Goal: Task Accomplishment & Management: Manage account settings

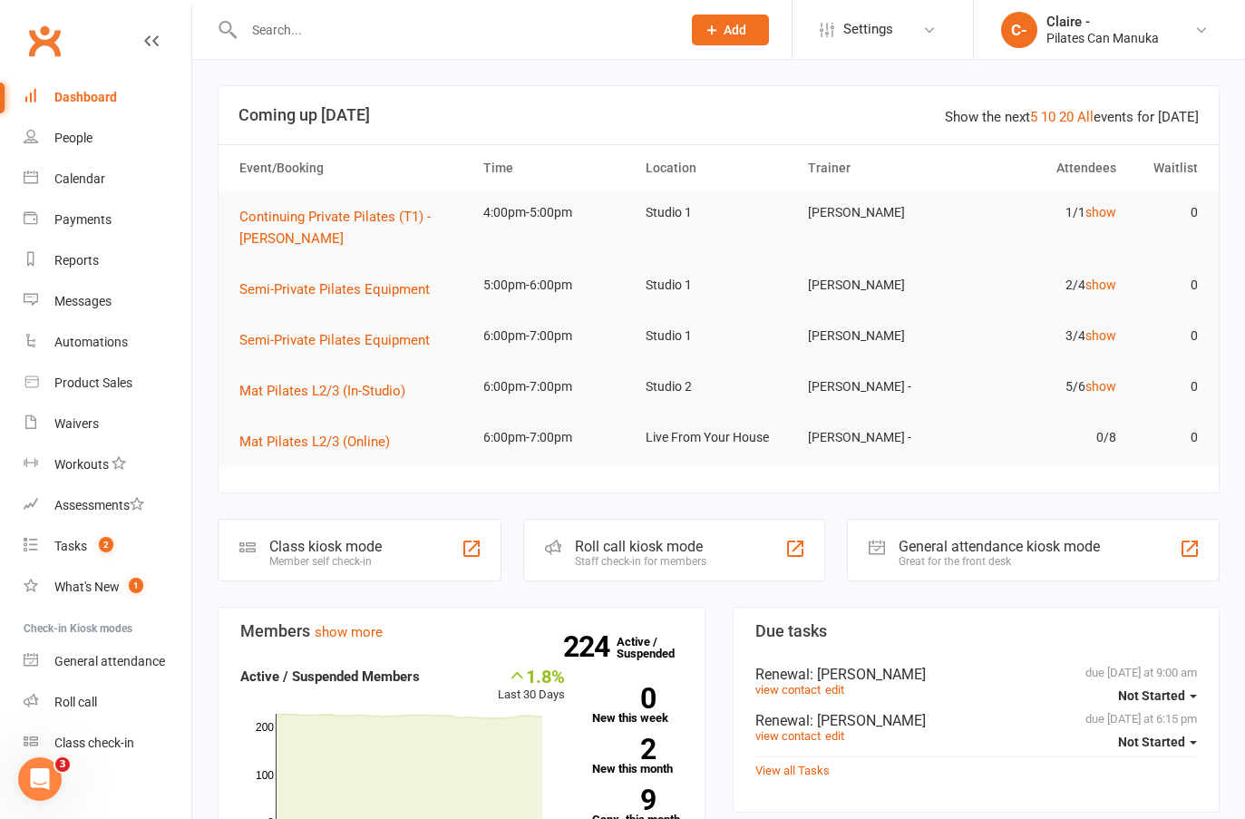
click at [346, 25] on input "text" at bounding box center [454, 29] width 430 height 25
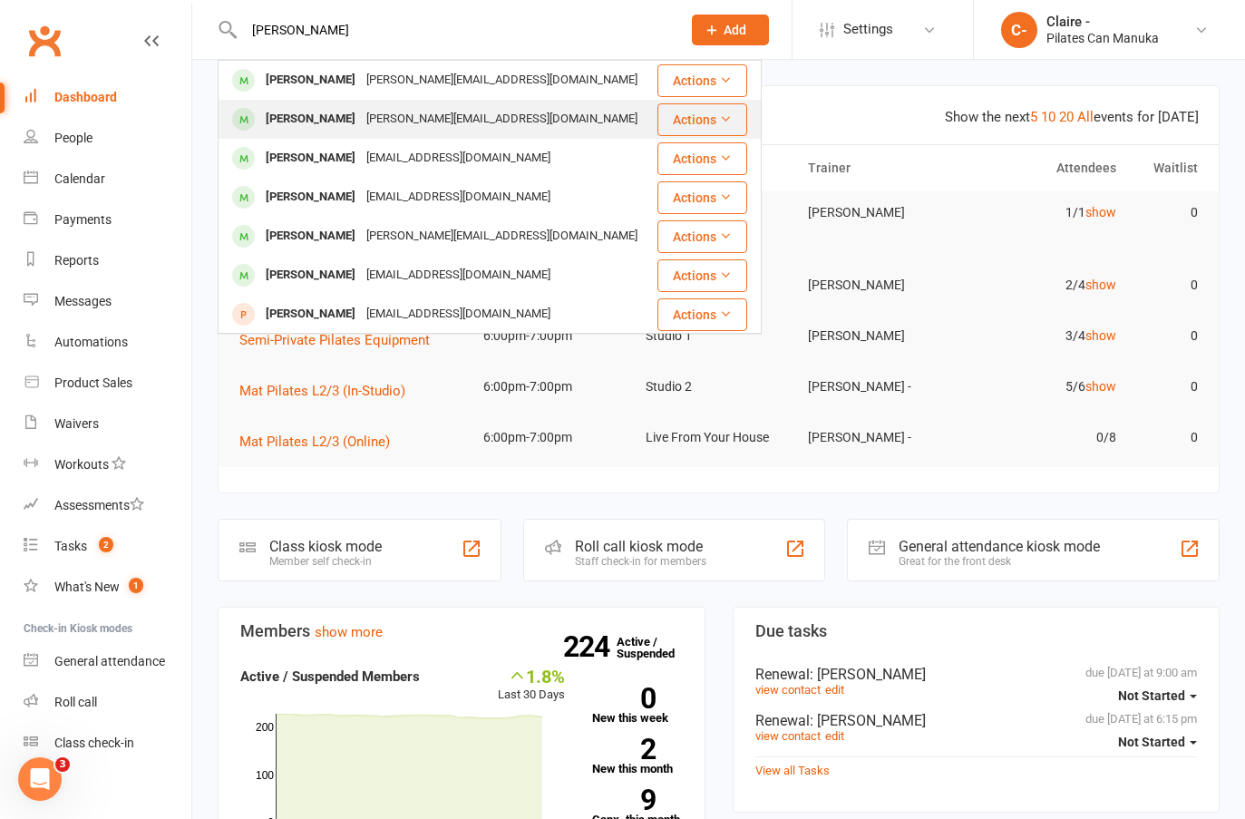
type input "[PERSON_NAME]"
click at [332, 120] on div "[PERSON_NAME]" at bounding box center [310, 119] width 101 height 26
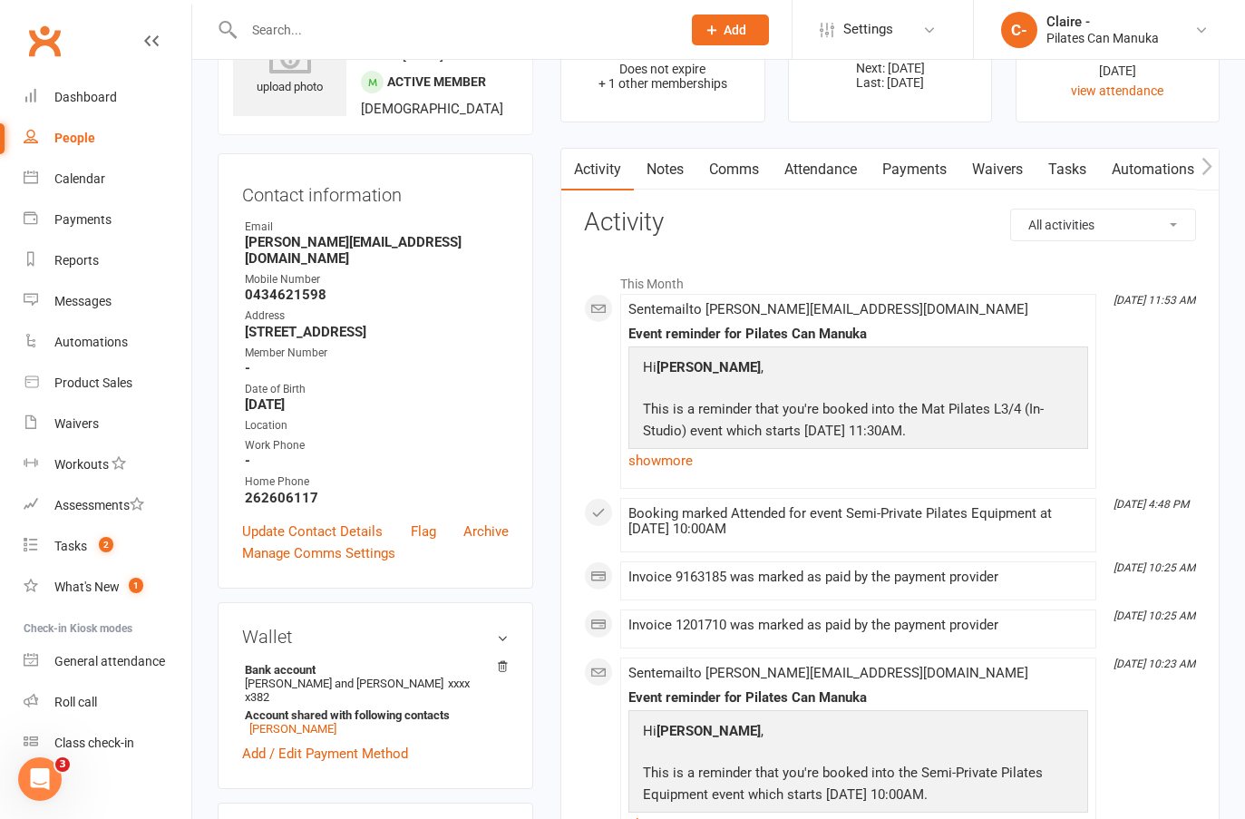
scroll to position [91, 0]
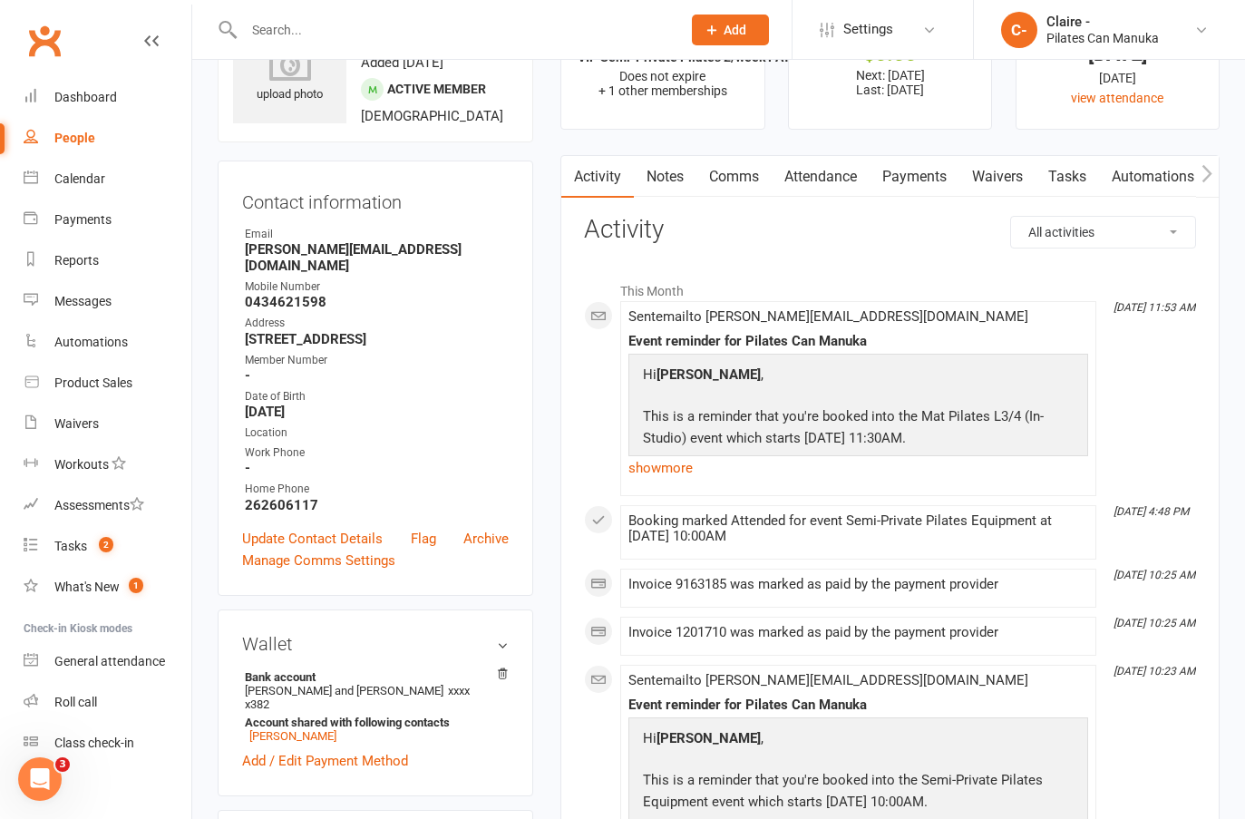
click at [916, 169] on link "Payments" at bounding box center [915, 177] width 90 height 42
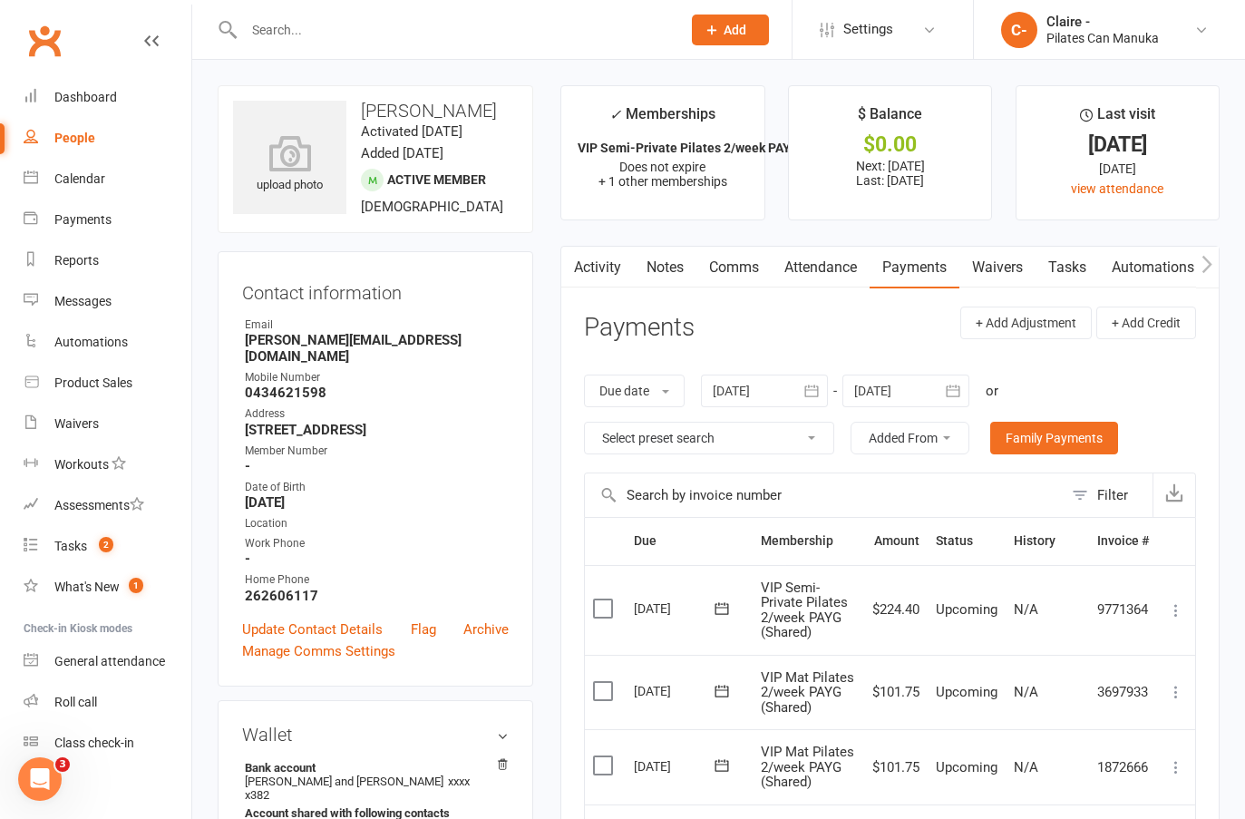
click at [278, 23] on input "text" at bounding box center [454, 29] width 430 height 25
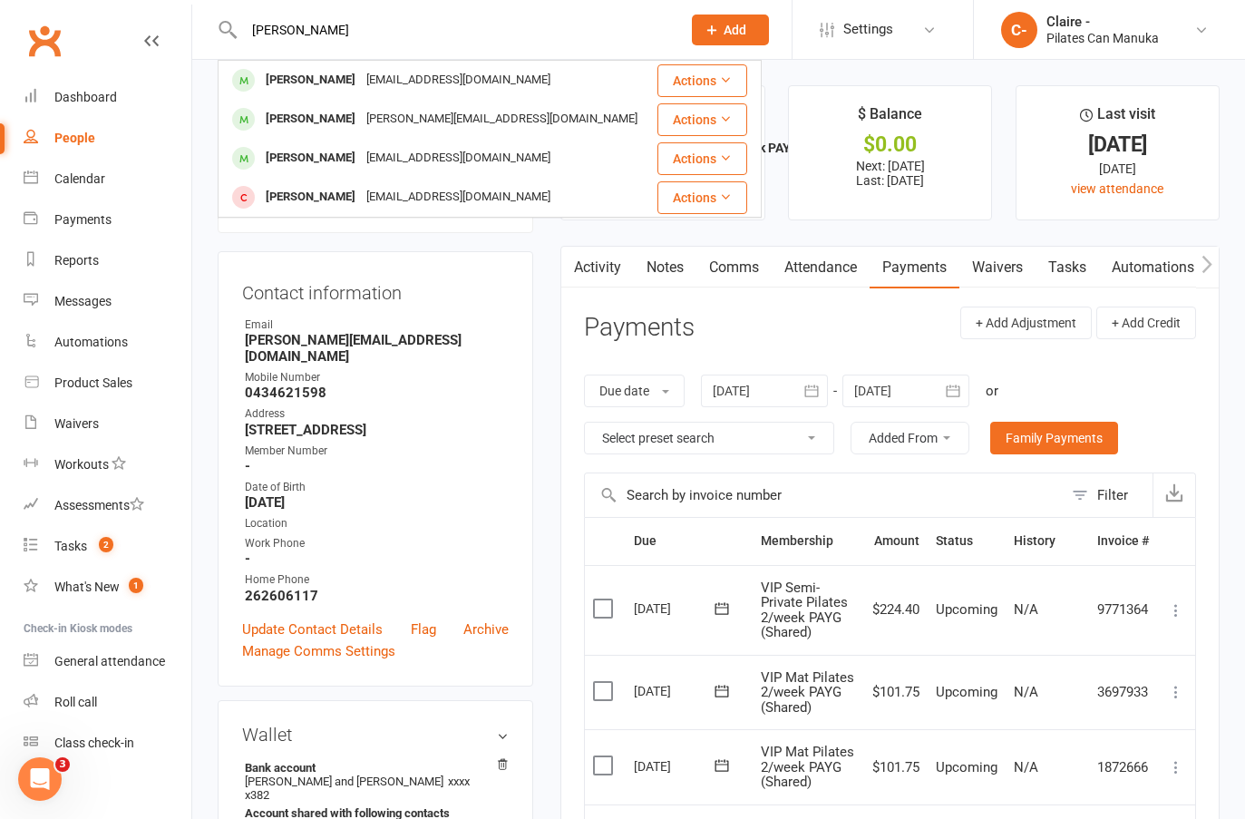
type input "[PERSON_NAME]"
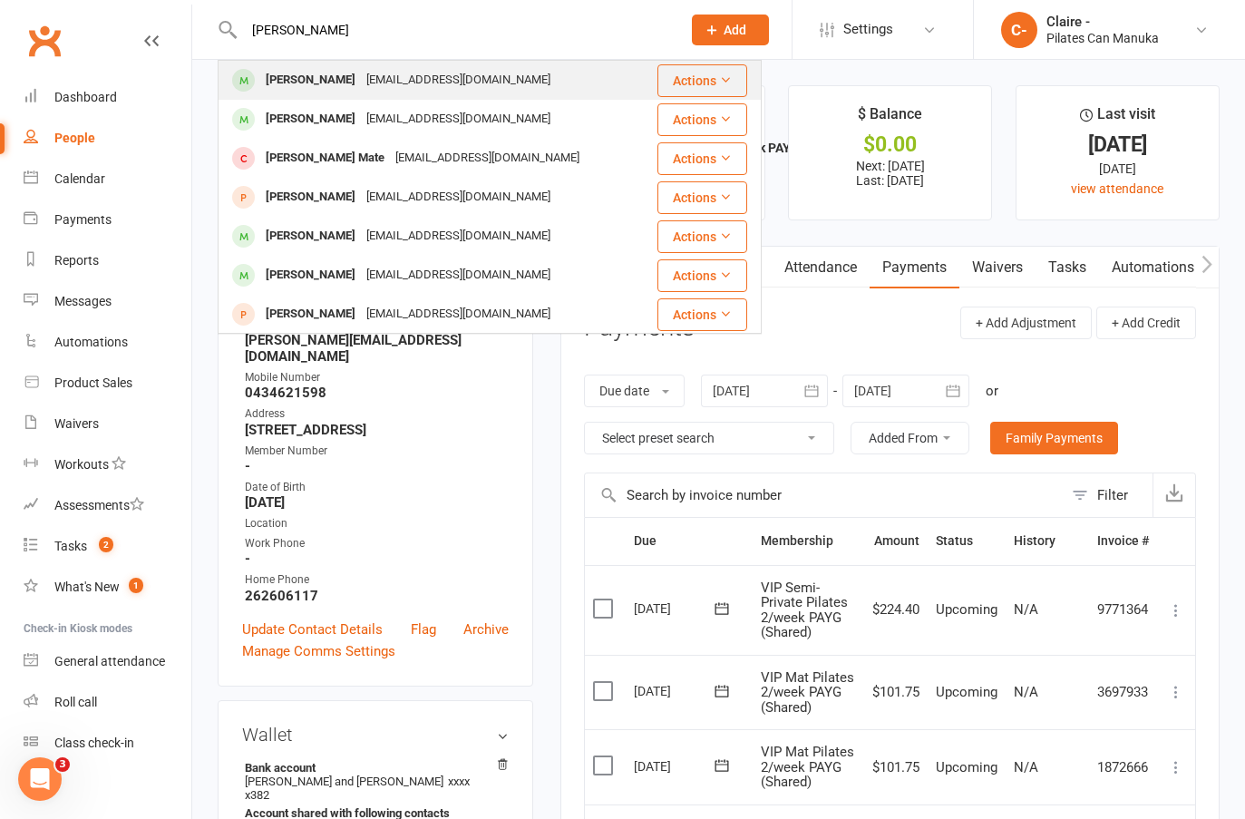
click at [345, 75] on div "[PERSON_NAME]" at bounding box center [310, 80] width 101 height 26
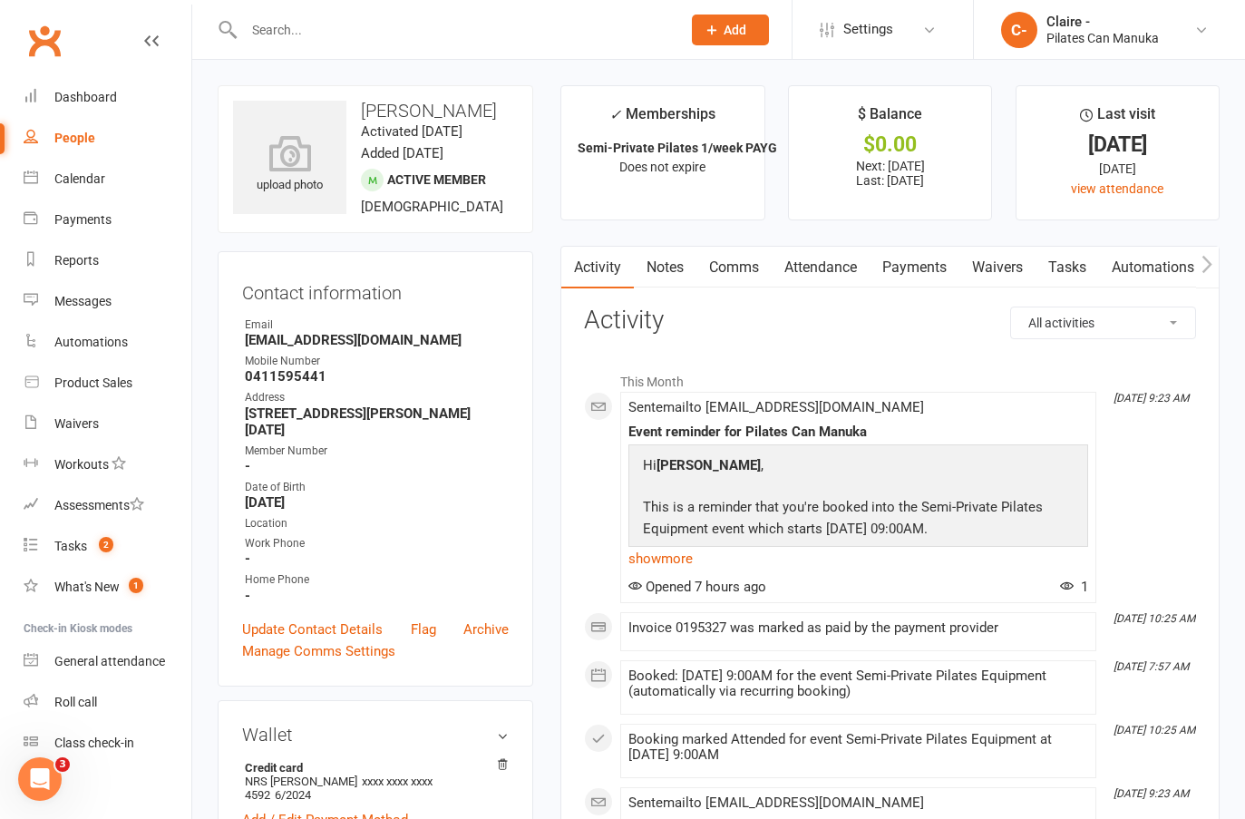
click at [374, 340] on strong "[EMAIL_ADDRESS][DOMAIN_NAME]" at bounding box center [377, 340] width 264 height 16
drag, startPoint x: 371, startPoint y: 337, endPoint x: 237, endPoint y: 344, distance: 134.4
click at [237, 344] on div "Contact information Owner Email [EMAIL_ADDRESS][DOMAIN_NAME] Mobile Number [PHO…" at bounding box center [376, 468] width 316 height 435
copy strong "[EMAIL_ADDRESS][DOMAIN_NAME]"
drag, startPoint x: 60, startPoint y: 170, endPoint x: 65, endPoint y: 187, distance: 17.2
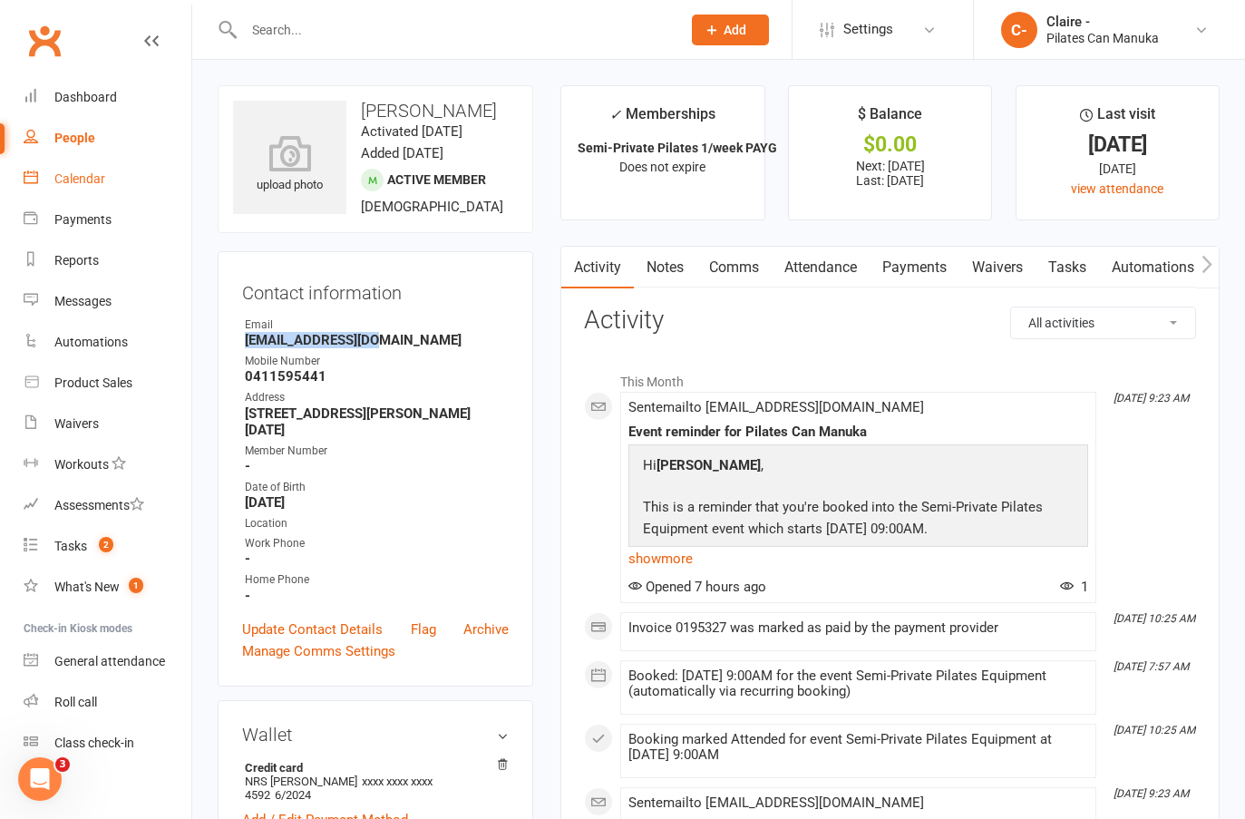
click at [60, 170] on link "Calendar" at bounding box center [108, 179] width 168 height 41
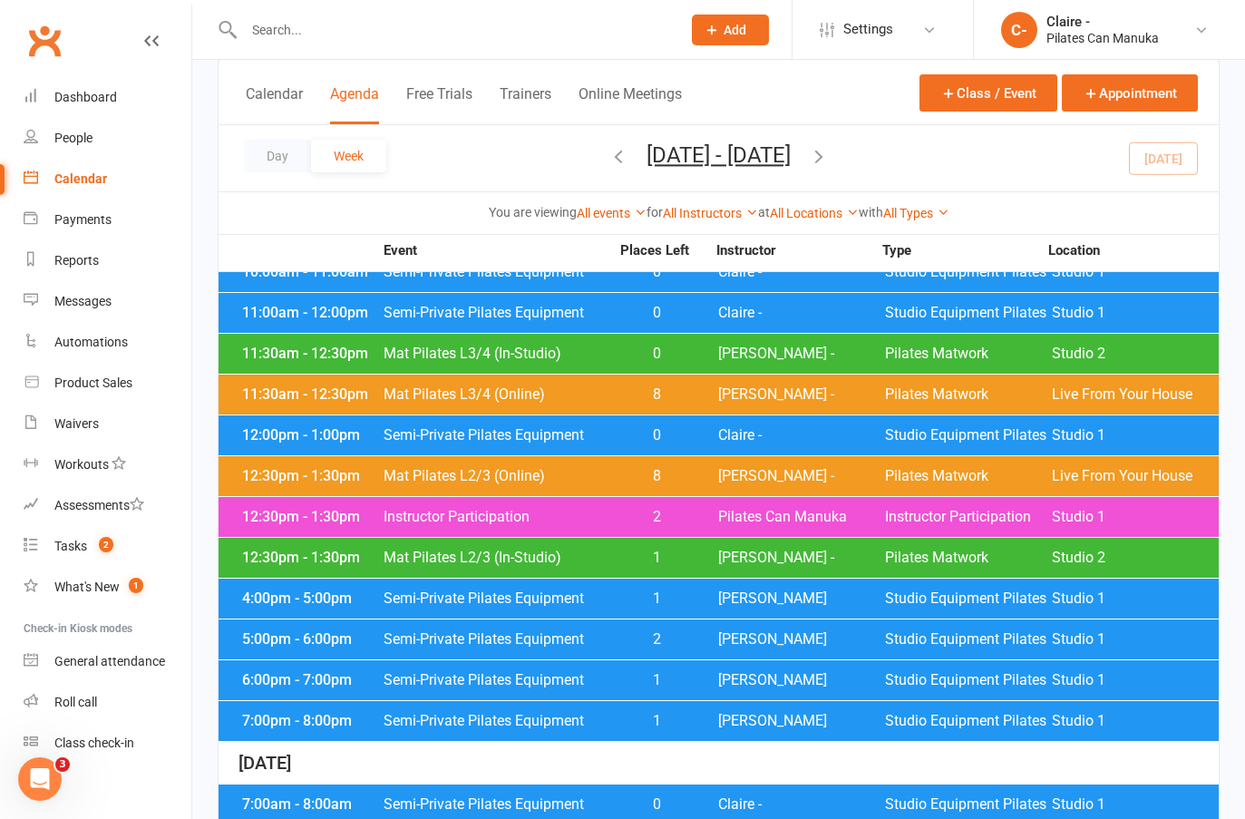
scroll to position [2086, 0]
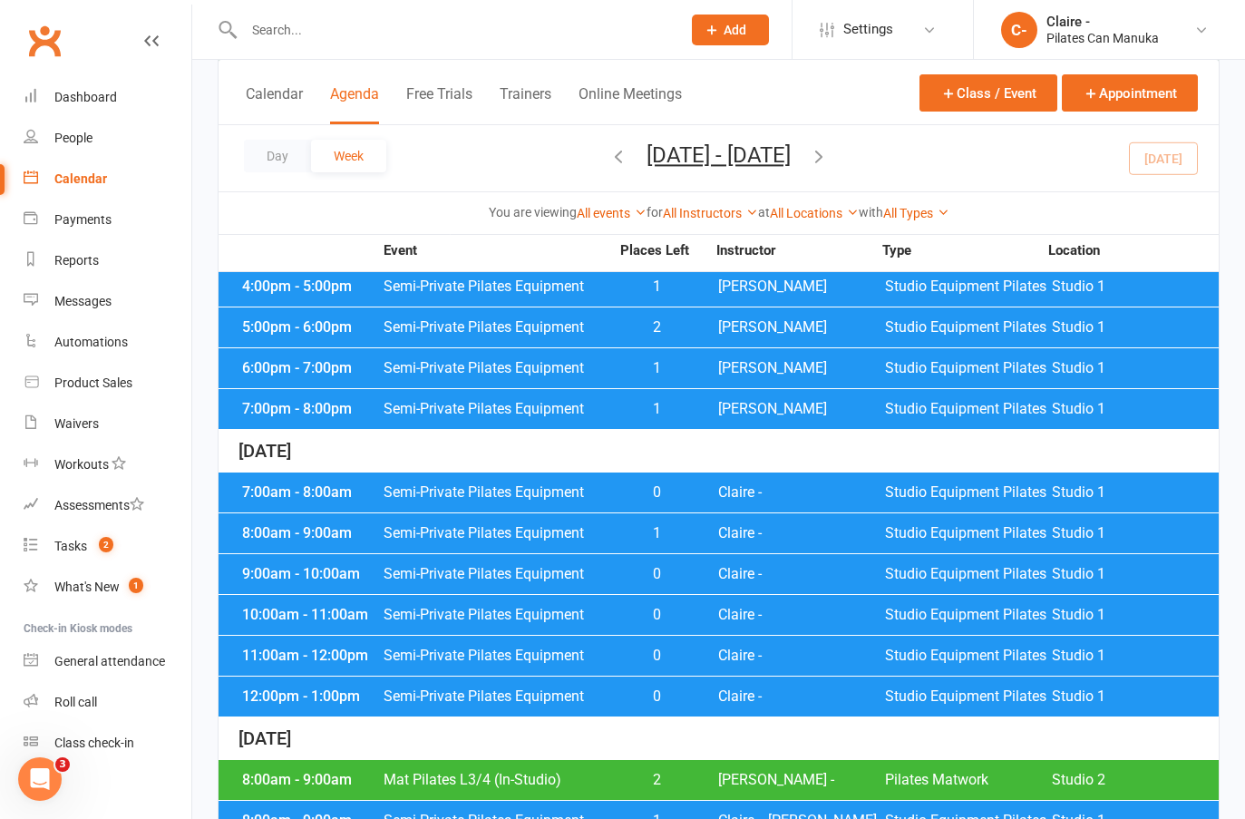
click at [346, 40] on input "text" at bounding box center [454, 29] width 430 height 25
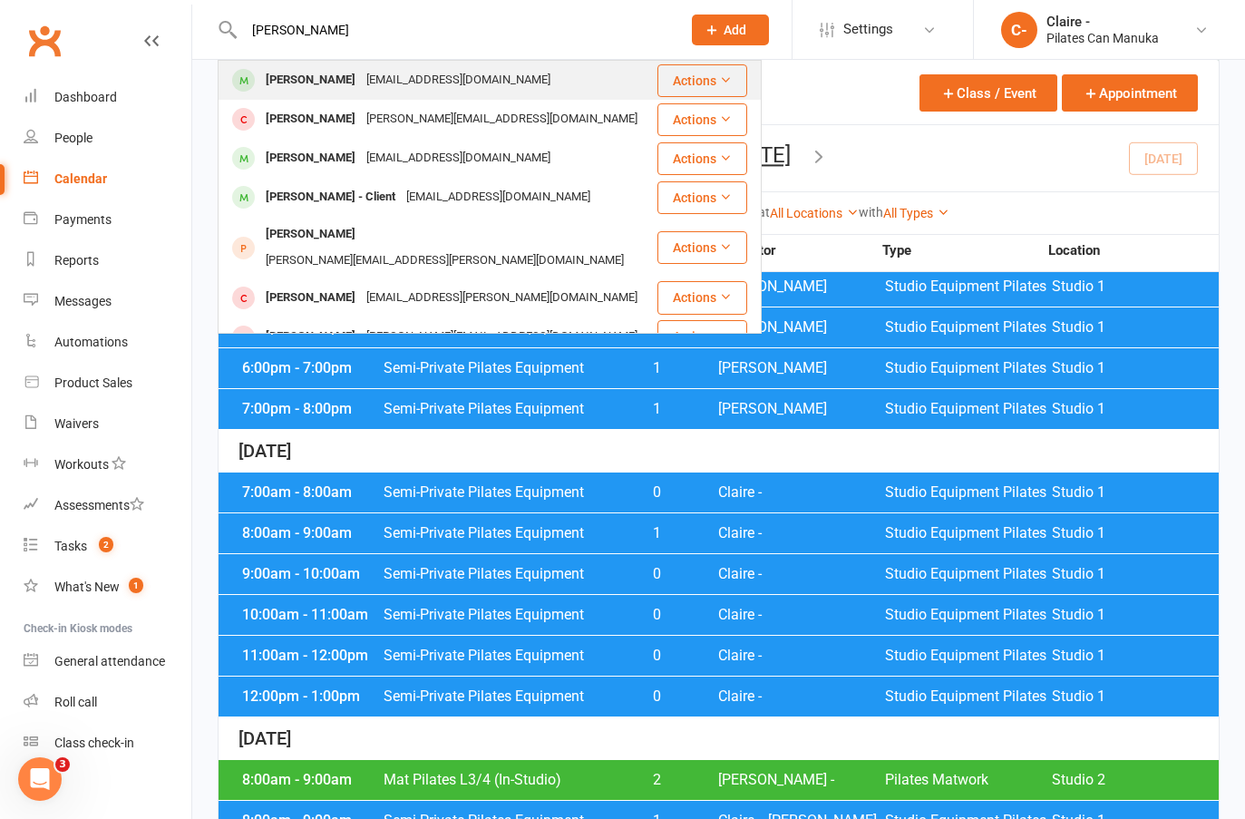
type input "[PERSON_NAME]"
click at [325, 74] on div "[PERSON_NAME]" at bounding box center [310, 80] width 101 height 26
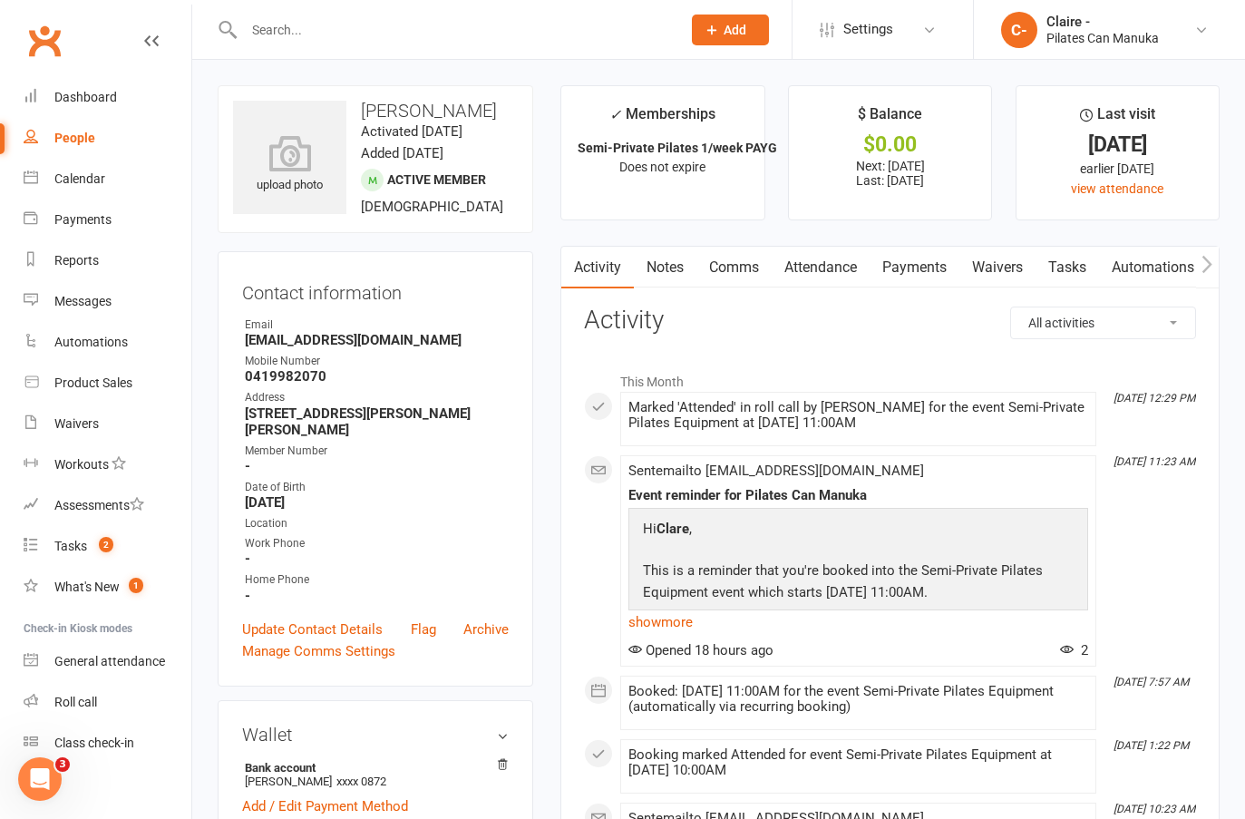
click at [678, 269] on link "Notes" at bounding box center [665, 268] width 63 height 42
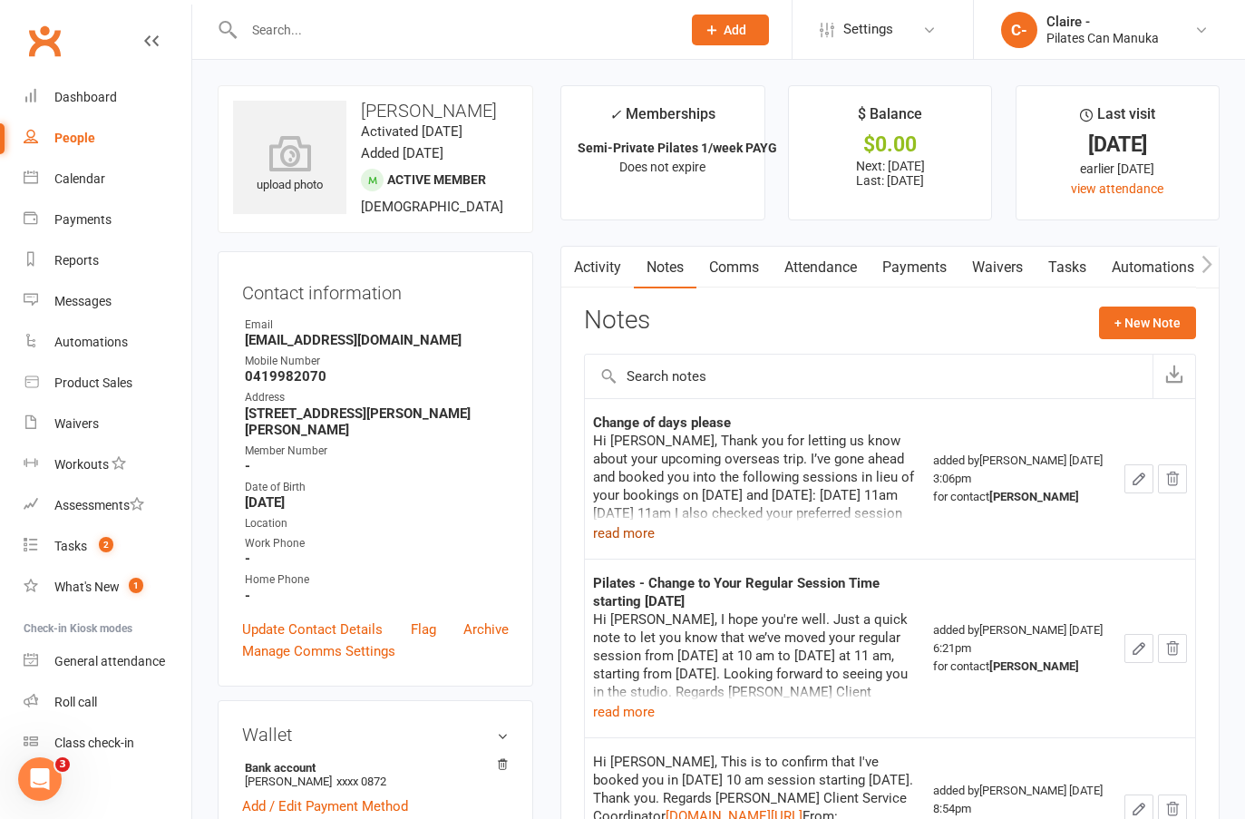
click at [638, 536] on button "read more" at bounding box center [624, 533] width 62 height 22
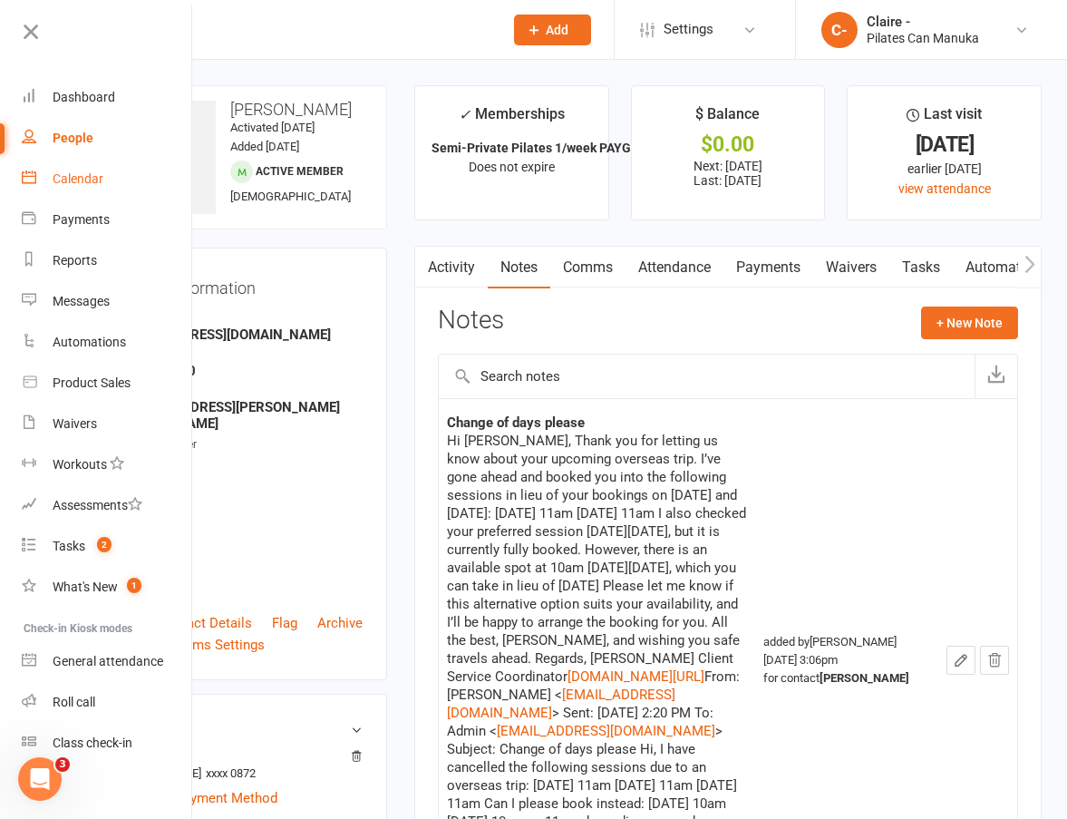
click at [83, 171] on div "Calendar" at bounding box center [78, 178] width 51 height 15
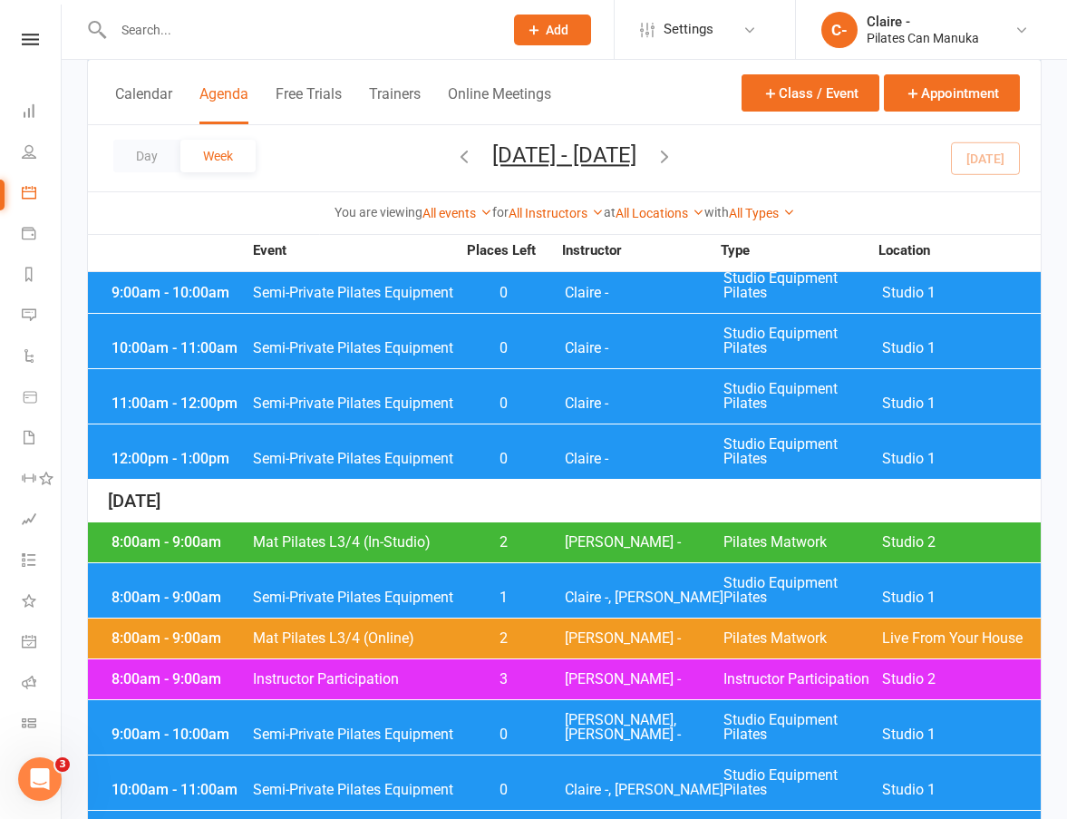
scroll to position [3002, 0]
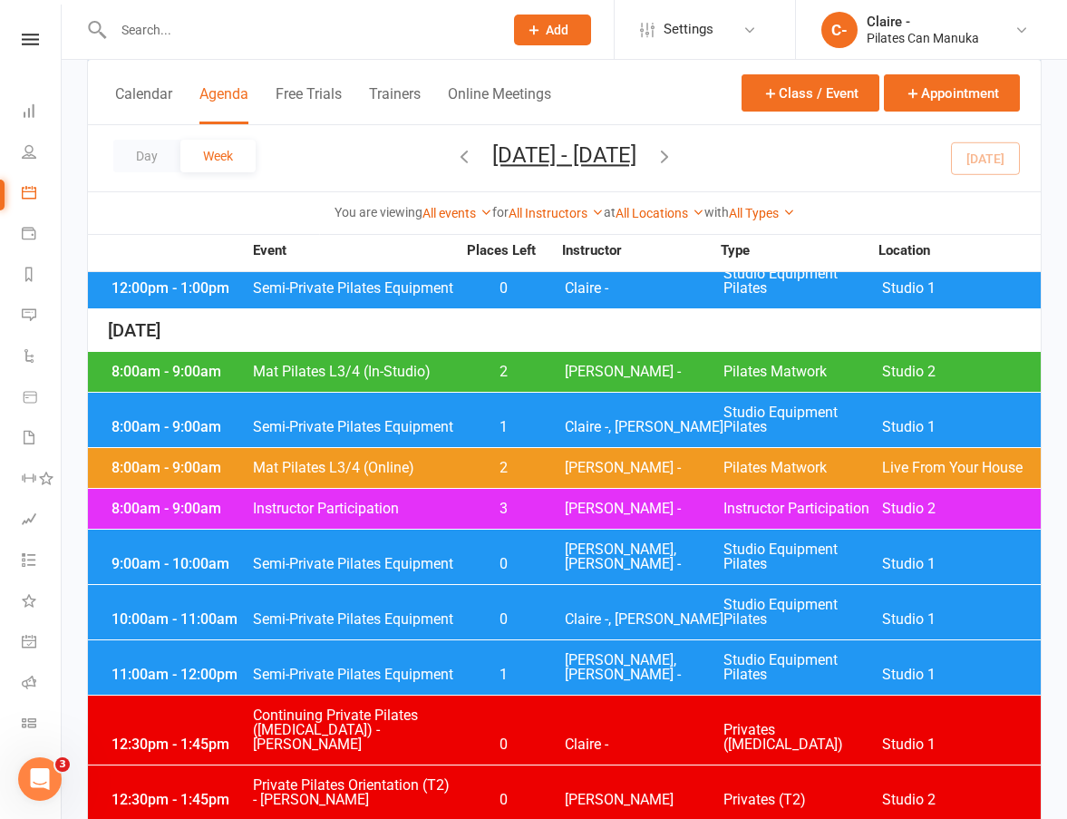
click at [599, 612] on span "Claire -, [PERSON_NAME]" at bounding box center [644, 619] width 159 height 15
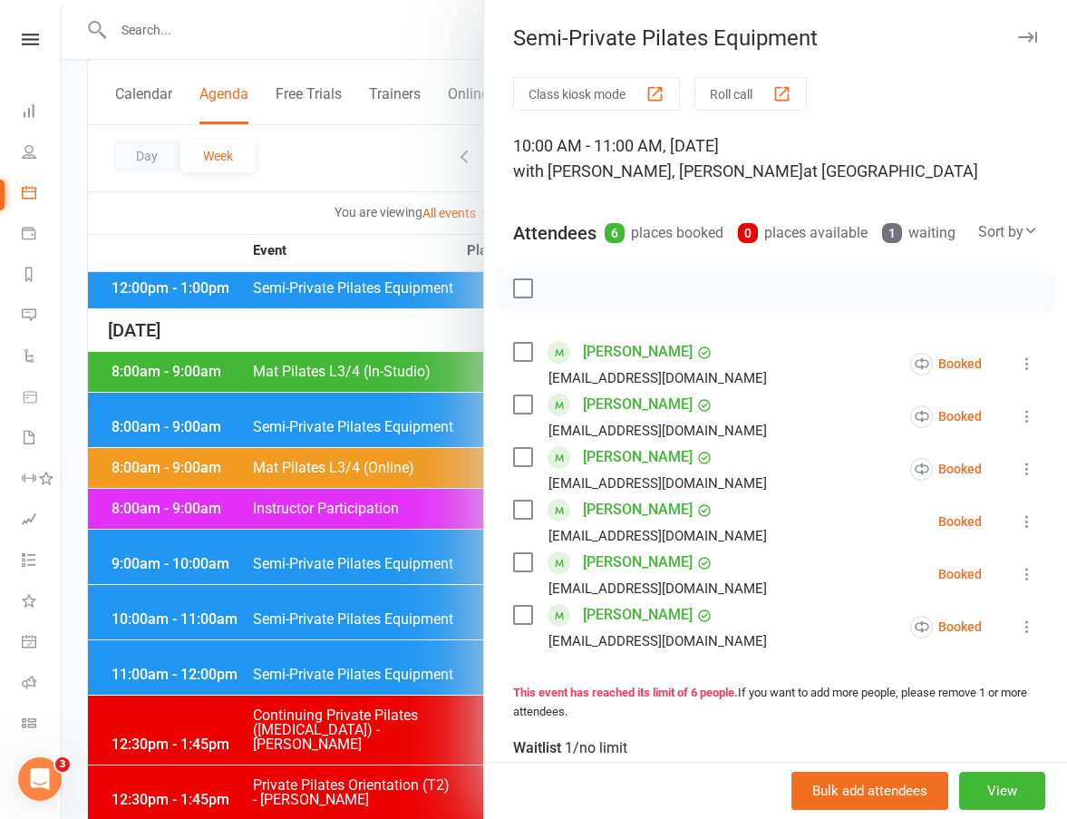
scroll to position [405, 0]
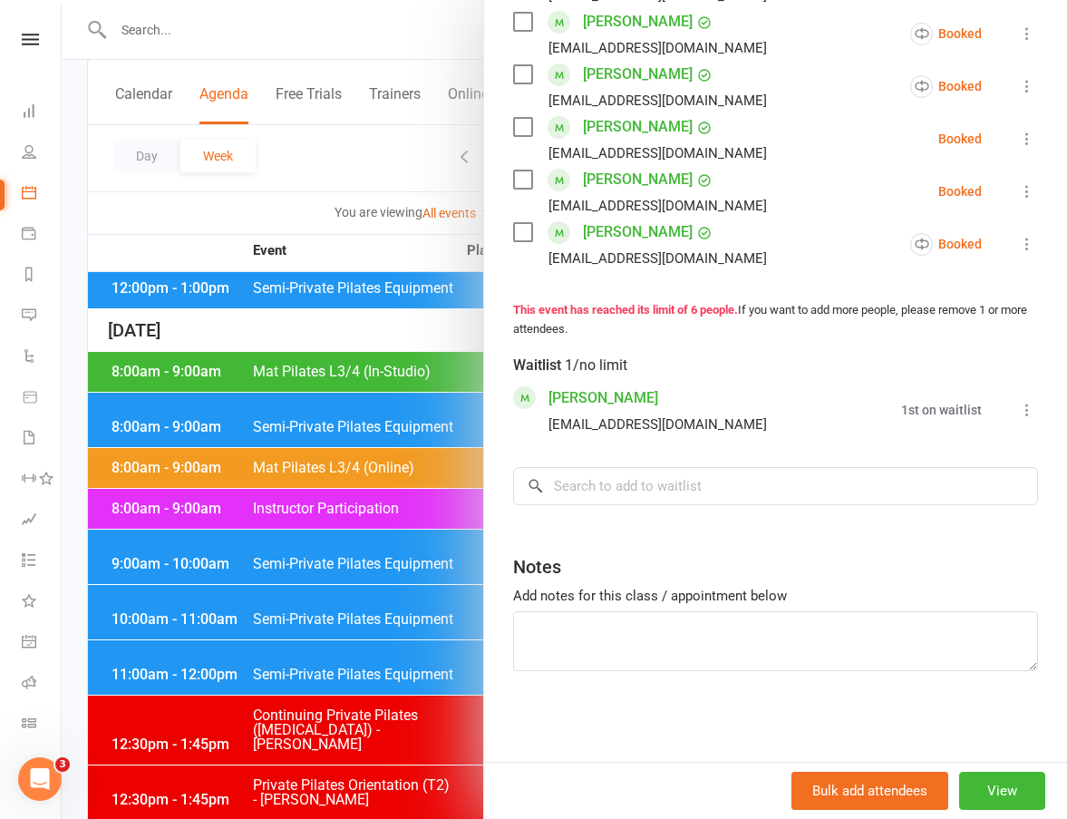
click at [1018, 411] on icon at bounding box center [1027, 410] width 18 height 18
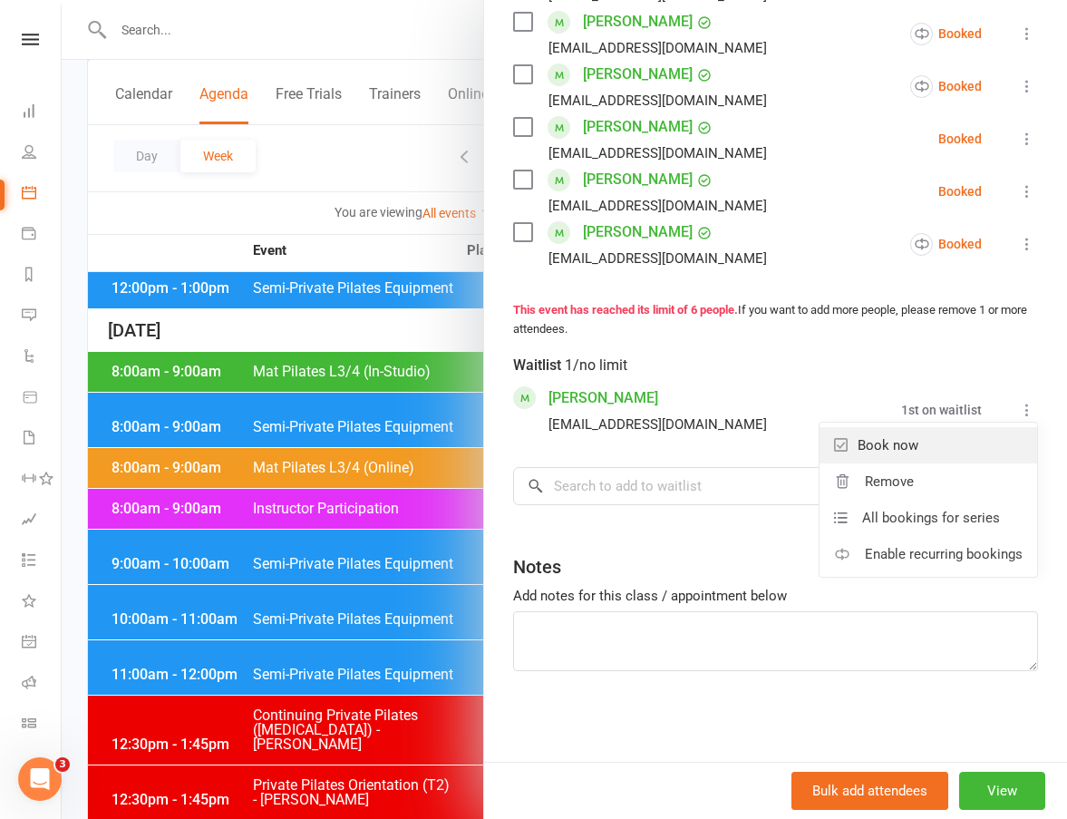
click at [864, 447] on link "Book now" at bounding box center [929, 445] width 218 height 36
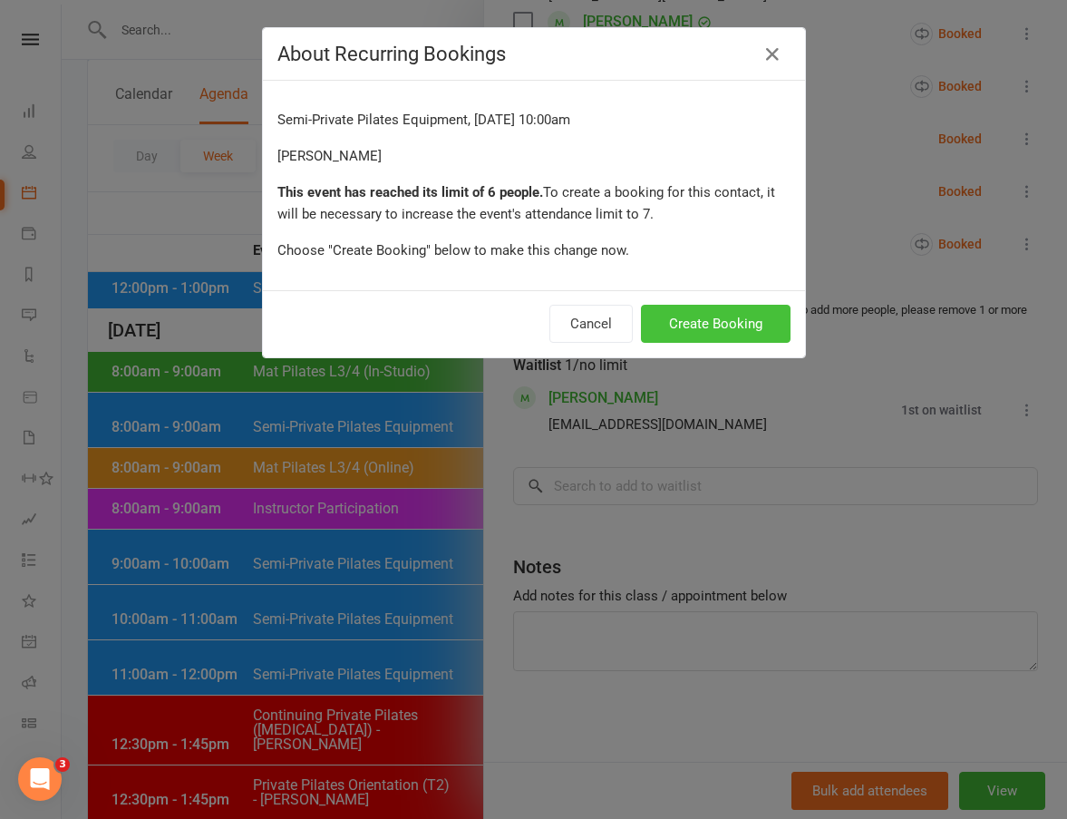
click at [735, 321] on button "Create Booking" at bounding box center [716, 324] width 150 height 38
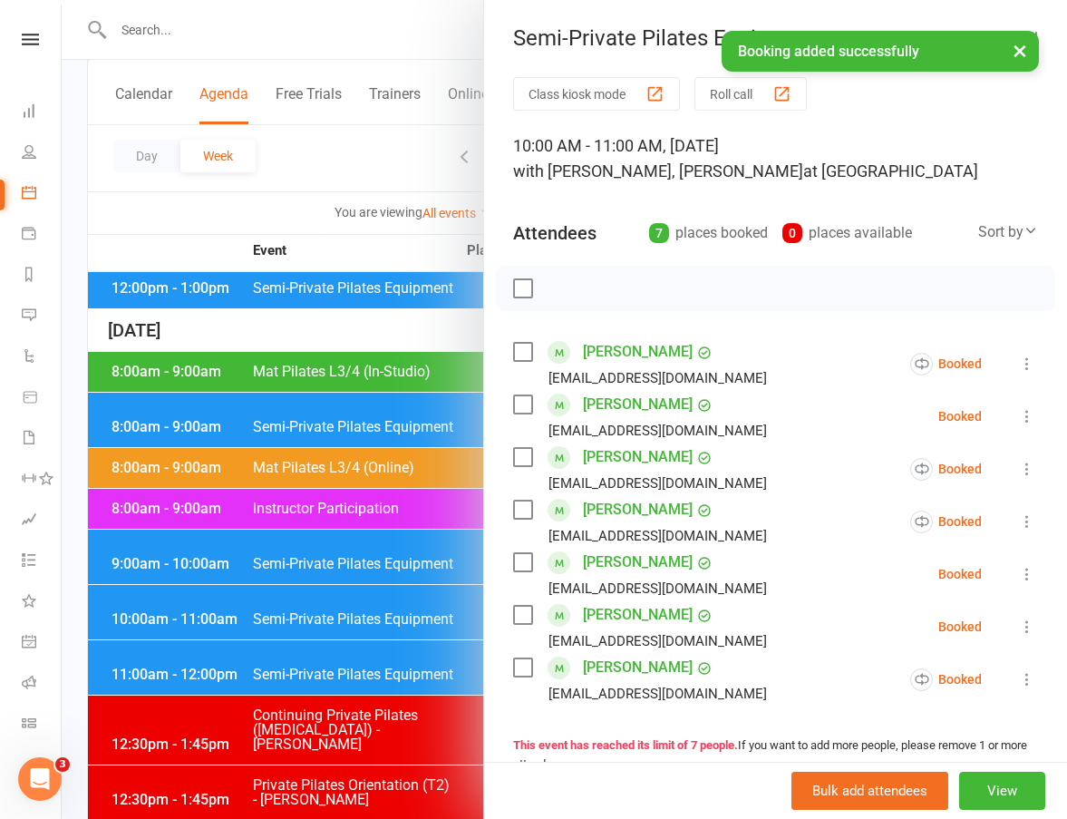
scroll to position [399, 0]
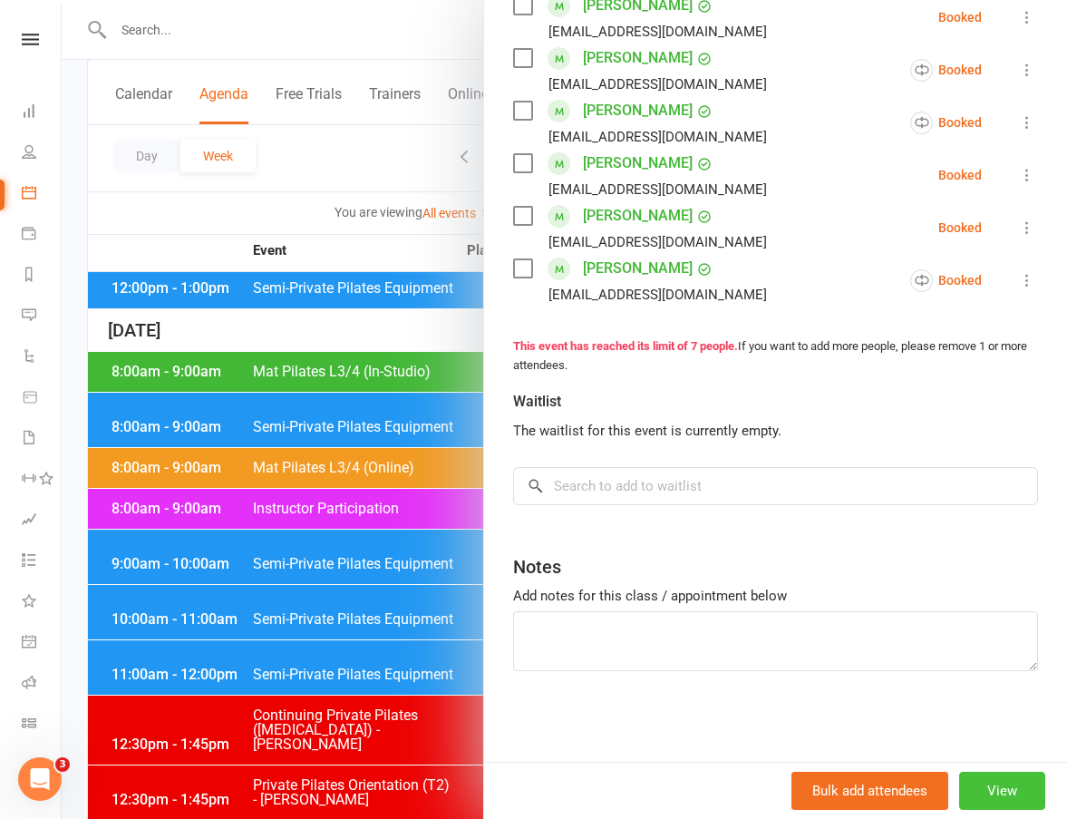
click at [965, 797] on button "View" at bounding box center [1003, 791] width 86 height 38
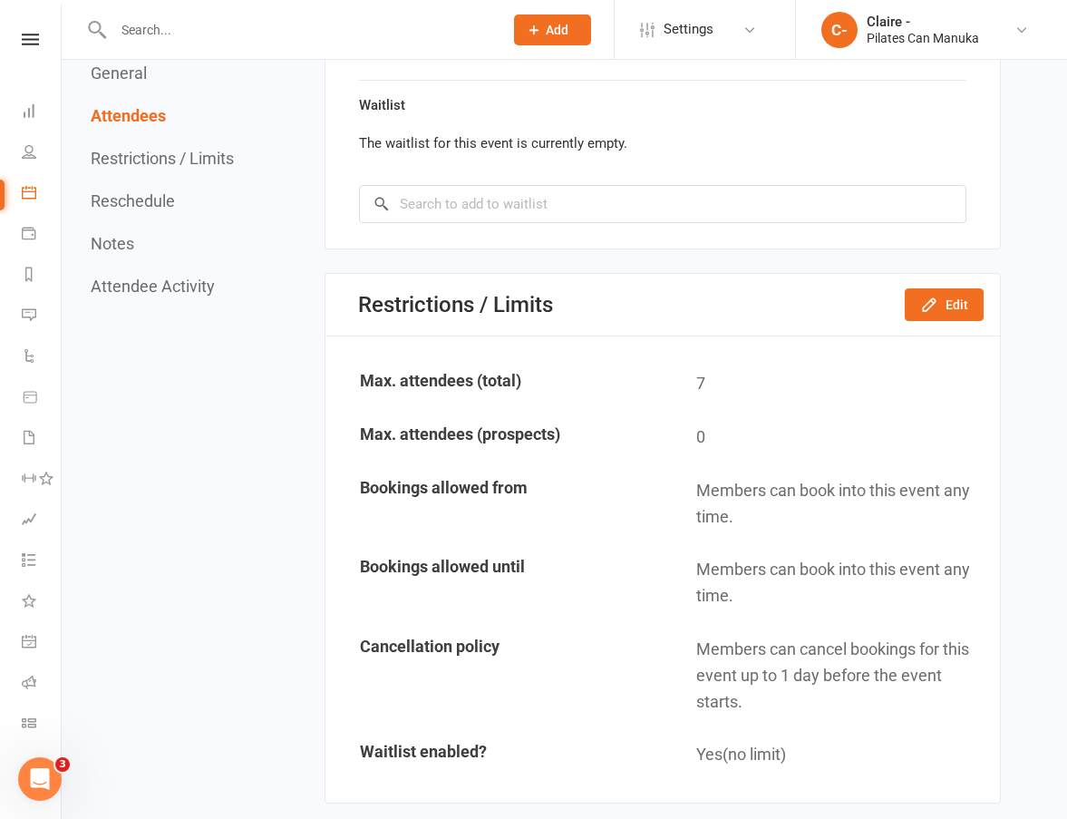
scroll to position [1632, 0]
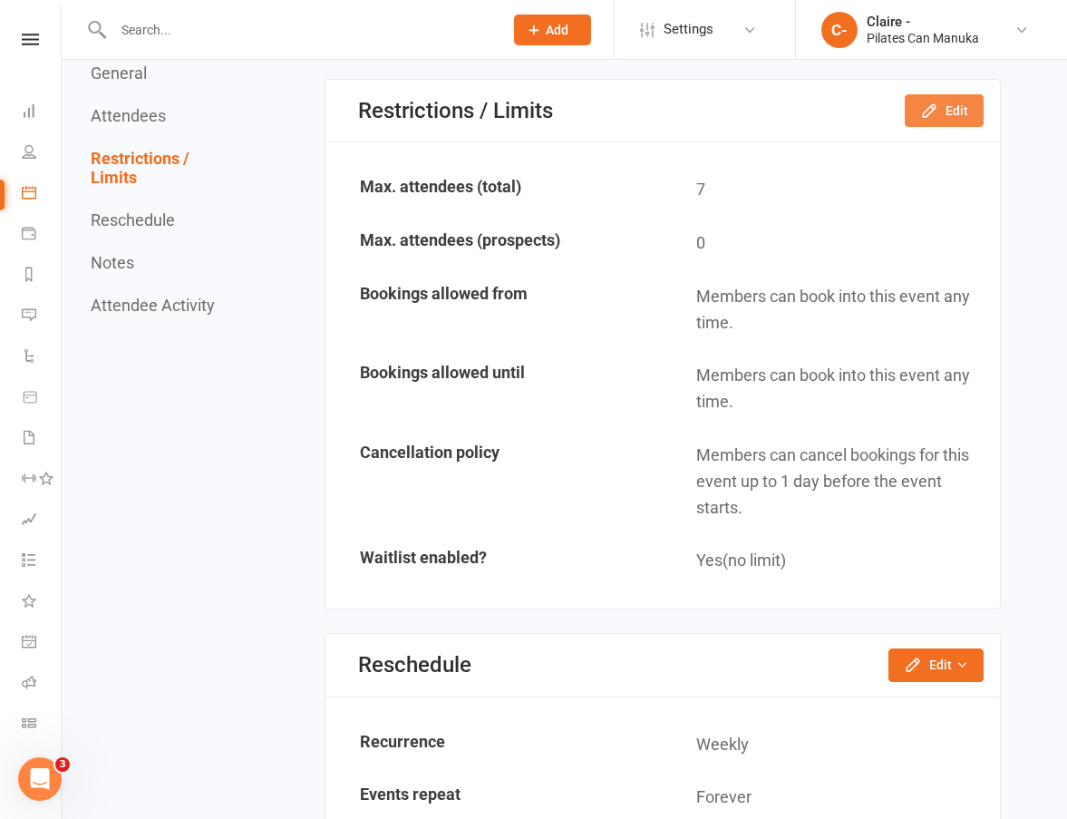
click at [965, 107] on button "Edit" at bounding box center [944, 110] width 79 height 33
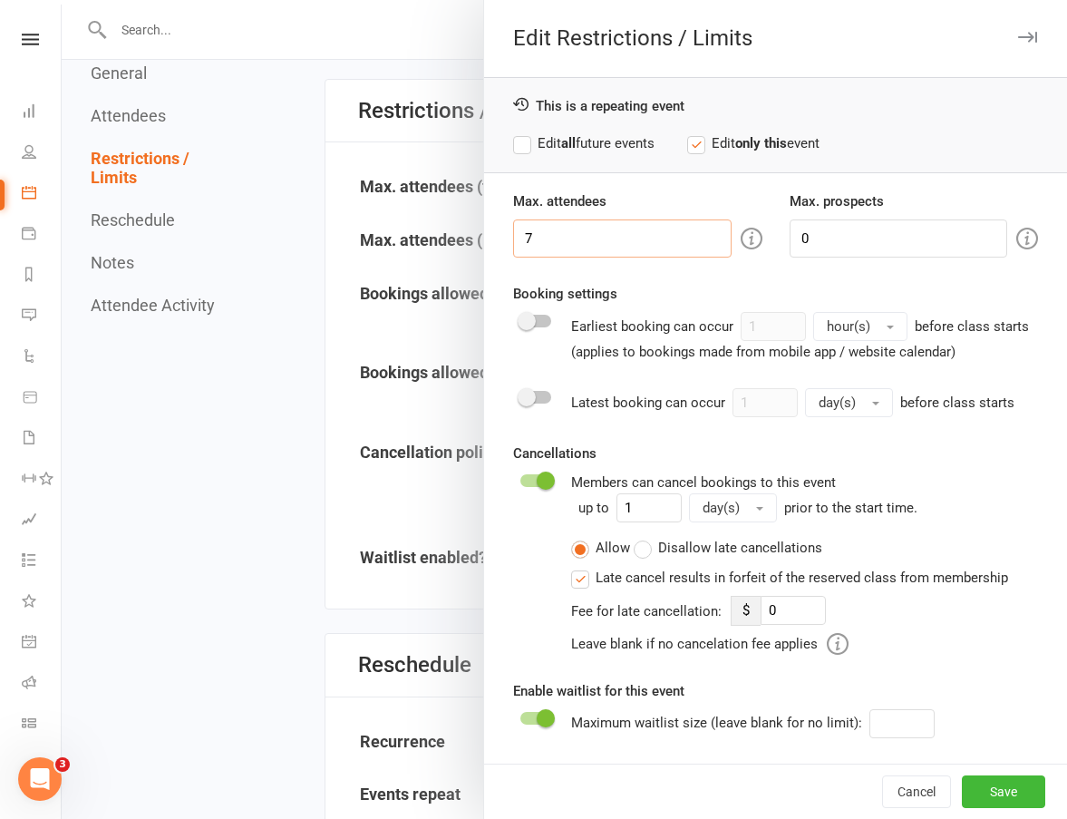
drag, startPoint x: 543, startPoint y: 233, endPoint x: 468, endPoint y: 243, distance: 75.9
click at [484, 243] on div "Max. attendees 7 Max. prospects 0 Booking settings Earliest booking can occur 1…" at bounding box center [775, 476] width 583 height 573
type input "6"
click at [1013, 793] on button "Save" at bounding box center [1003, 791] width 83 height 33
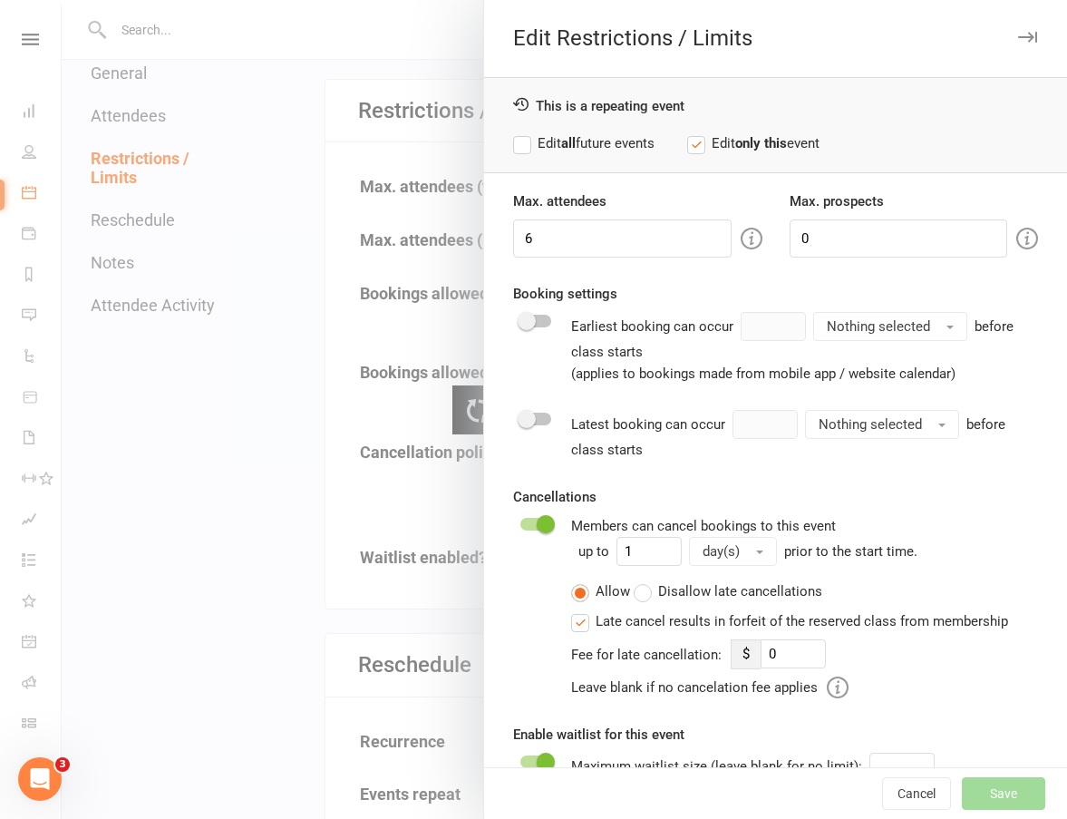
type input "0"
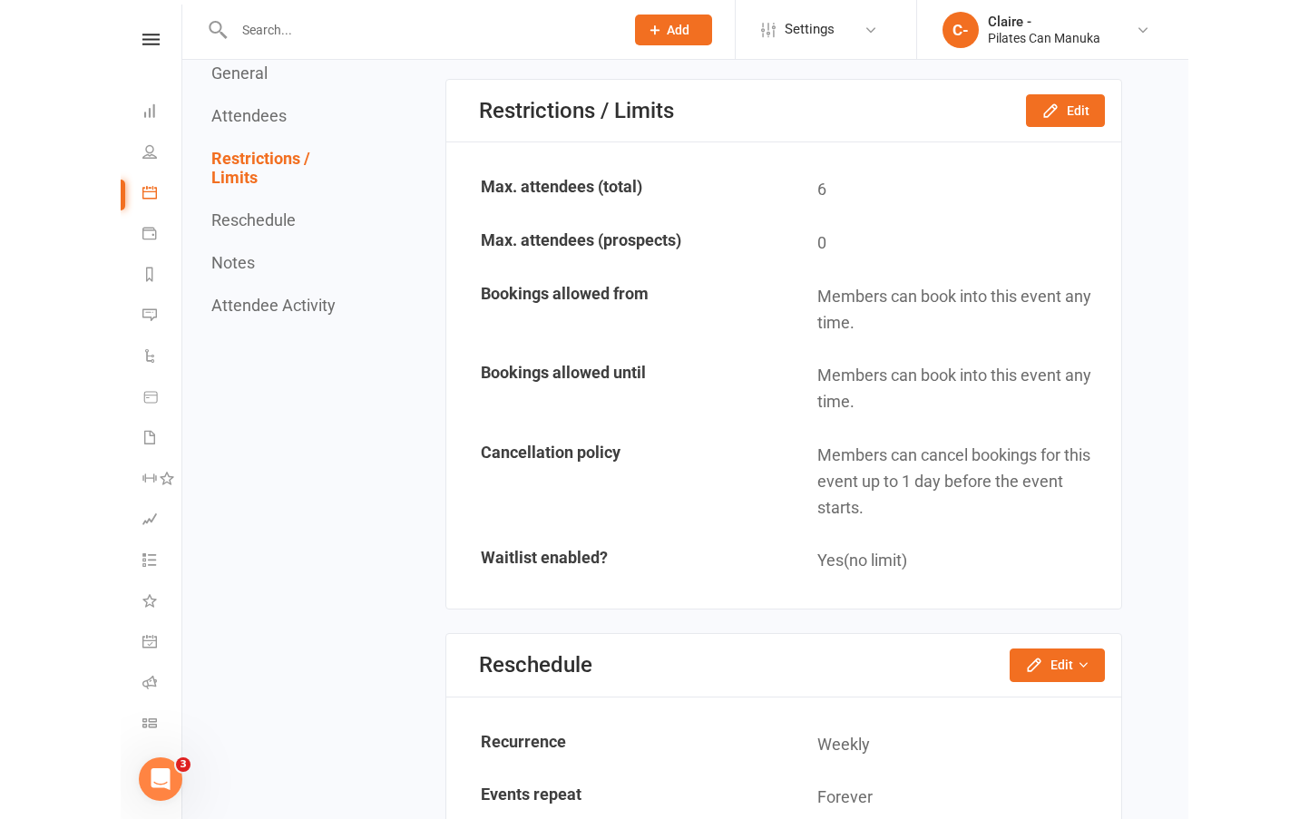
scroll to position [1179, 0]
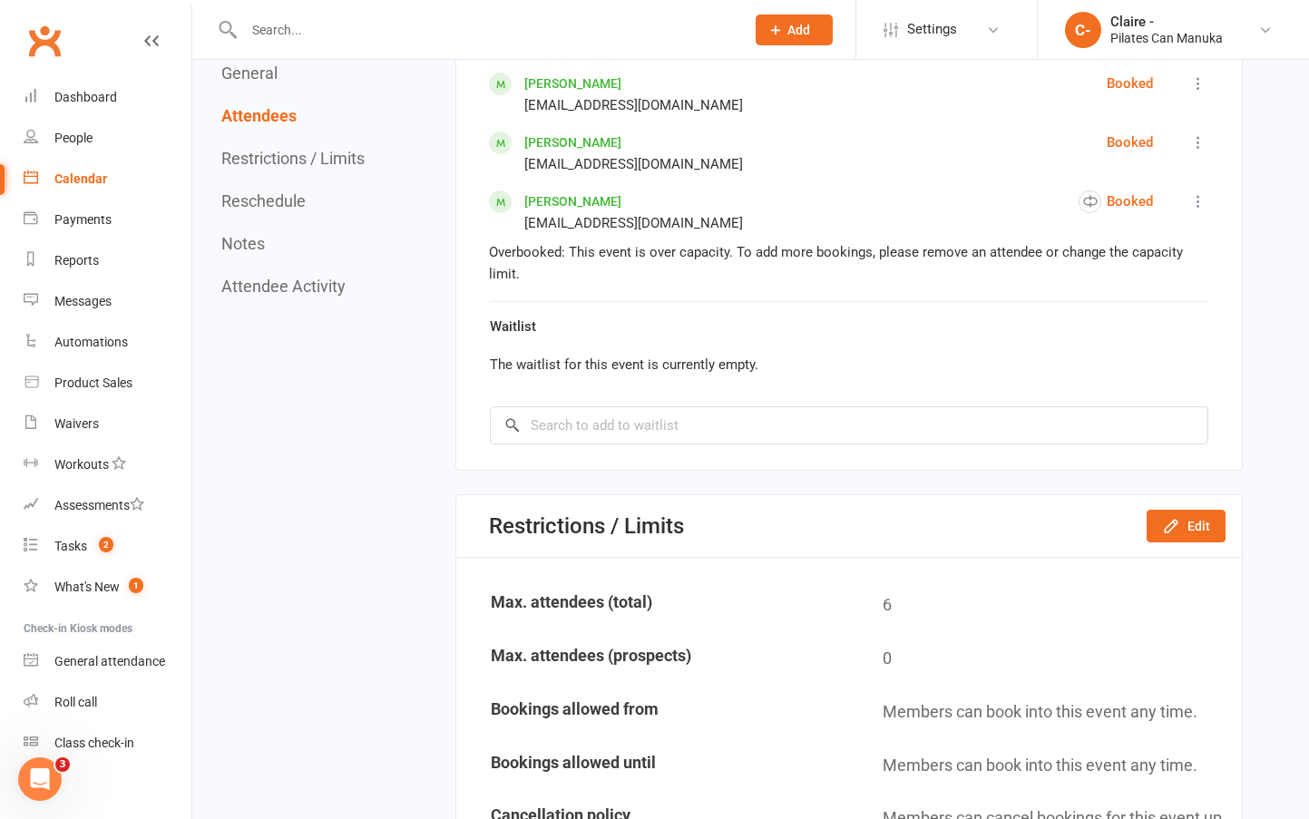
drag, startPoint x: 85, startPoint y: 179, endPoint x: 682, endPoint y: 271, distance: 603.9
click at [85, 179] on div "Calendar" at bounding box center [80, 178] width 53 height 15
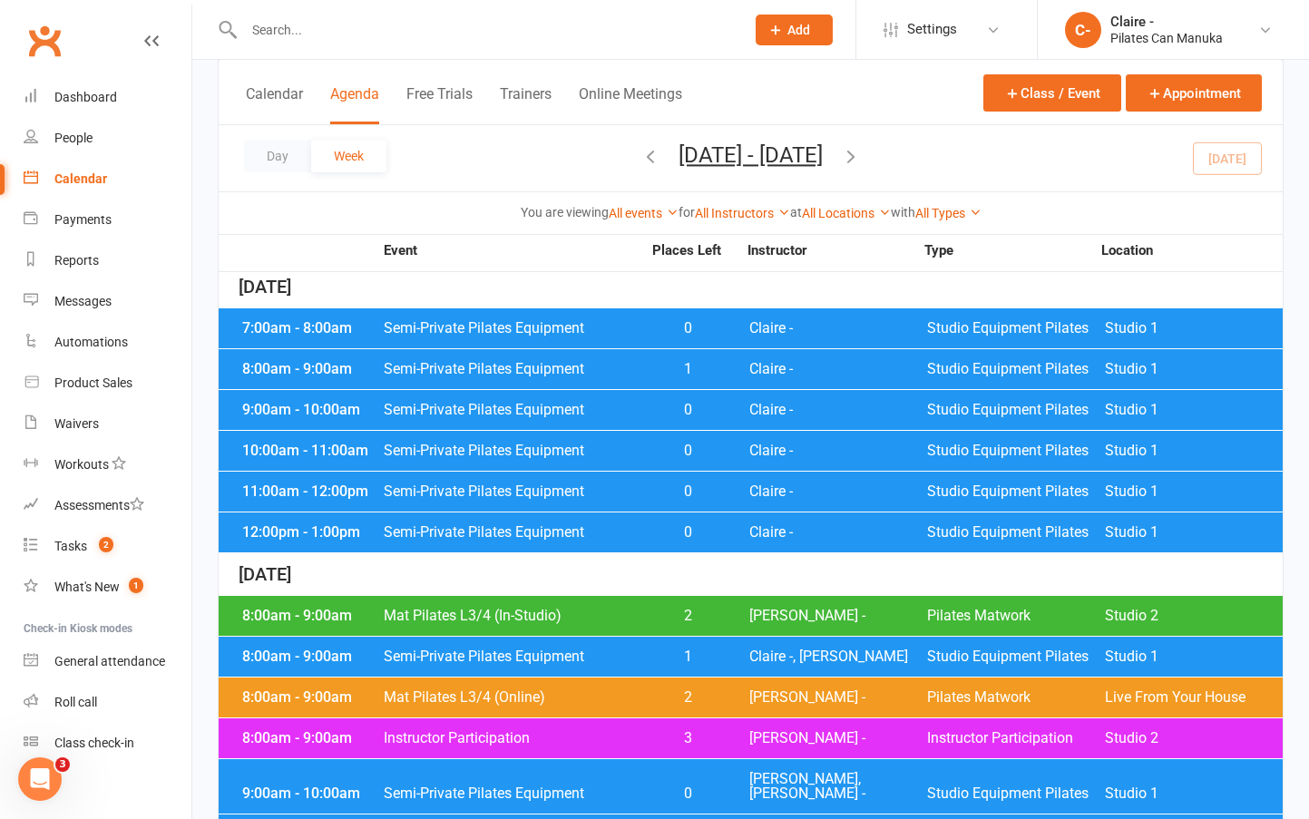
scroll to position [2436, 0]
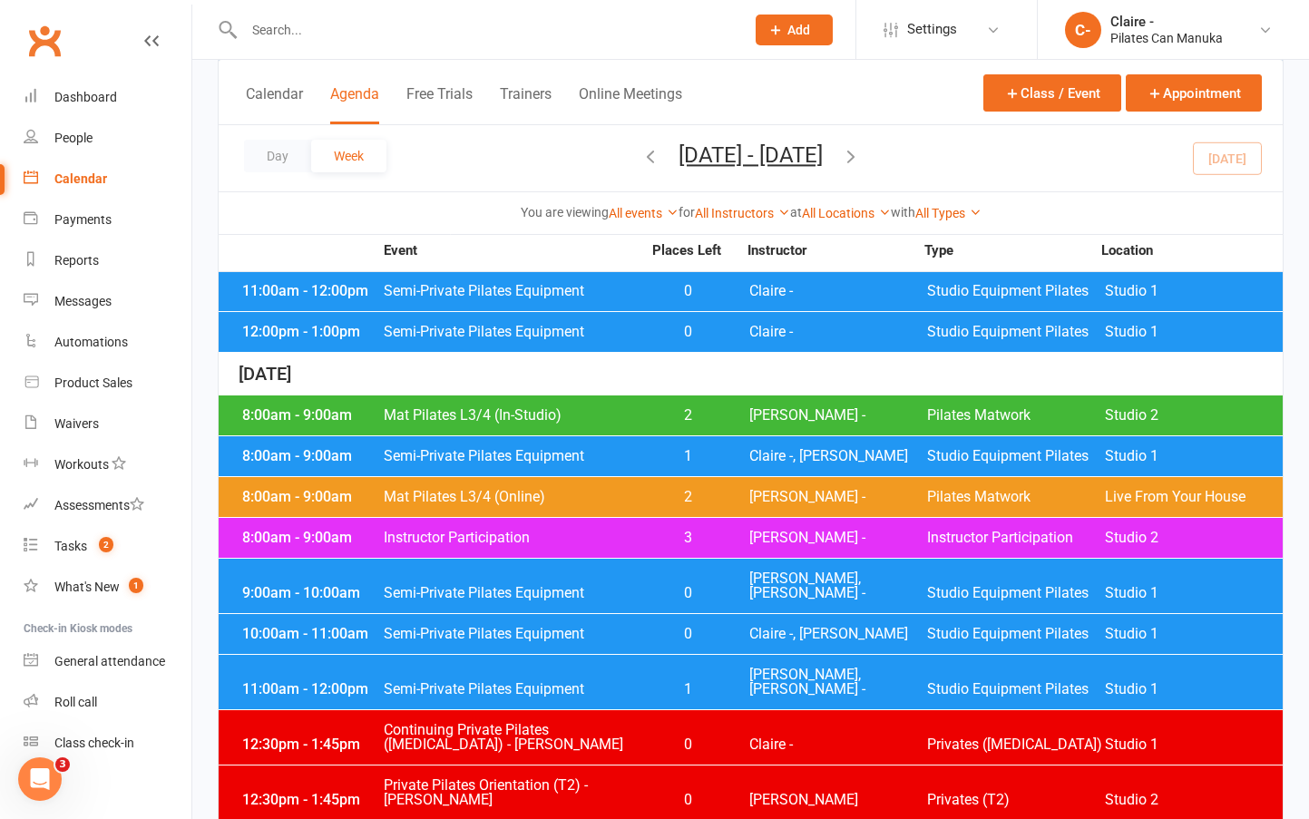
click at [929, 628] on div "10:00am - 11:00am Semi-Private Pilates Equipment 0 Claire -, Claire D Studio Eq…" at bounding box center [751, 634] width 1064 height 40
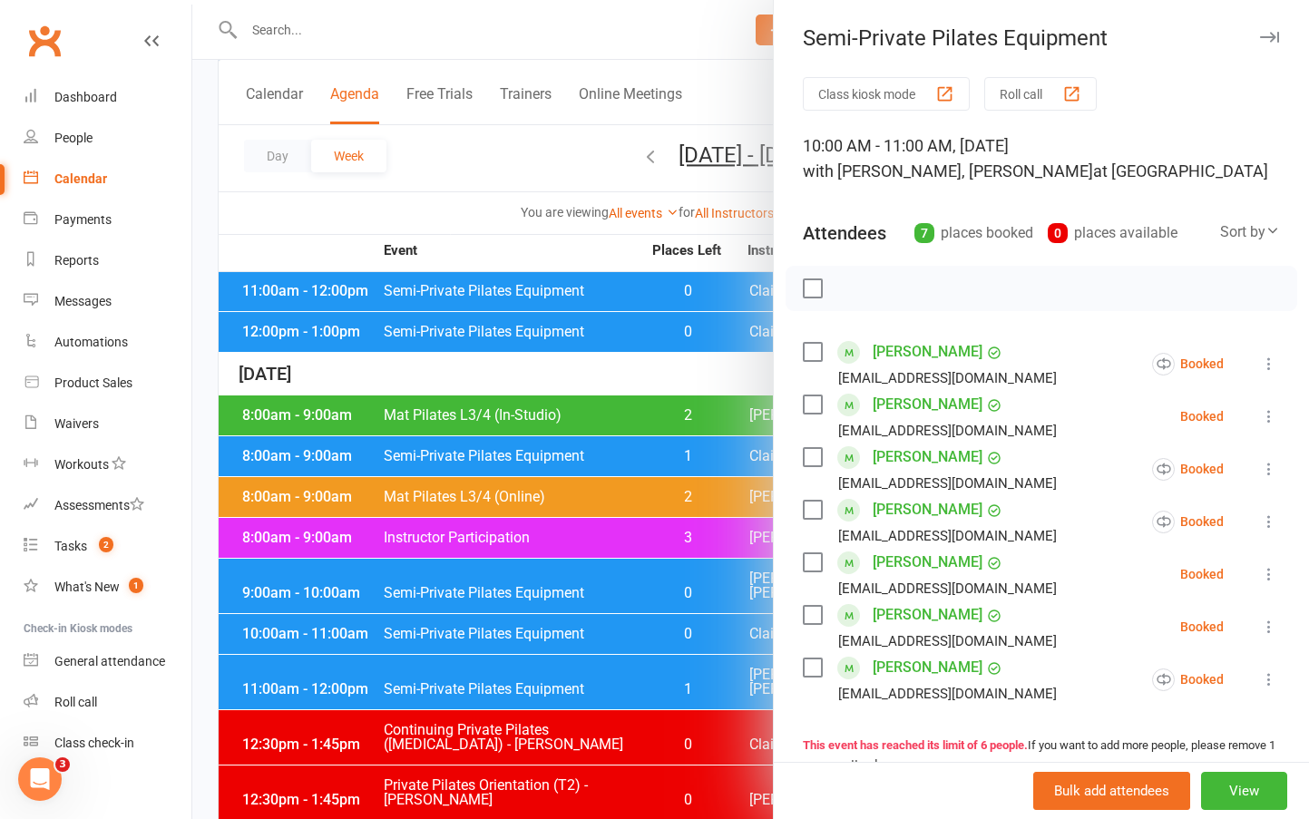
click at [549, 248] on div at bounding box center [750, 409] width 1116 height 819
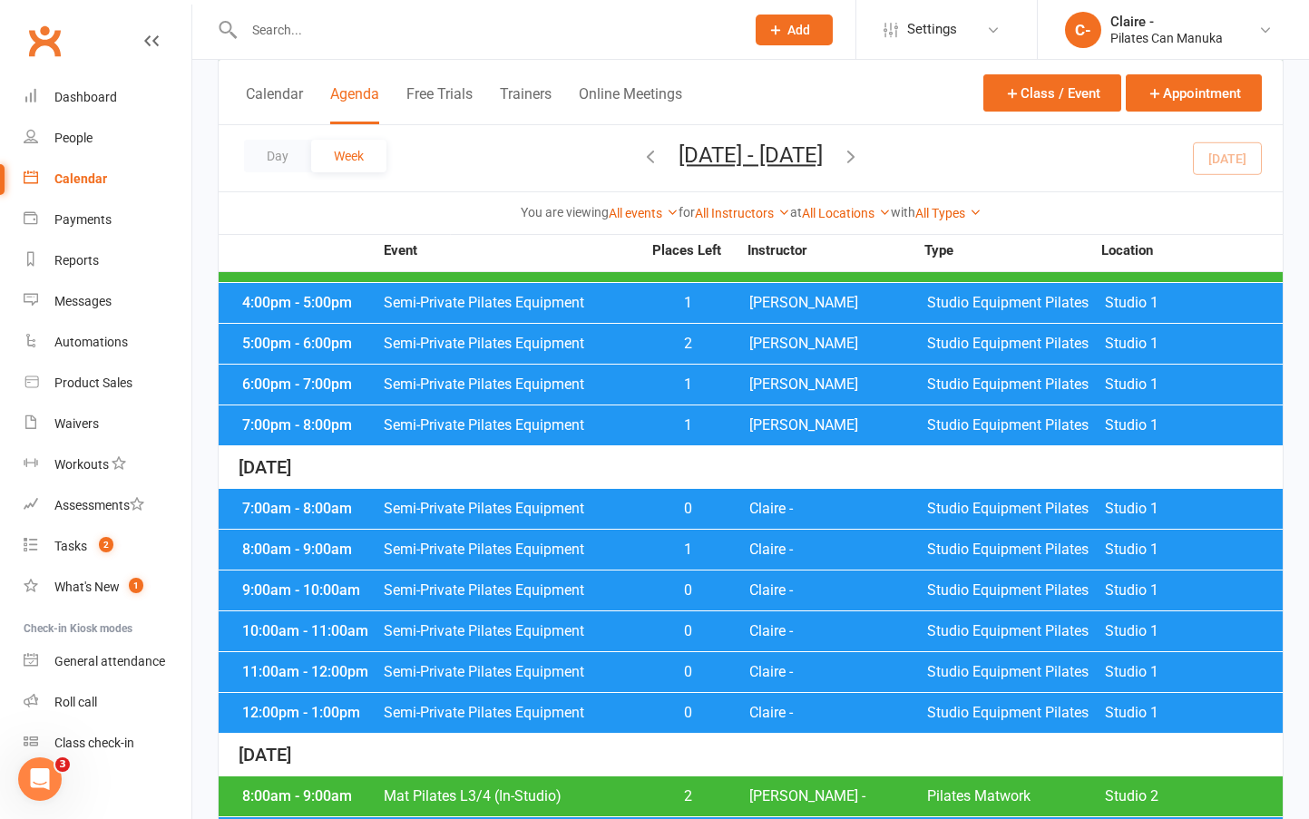
scroll to position [2164, 0]
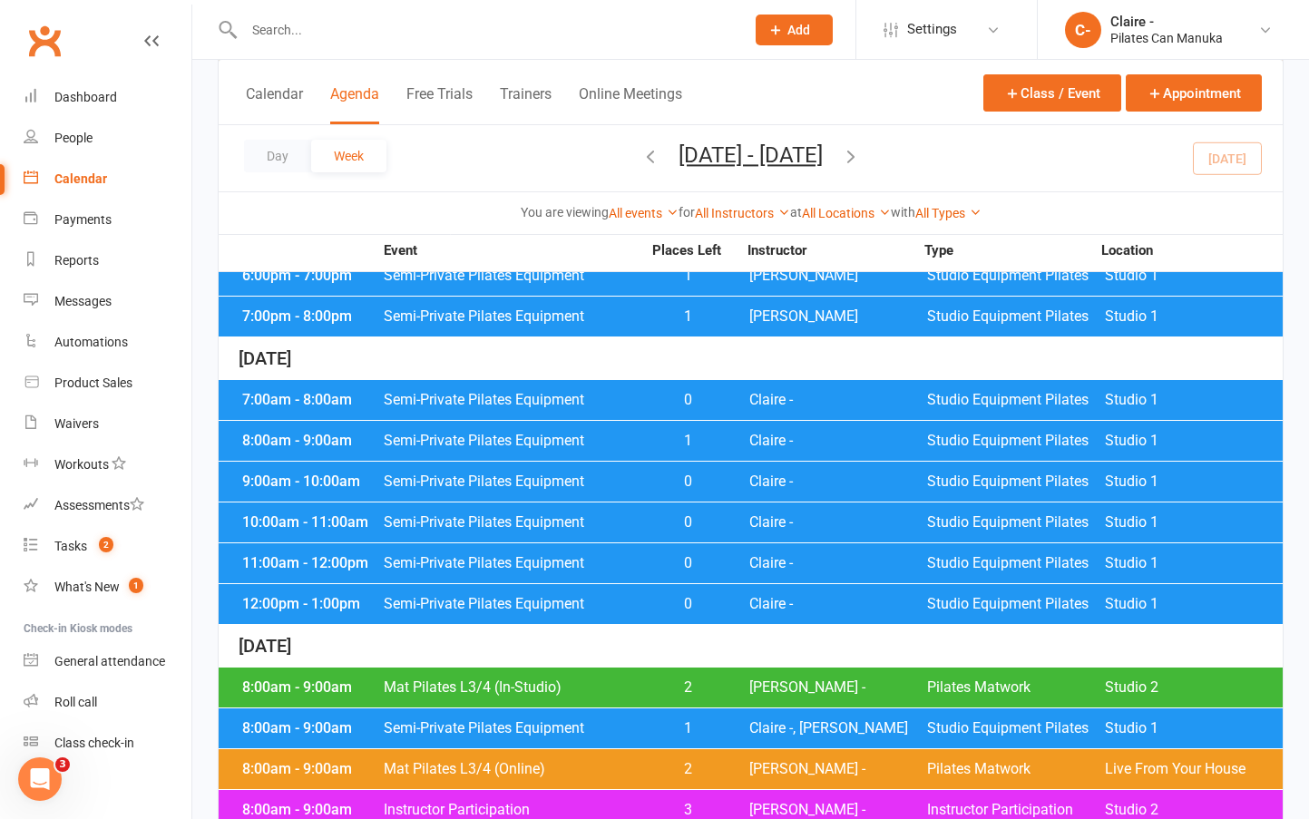
click at [861, 158] on icon "button" at bounding box center [851, 156] width 20 height 20
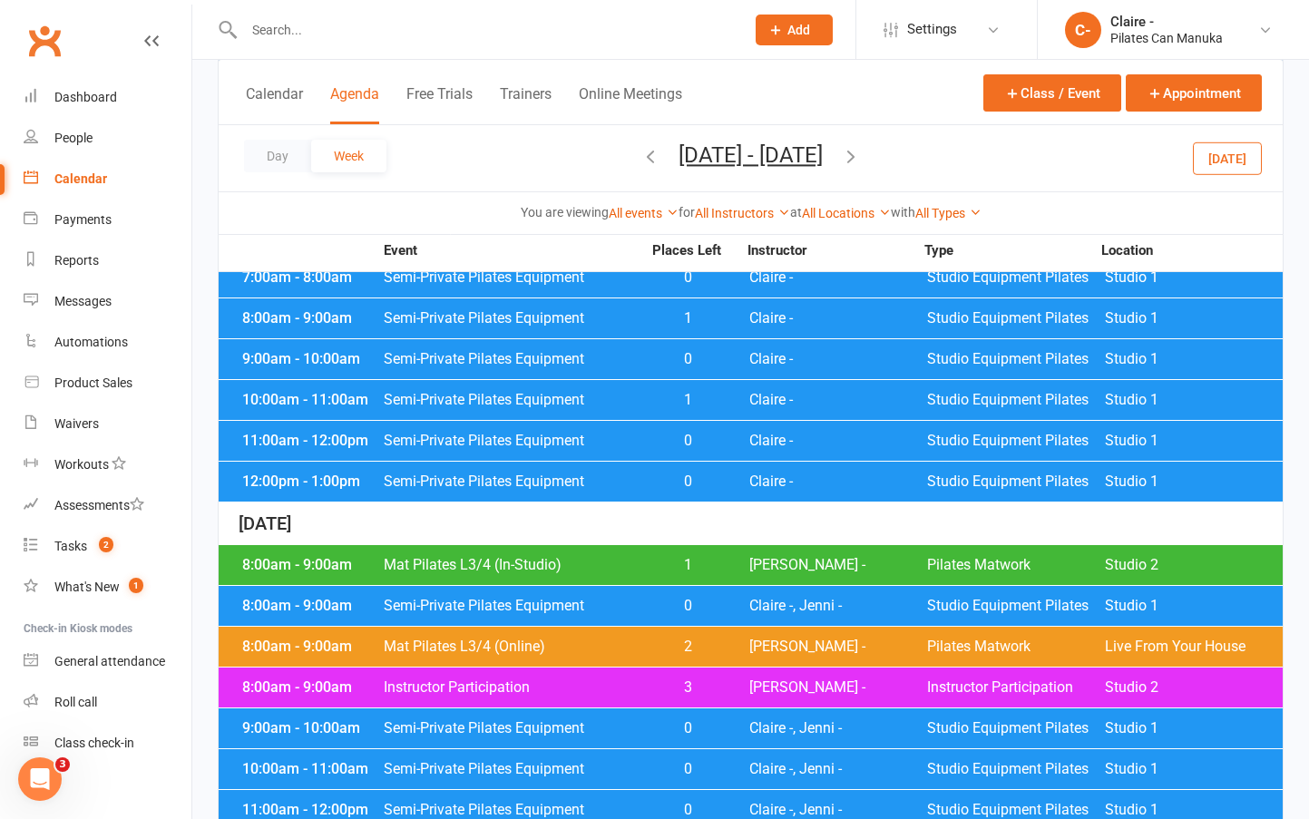
click at [861, 158] on icon "button" at bounding box center [851, 156] width 20 height 20
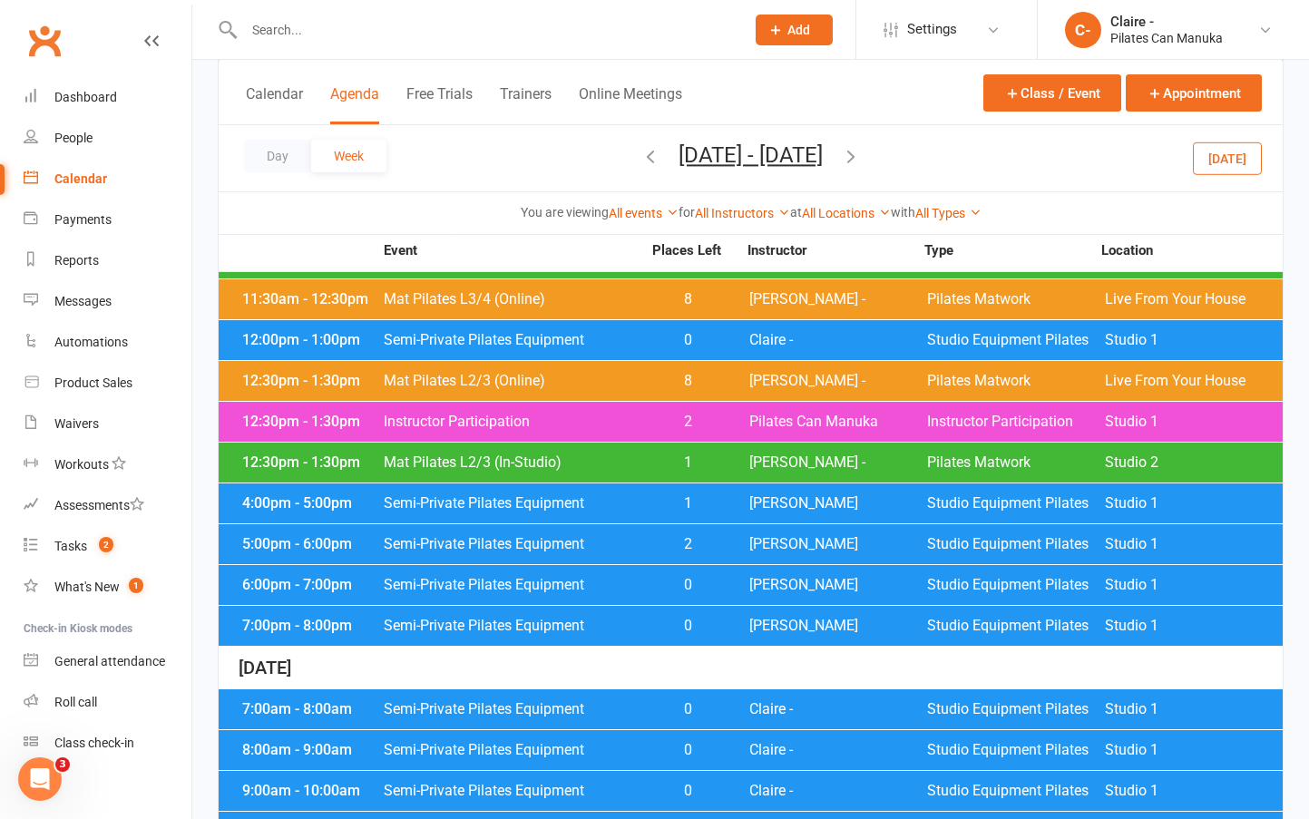
scroll to position [1710, 0]
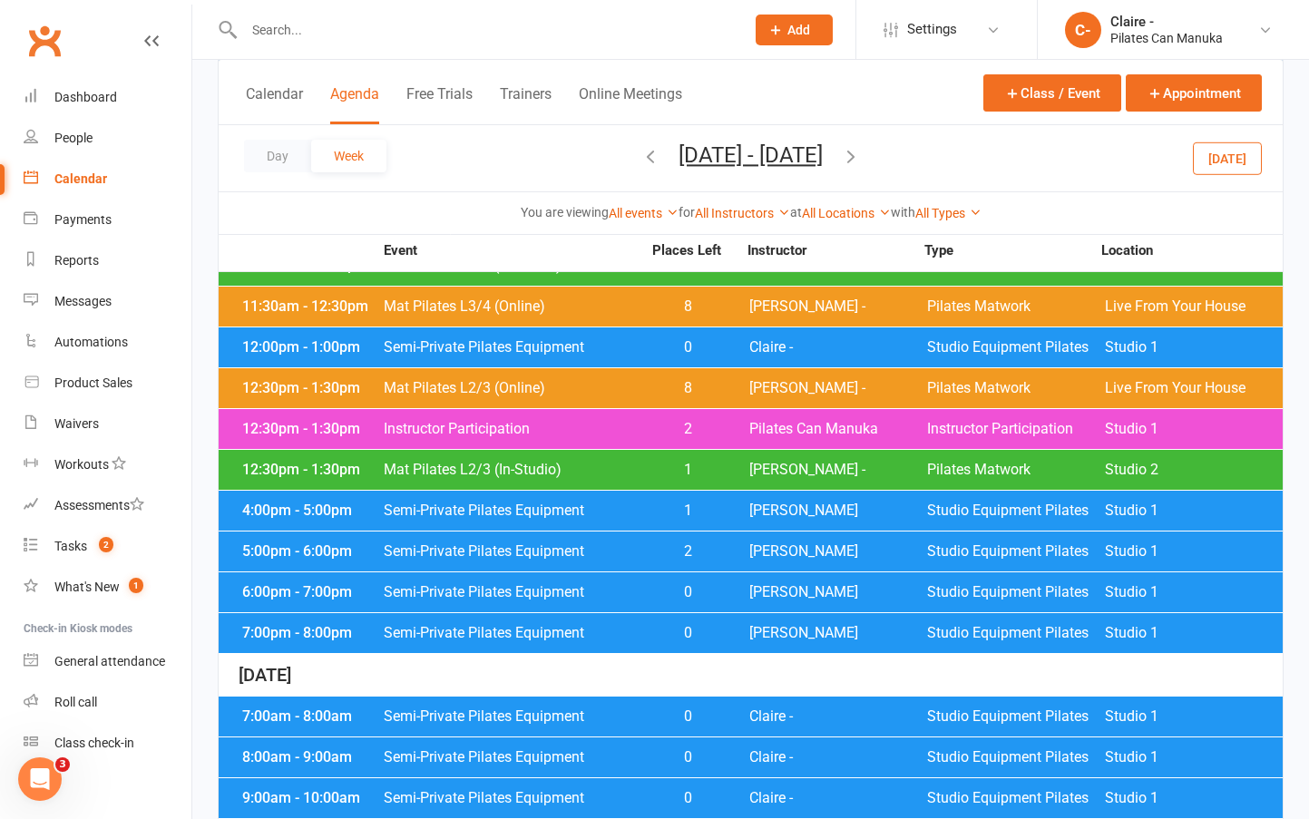
click at [788, 509] on span "[PERSON_NAME]" at bounding box center [838, 510] width 178 height 15
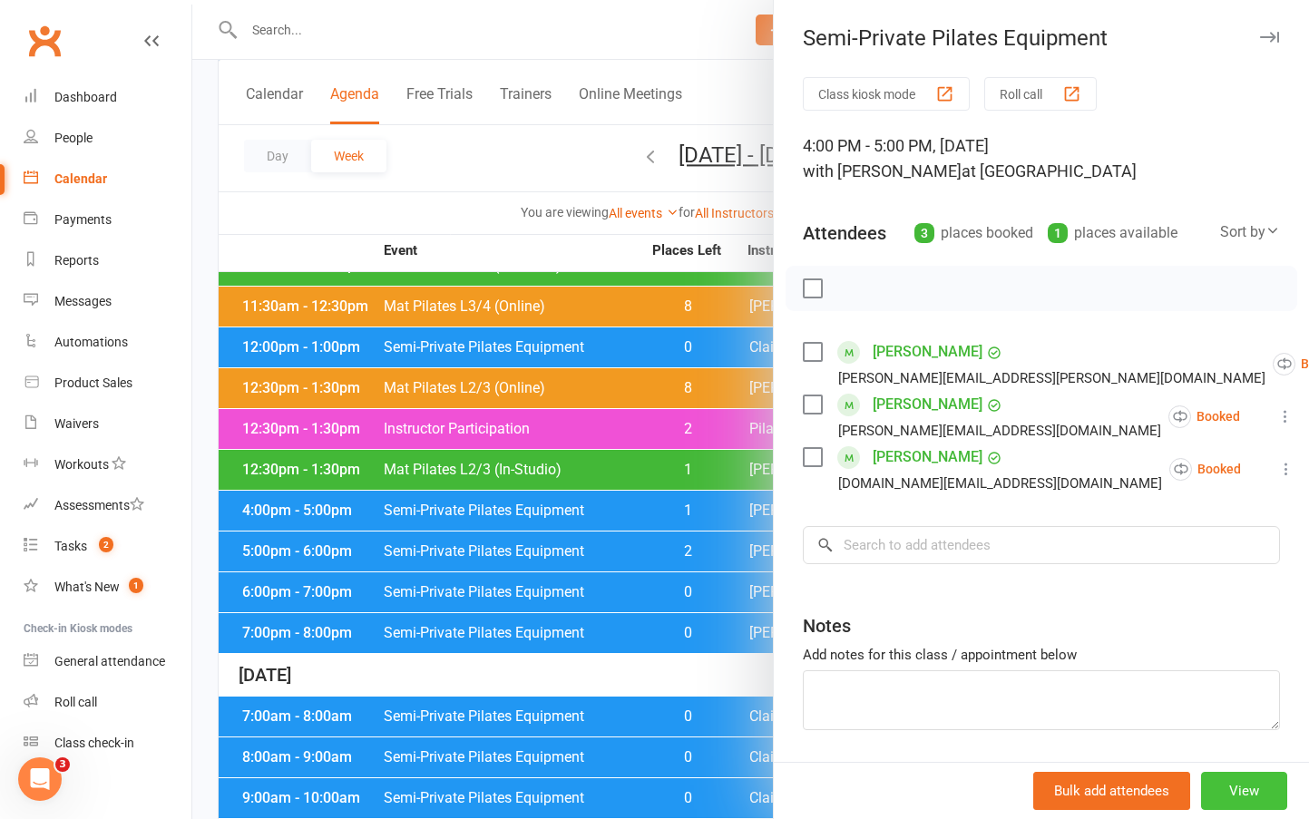
click at [1232, 783] on button "View" at bounding box center [1244, 791] width 86 height 38
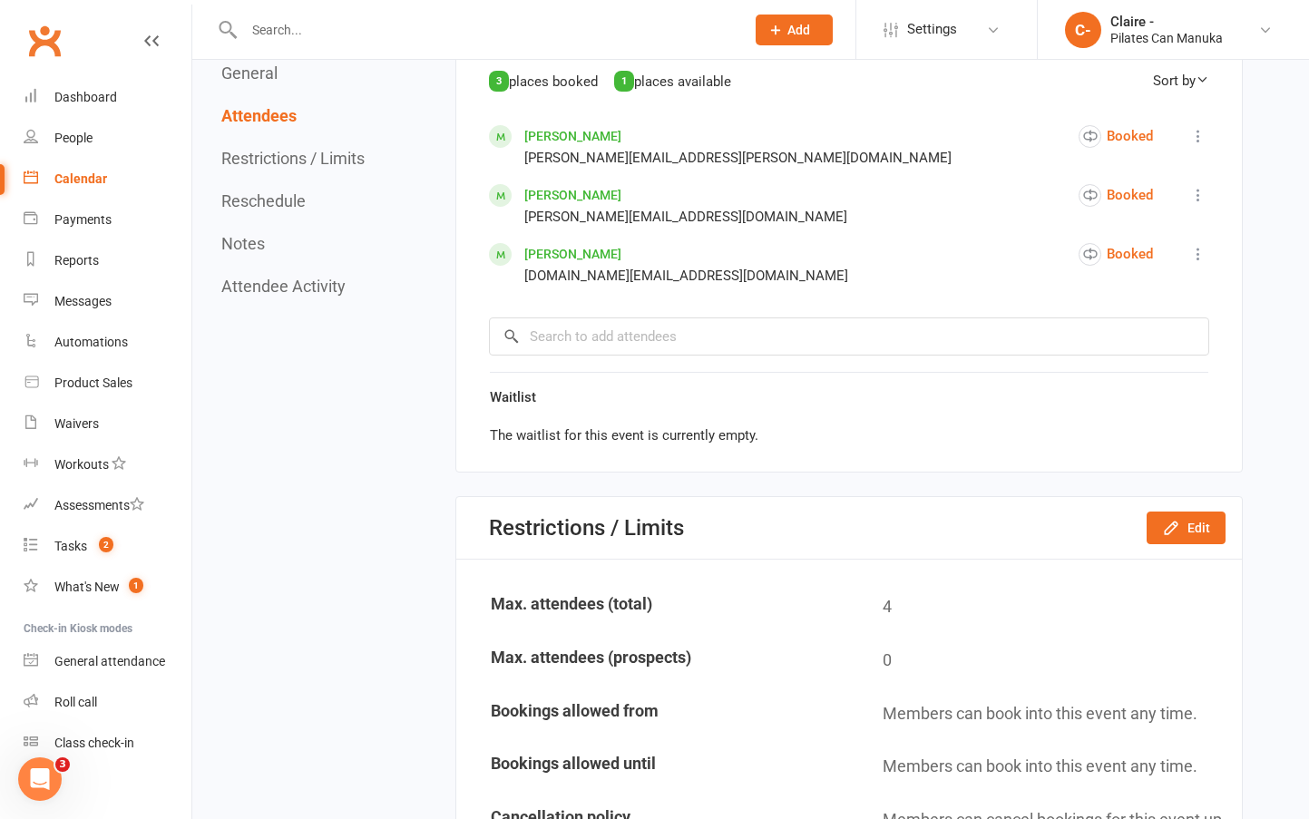
scroll to position [1088, 0]
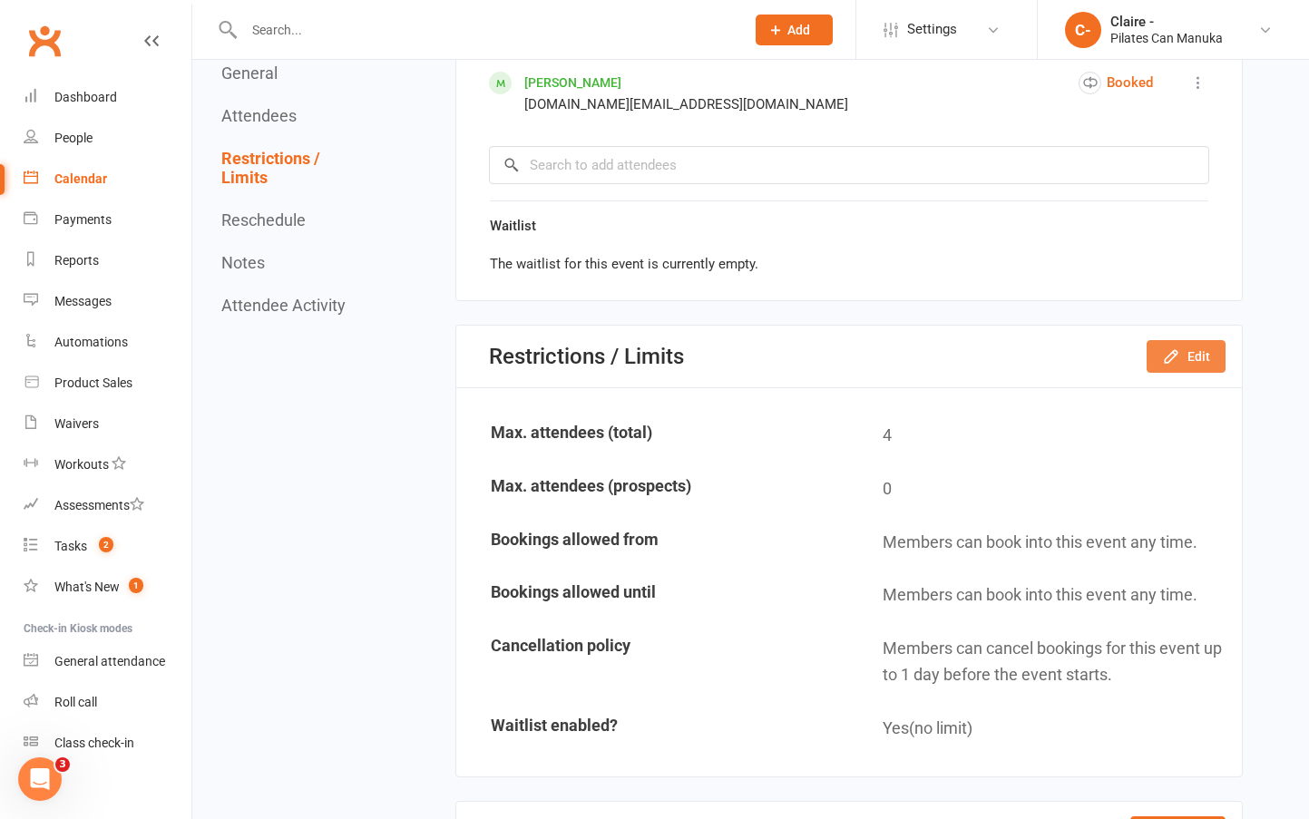
click at [1201, 366] on button "Edit" at bounding box center [1185, 356] width 79 height 33
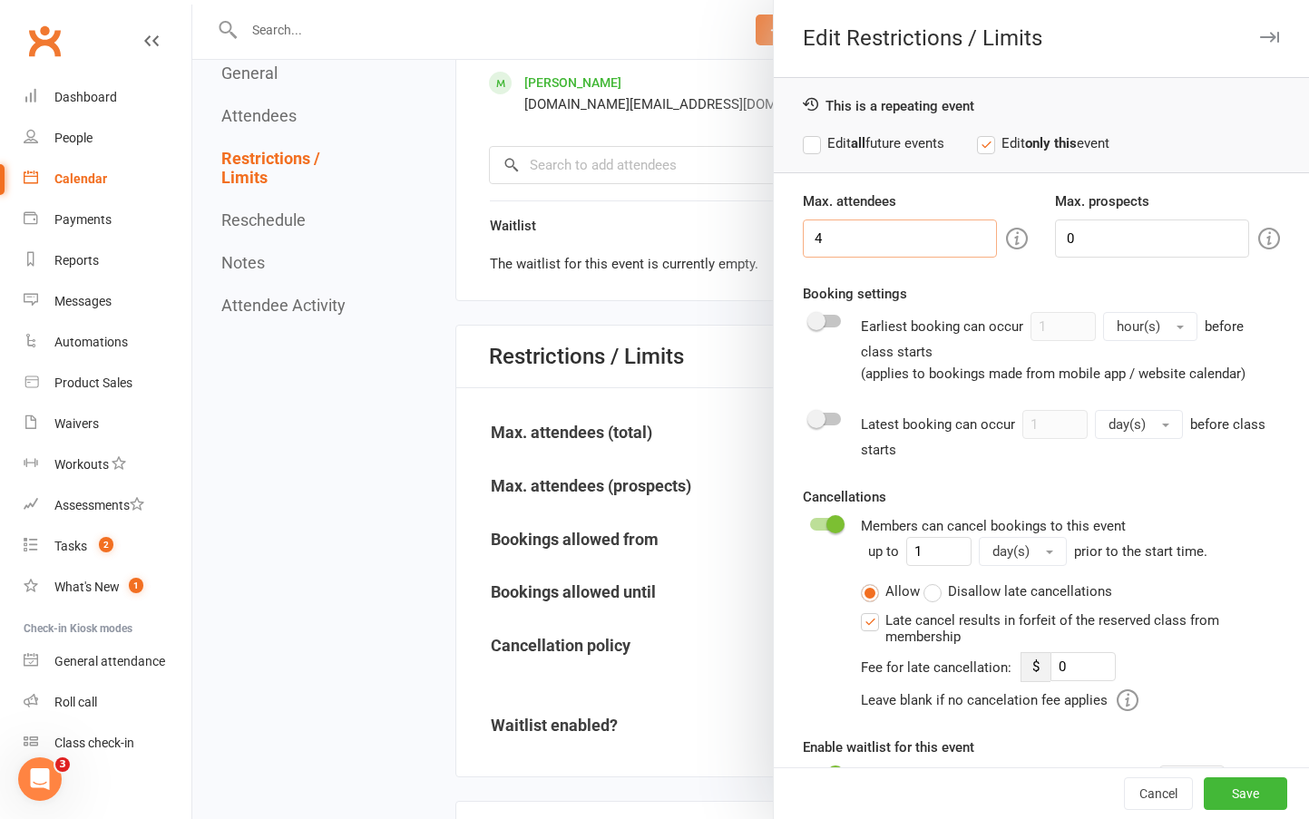
drag, startPoint x: 834, startPoint y: 241, endPoint x: 784, endPoint y: 240, distance: 49.9
click at [809, 241] on input "4" at bounding box center [900, 238] width 194 height 38
type input "2"
click at [1225, 786] on button "Save" at bounding box center [1244, 793] width 83 height 33
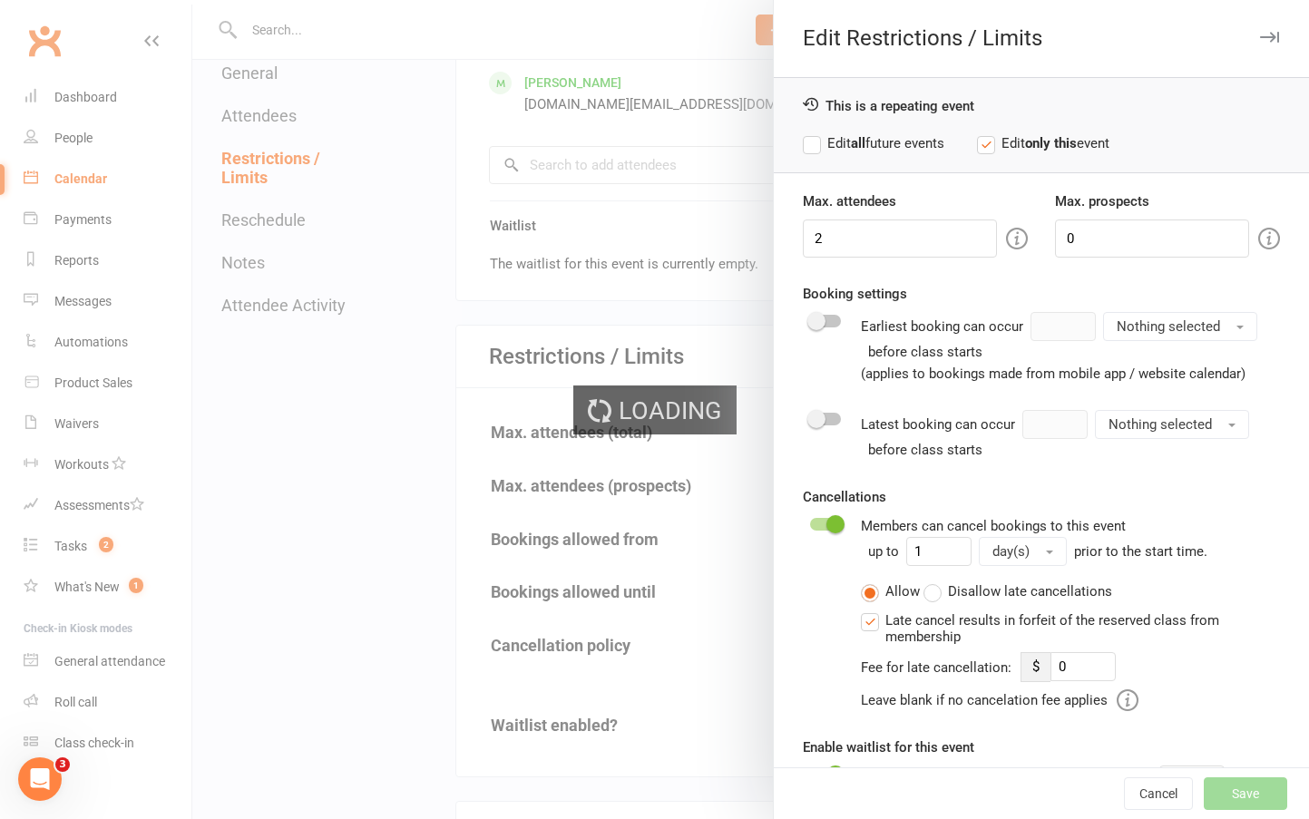
type input "0"
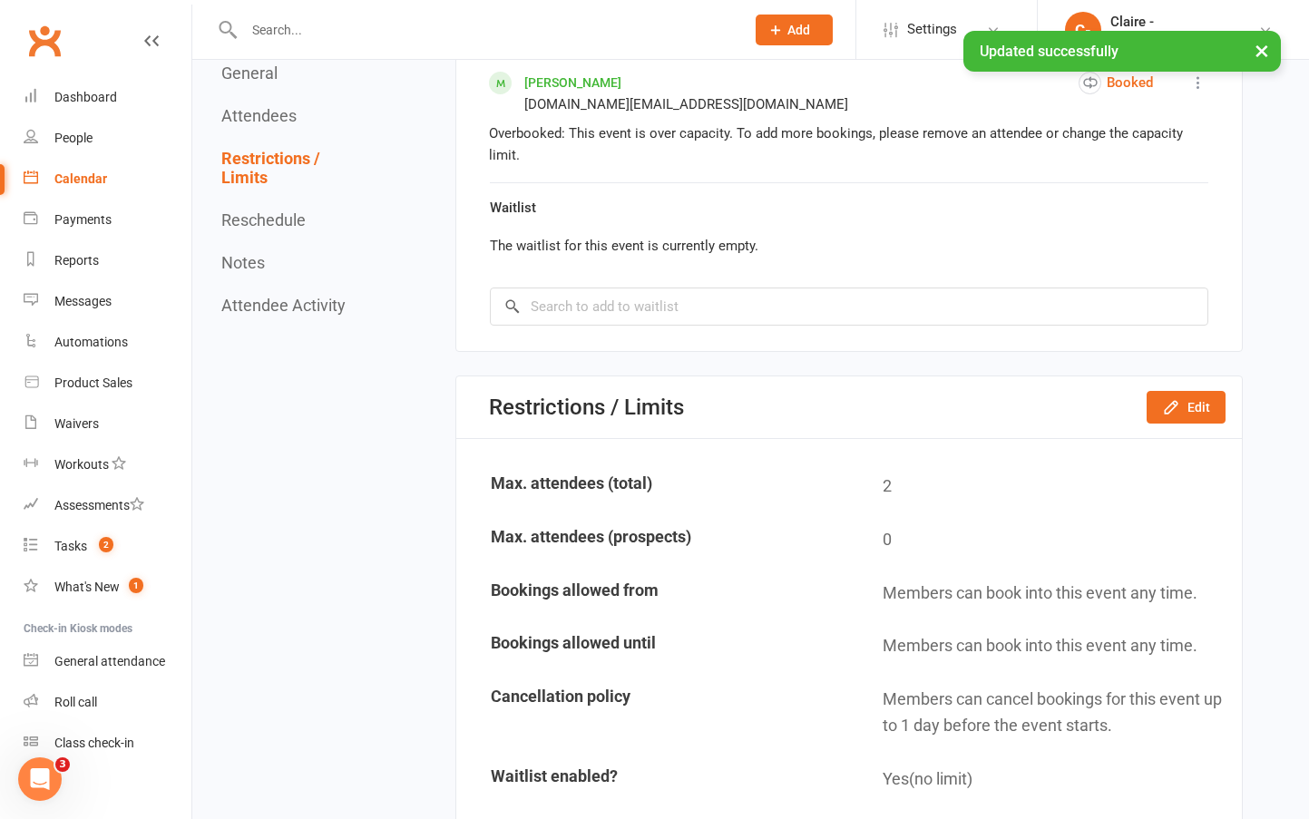
drag, startPoint x: 75, startPoint y: 173, endPoint x: 781, endPoint y: 300, distance: 716.9
click at [75, 173] on div "Calendar" at bounding box center [80, 178] width 53 height 15
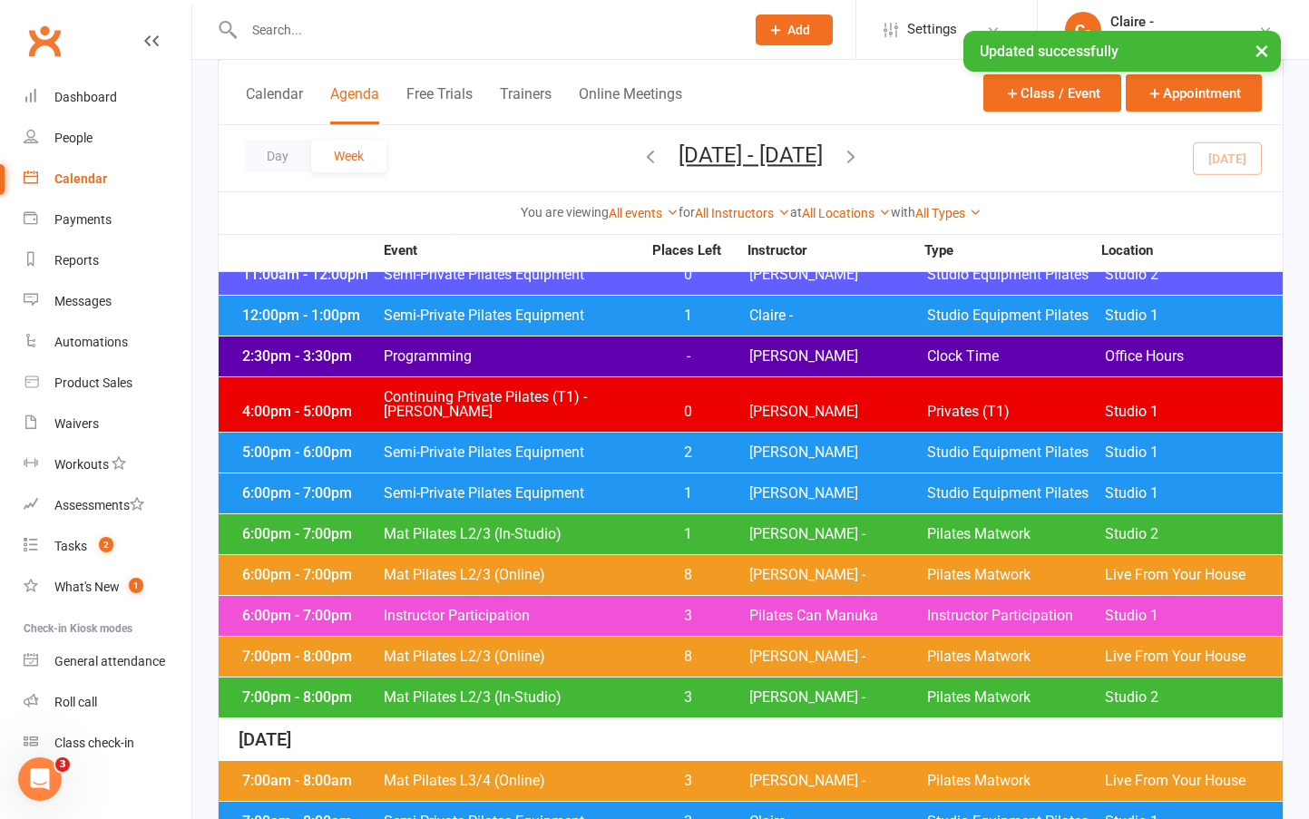
scroll to position [1360, 0]
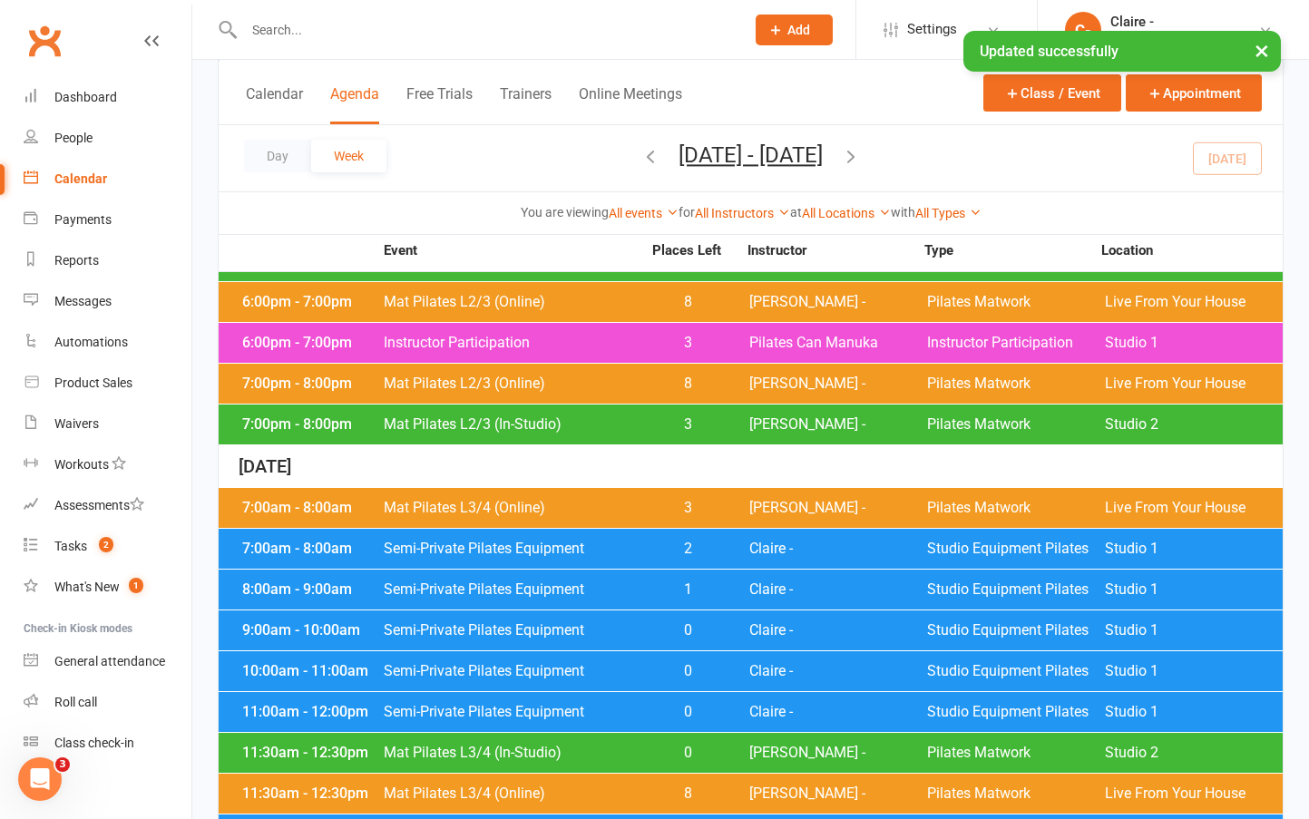
click at [861, 149] on icon "button" at bounding box center [851, 156] width 20 height 20
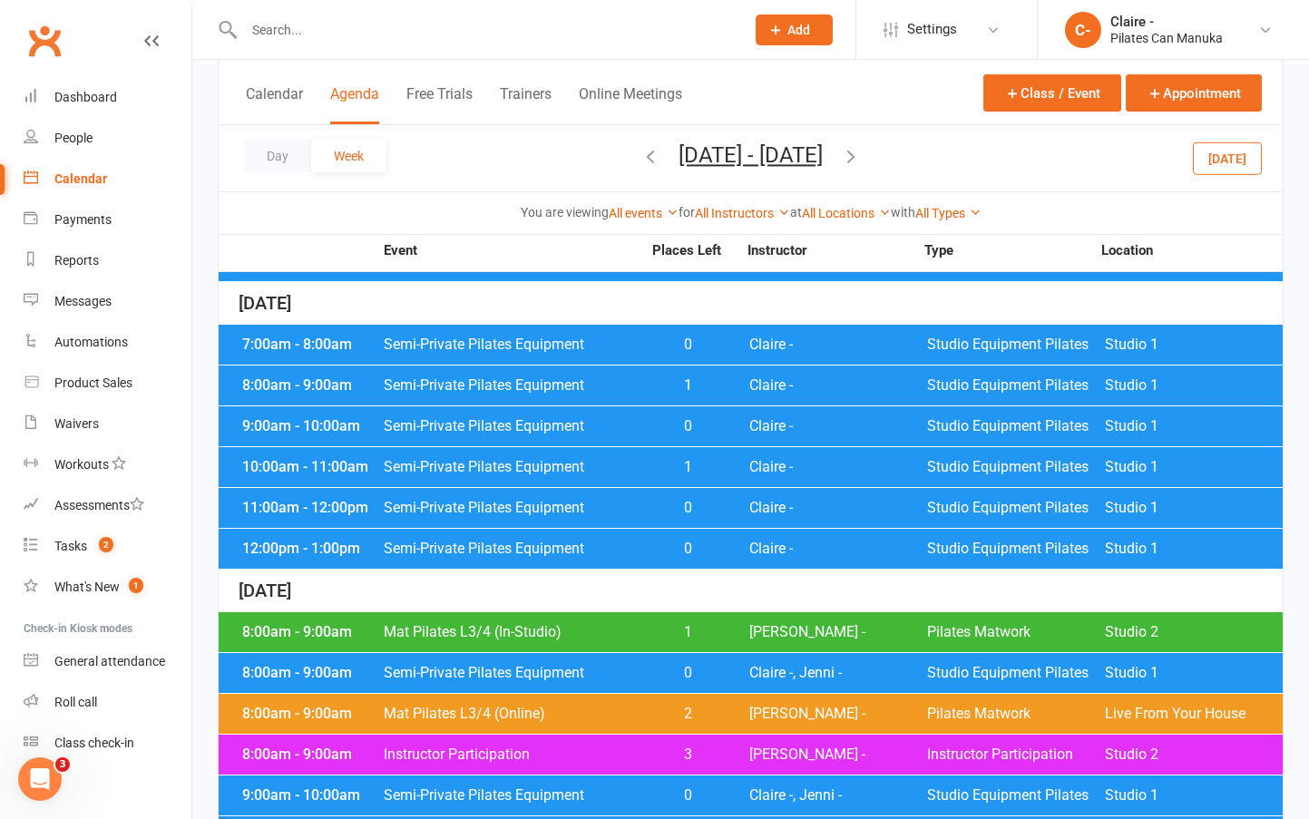
scroll to position [1905, 0]
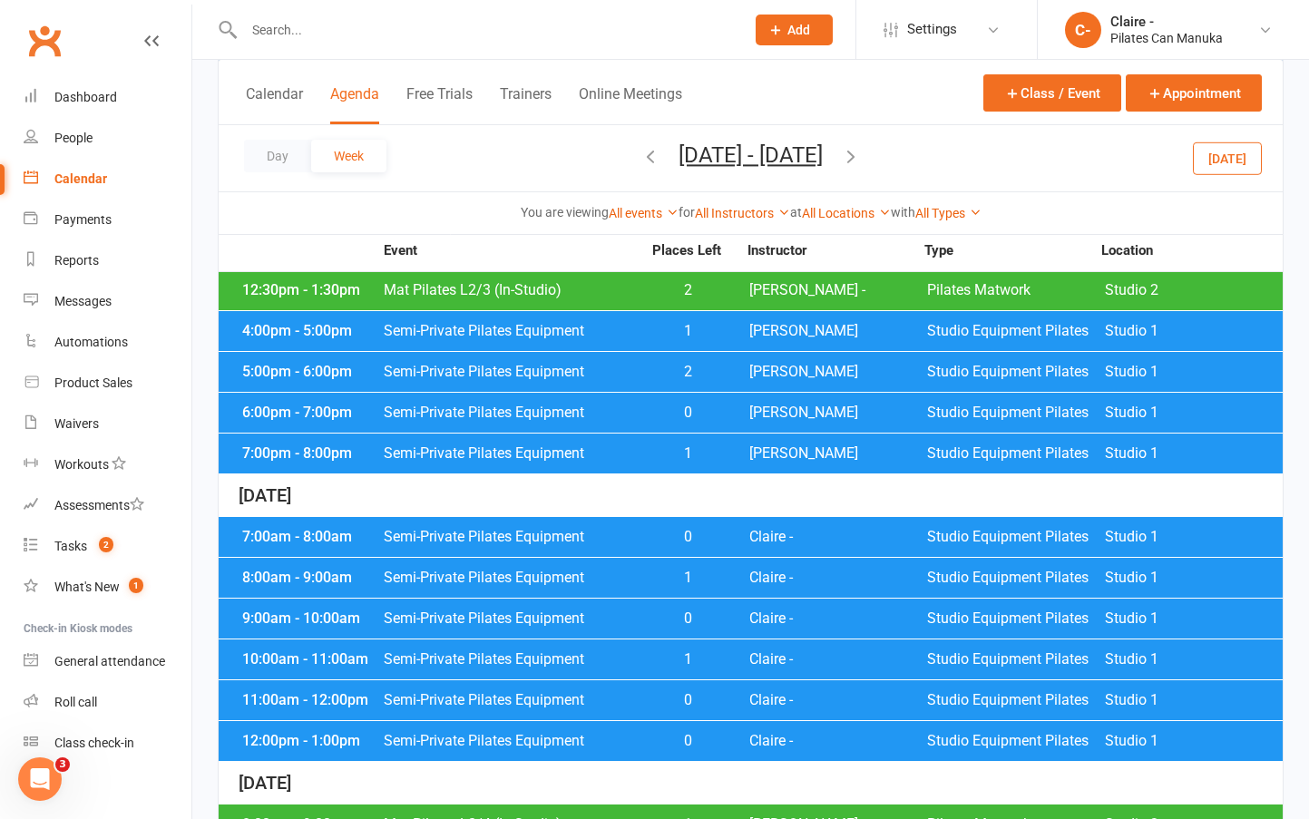
click at [861, 151] on icon "button" at bounding box center [851, 156] width 20 height 20
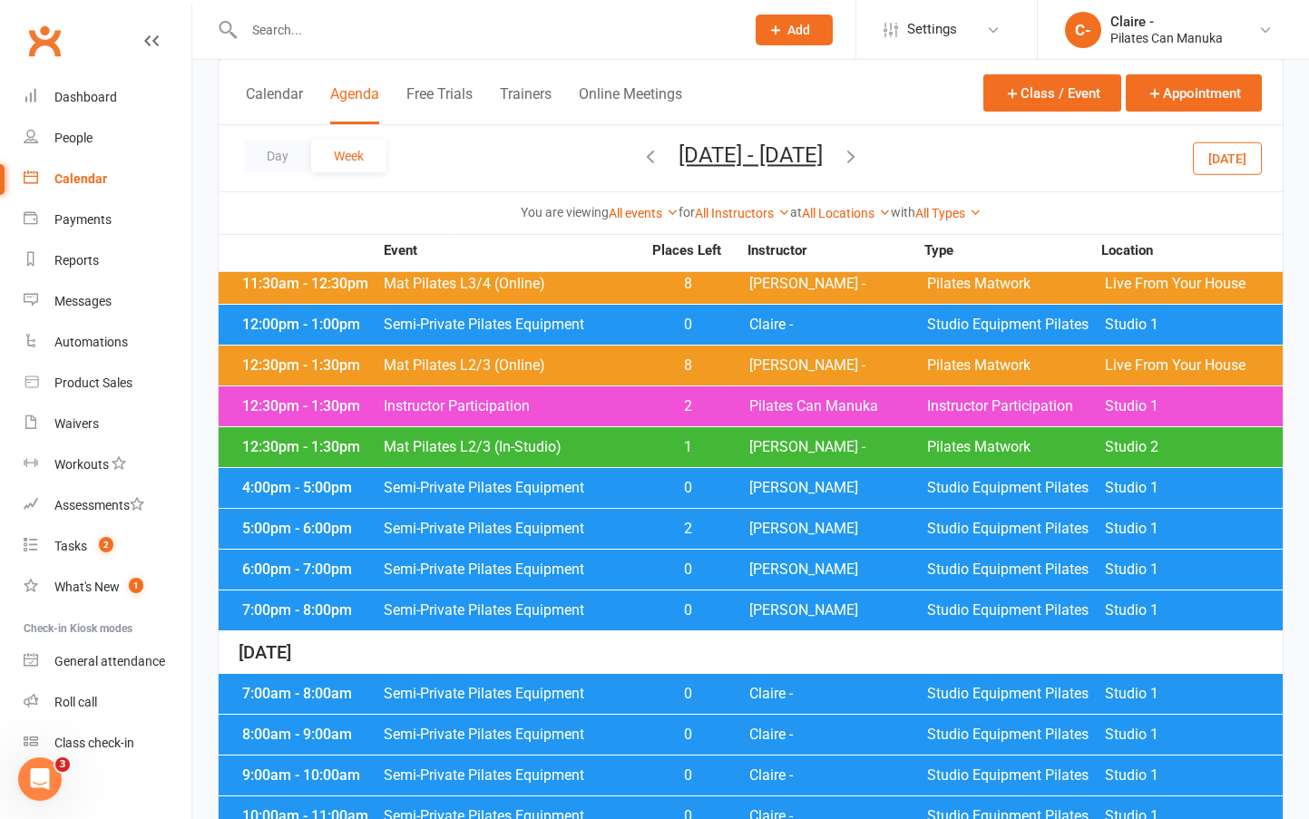
scroll to position [1723, 0]
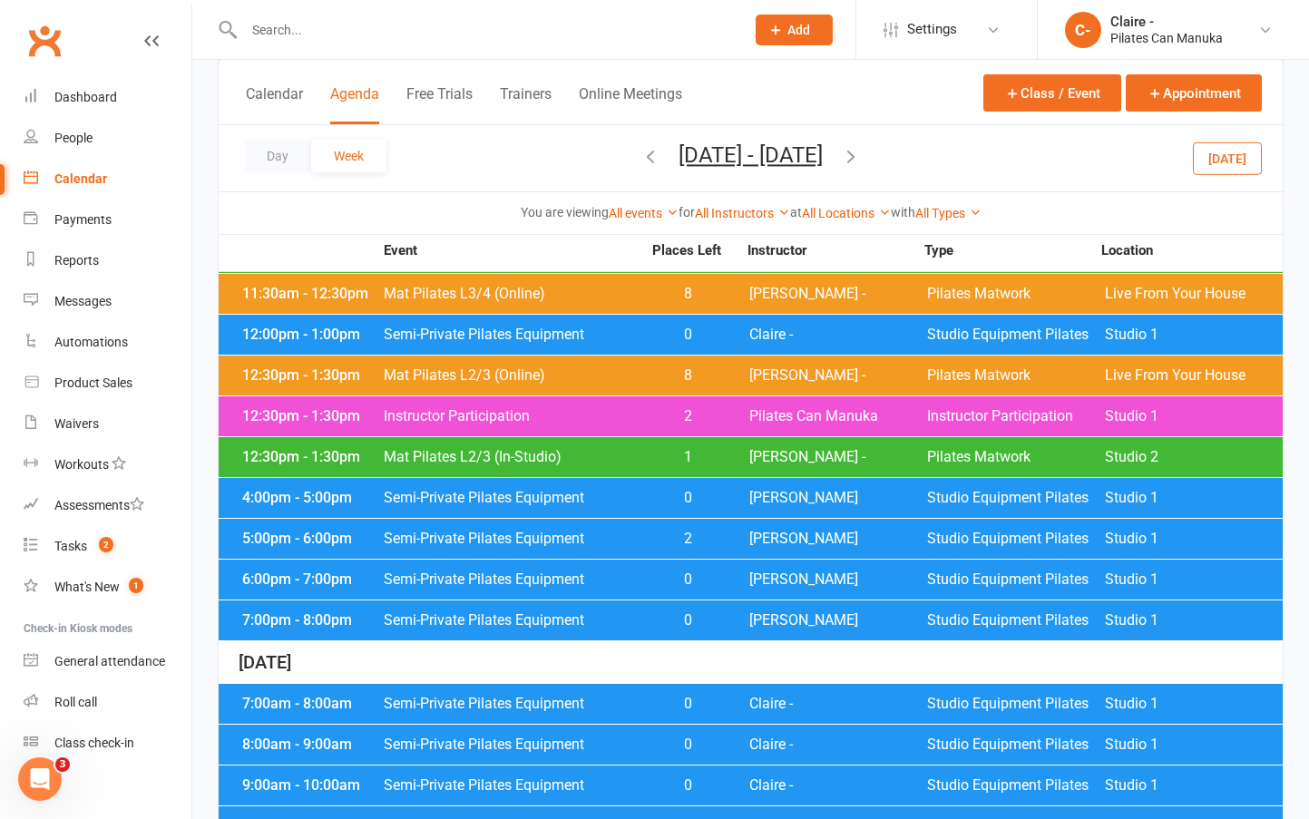
click at [793, 542] on span "[PERSON_NAME]" at bounding box center [838, 538] width 178 height 15
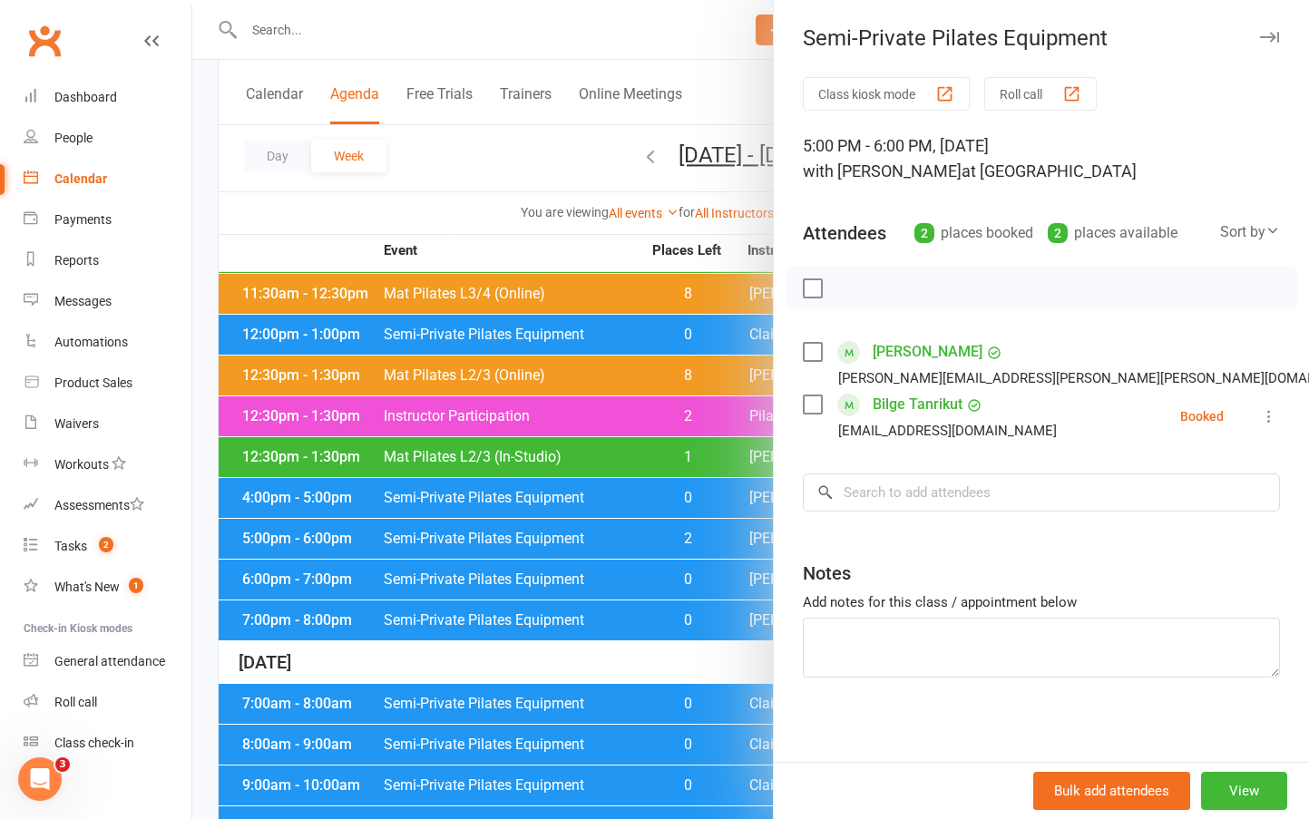
scroll to position [6, 0]
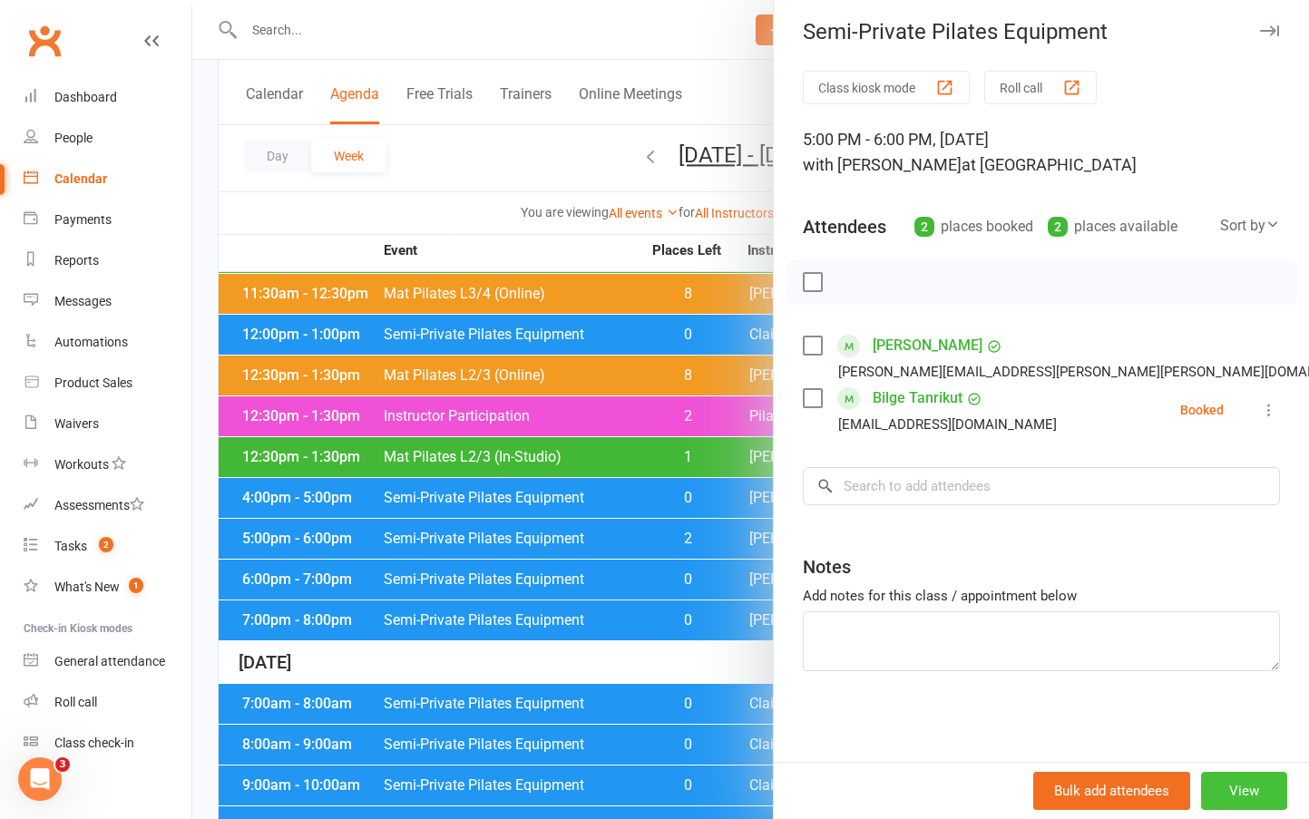
click at [1228, 784] on button "View" at bounding box center [1244, 791] width 86 height 38
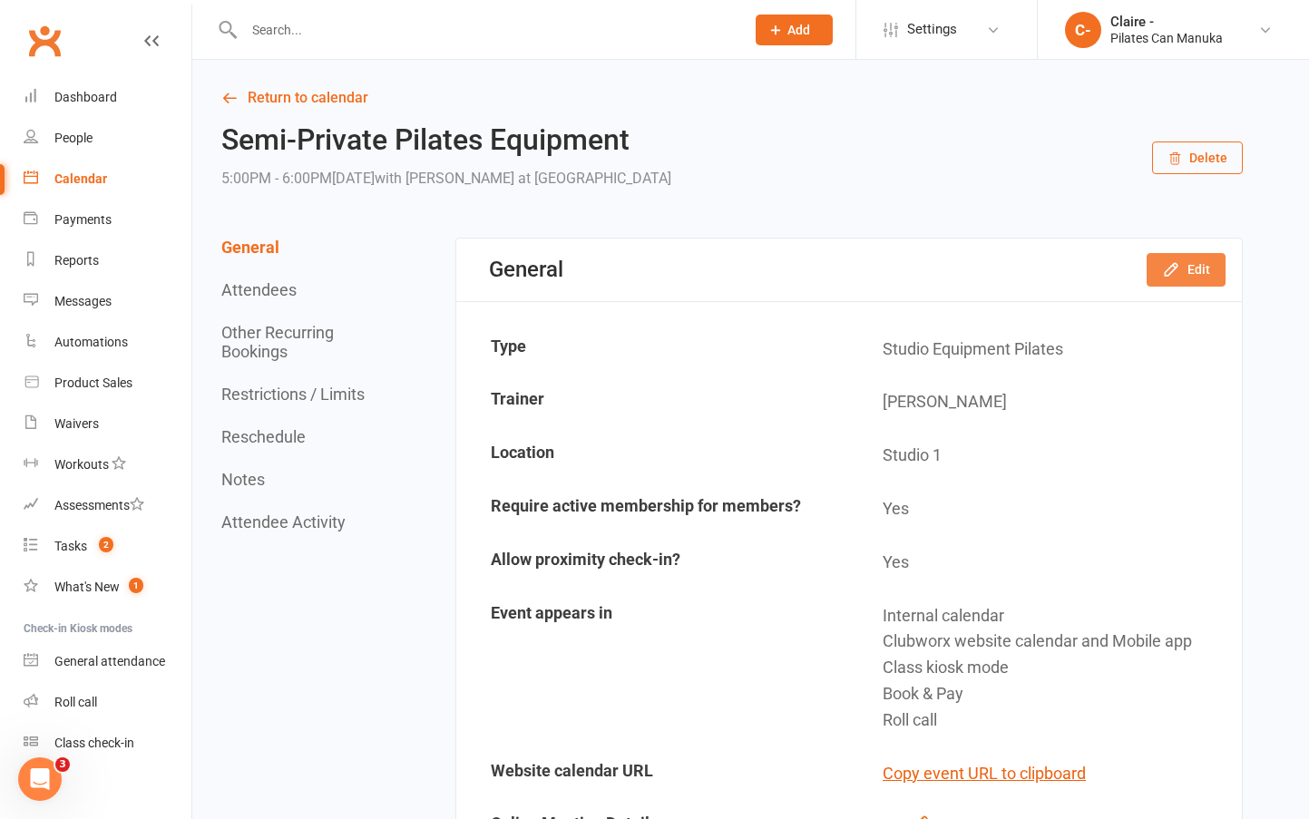
click at [1187, 272] on button "Edit" at bounding box center [1185, 269] width 79 height 33
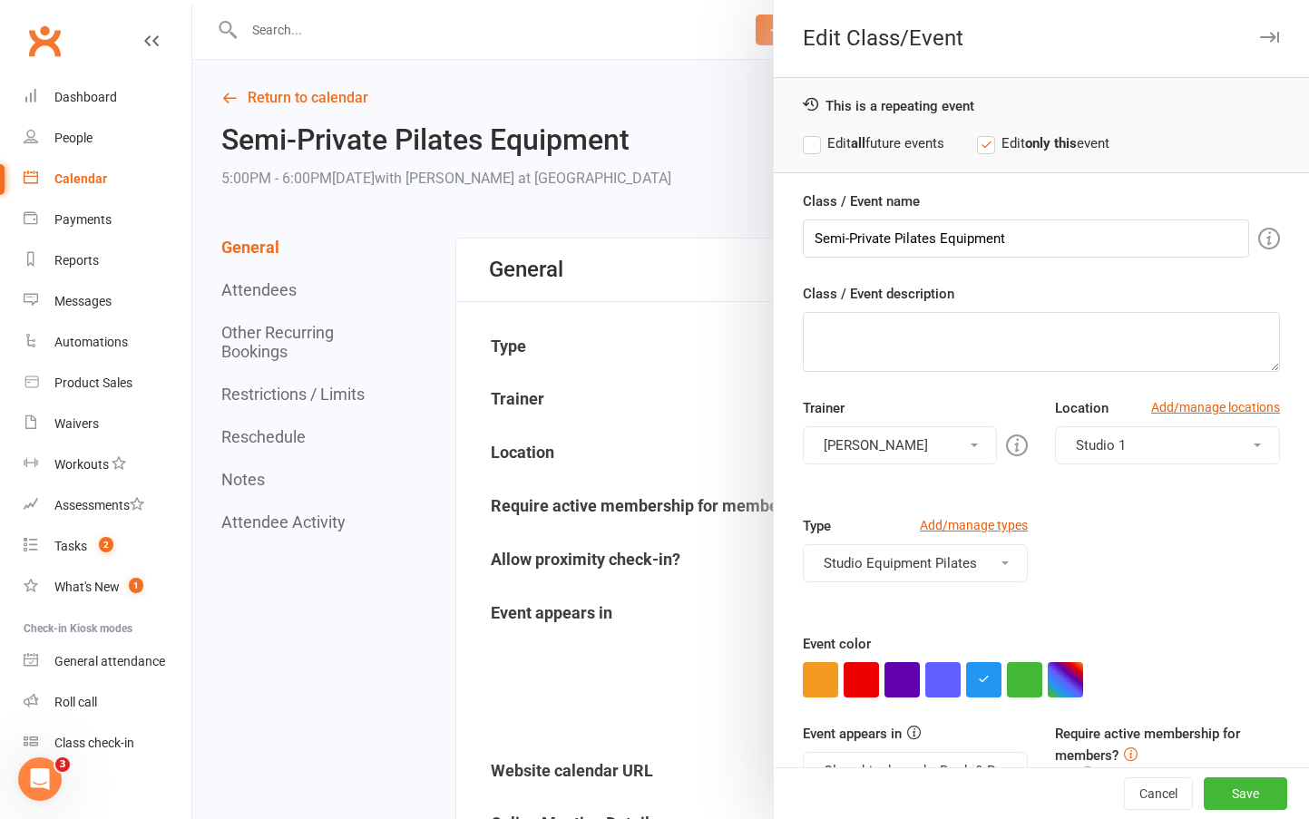
click at [919, 442] on button "[PERSON_NAME]" at bounding box center [900, 445] width 194 height 38
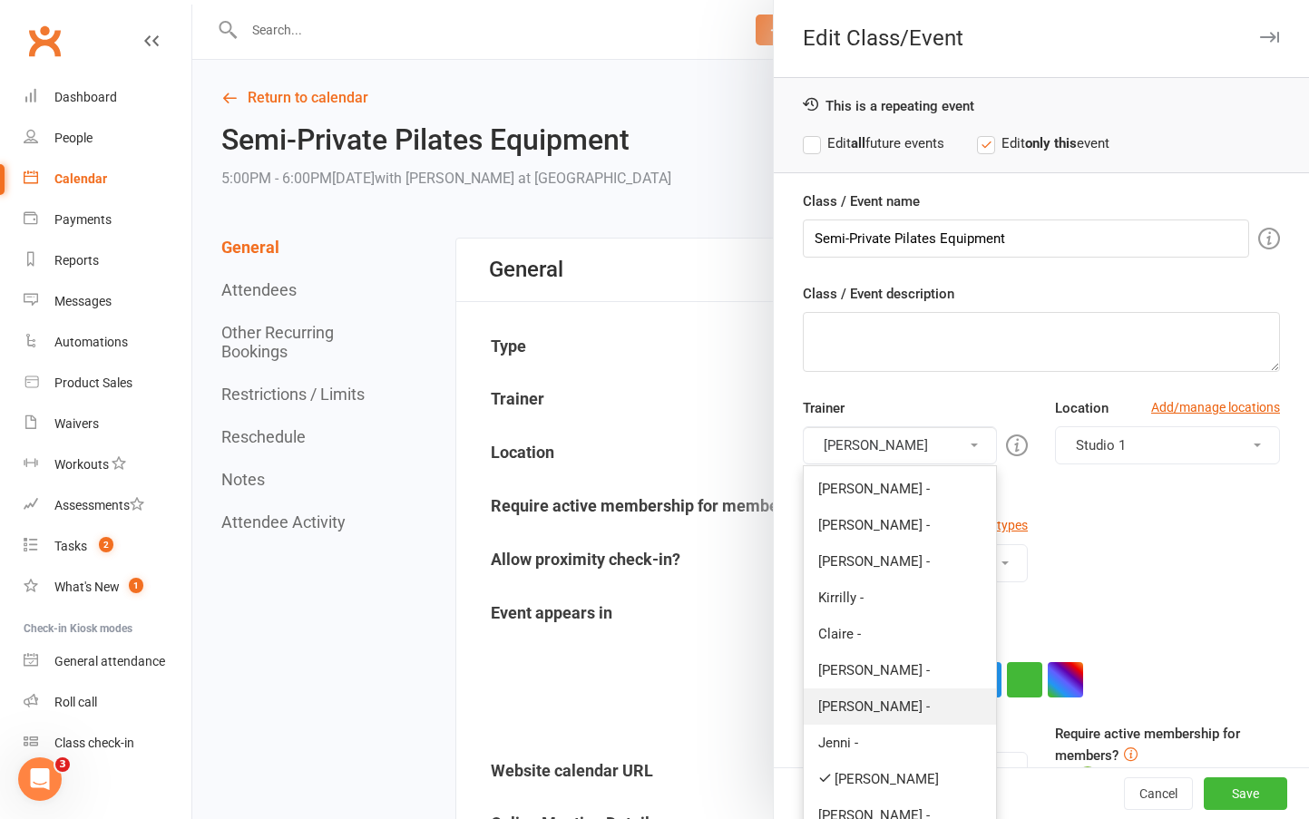
click at [851, 711] on link "[PERSON_NAME] -" at bounding box center [900, 706] width 192 height 36
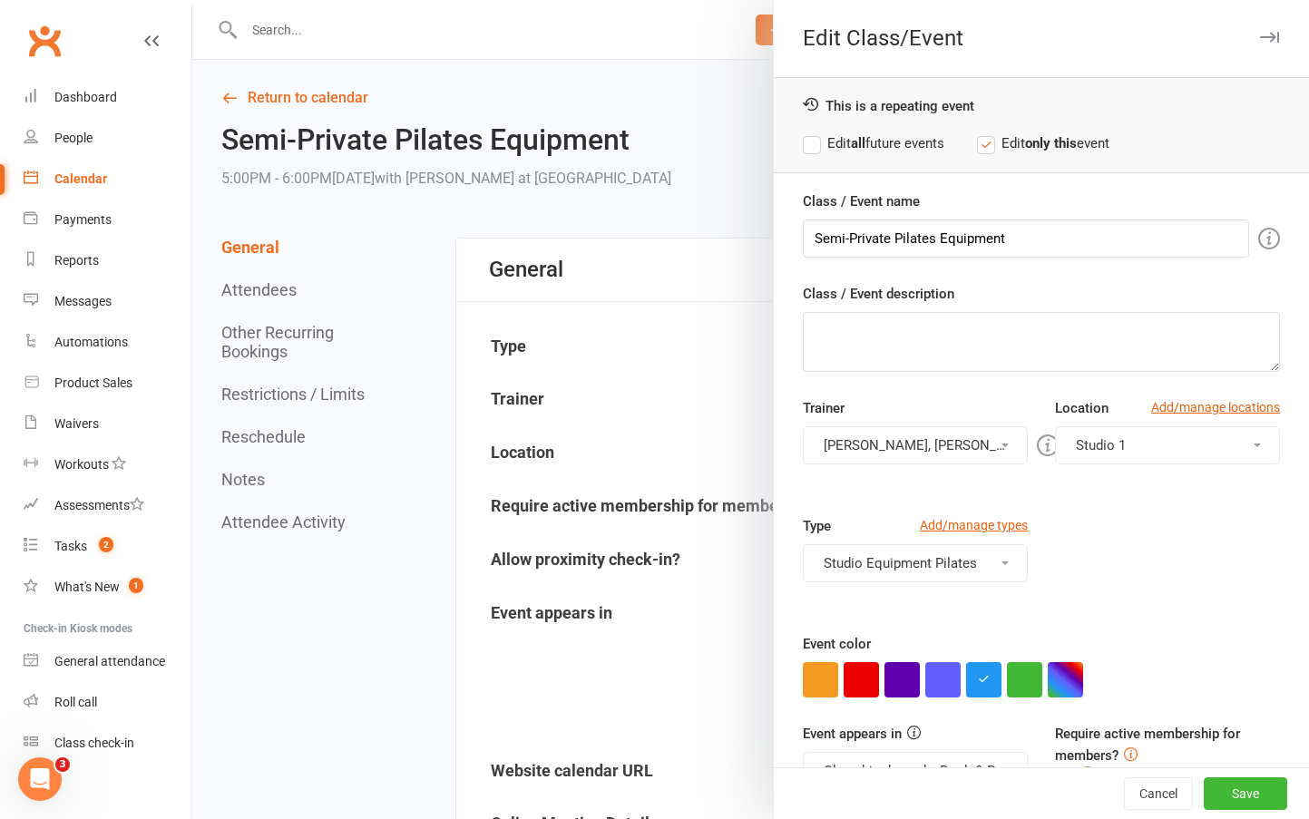
drag, startPoint x: 855, startPoint y: 448, endPoint x: 852, endPoint y: 573, distance: 125.2
click at [855, 447] on button "[PERSON_NAME], [PERSON_NAME] -" at bounding box center [915, 445] width 225 height 38
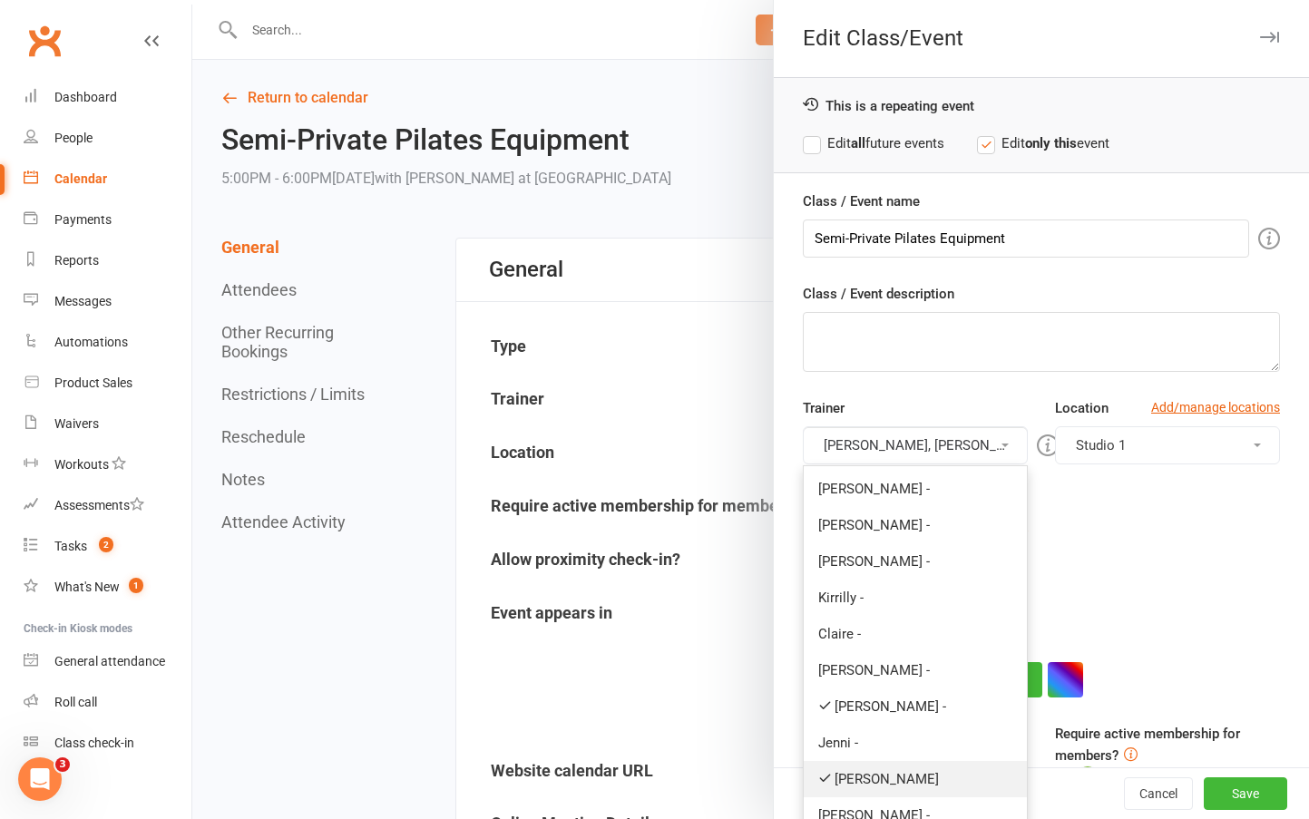
click at [818, 774] on icon at bounding box center [825, 778] width 14 height 14
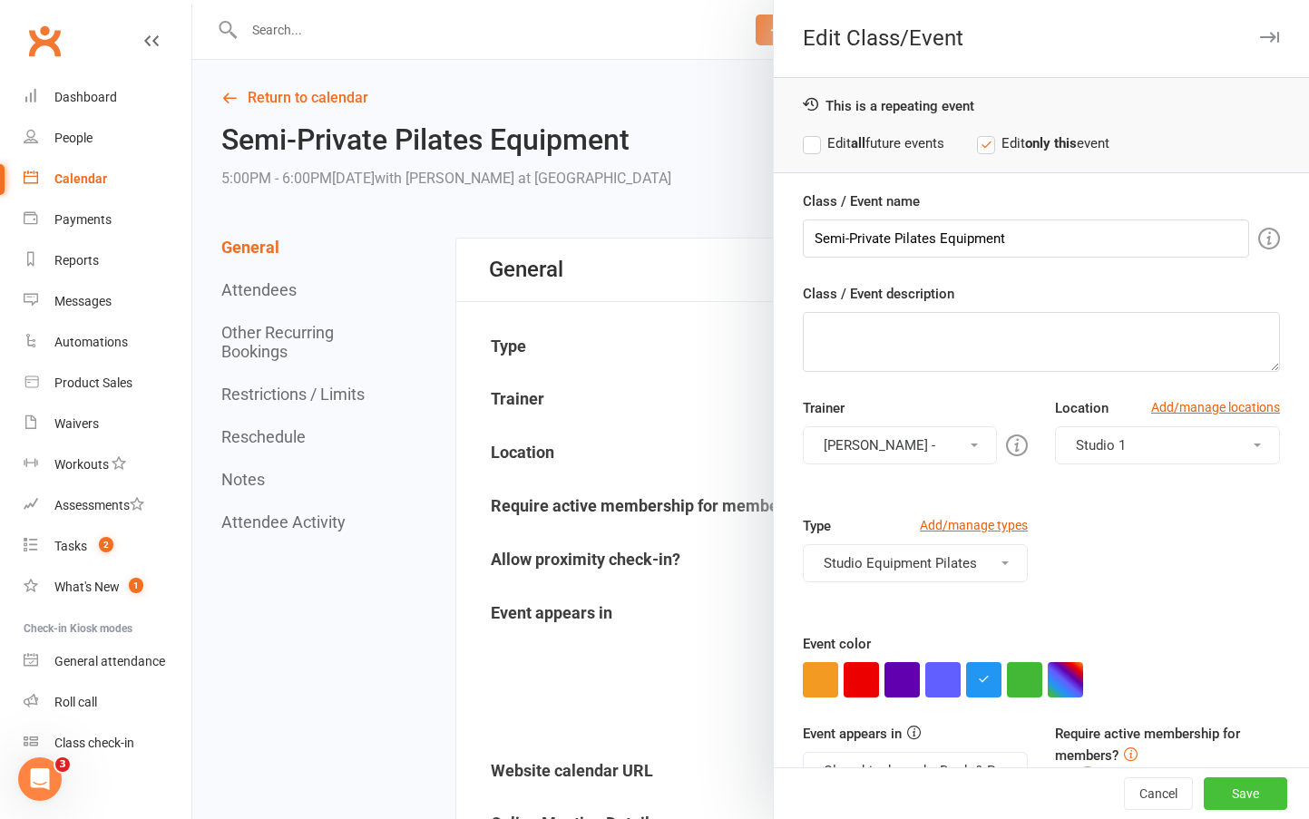
click at [1218, 787] on button "Save" at bounding box center [1244, 793] width 83 height 33
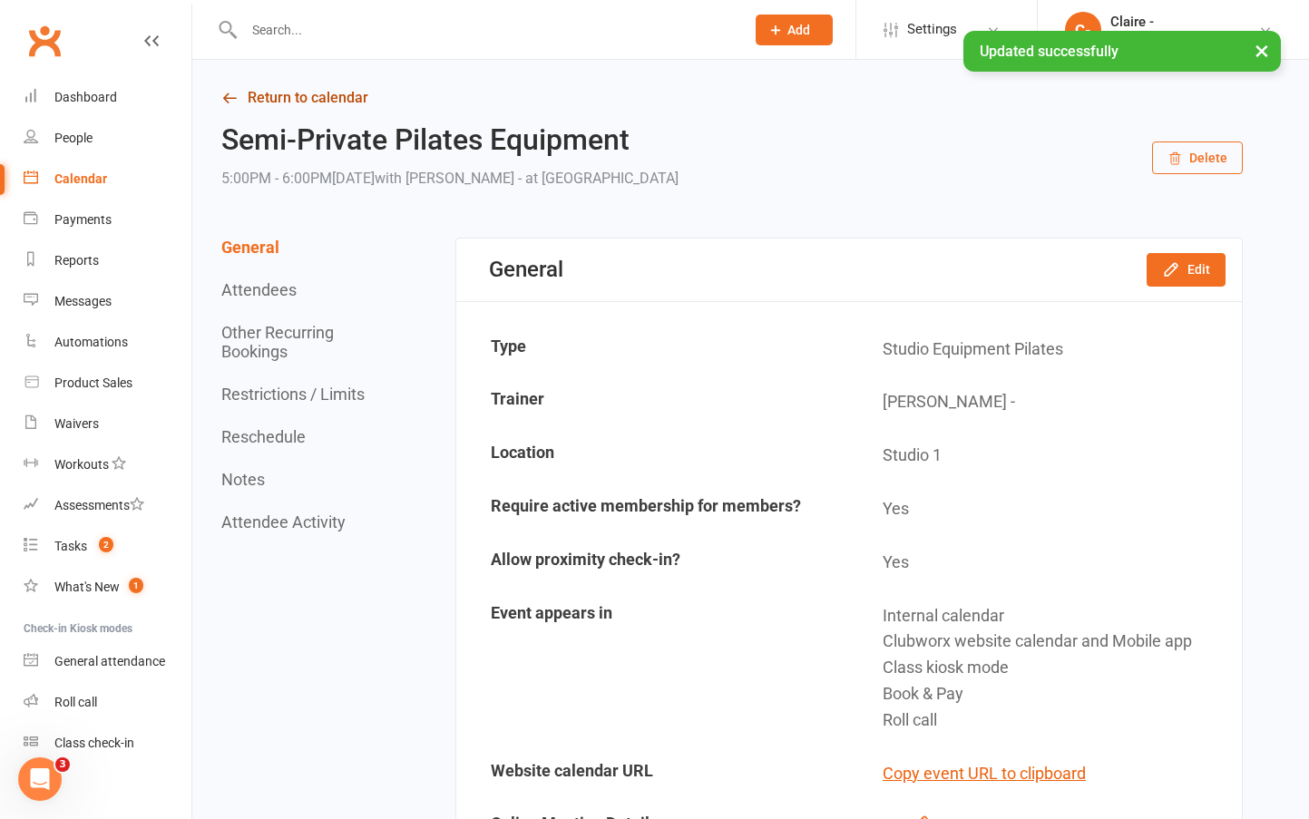
drag, startPoint x: 290, startPoint y: 95, endPoint x: 641, endPoint y: 281, distance: 397.2
click at [290, 95] on link "Return to calendar" at bounding box center [731, 97] width 1021 height 25
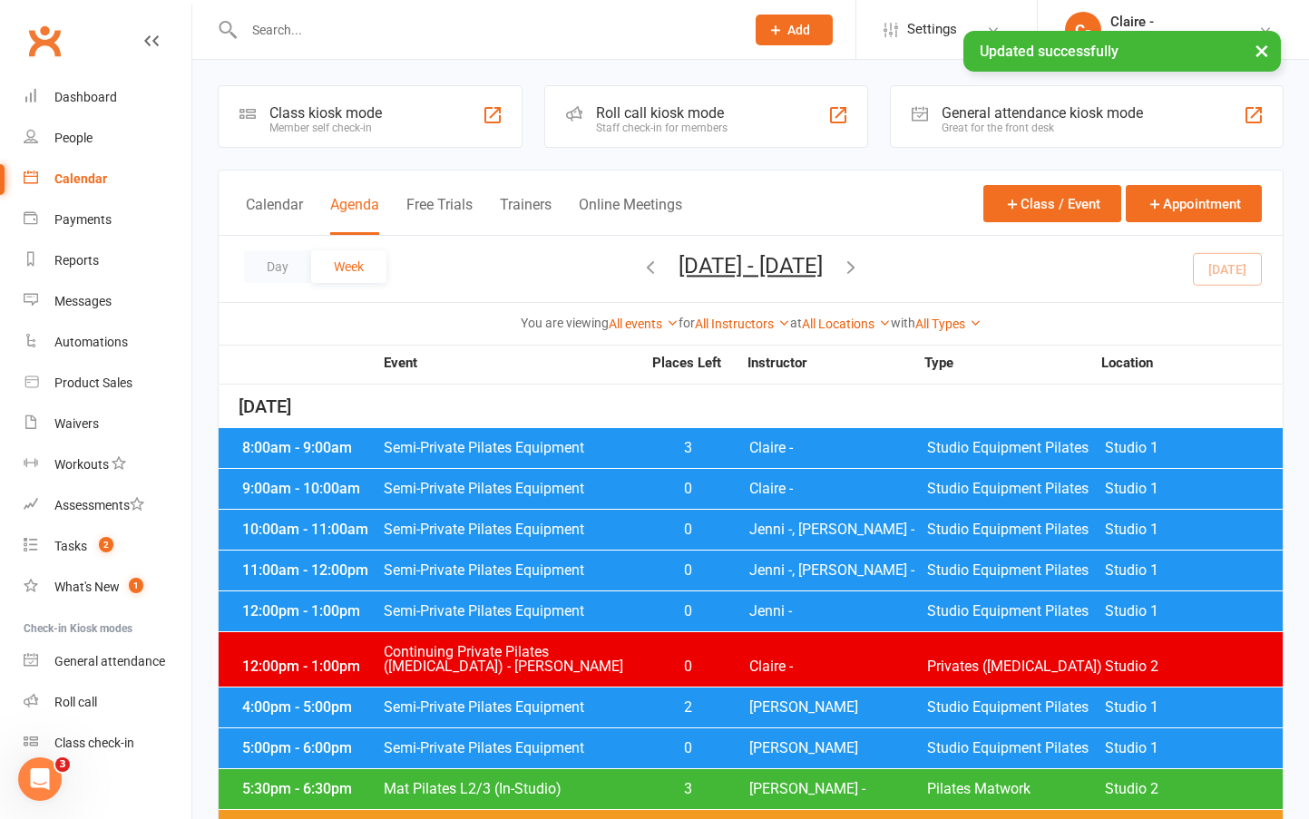
click at [861, 266] on icon "button" at bounding box center [851, 267] width 20 height 20
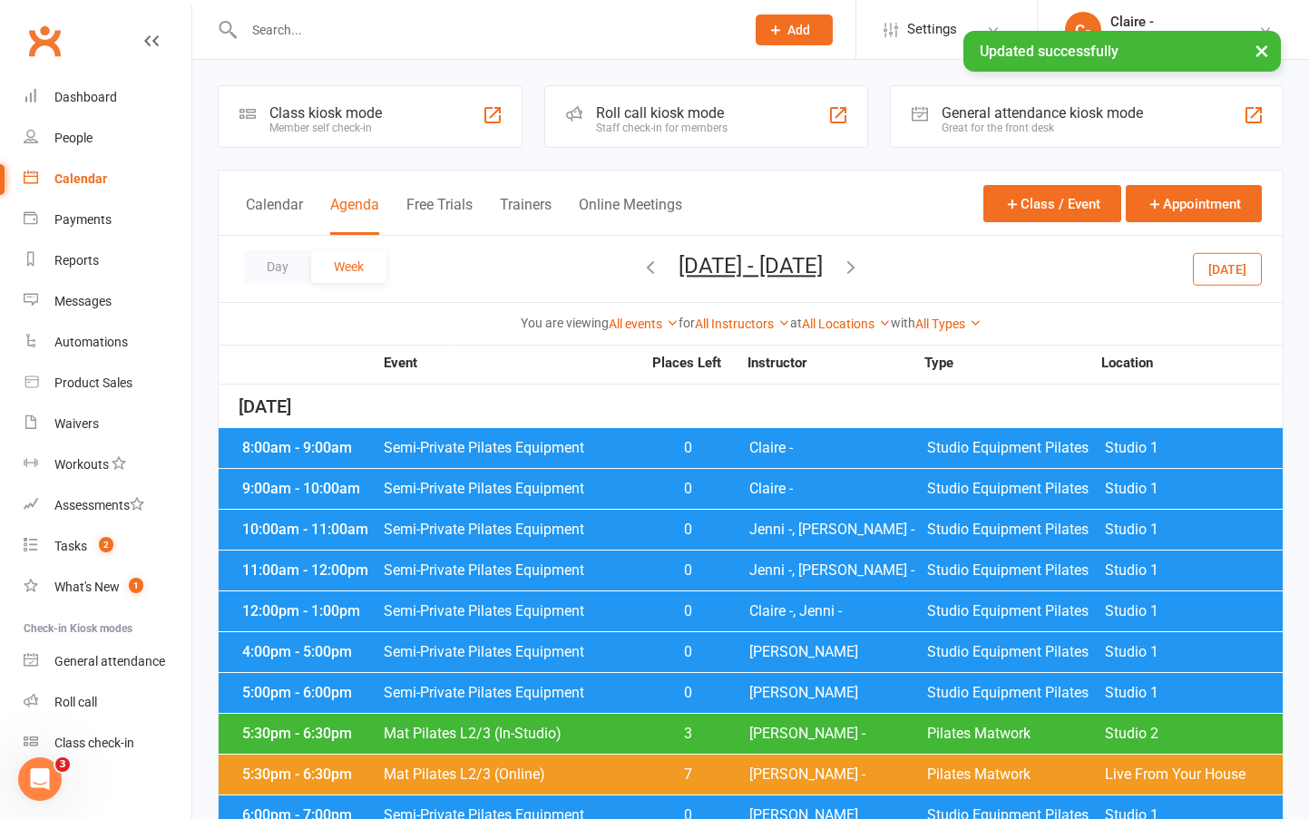
click at [861, 266] on icon "button" at bounding box center [851, 267] width 20 height 20
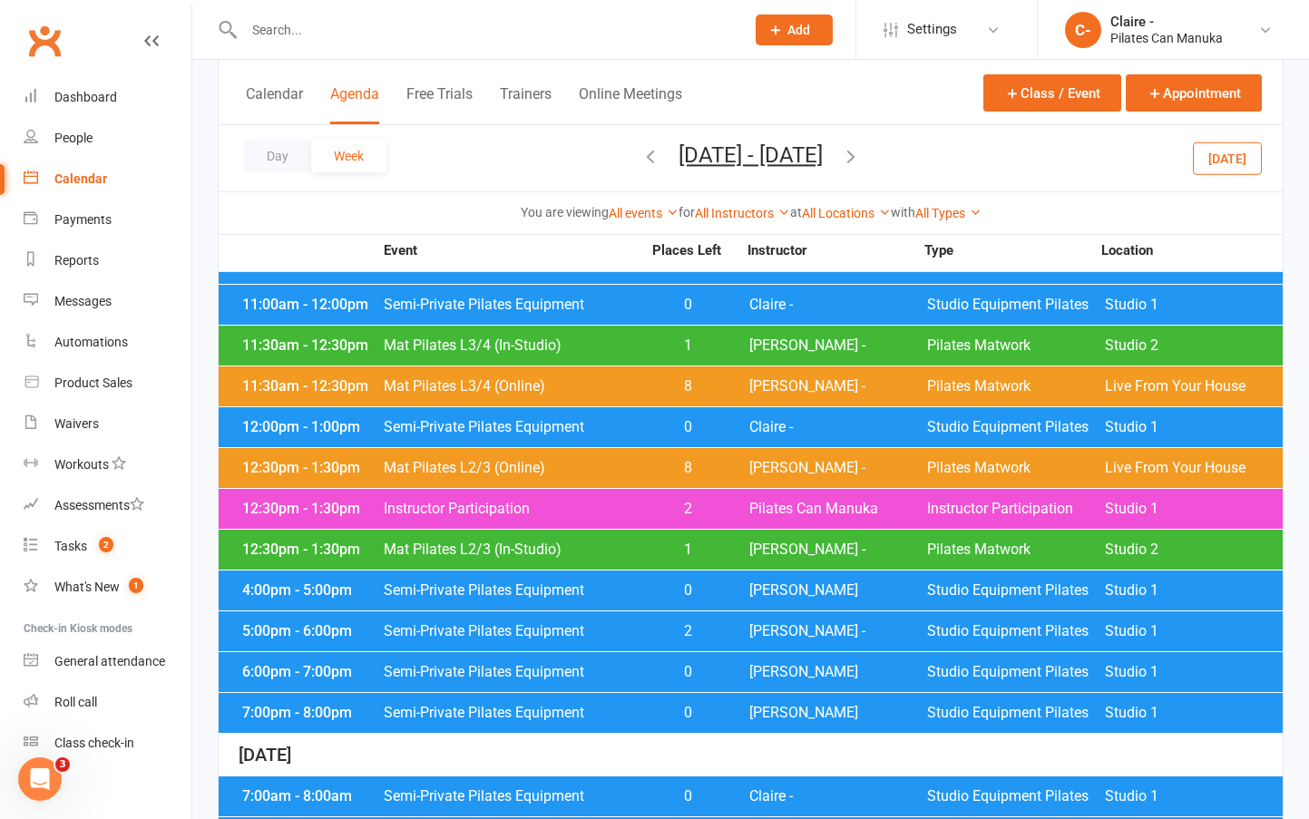
scroll to position [1632, 0]
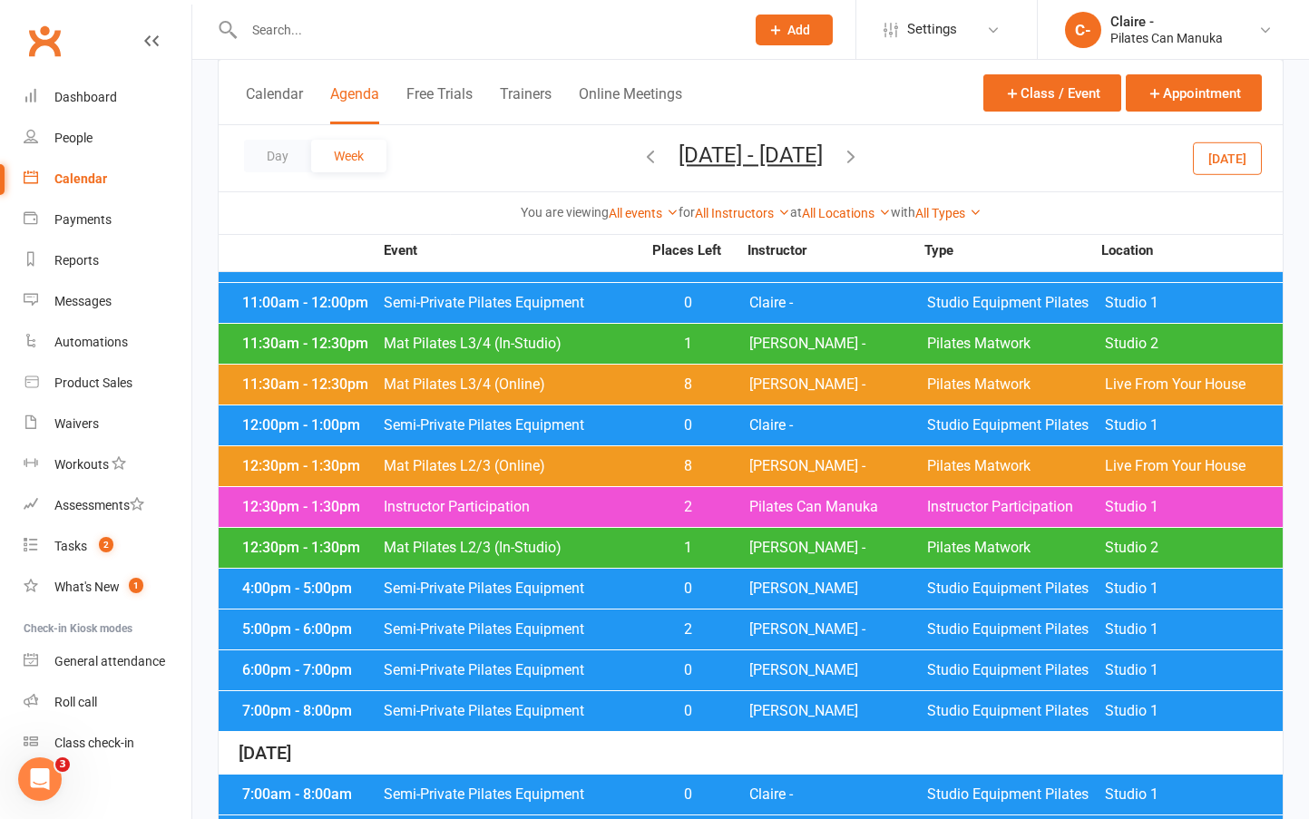
click at [951, 667] on span "Studio Equipment Pilates" at bounding box center [1016, 670] width 178 height 15
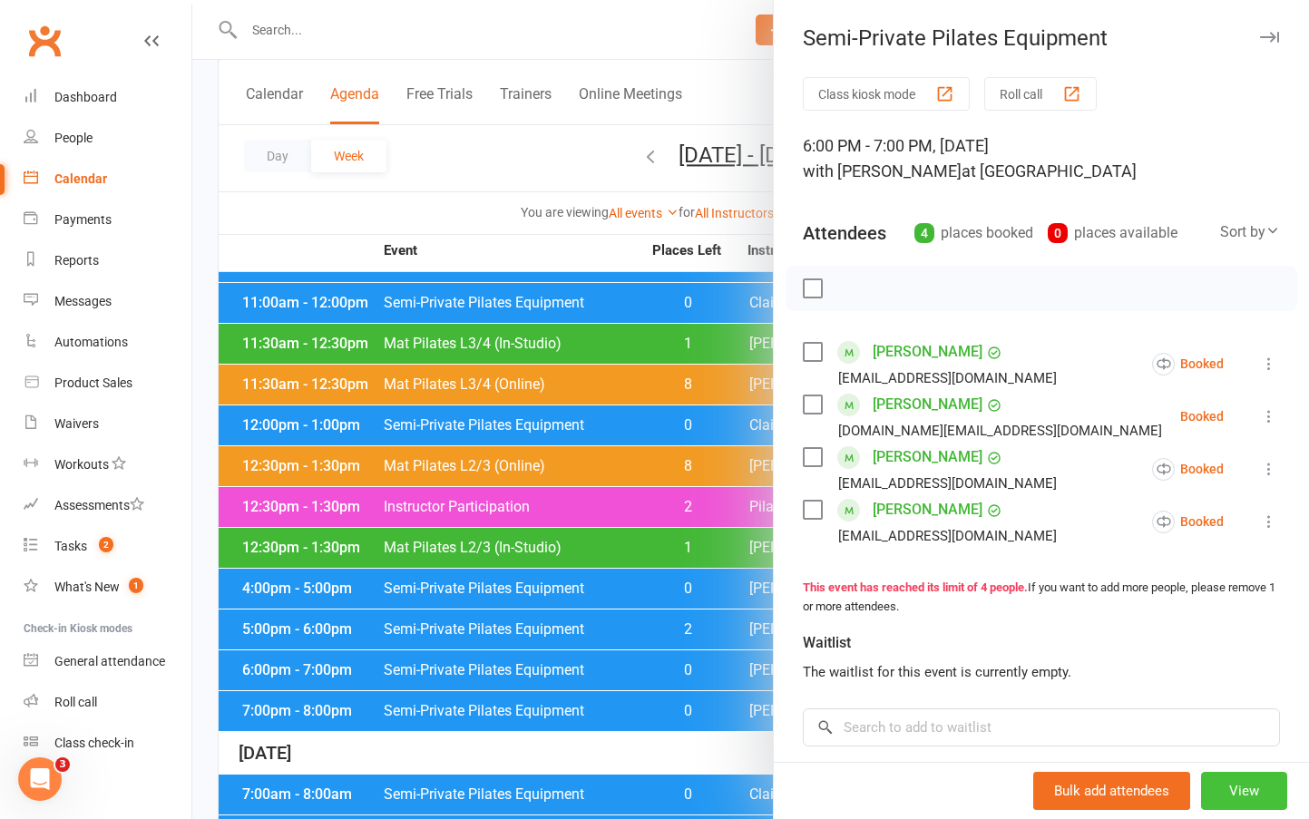
click at [1216, 789] on button "View" at bounding box center [1244, 791] width 86 height 38
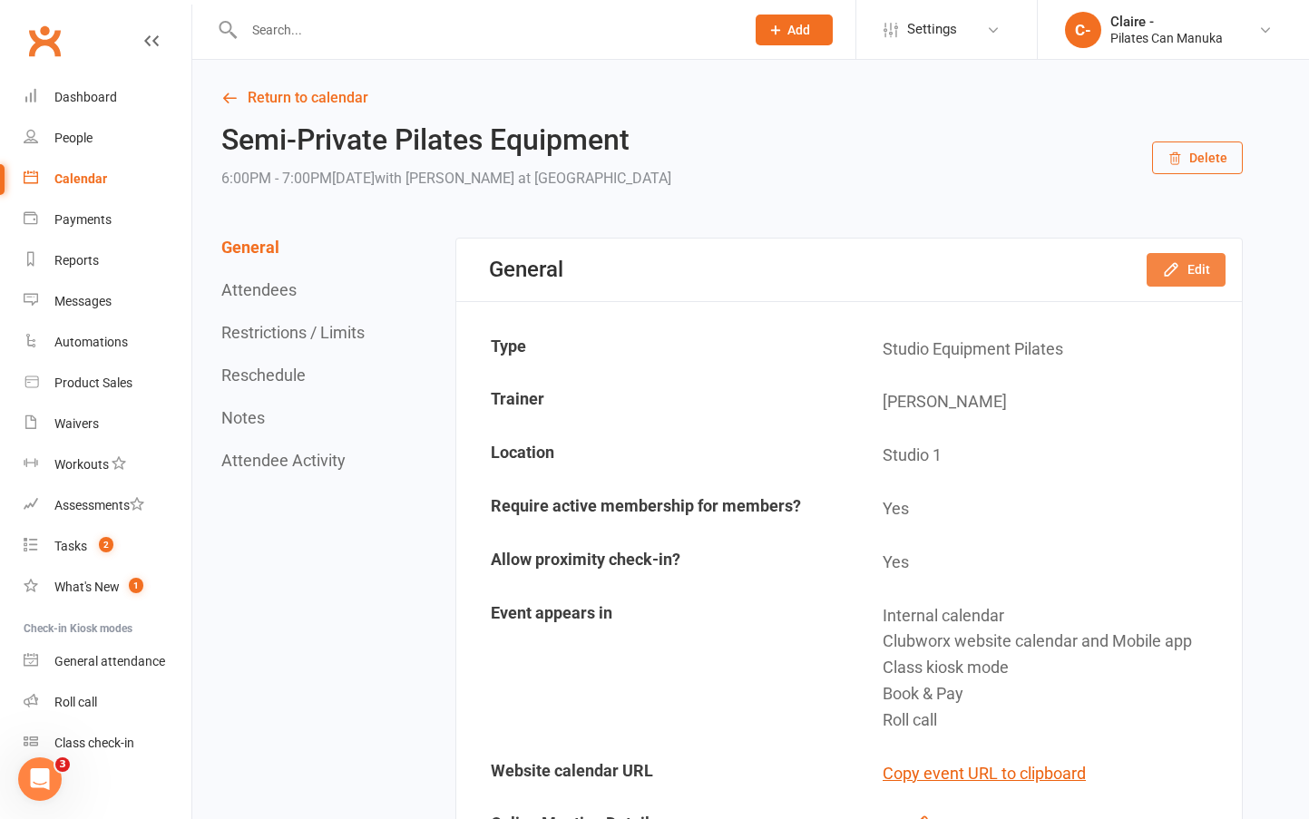
click at [1193, 278] on button "Edit" at bounding box center [1185, 269] width 79 height 33
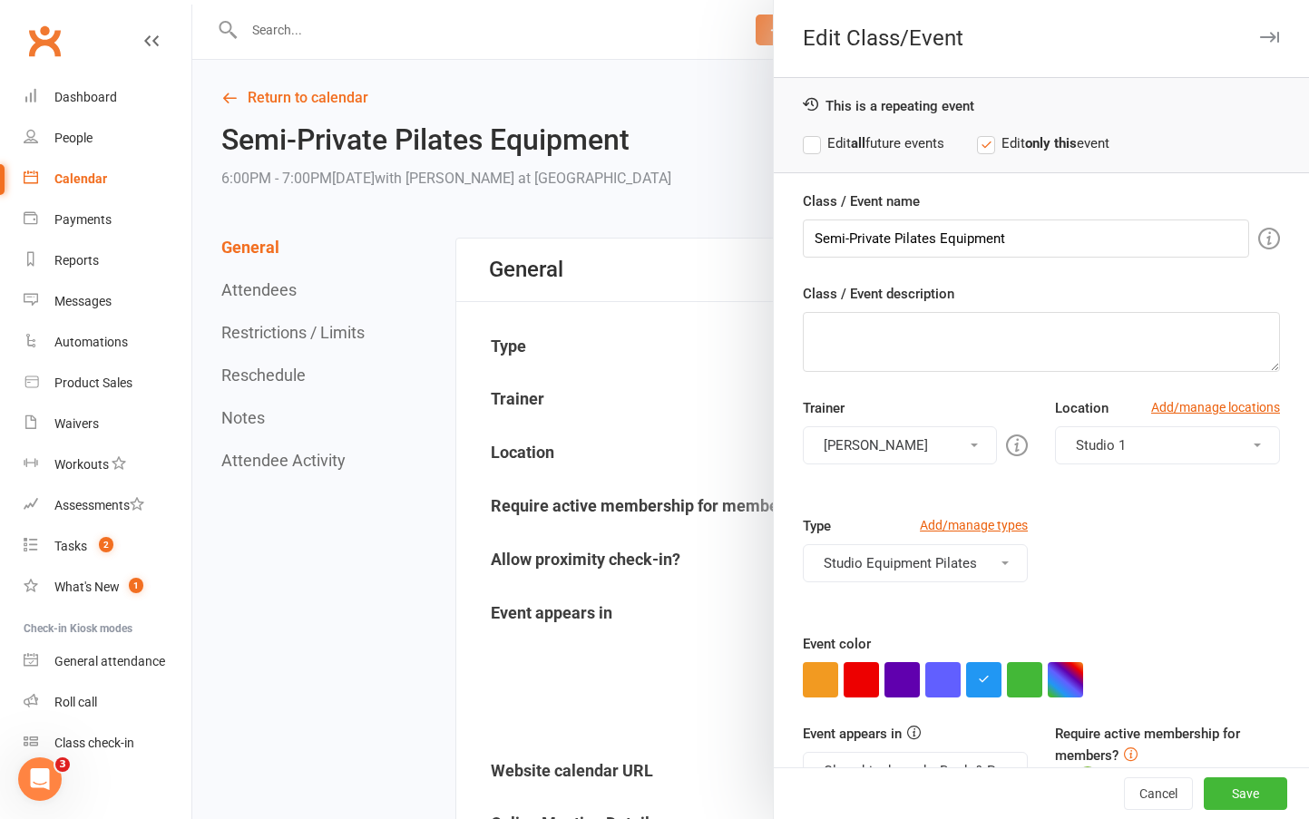
click at [889, 440] on button "[PERSON_NAME]" at bounding box center [900, 445] width 194 height 38
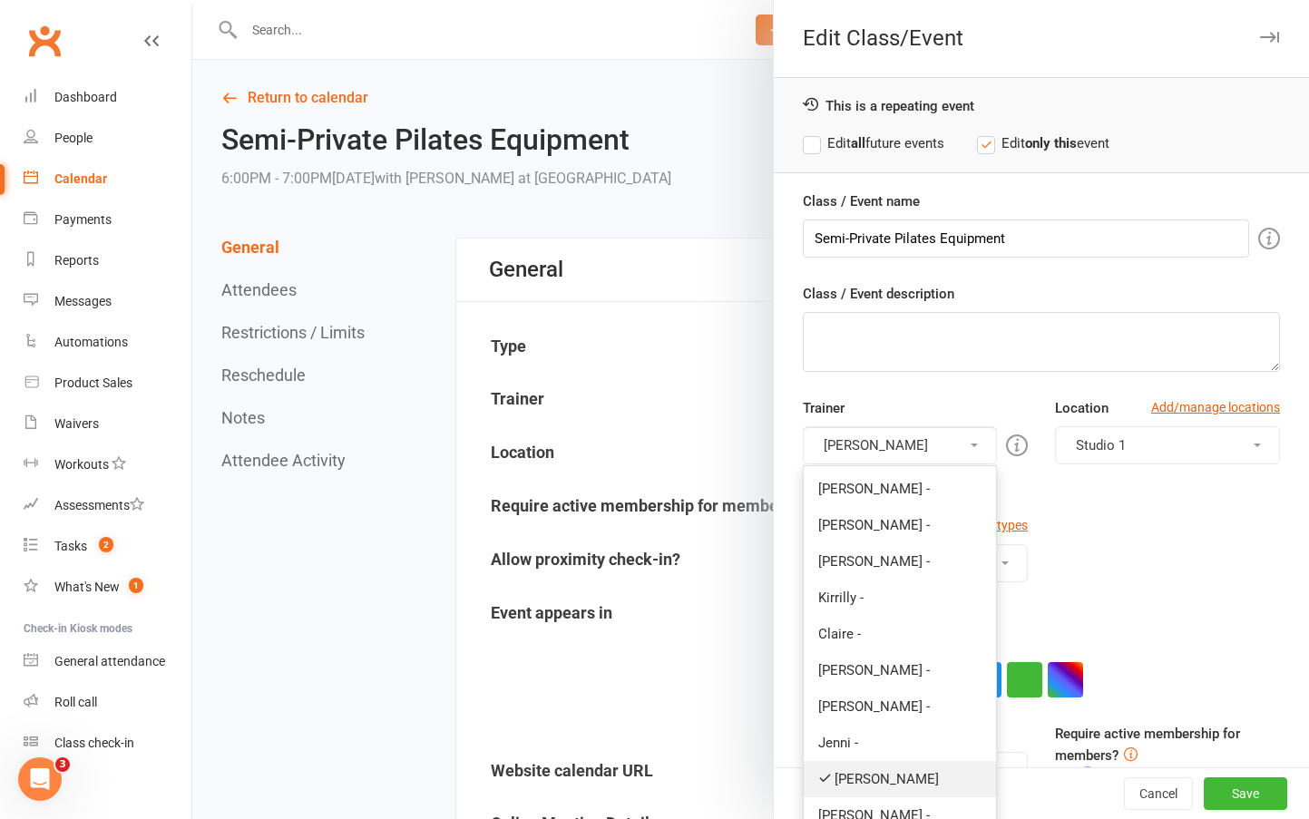
click at [828, 773] on link "[PERSON_NAME]" at bounding box center [900, 779] width 192 height 36
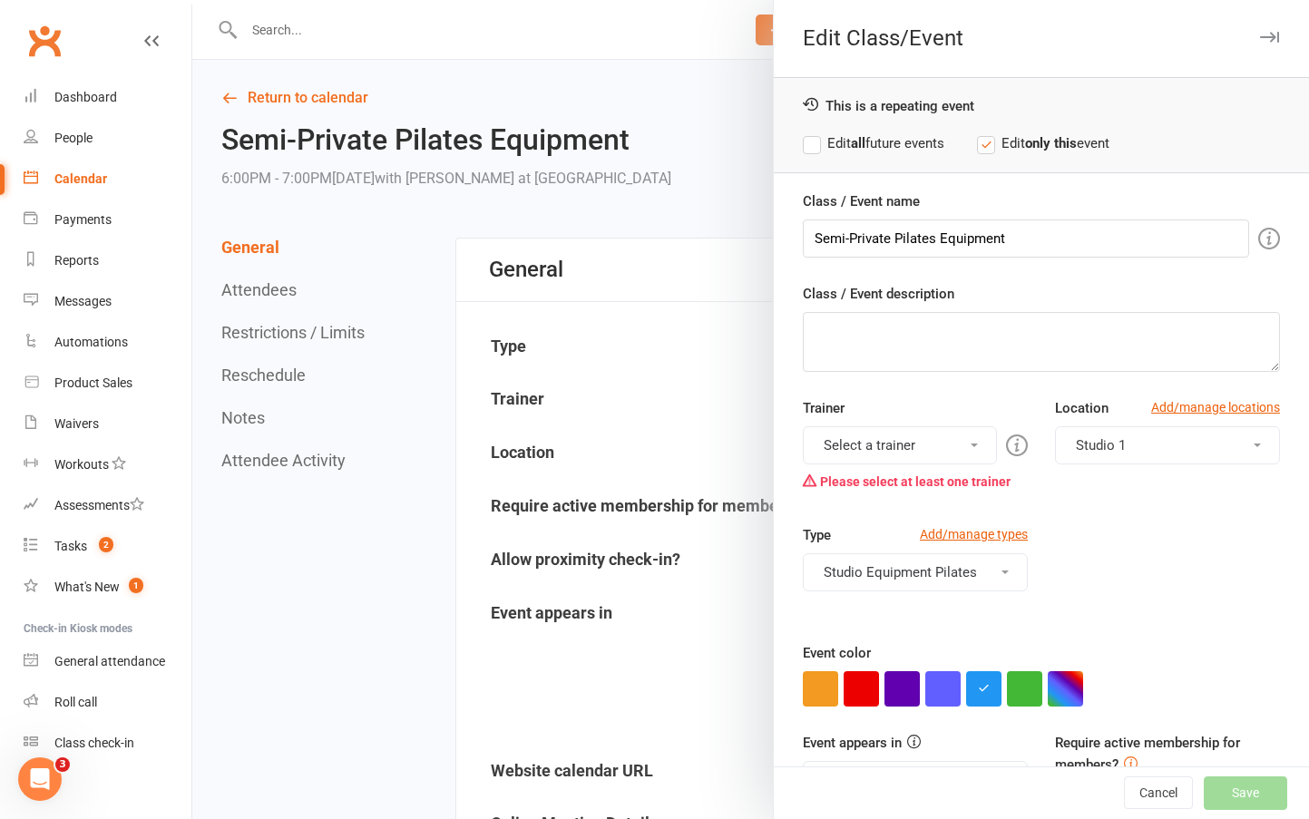
click at [852, 443] on button "Select a trainer" at bounding box center [900, 445] width 194 height 38
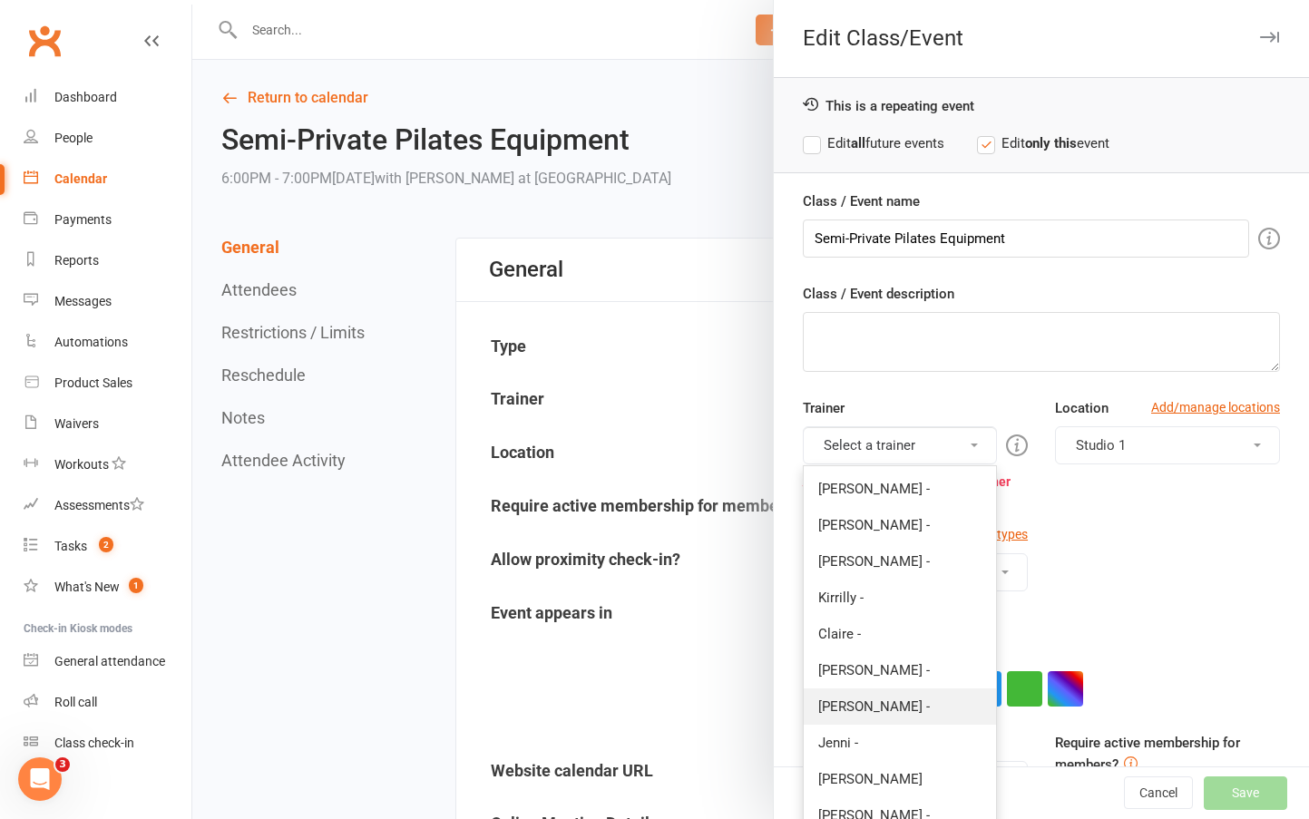
click at [837, 708] on link "[PERSON_NAME] -" at bounding box center [900, 706] width 192 height 36
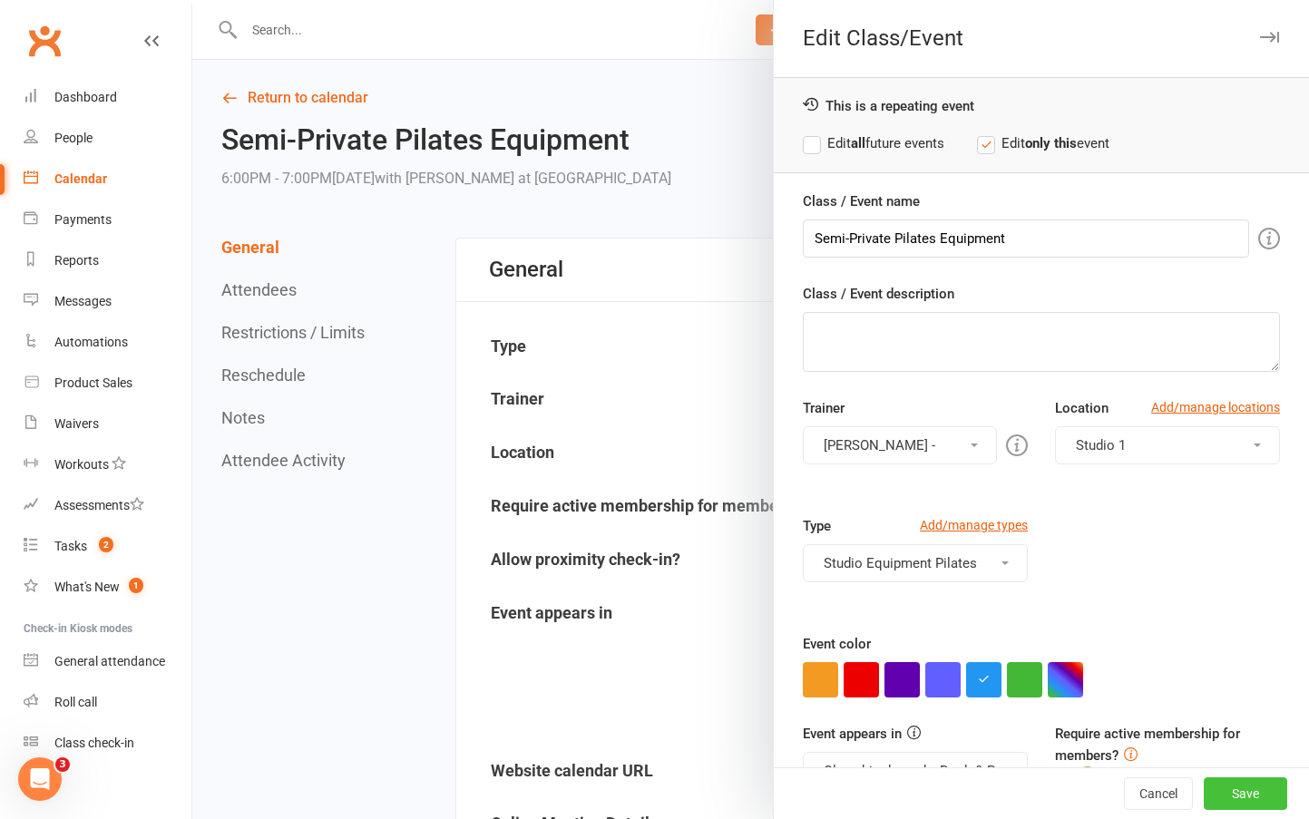
click at [1206, 783] on button "Save" at bounding box center [1244, 793] width 83 height 33
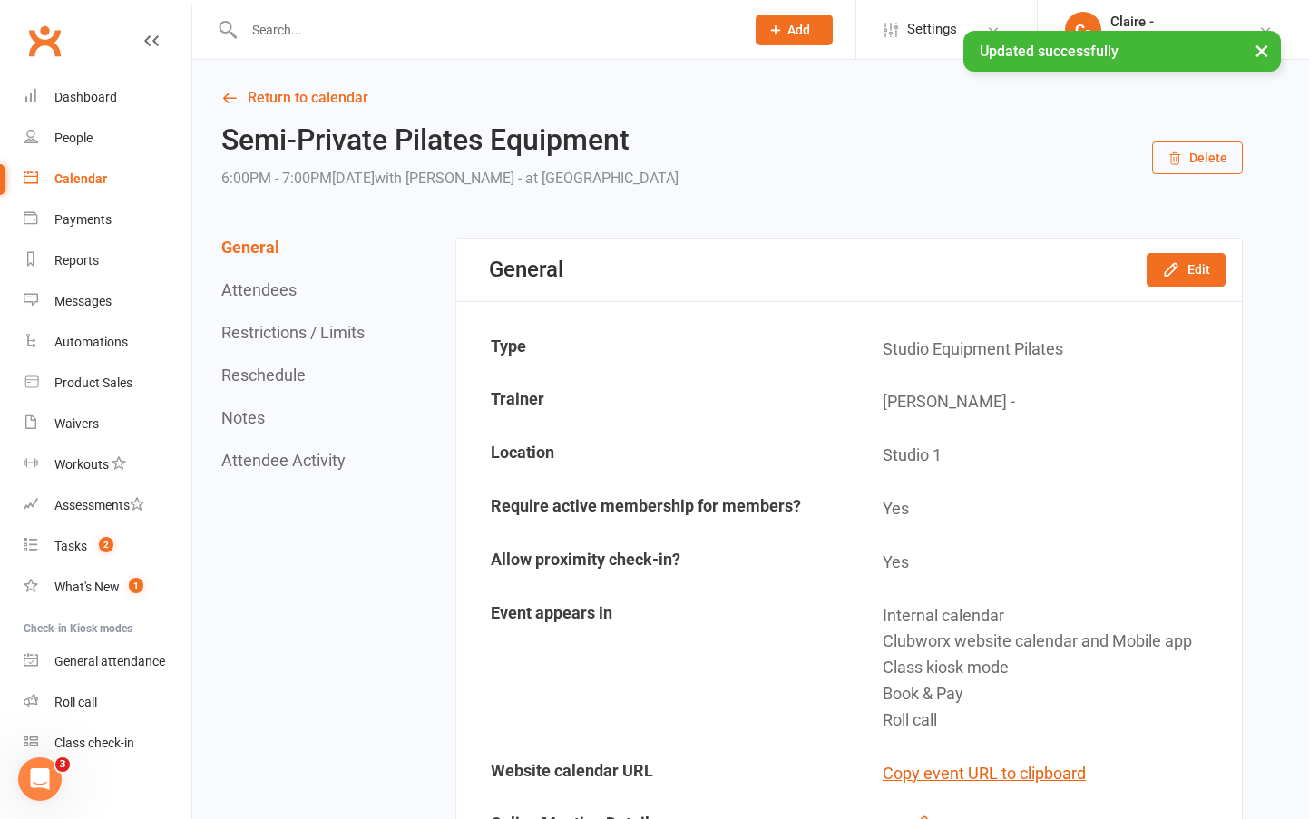
click at [91, 171] on div "Calendar" at bounding box center [80, 178] width 53 height 15
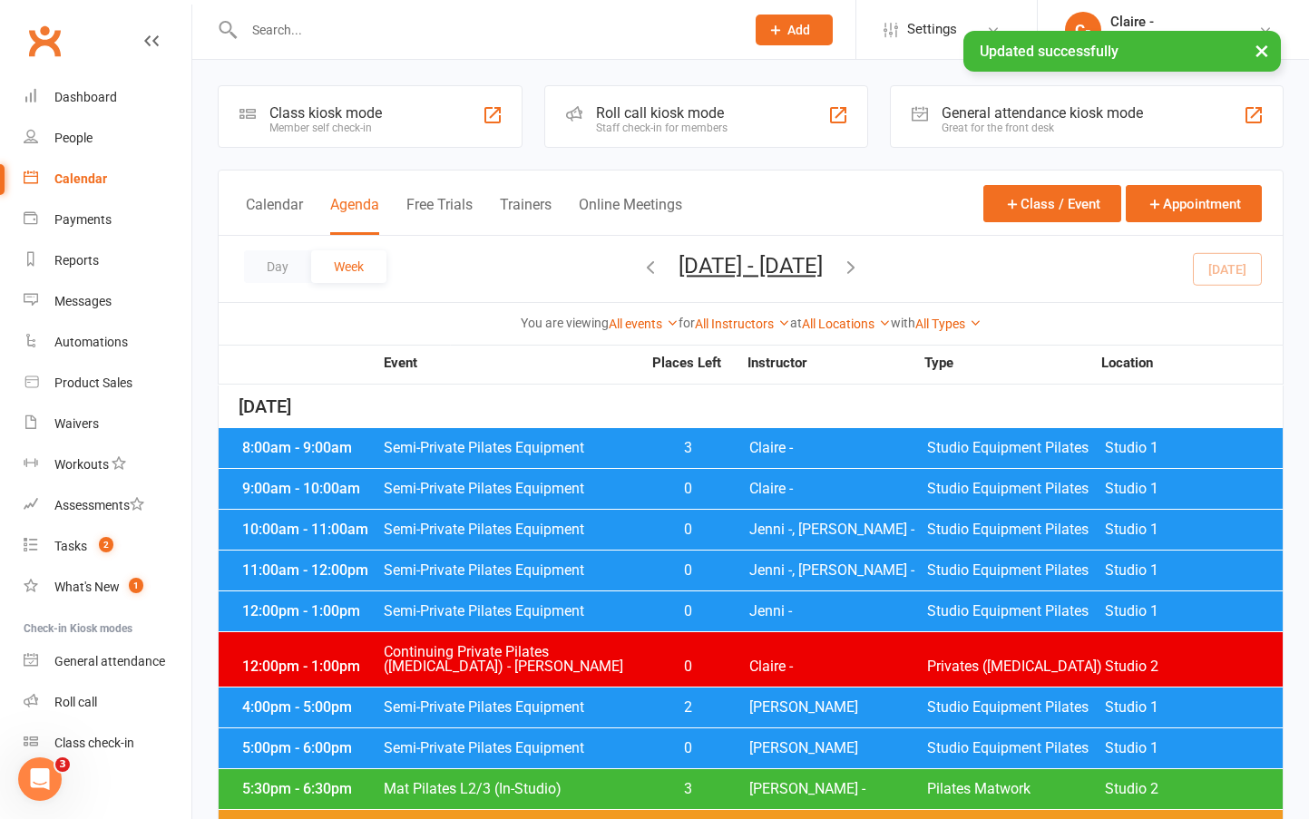
click at [861, 271] on icon "button" at bounding box center [851, 267] width 20 height 20
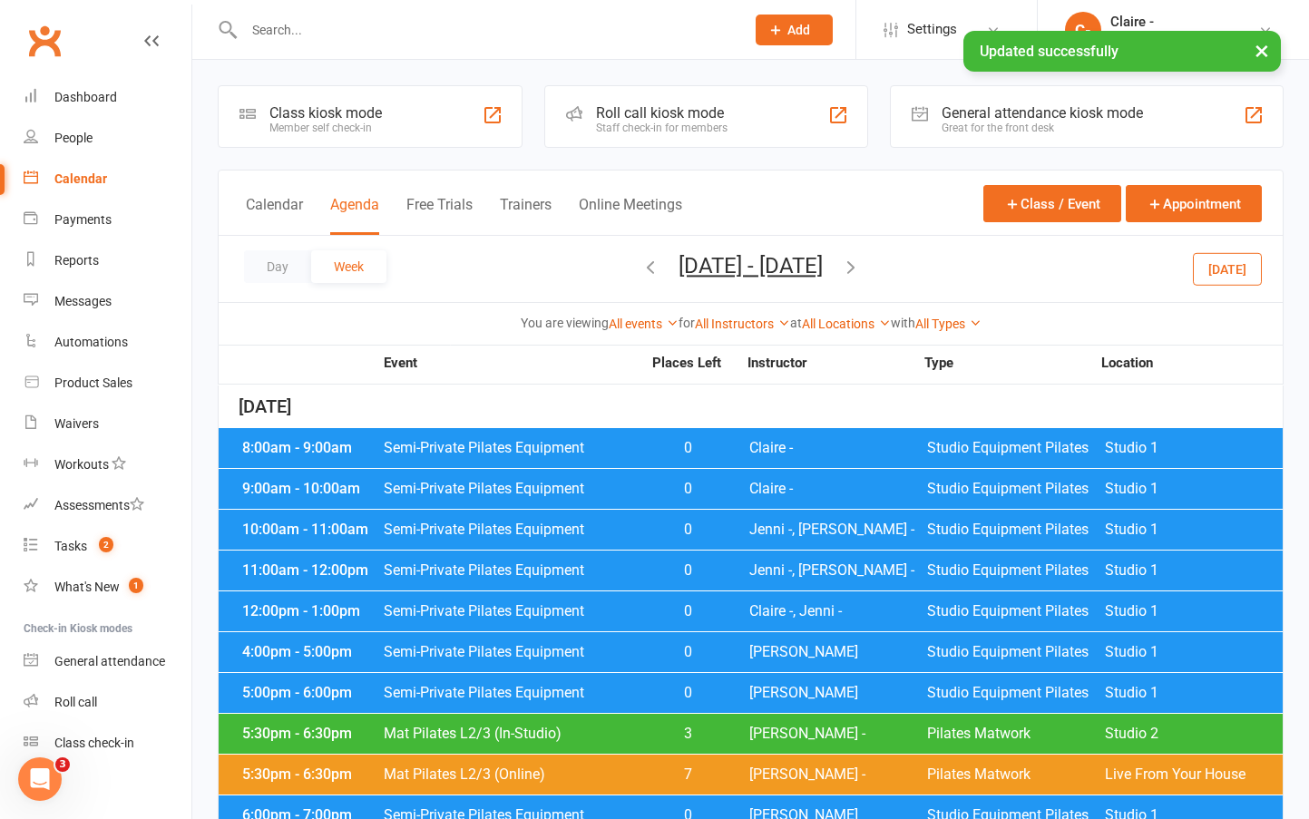
click at [861, 266] on icon "button" at bounding box center [851, 267] width 20 height 20
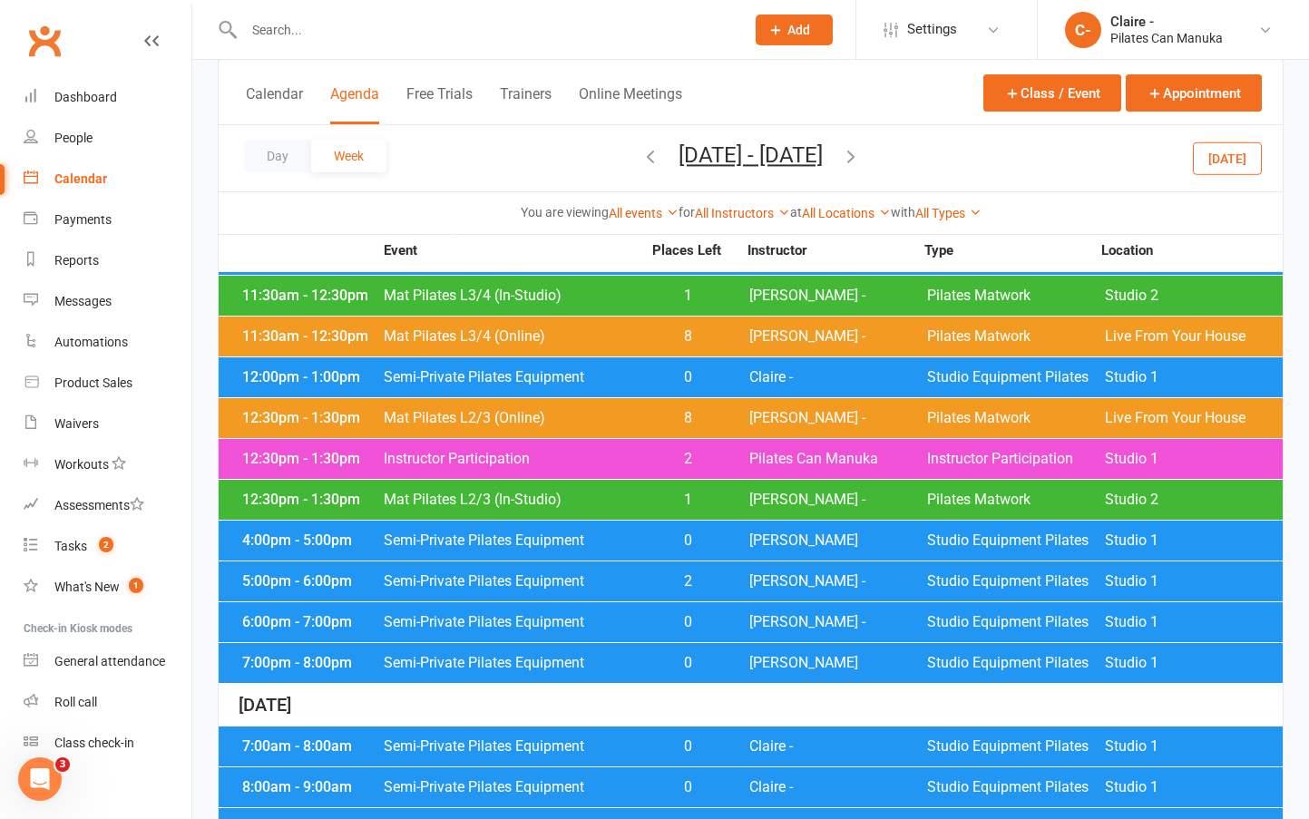
scroll to position [1723, 0]
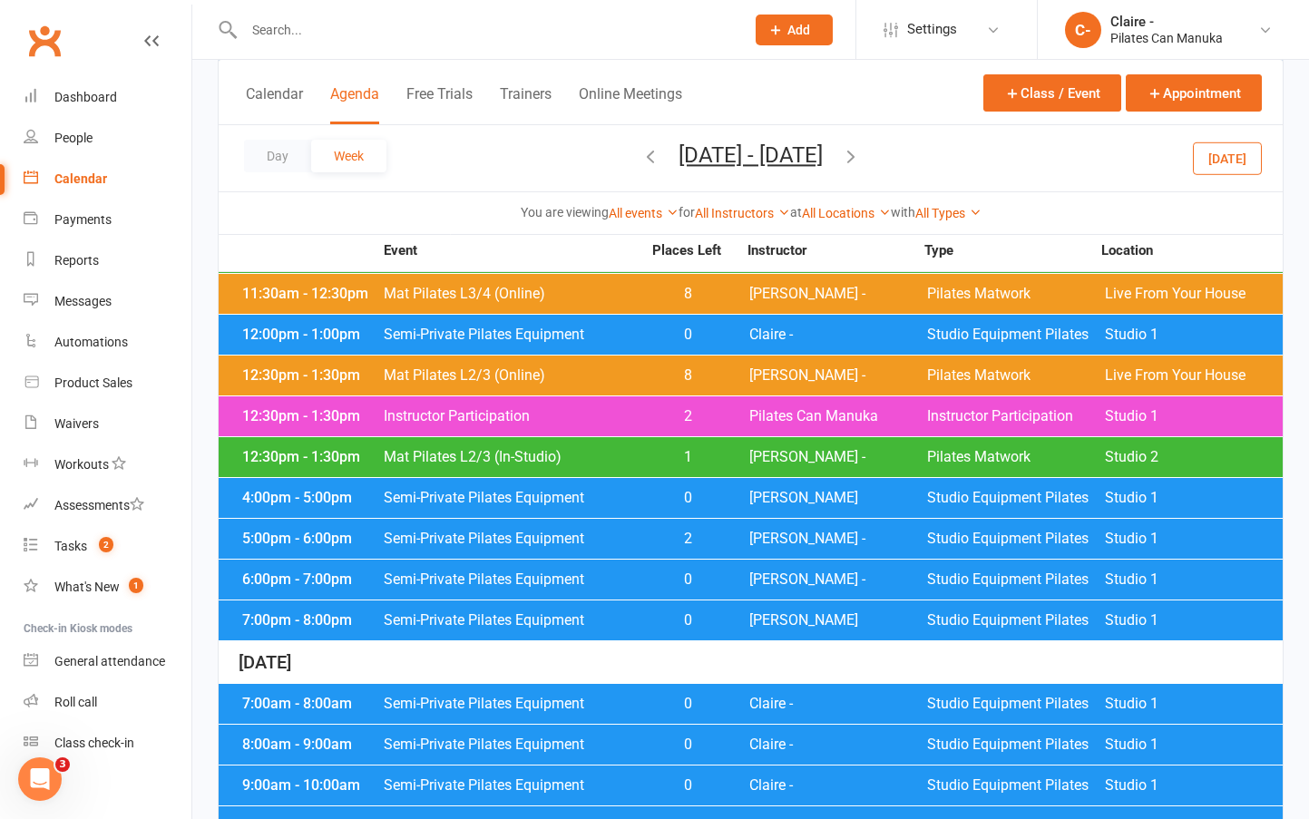
click at [775, 623] on span "[PERSON_NAME]" at bounding box center [838, 620] width 178 height 15
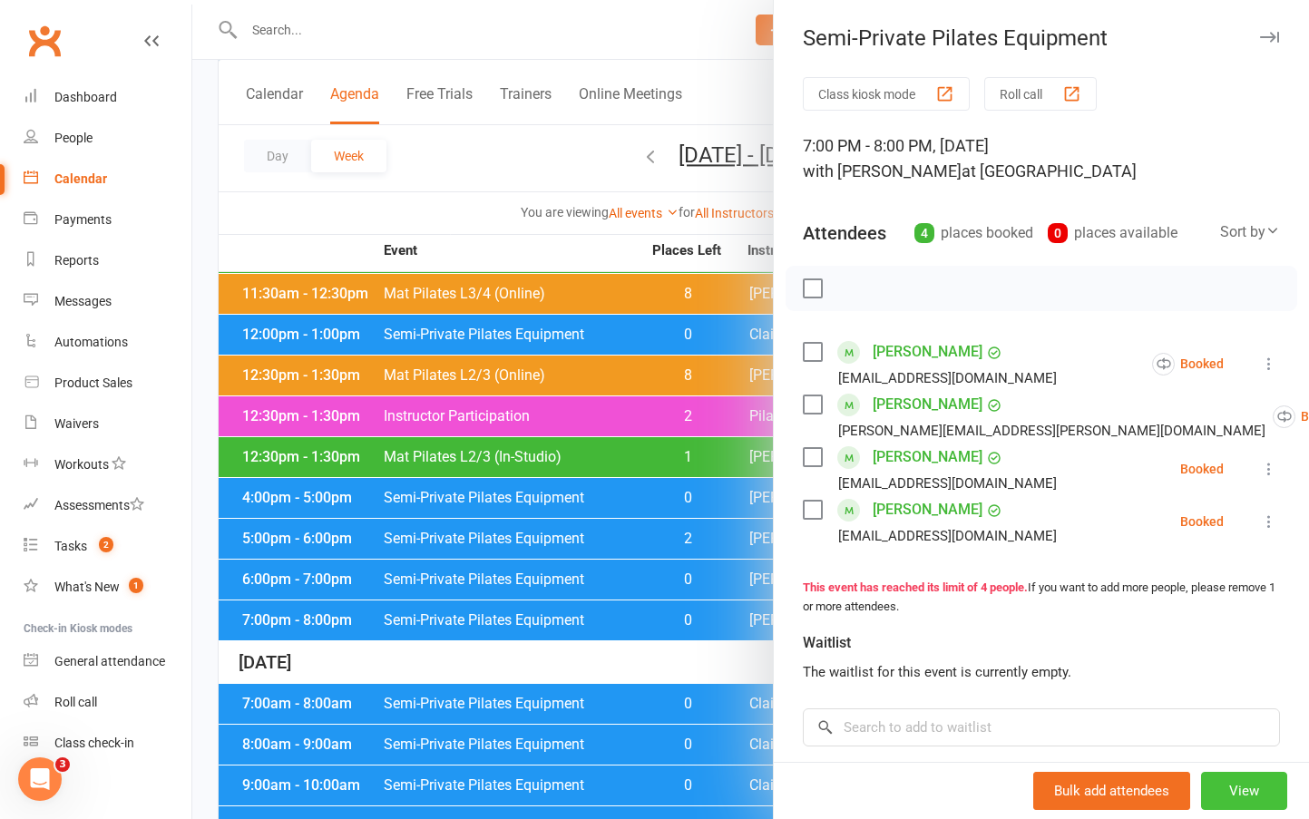
click at [1216, 780] on button "View" at bounding box center [1244, 791] width 86 height 38
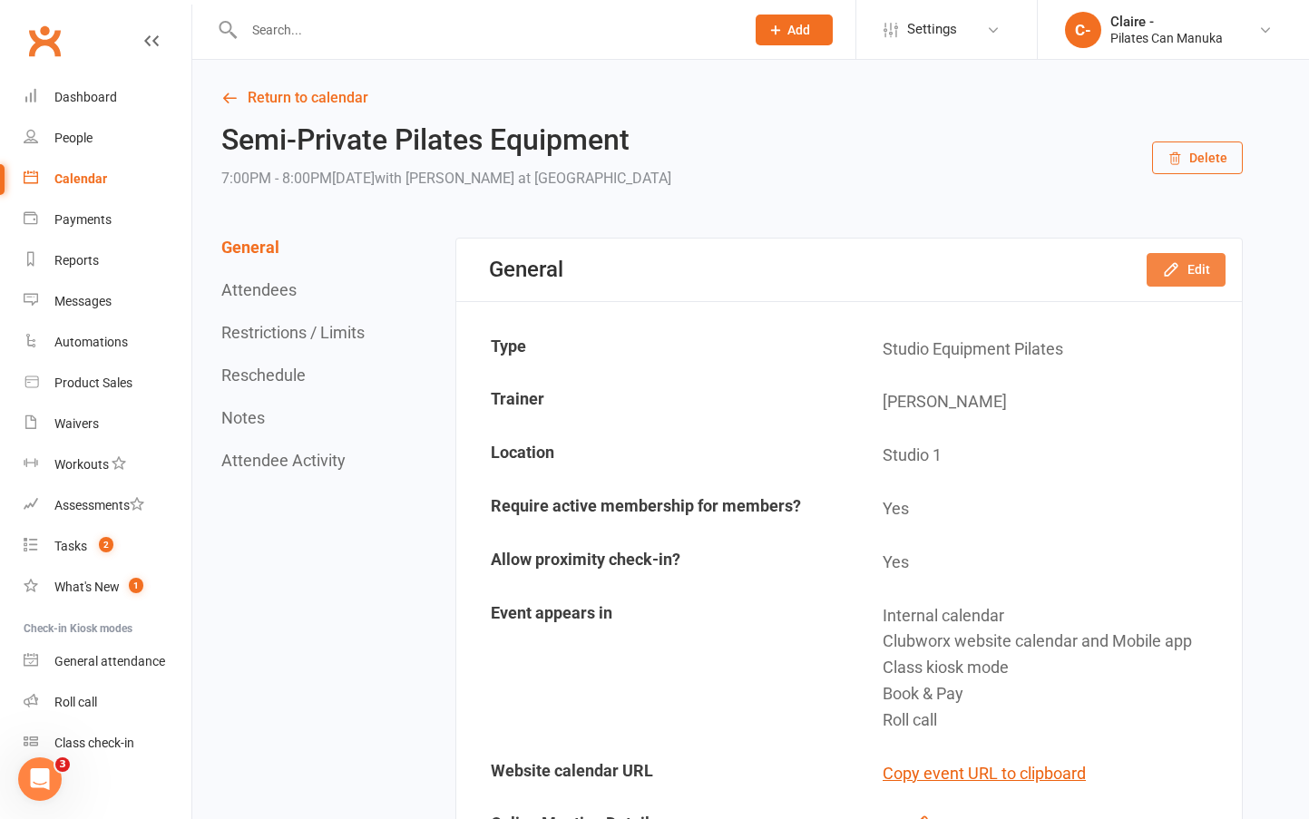
click at [1184, 275] on button "Edit" at bounding box center [1185, 269] width 79 height 33
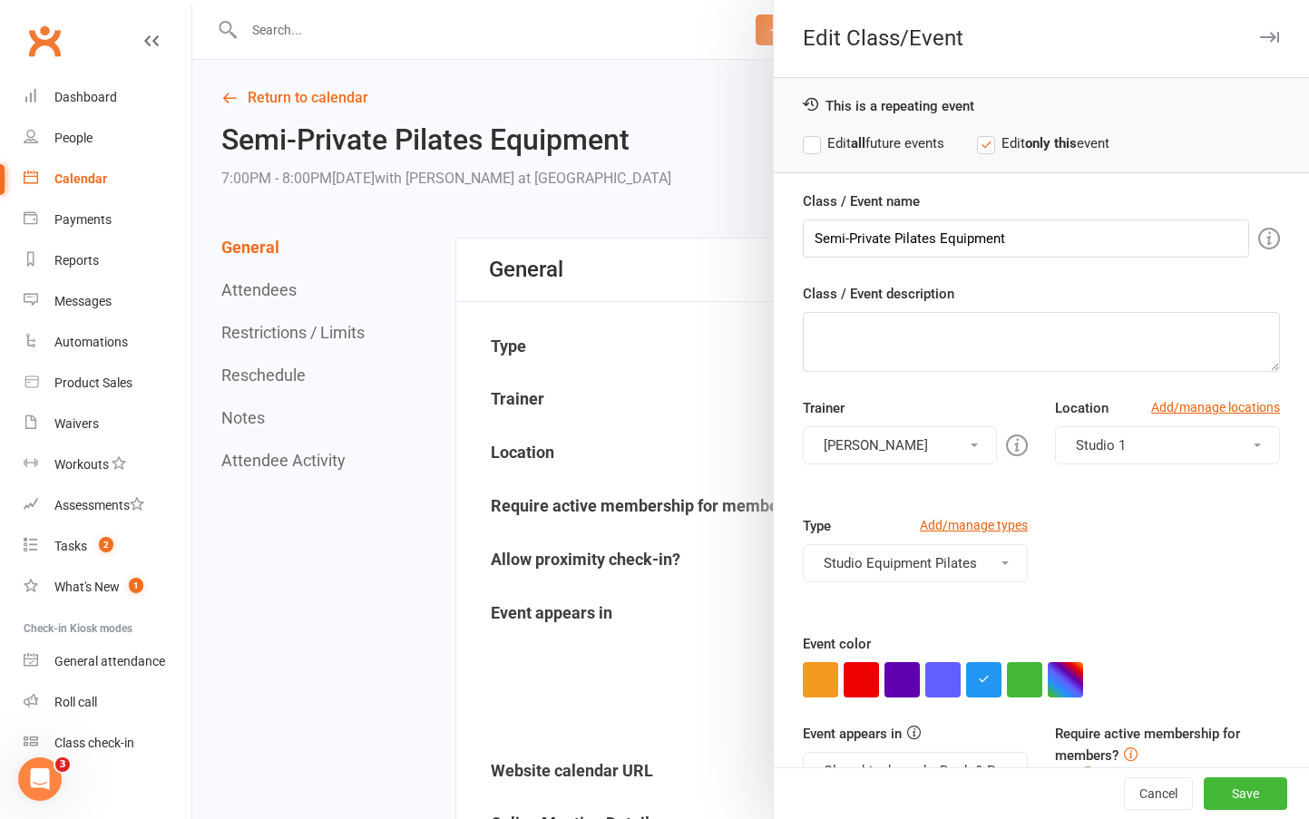
drag, startPoint x: 684, startPoint y: 409, endPoint x: 738, endPoint y: 435, distance: 60.4
click at [687, 412] on div at bounding box center [750, 409] width 1116 height 819
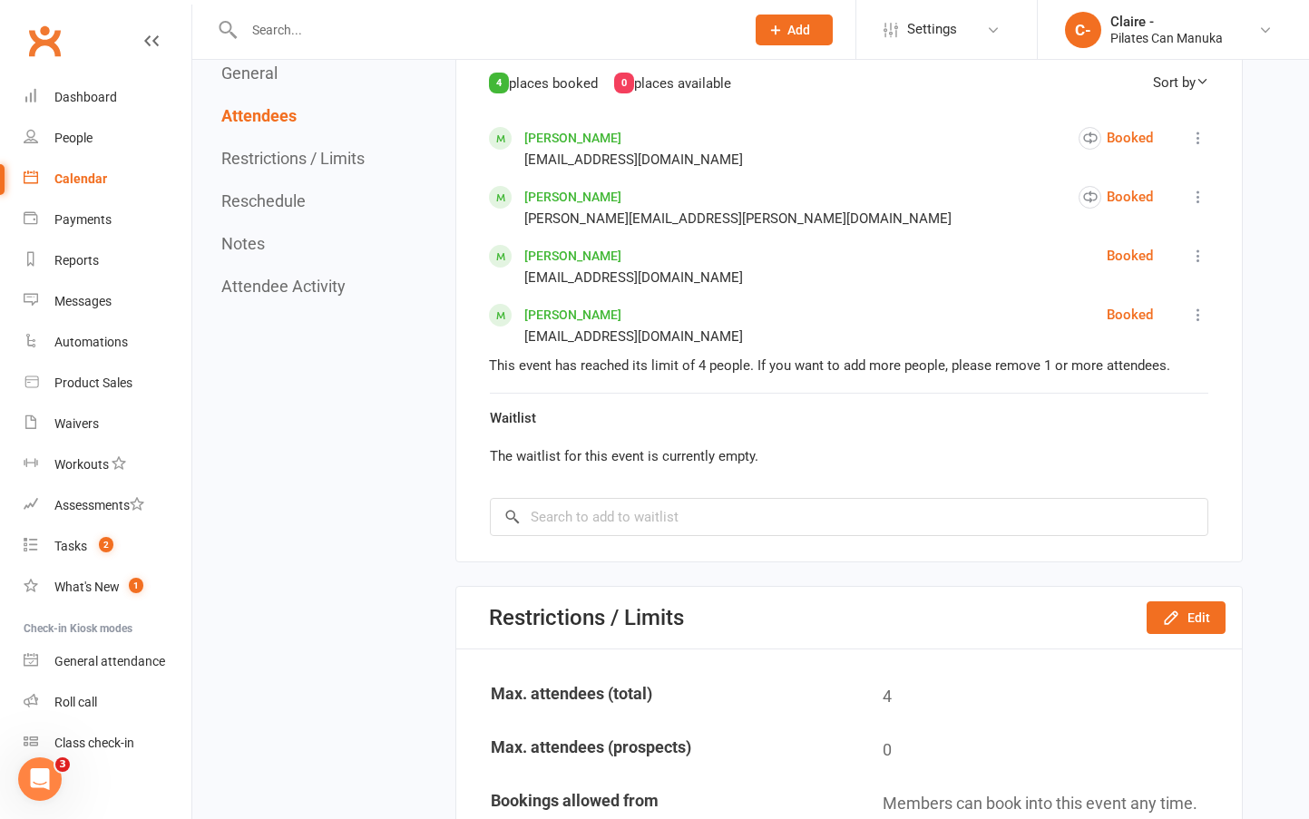
scroll to position [1179, 0]
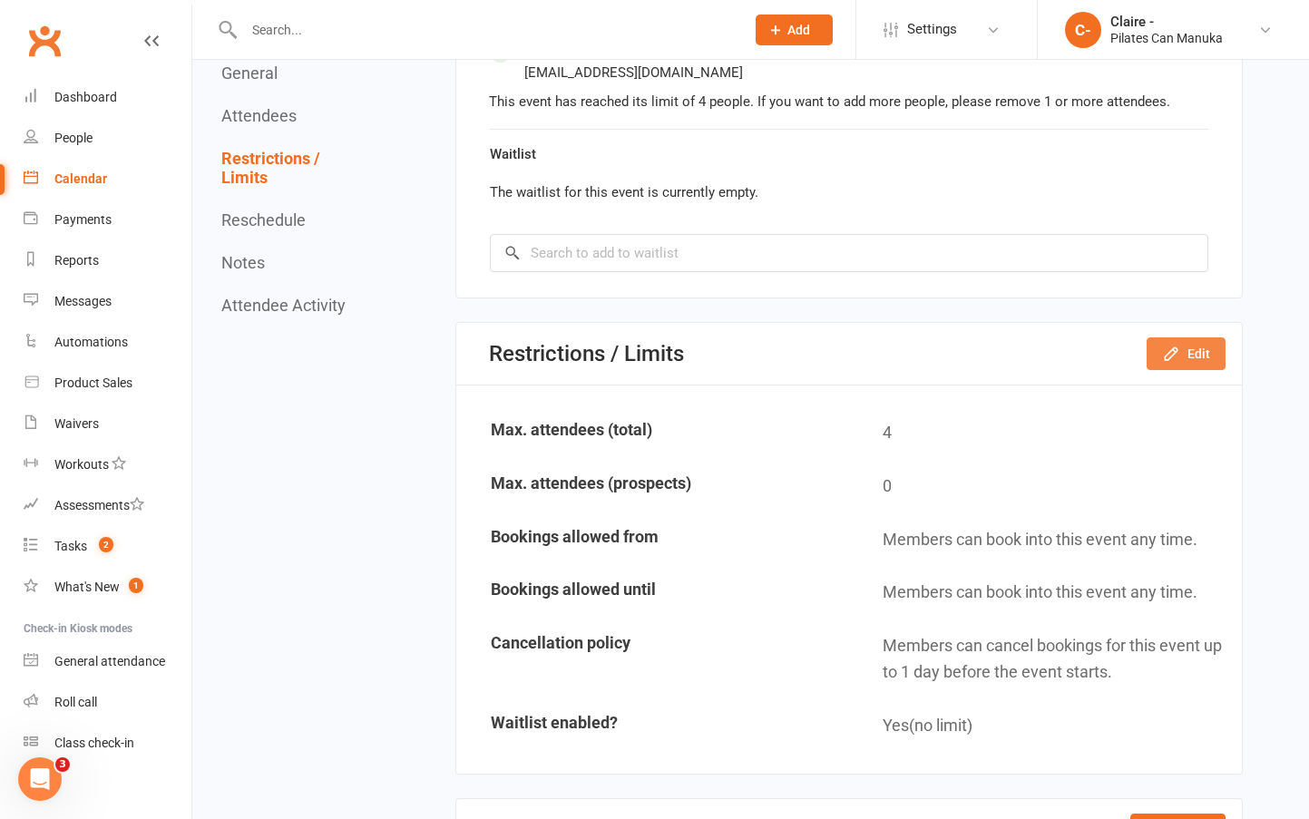
click at [1184, 355] on button "Edit" at bounding box center [1185, 353] width 79 height 33
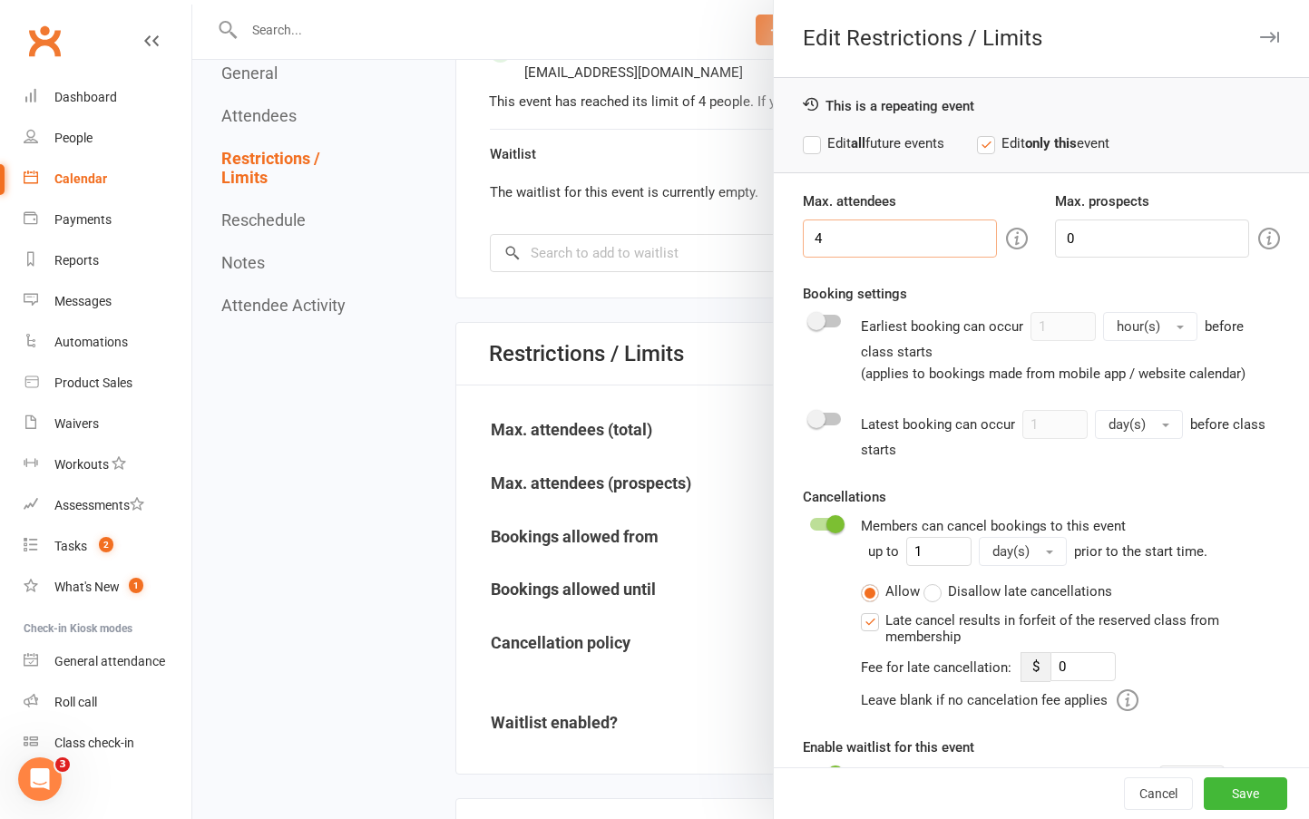
drag, startPoint x: 818, startPoint y: 237, endPoint x: 782, endPoint y: 248, distance: 37.9
click at [790, 242] on div "Max. attendees 4" at bounding box center [915, 223] width 252 height 67
type input "2"
click at [1214, 792] on button "Save" at bounding box center [1244, 793] width 83 height 33
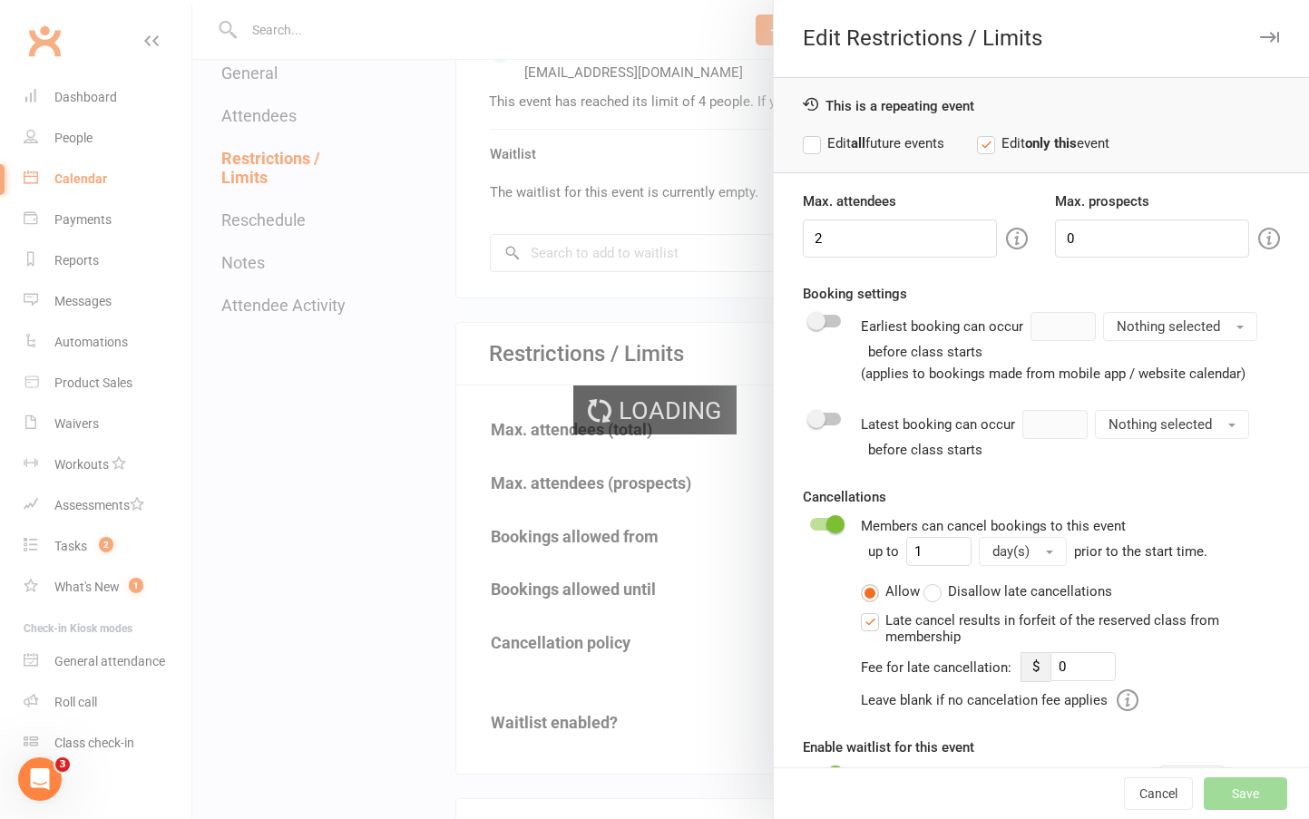
type input "0"
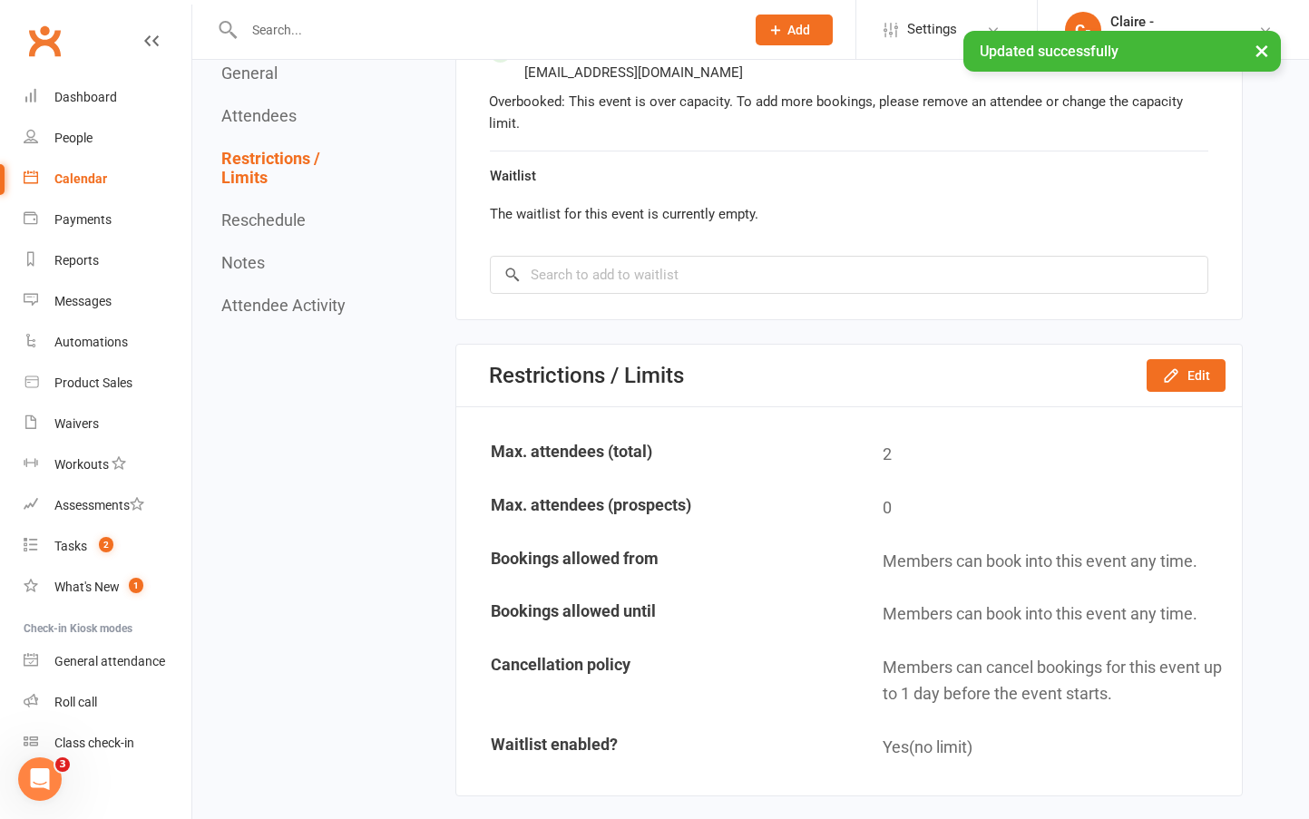
click at [81, 174] on div "Calendar" at bounding box center [80, 178] width 53 height 15
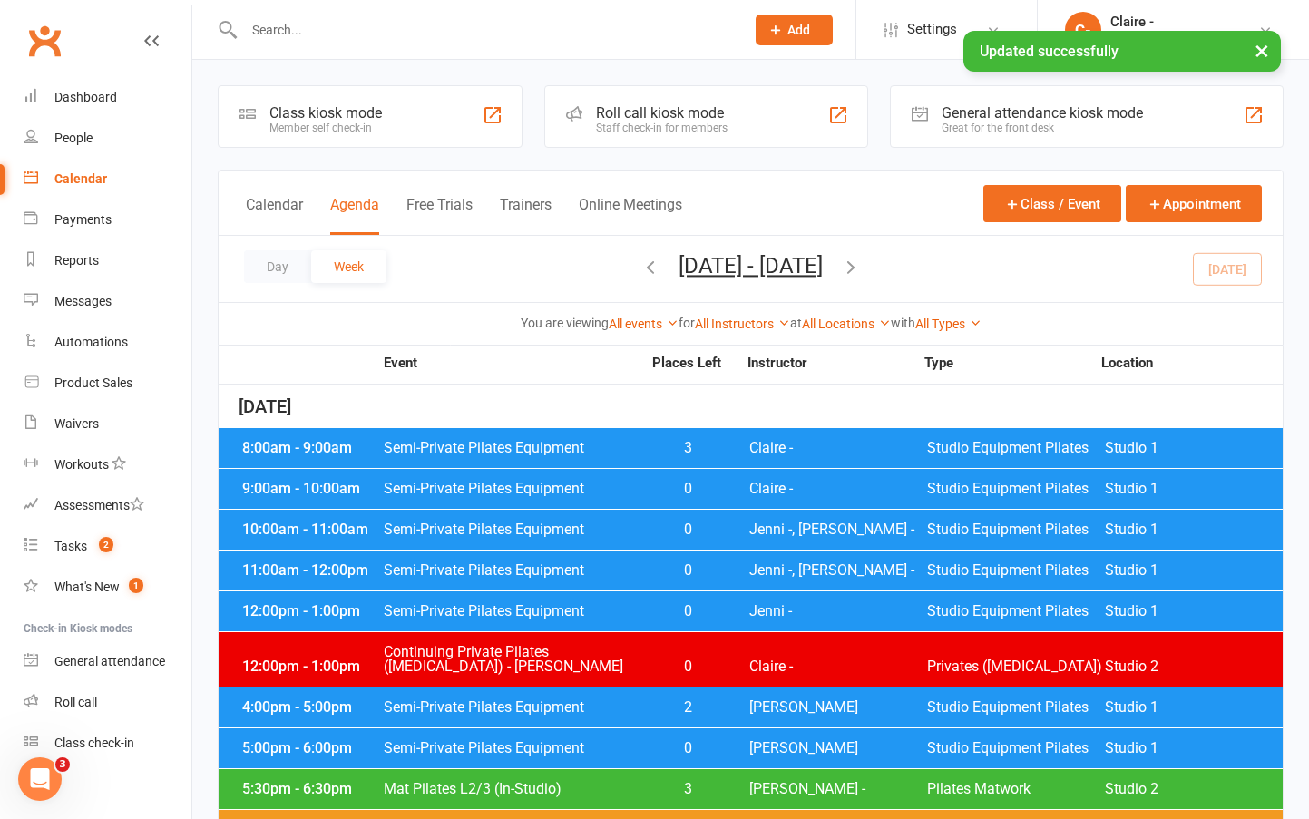
click at [861, 266] on icon "button" at bounding box center [851, 267] width 20 height 20
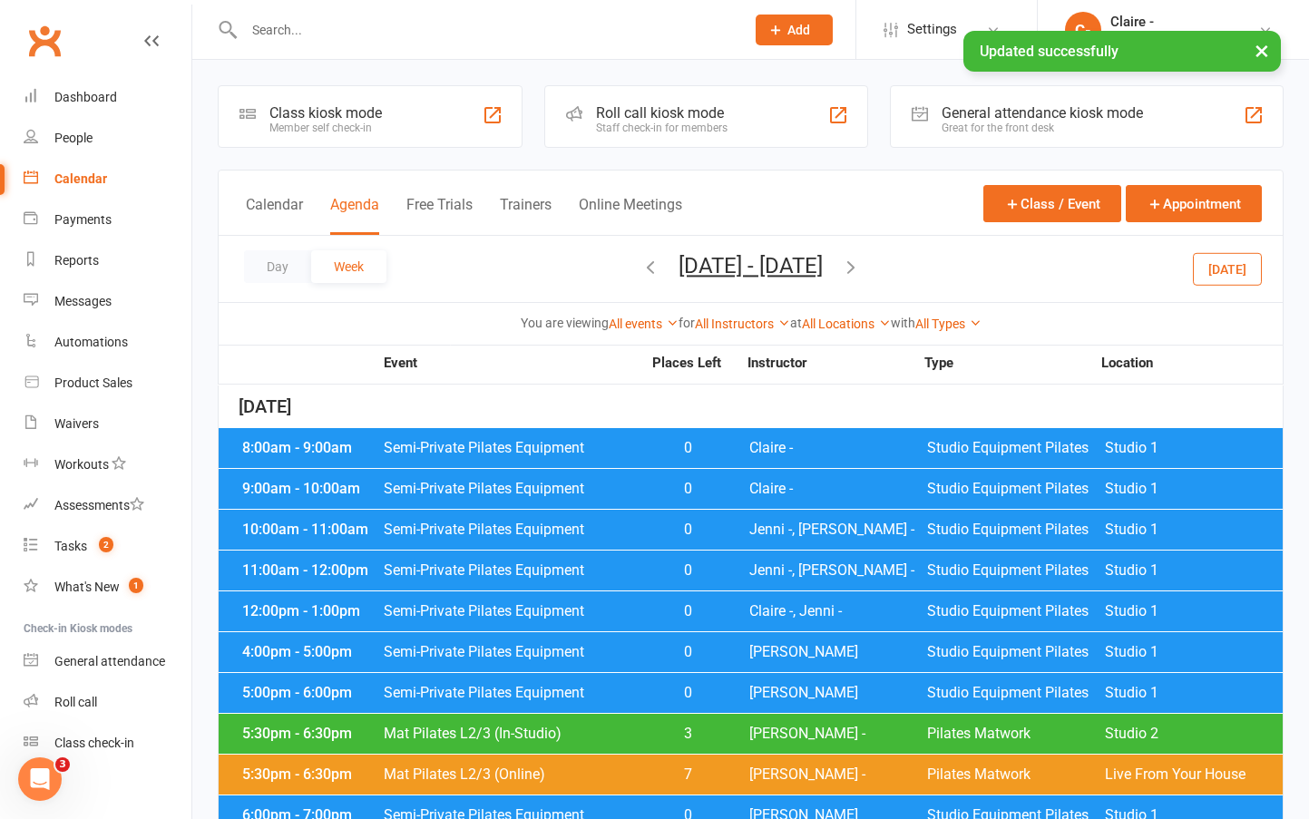
click at [861, 266] on icon "button" at bounding box center [851, 267] width 20 height 20
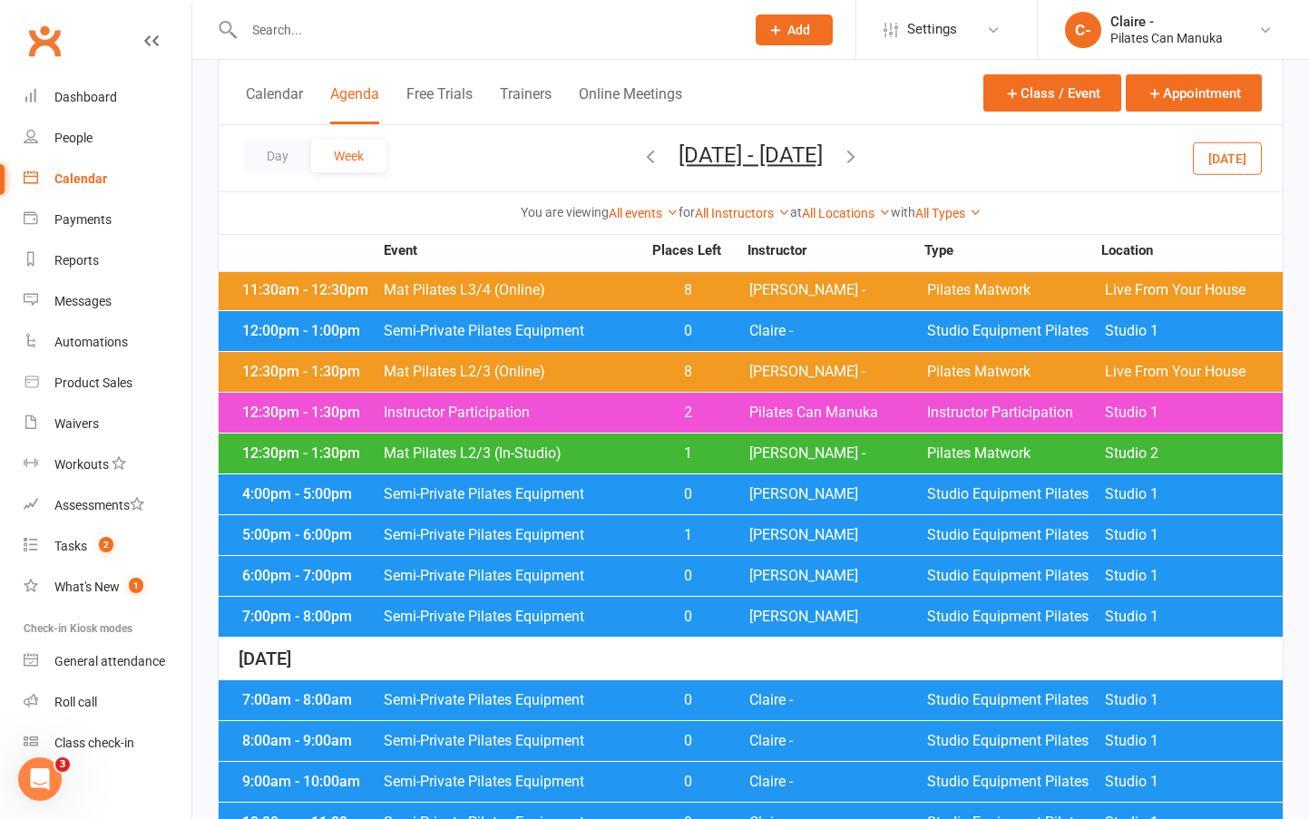
scroll to position [1723, 0]
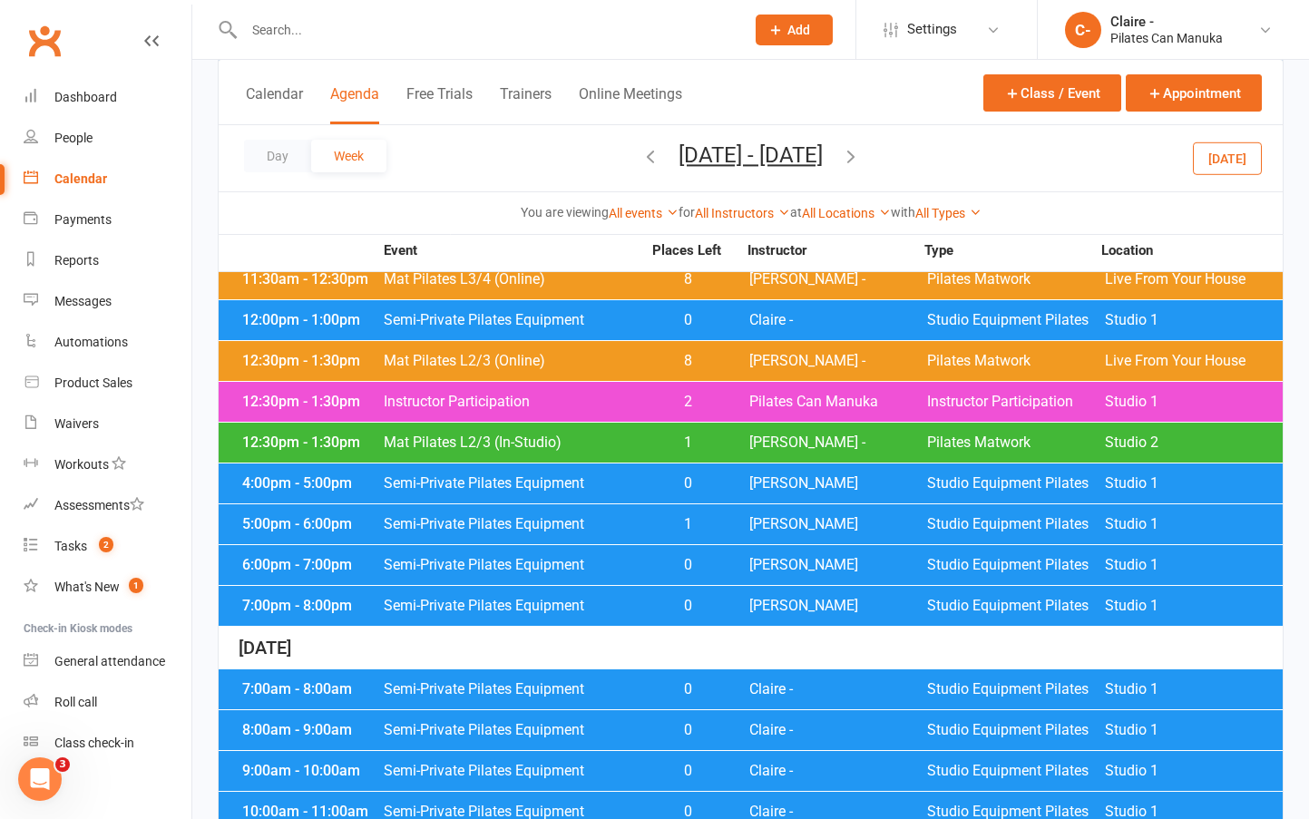
click at [790, 520] on span "[PERSON_NAME]" at bounding box center [838, 524] width 178 height 15
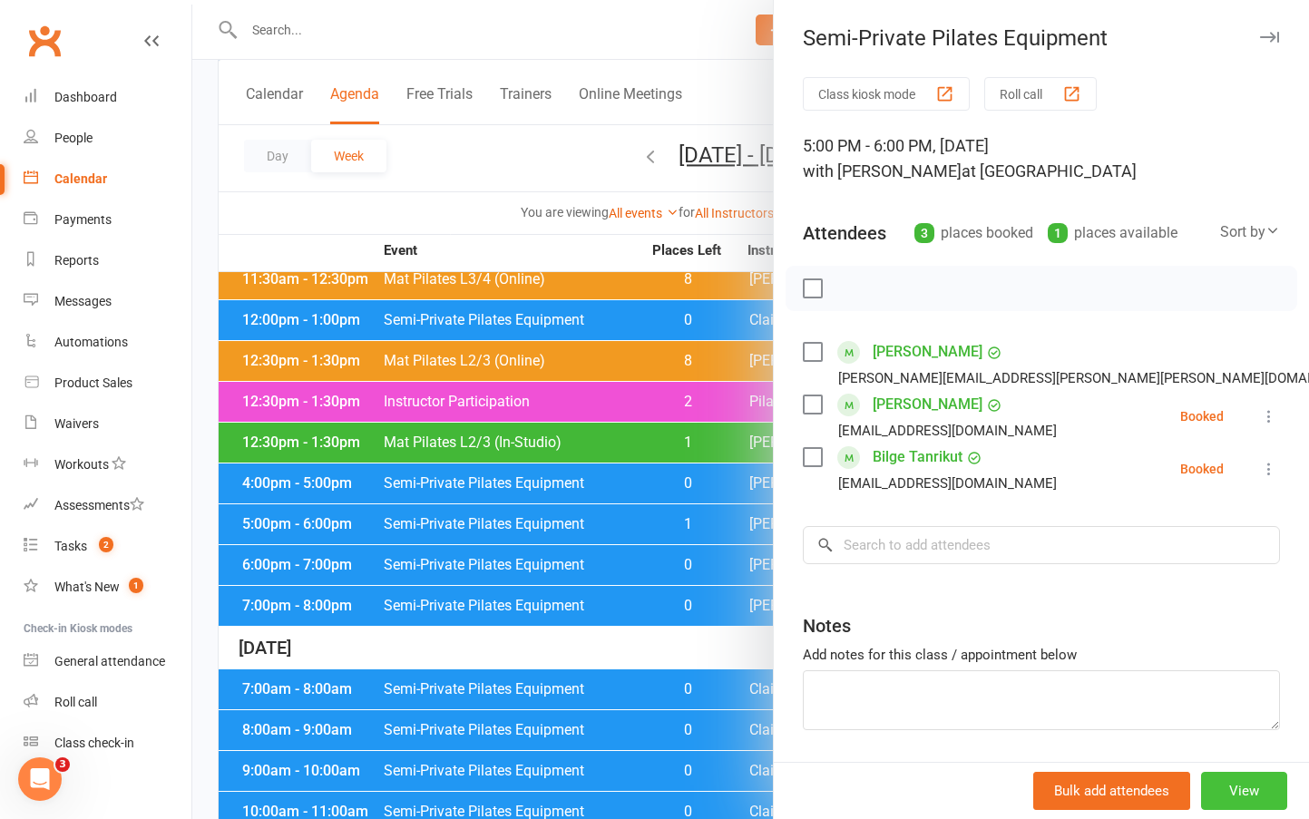
click at [1240, 780] on button "View" at bounding box center [1244, 791] width 86 height 38
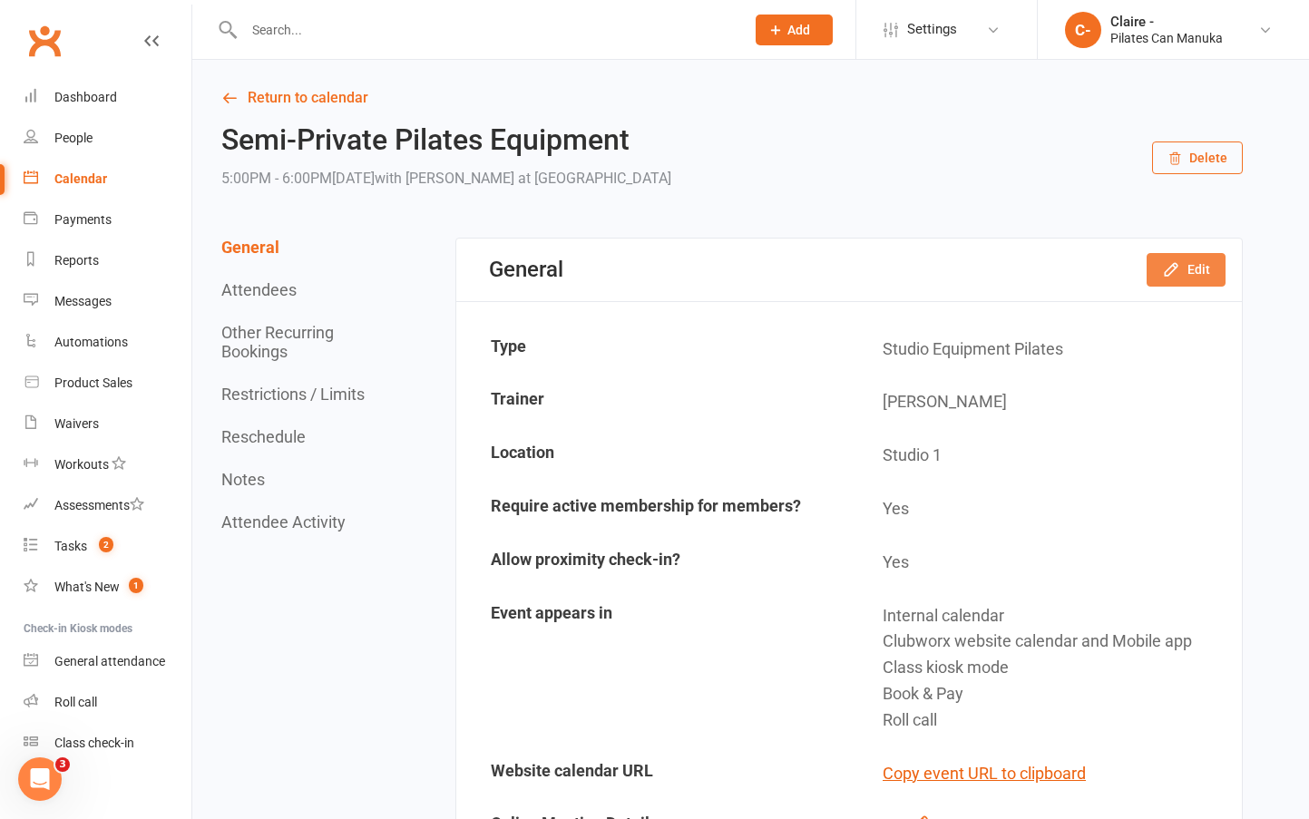
click at [1198, 273] on button "Edit" at bounding box center [1185, 269] width 79 height 33
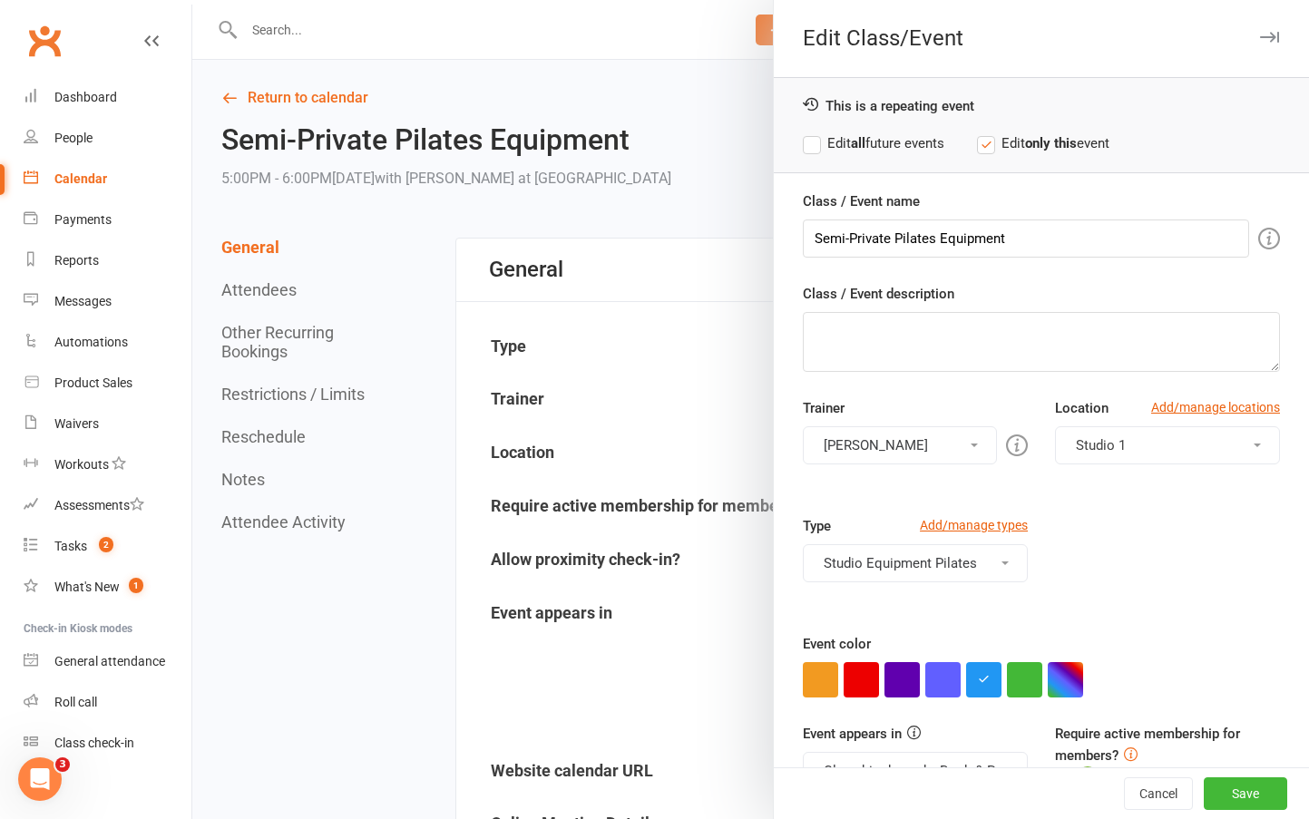
click at [848, 453] on button "[PERSON_NAME]" at bounding box center [900, 445] width 194 height 38
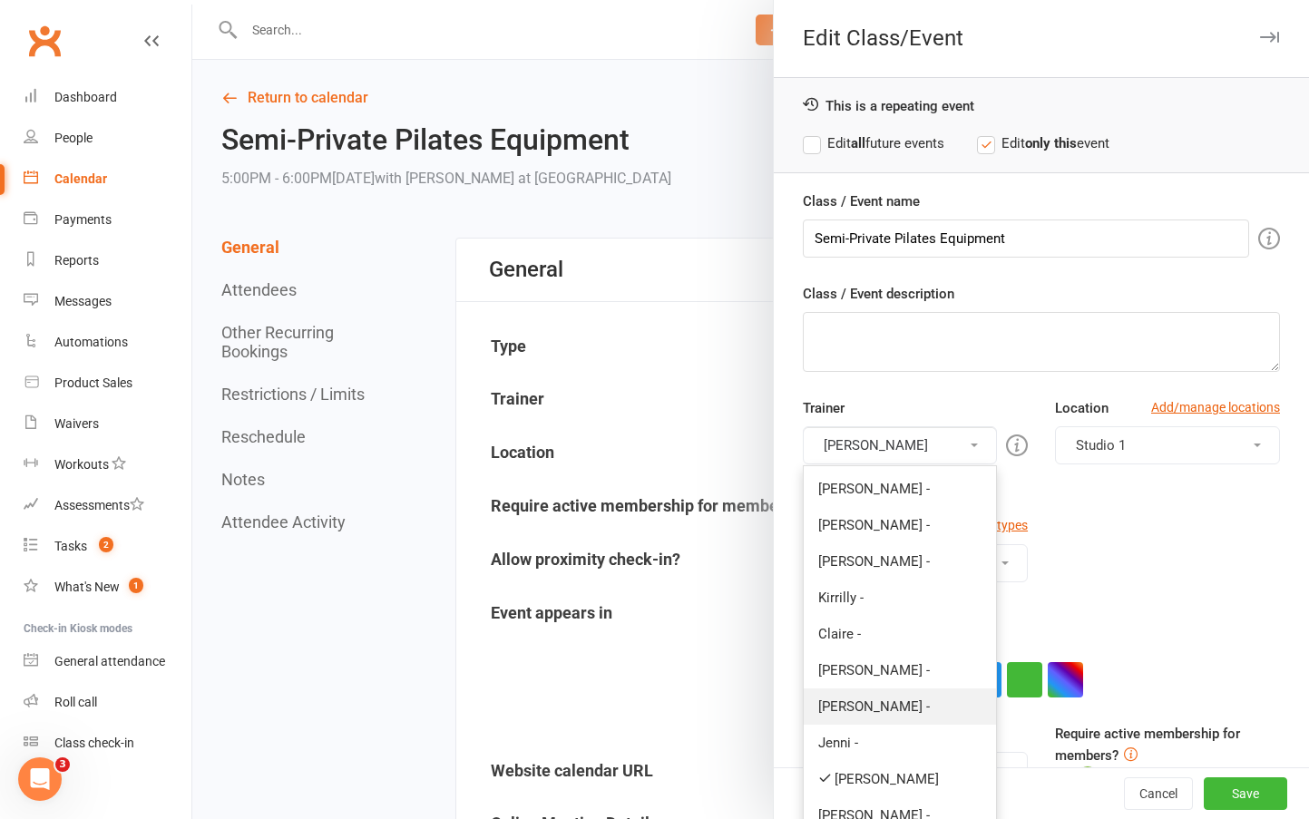
click at [839, 701] on link "[PERSON_NAME] -" at bounding box center [900, 706] width 192 height 36
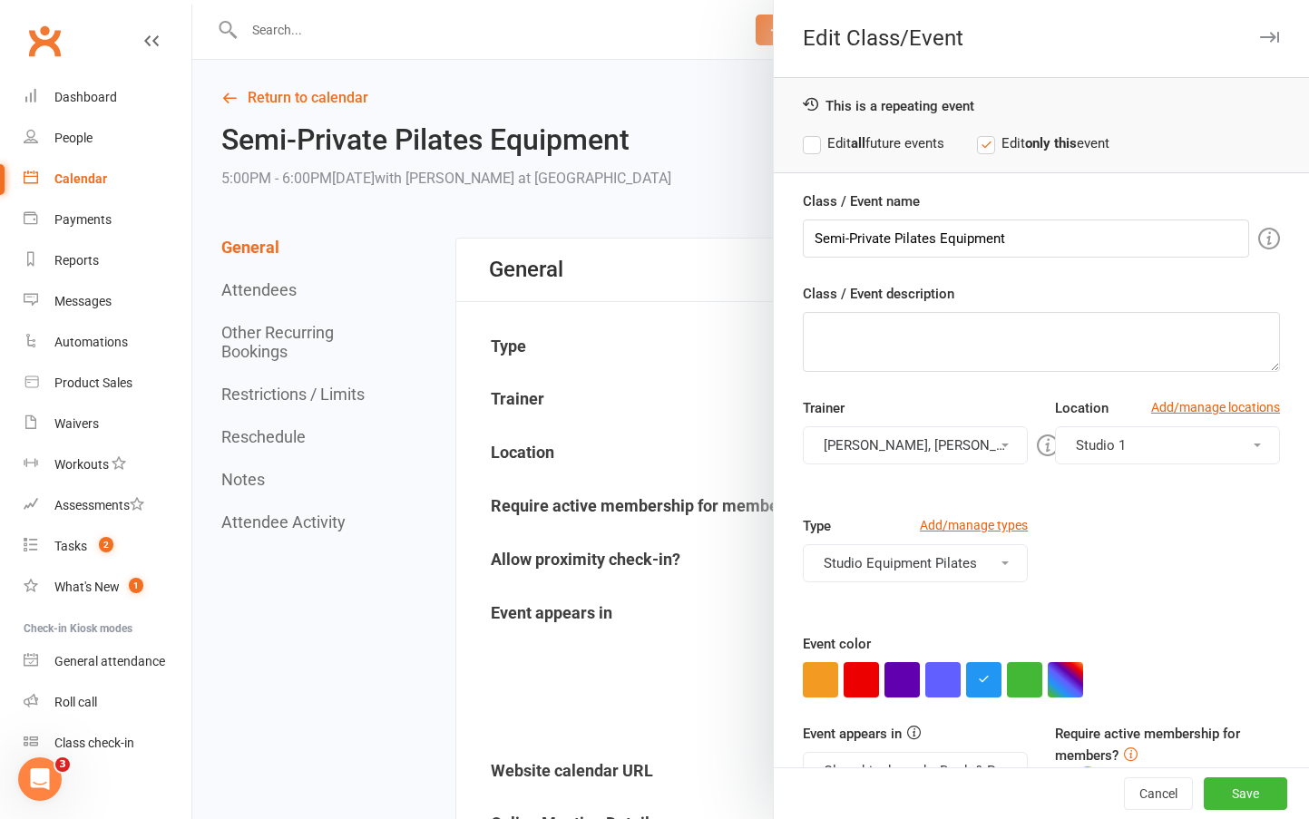
drag, startPoint x: 866, startPoint y: 437, endPoint x: 866, endPoint y: 457, distance: 20.0
click at [866, 443] on button "[PERSON_NAME], [PERSON_NAME] -" at bounding box center [915, 445] width 225 height 38
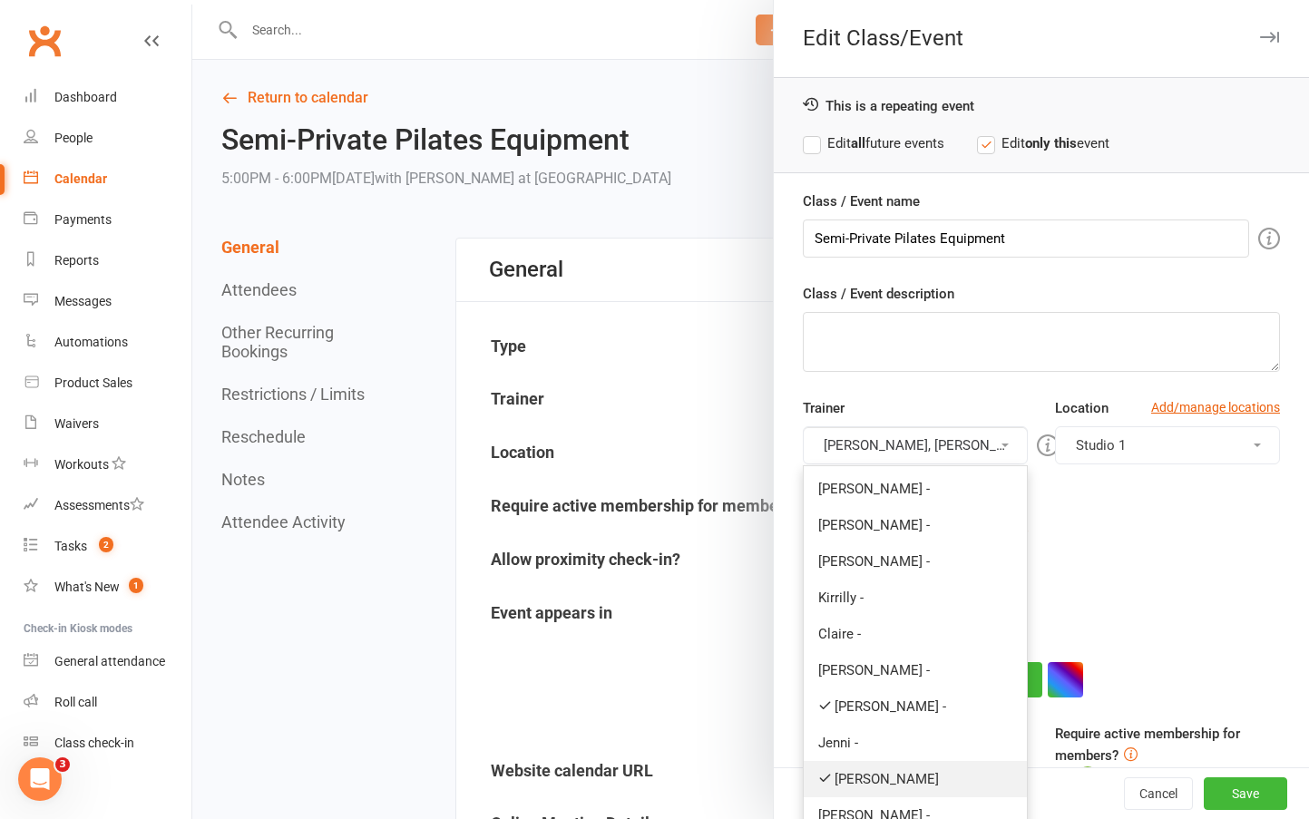
click at [838, 775] on link "[PERSON_NAME]" at bounding box center [915, 779] width 223 height 36
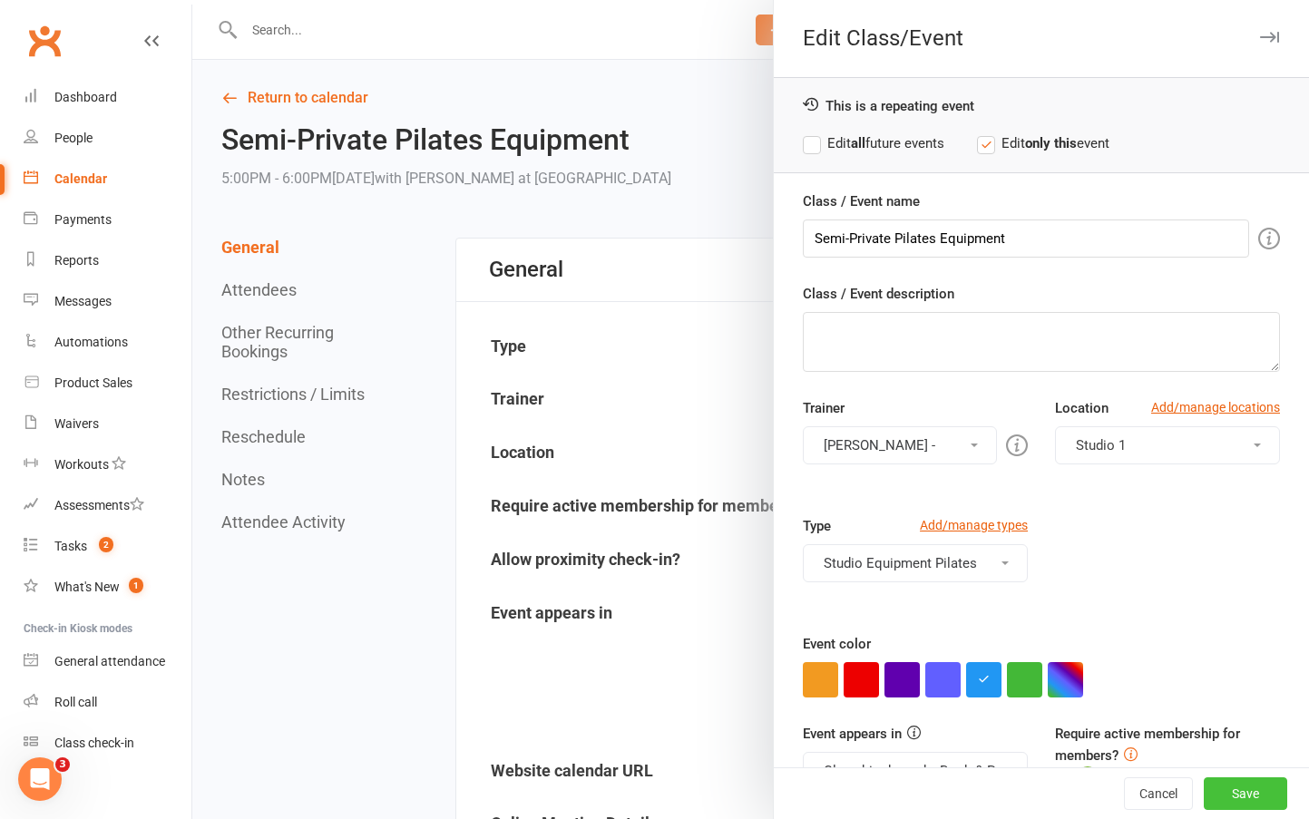
click at [1213, 787] on button "Save" at bounding box center [1244, 793] width 83 height 33
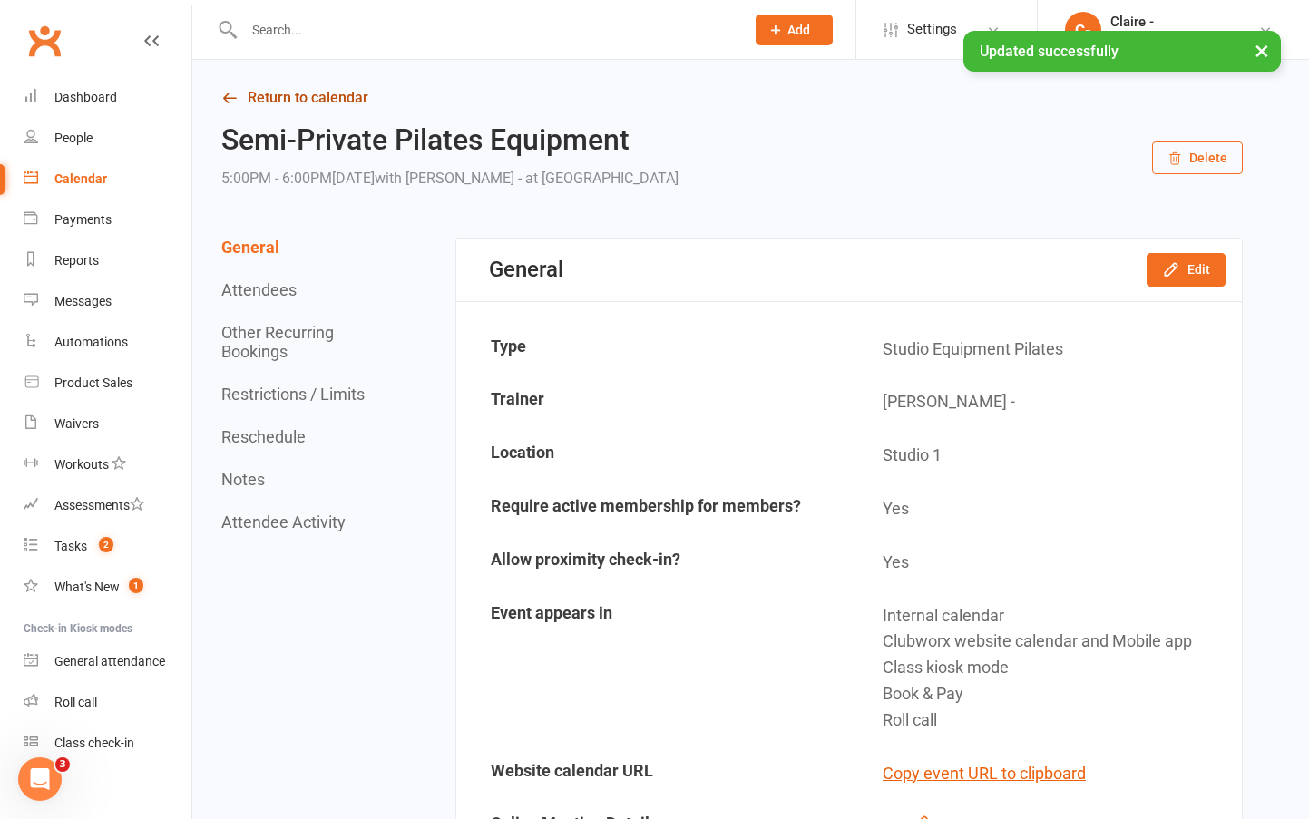
click at [330, 99] on link "Return to calendar" at bounding box center [731, 97] width 1021 height 25
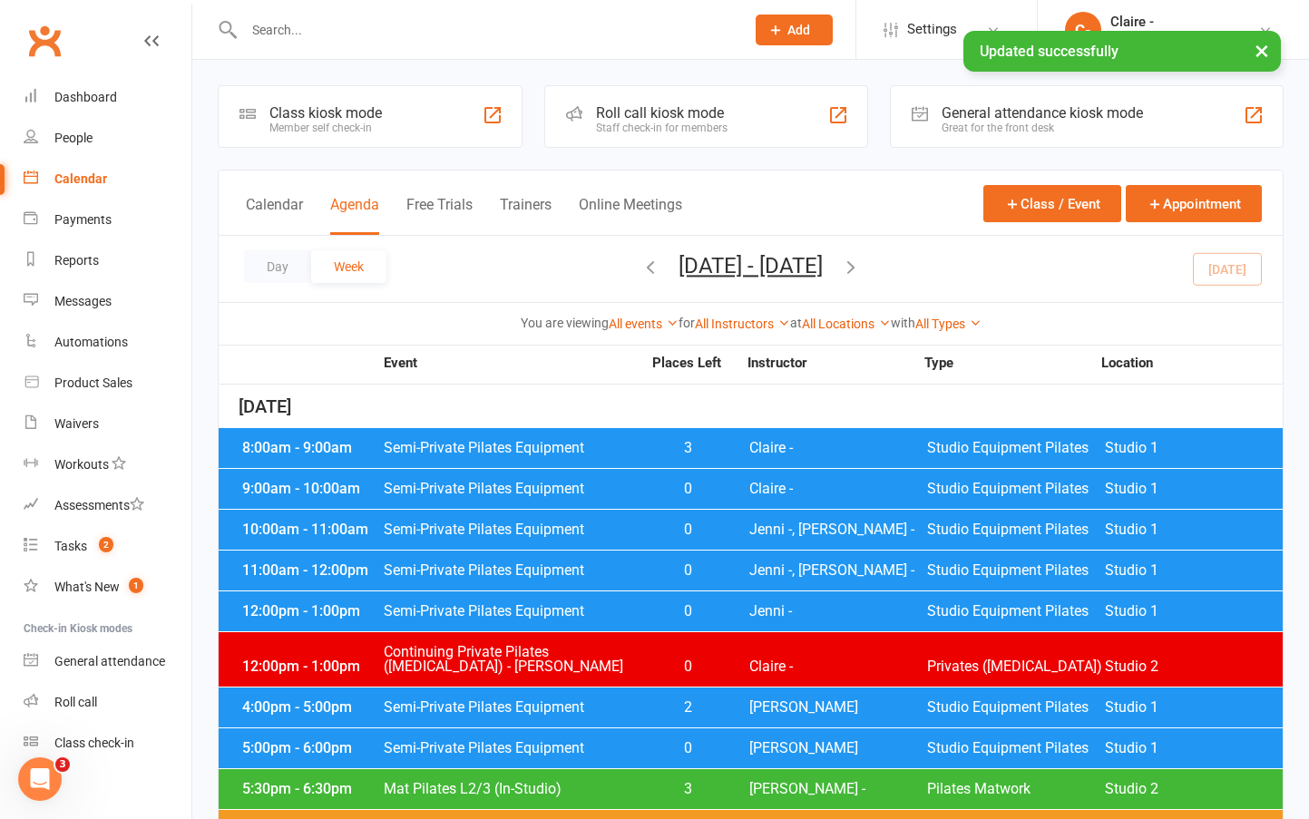
click at [861, 269] on icon "button" at bounding box center [851, 267] width 20 height 20
click at [0, 0] on div "Loading" at bounding box center [0, 0] width 0 height 0
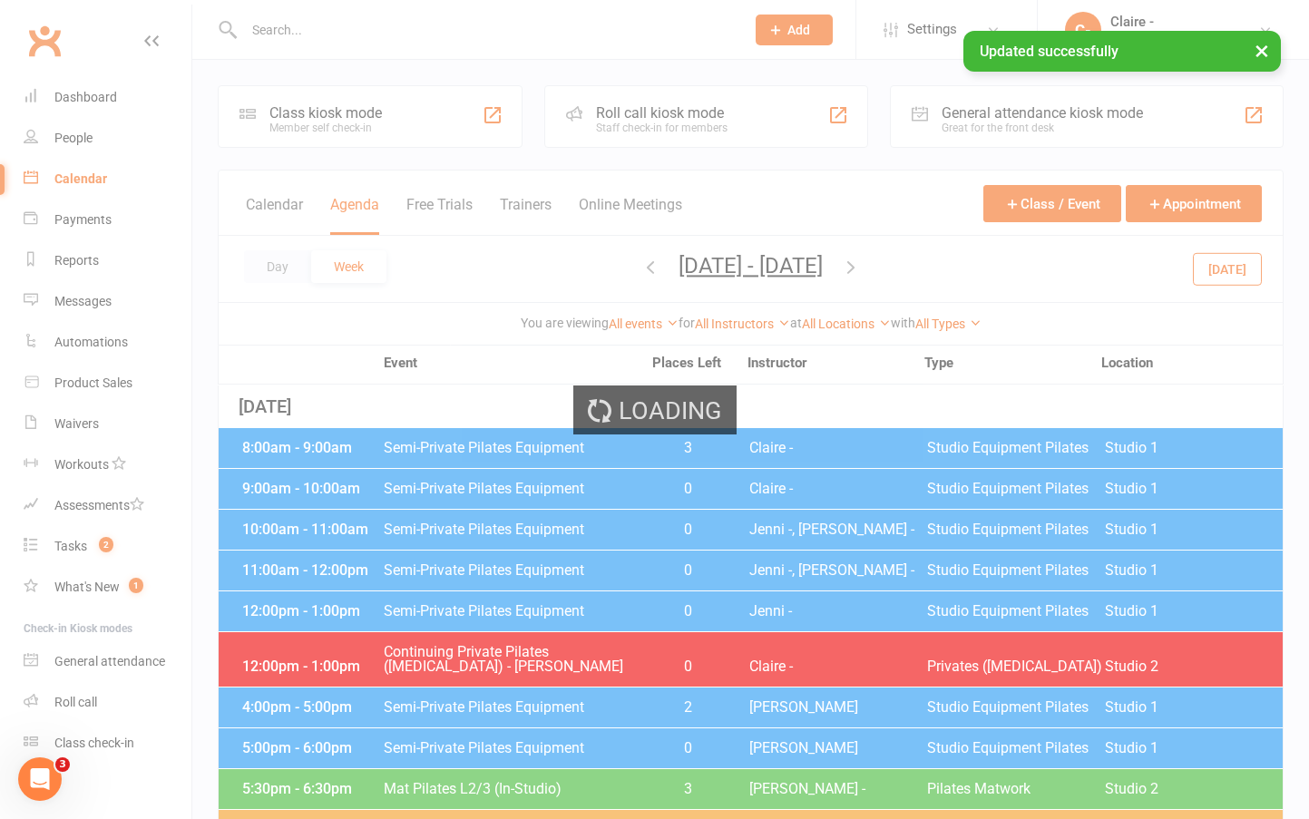
click at [912, 269] on div "Loading" at bounding box center [654, 409] width 1309 height 819
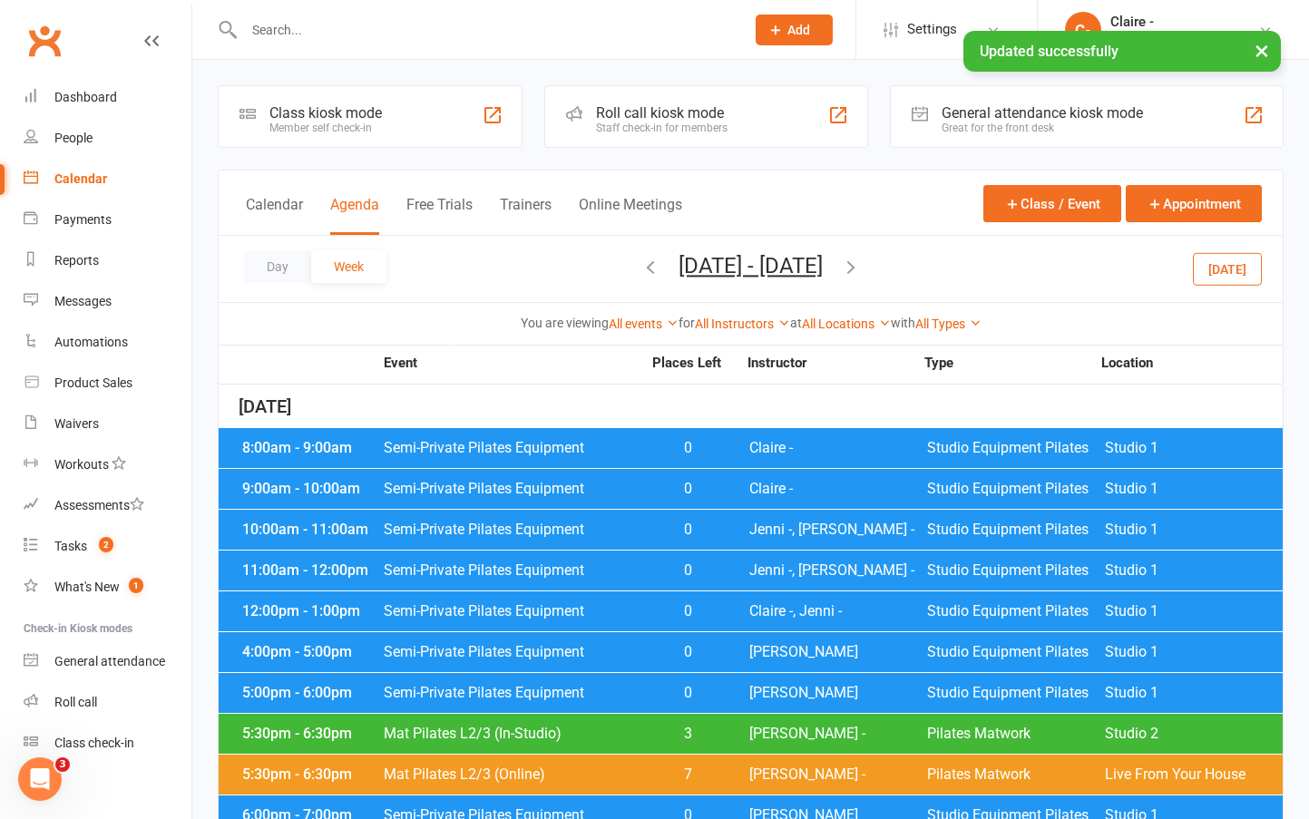
click at [861, 269] on icon "button" at bounding box center [851, 267] width 20 height 20
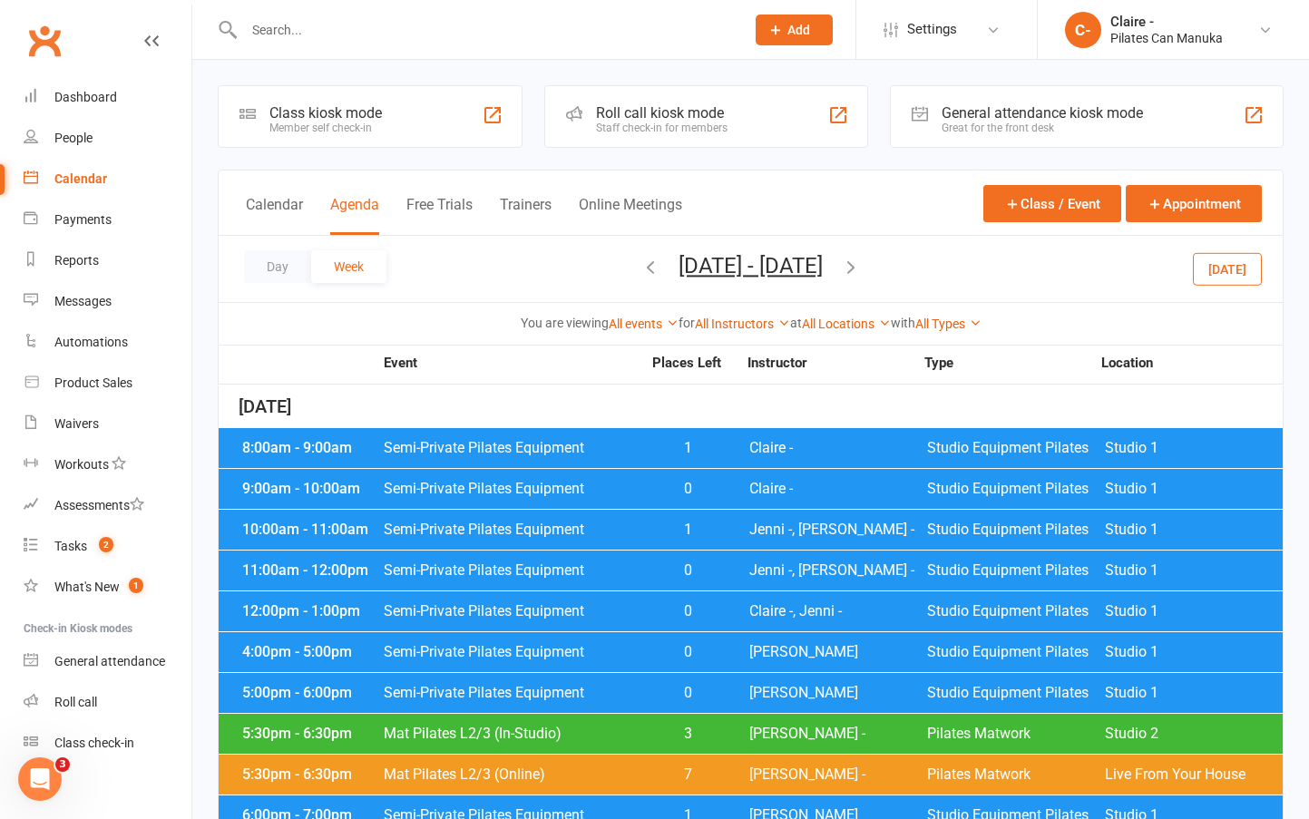
click at [861, 261] on icon "button" at bounding box center [851, 267] width 20 height 20
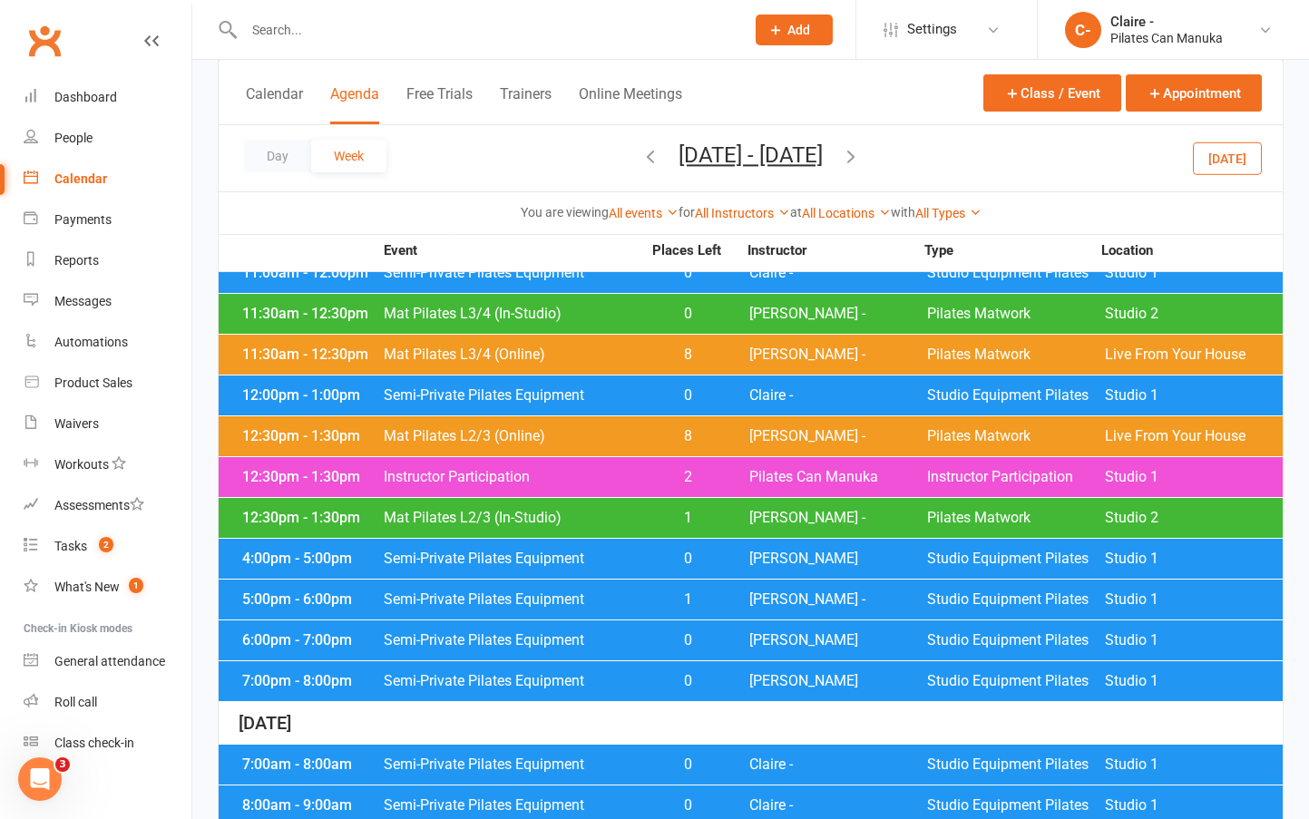
scroll to position [1814, 0]
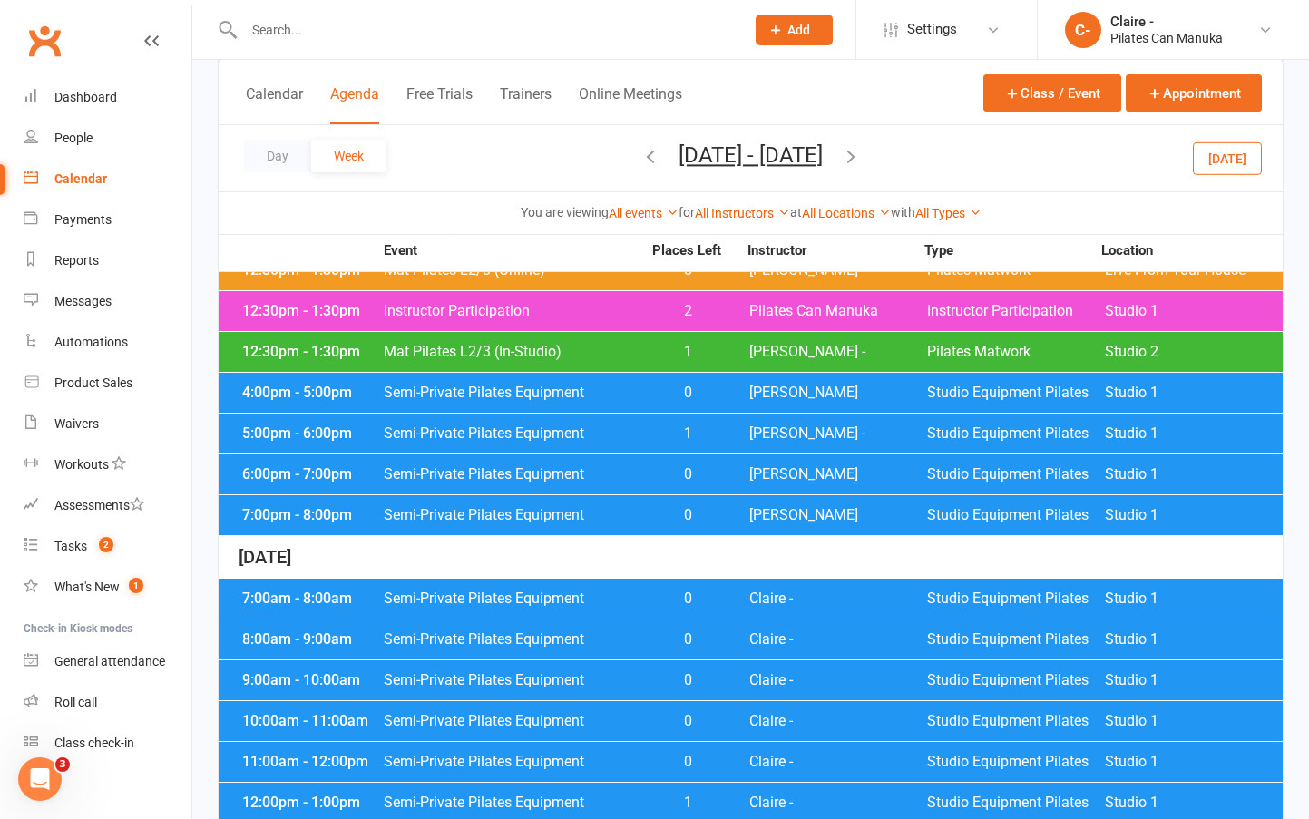
click at [791, 473] on span "[PERSON_NAME]" at bounding box center [838, 474] width 178 height 15
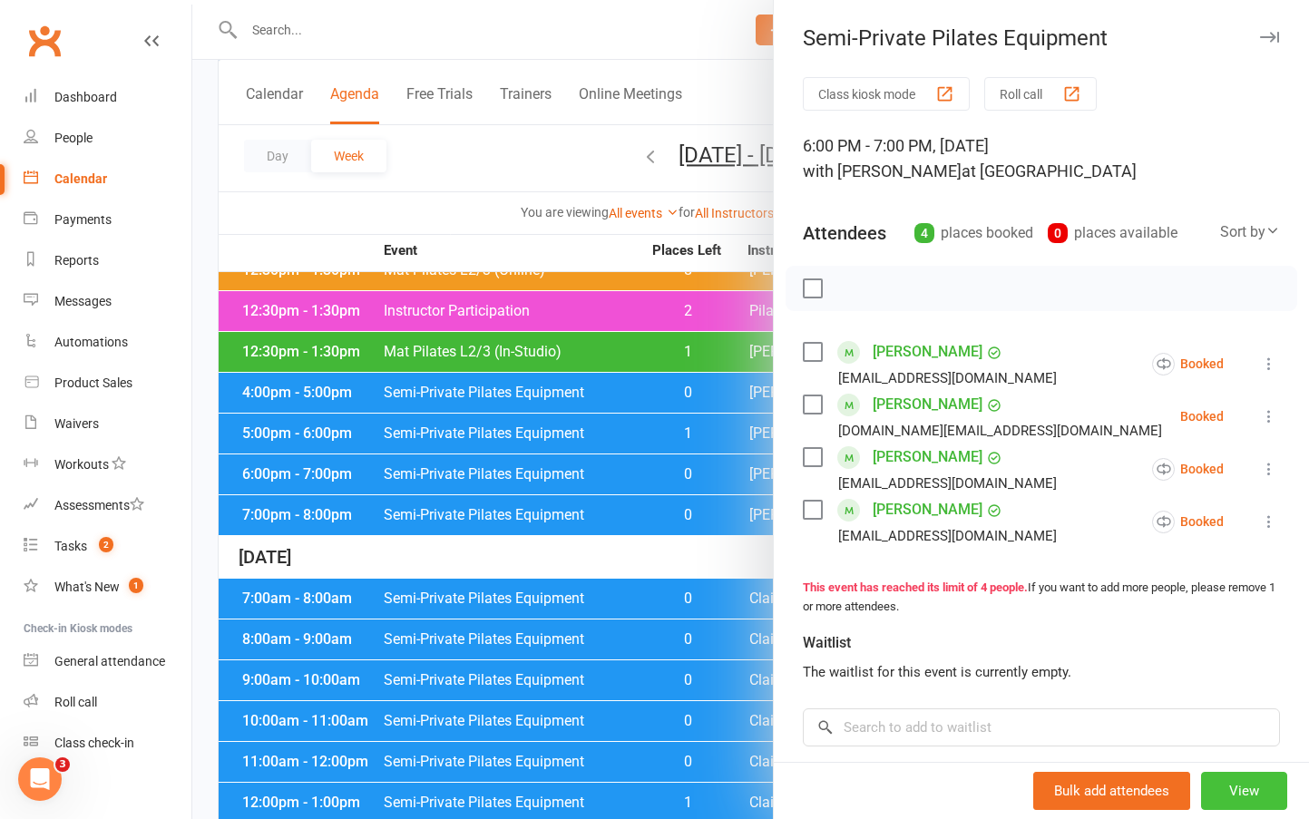
click at [1209, 775] on button "View" at bounding box center [1244, 791] width 86 height 38
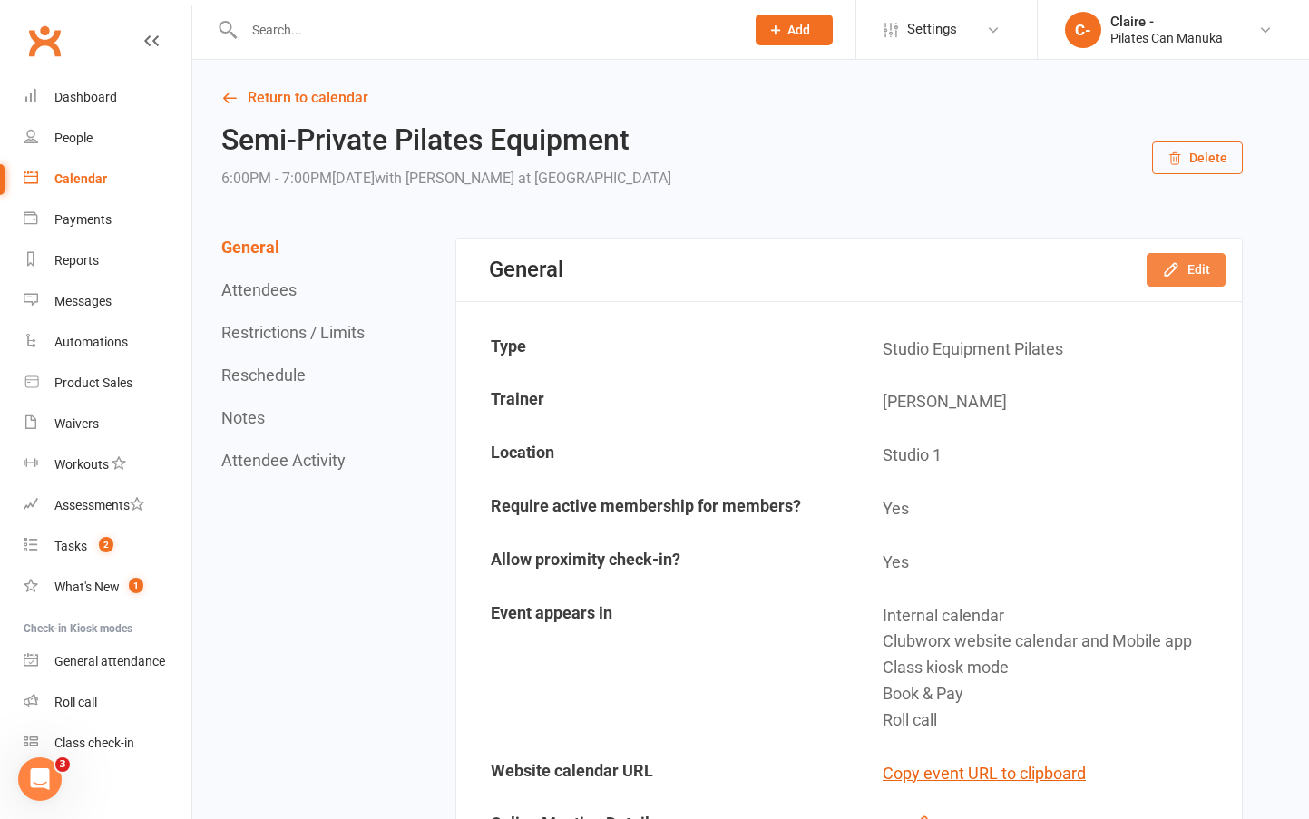
click at [1189, 269] on button "Edit" at bounding box center [1185, 269] width 79 height 33
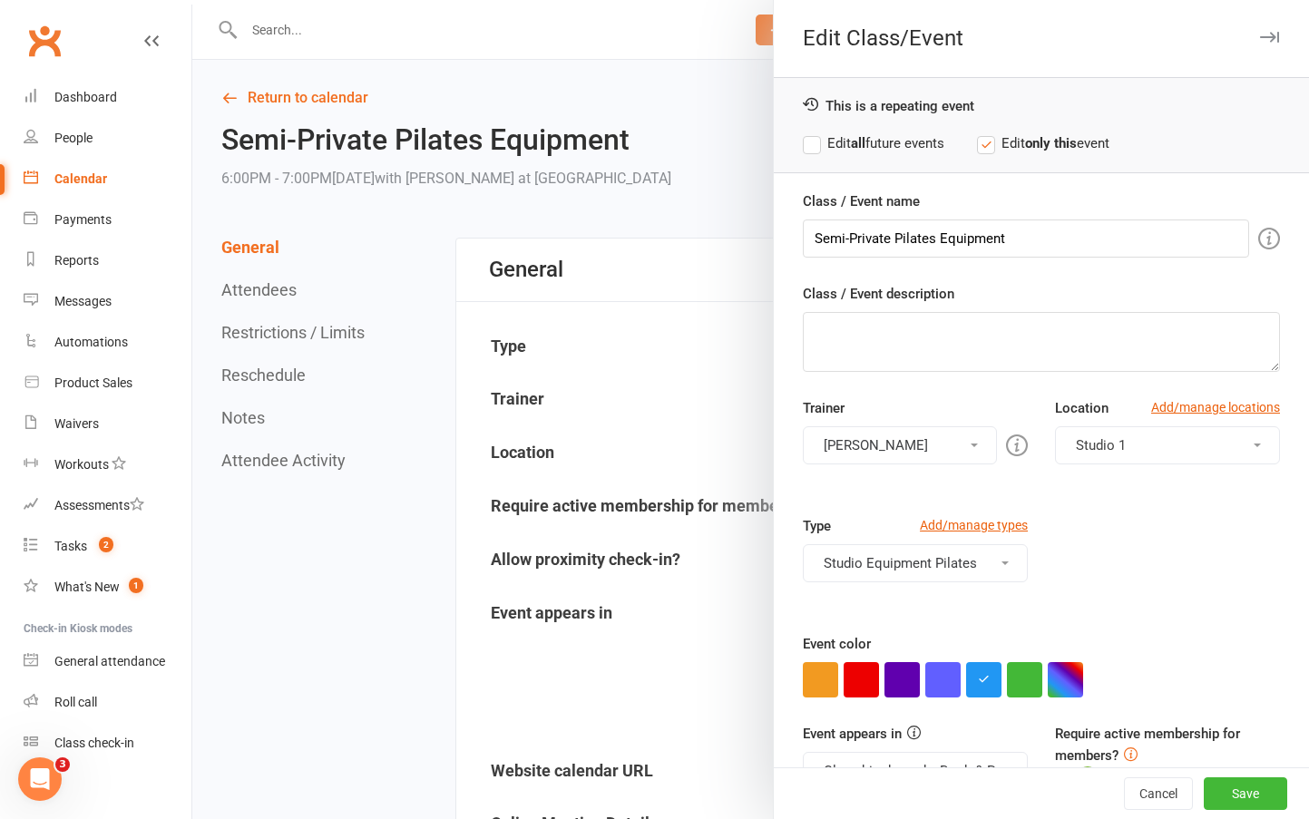
click at [845, 448] on button "[PERSON_NAME]" at bounding box center [900, 445] width 194 height 38
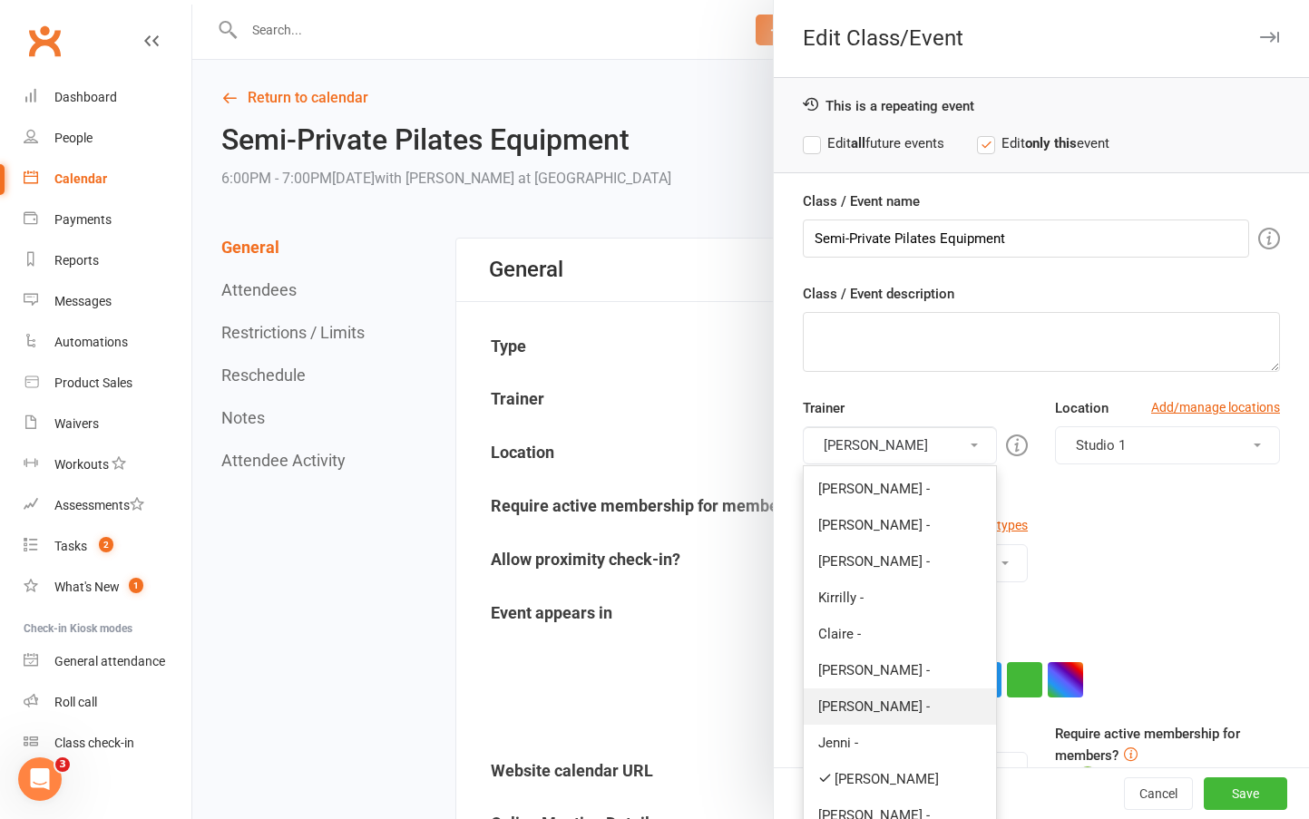
click at [833, 708] on link "[PERSON_NAME] -" at bounding box center [900, 706] width 192 height 36
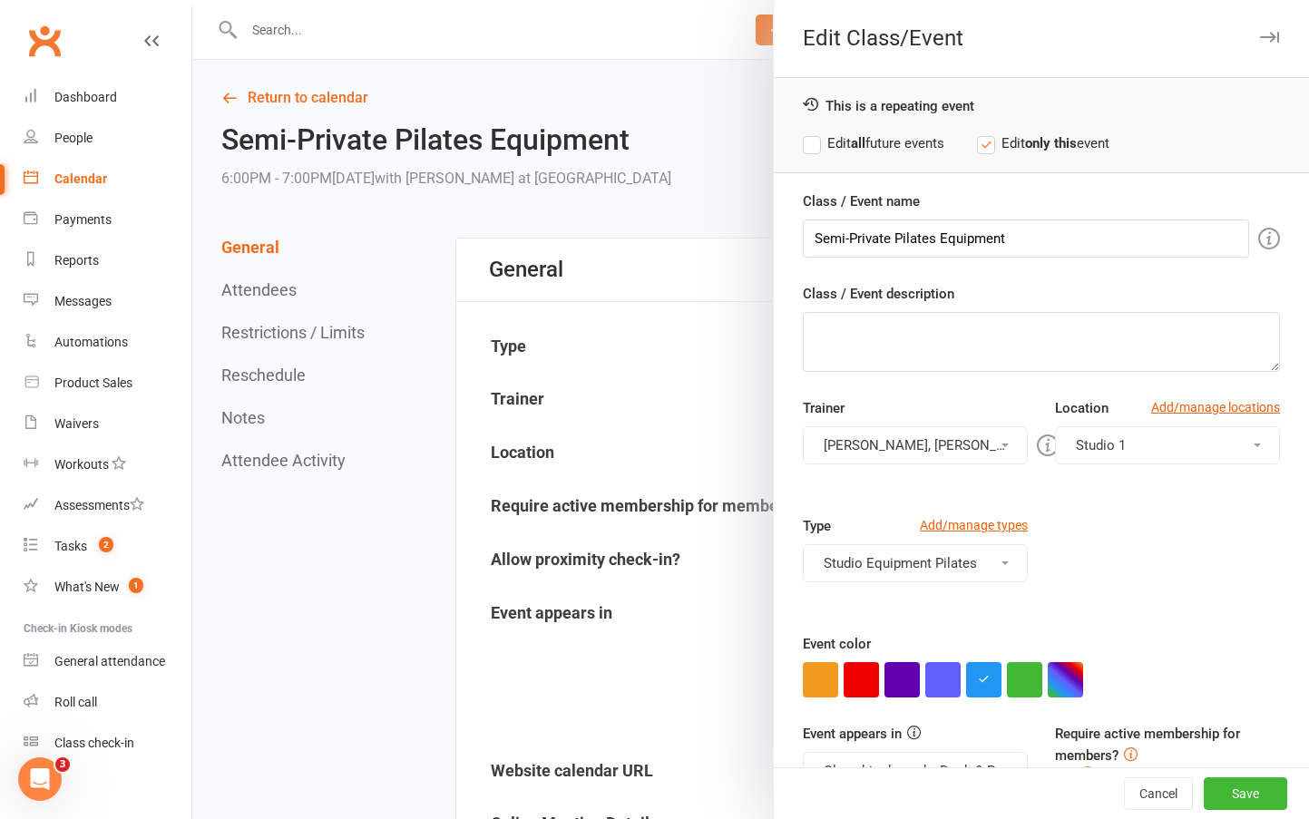
click at [852, 448] on button "[PERSON_NAME], [PERSON_NAME] -" at bounding box center [915, 445] width 225 height 38
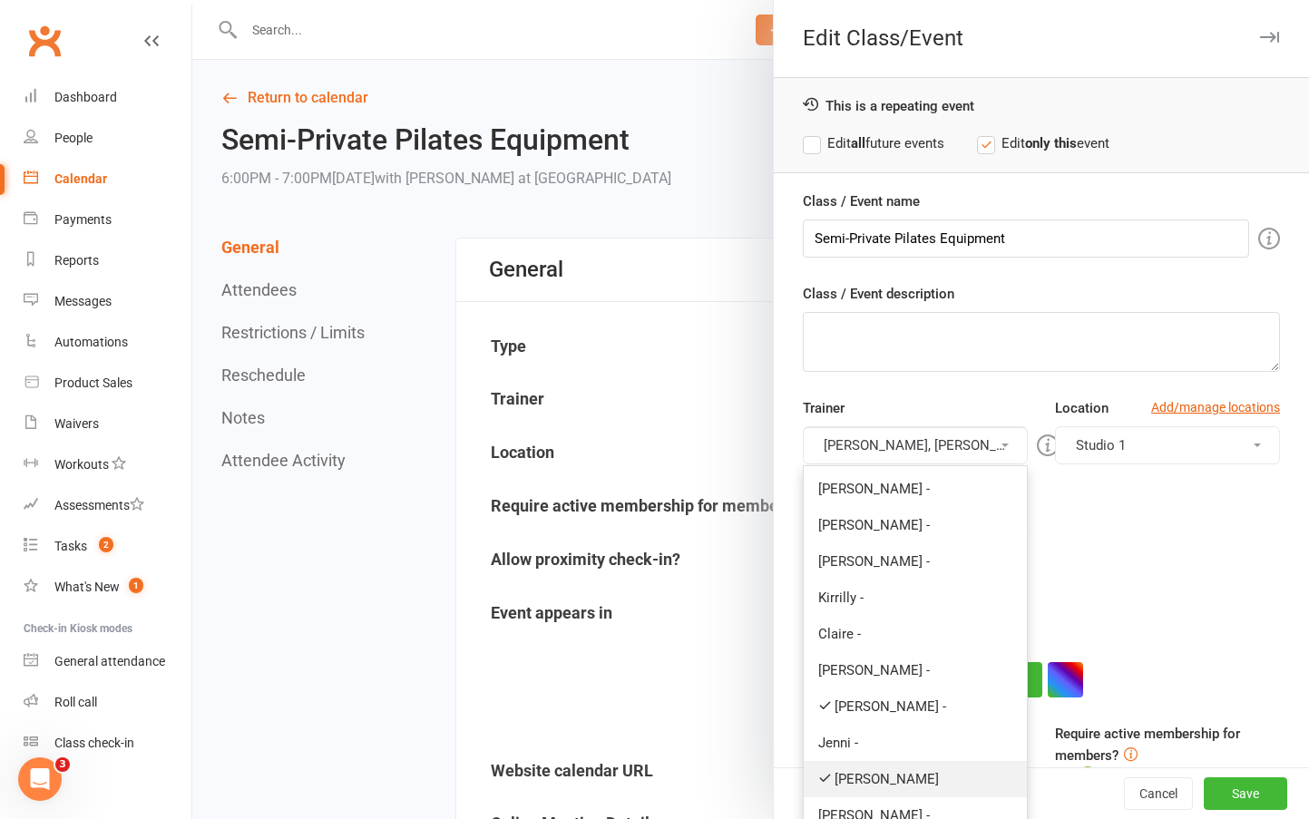
click at [862, 782] on link "[PERSON_NAME]" at bounding box center [915, 779] width 223 height 36
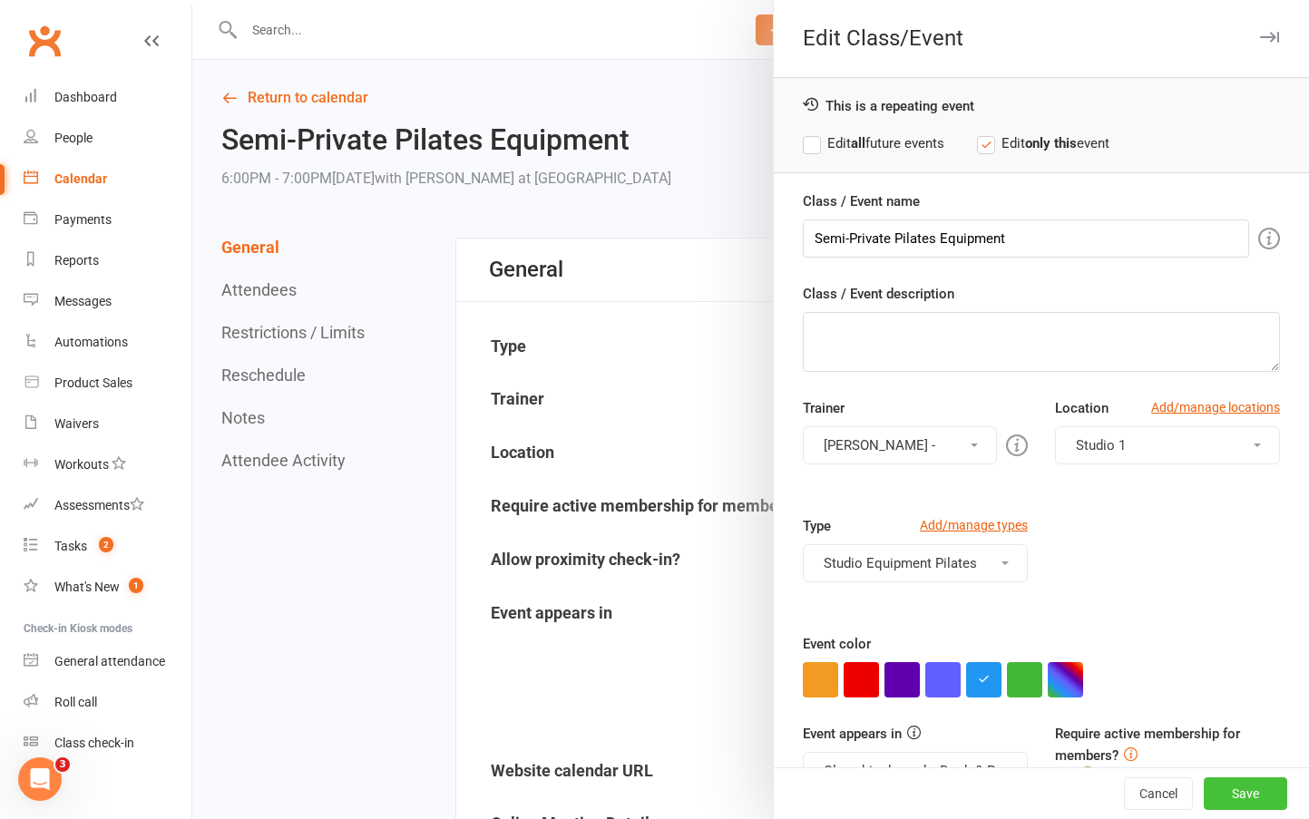
click at [1244, 790] on button "Save" at bounding box center [1244, 793] width 83 height 33
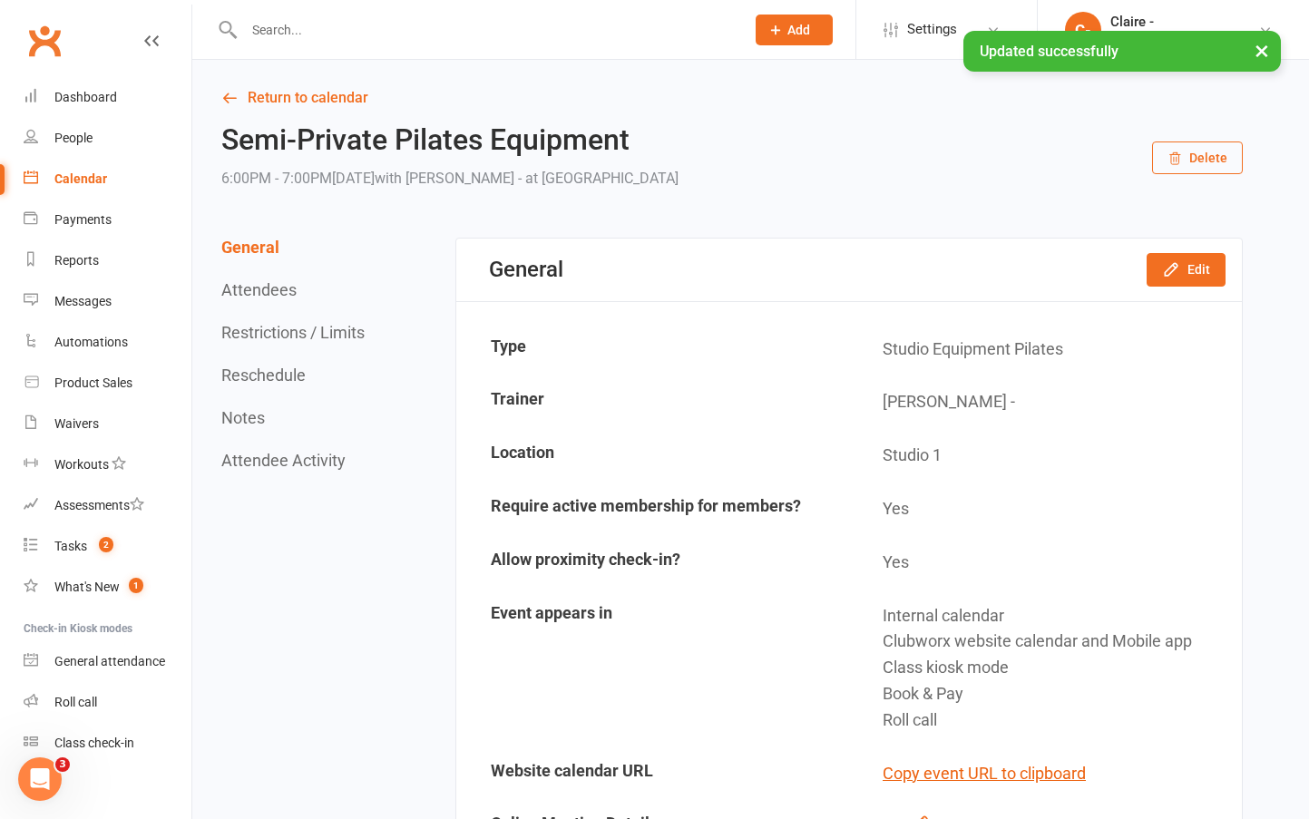
drag, startPoint x: 75, startPoint y: 180, endPoint x: 112, endPoint y: 176, distance: 37.5
click at [75, 180] on div "Calendar" at bounding box center [80, 178] width 53 height 15
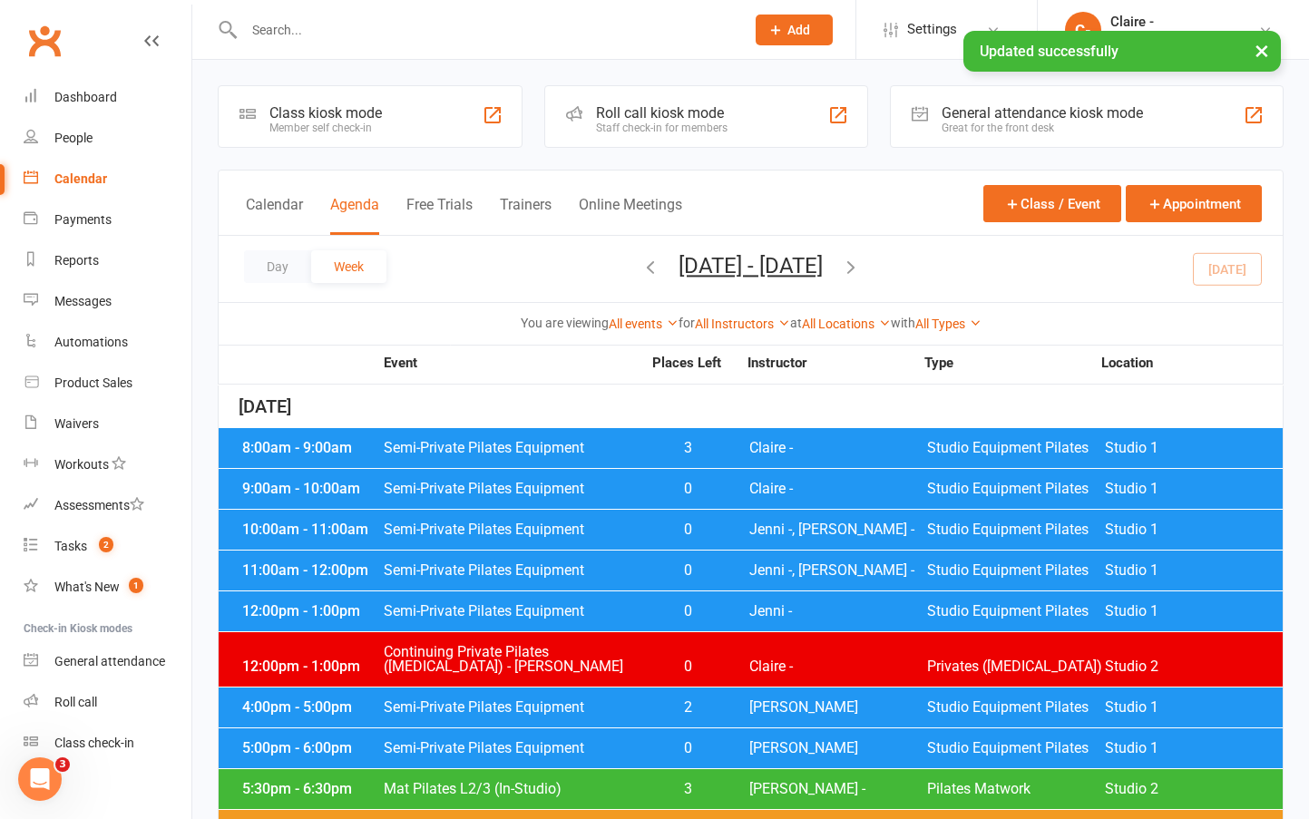
click at [861, 268] on icon "button" at bounding box center [851, 267] width 20 height 20
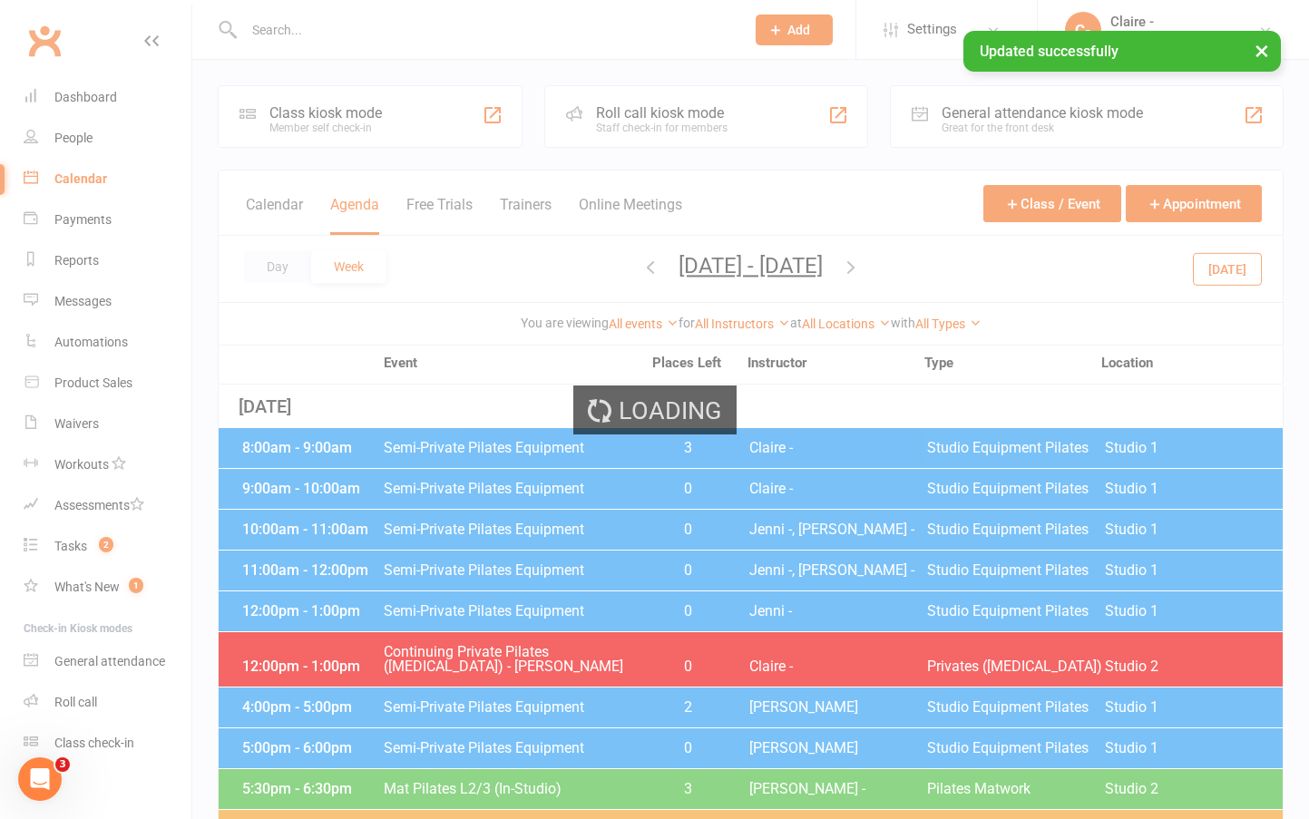
click at [909, 268] on div "Loading" at bounding box center [654, 409] width 1309 height 819
click at [861, 268] on icon "button" at bounding box center [851, 267] width 20 height 20
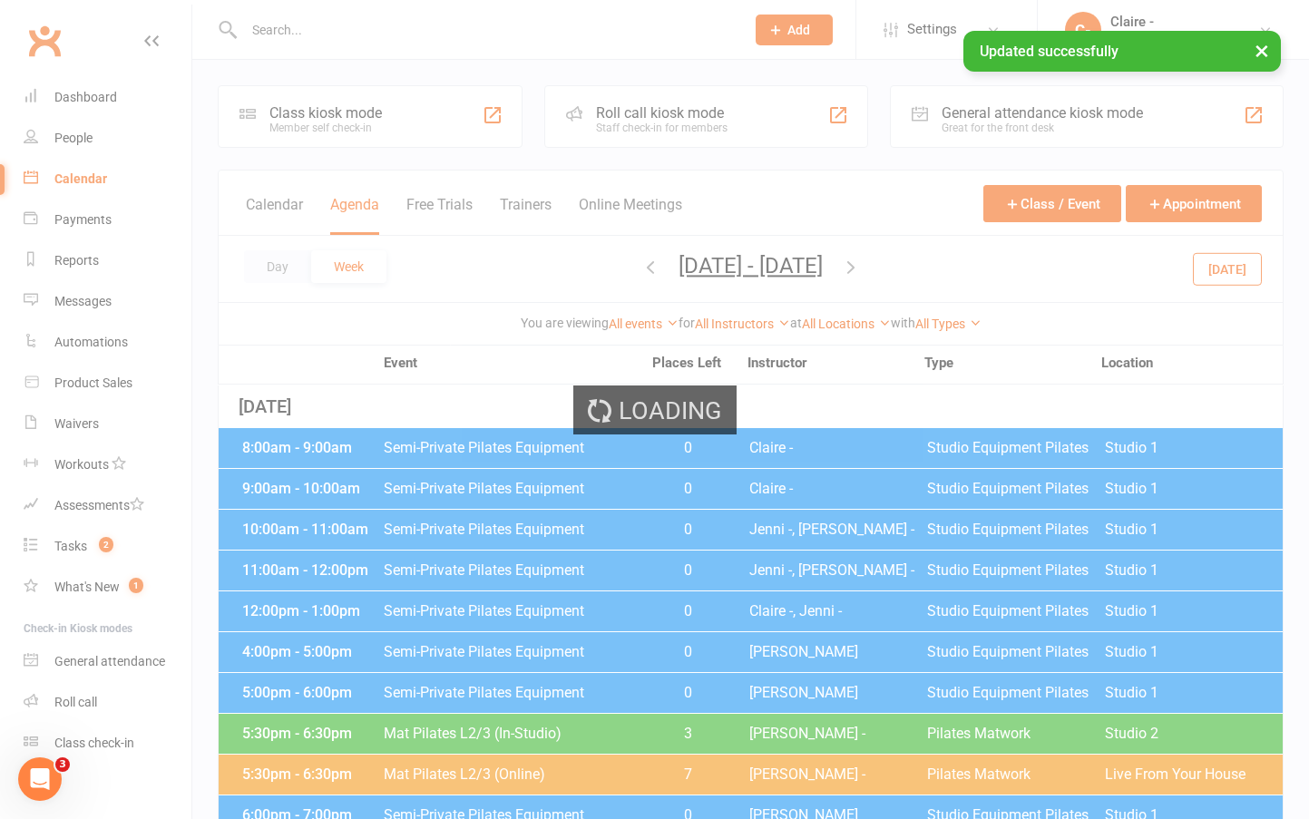
click at [909, 268] on div "Loading" at bounding box center [654, 409] width 1309 height 819
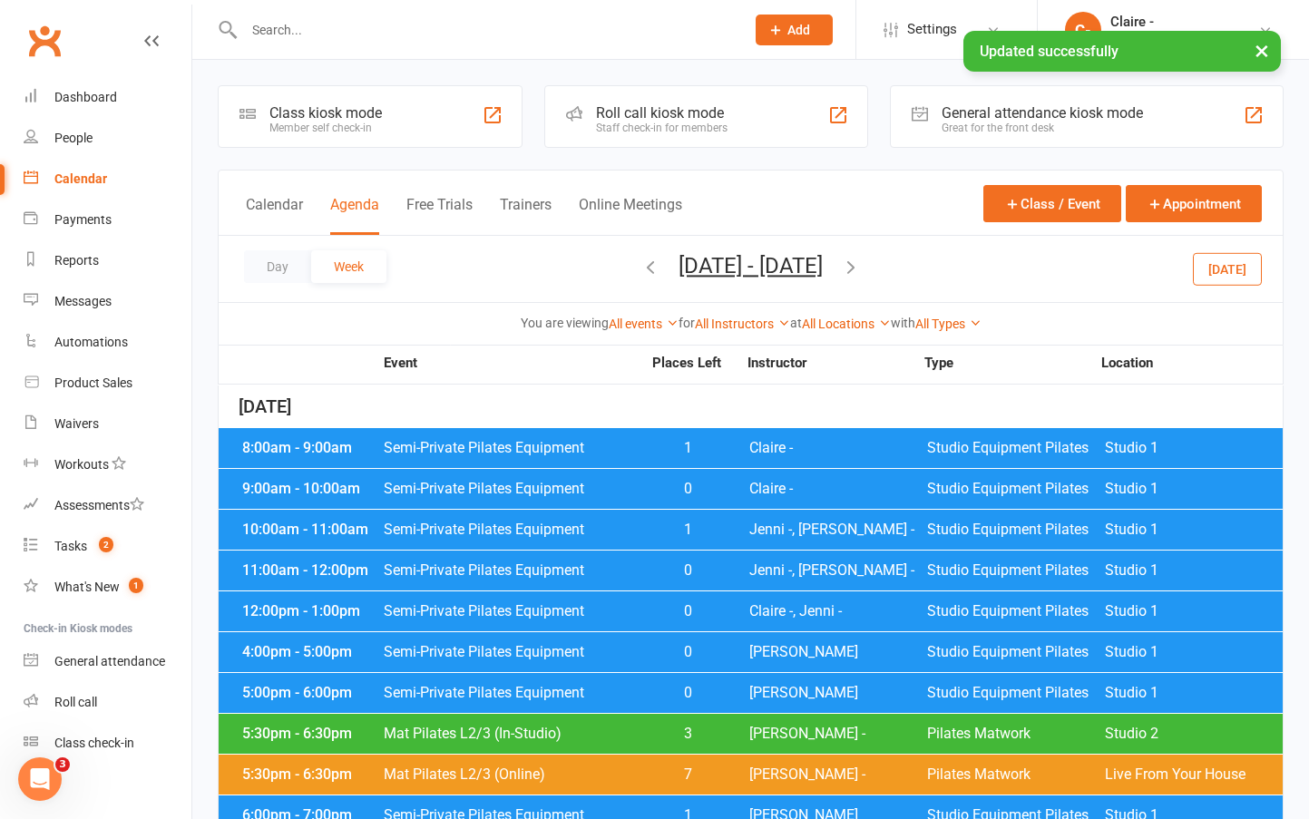
click at [861, 268] on icon "button" at bounding box center [851, 267] width 20 height 20
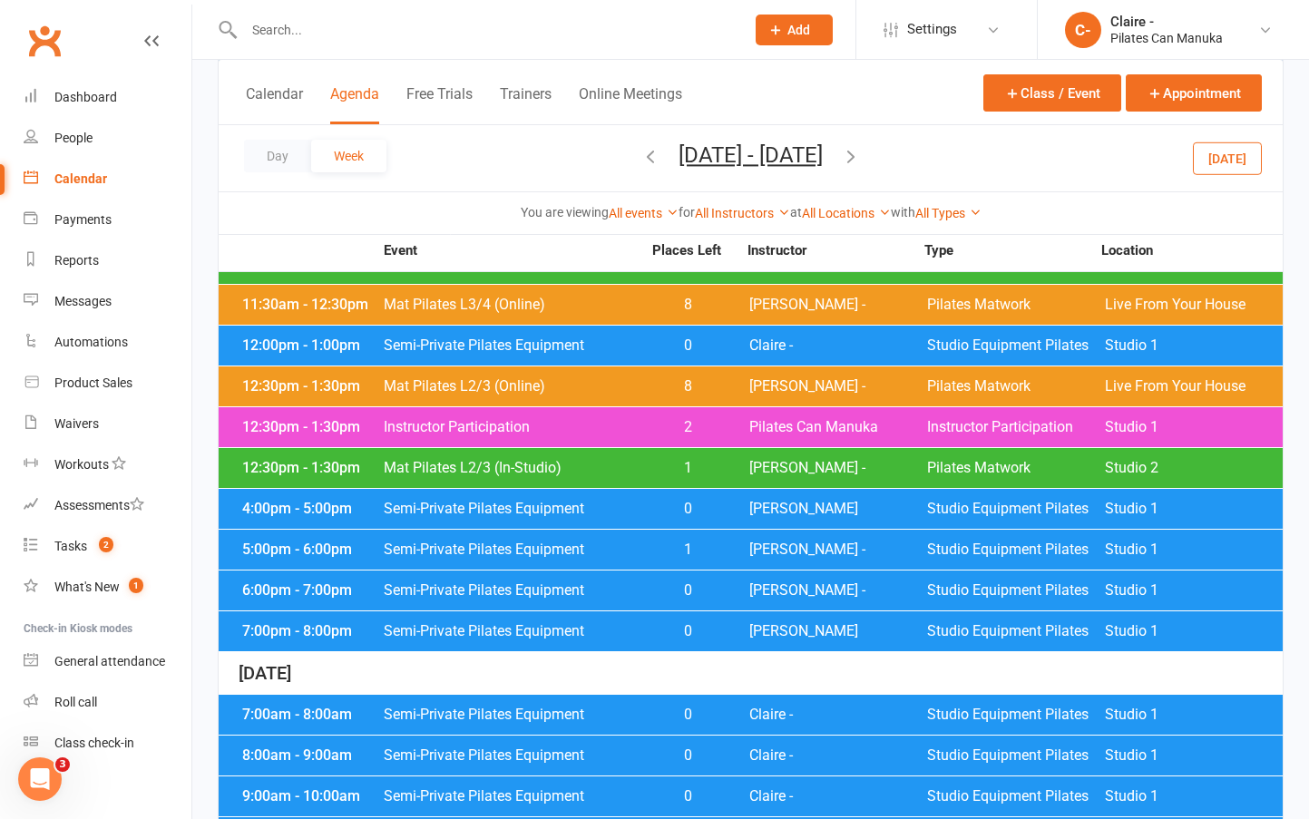
scroll to position [1723, 0]
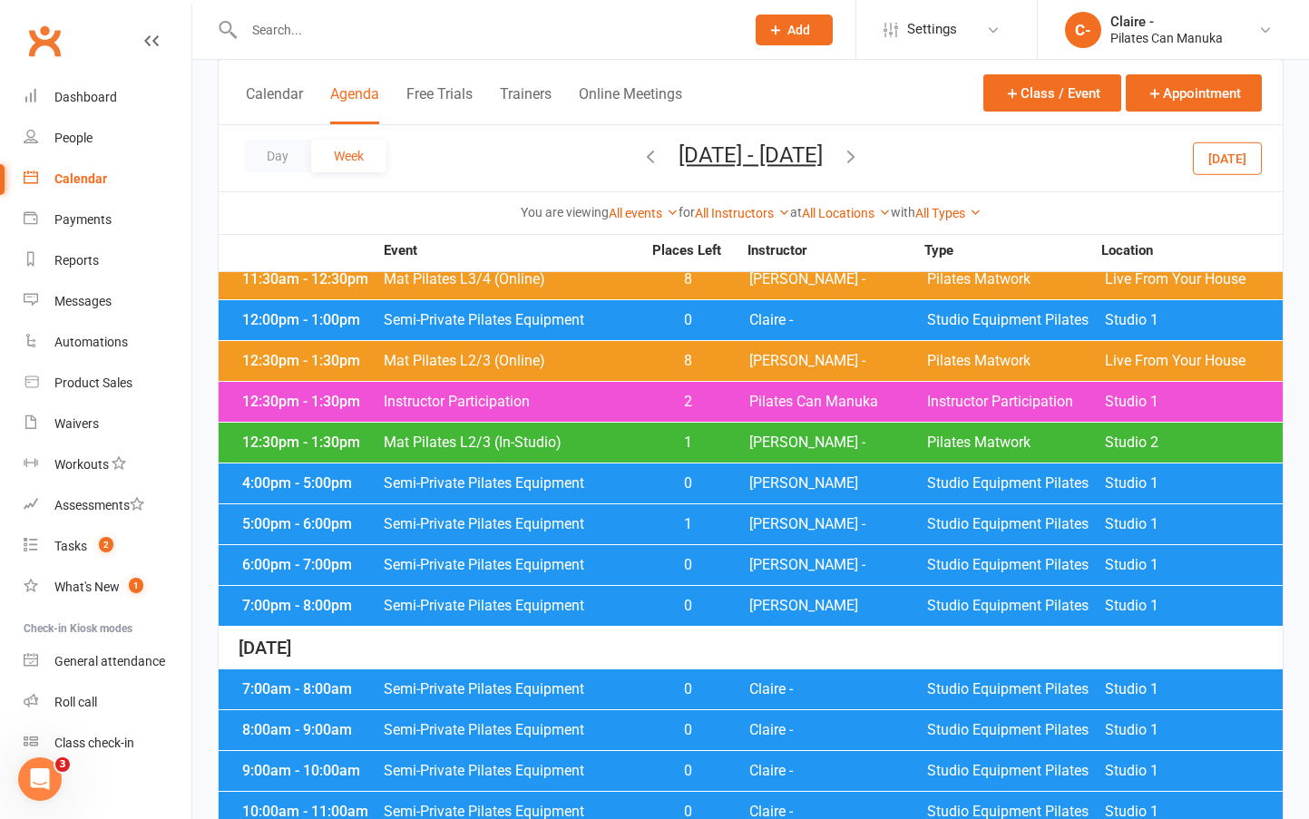
click at [791, 608] on span "[PERSON_NAME]" at bounding box center [838, 606] width 178 height 15
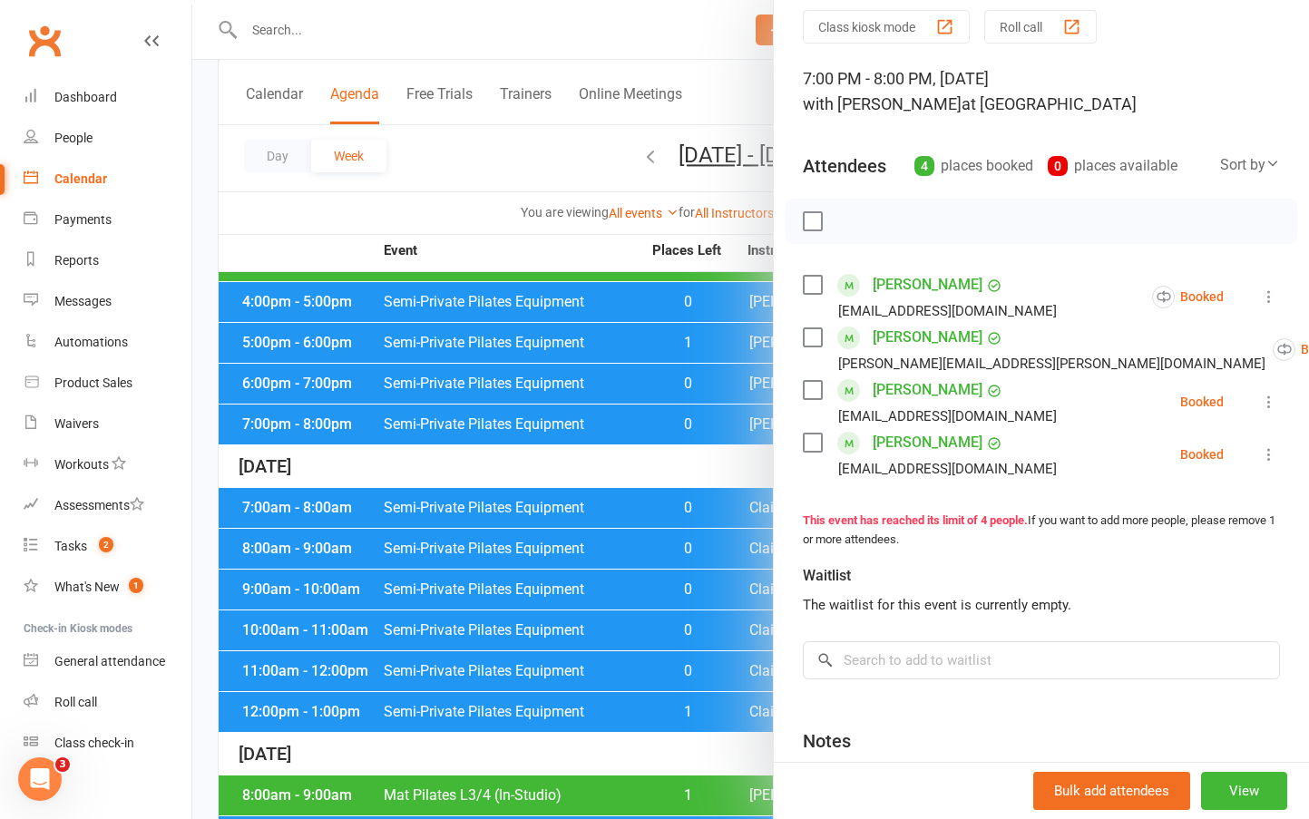
scroll to position [60, 0]
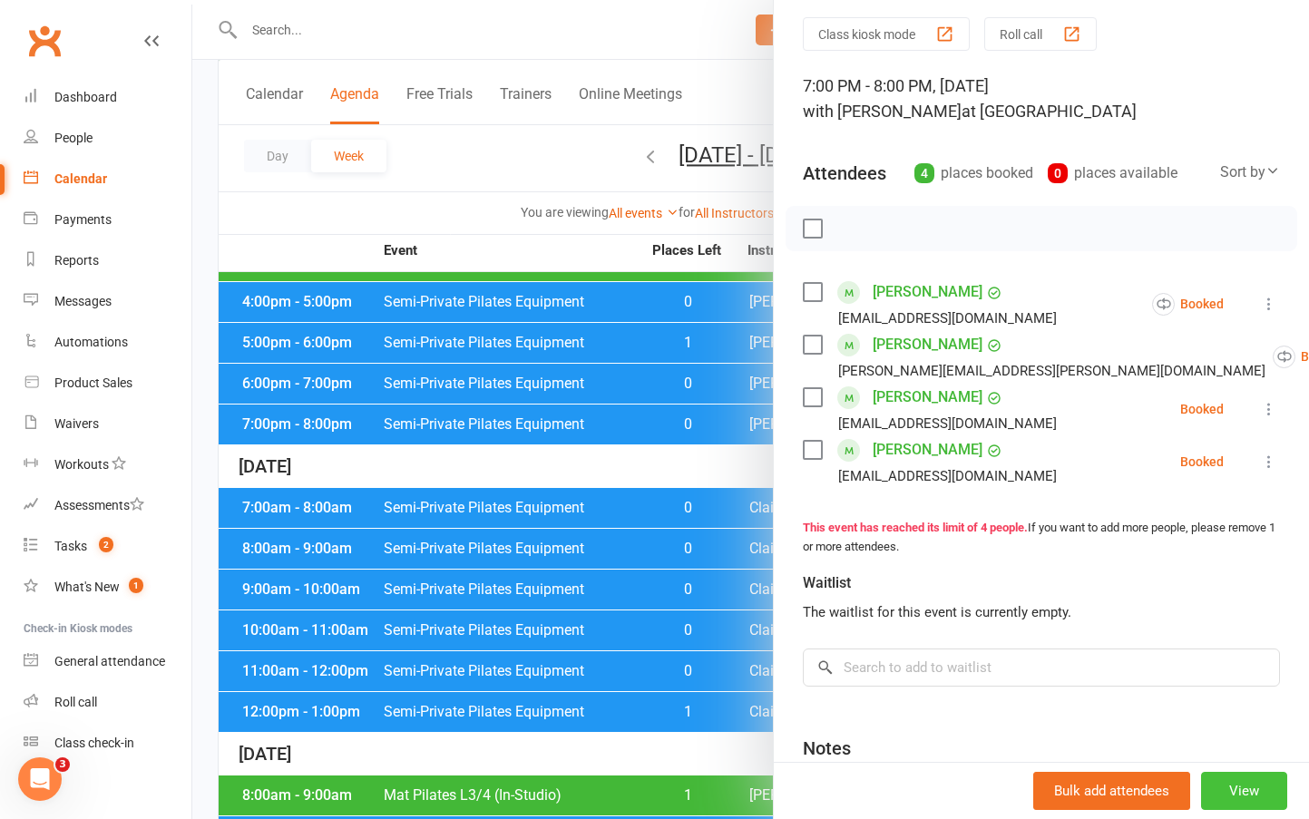
click at [1208, 791] on button "View" at bounding box center [1244, 791] width 86 height 38
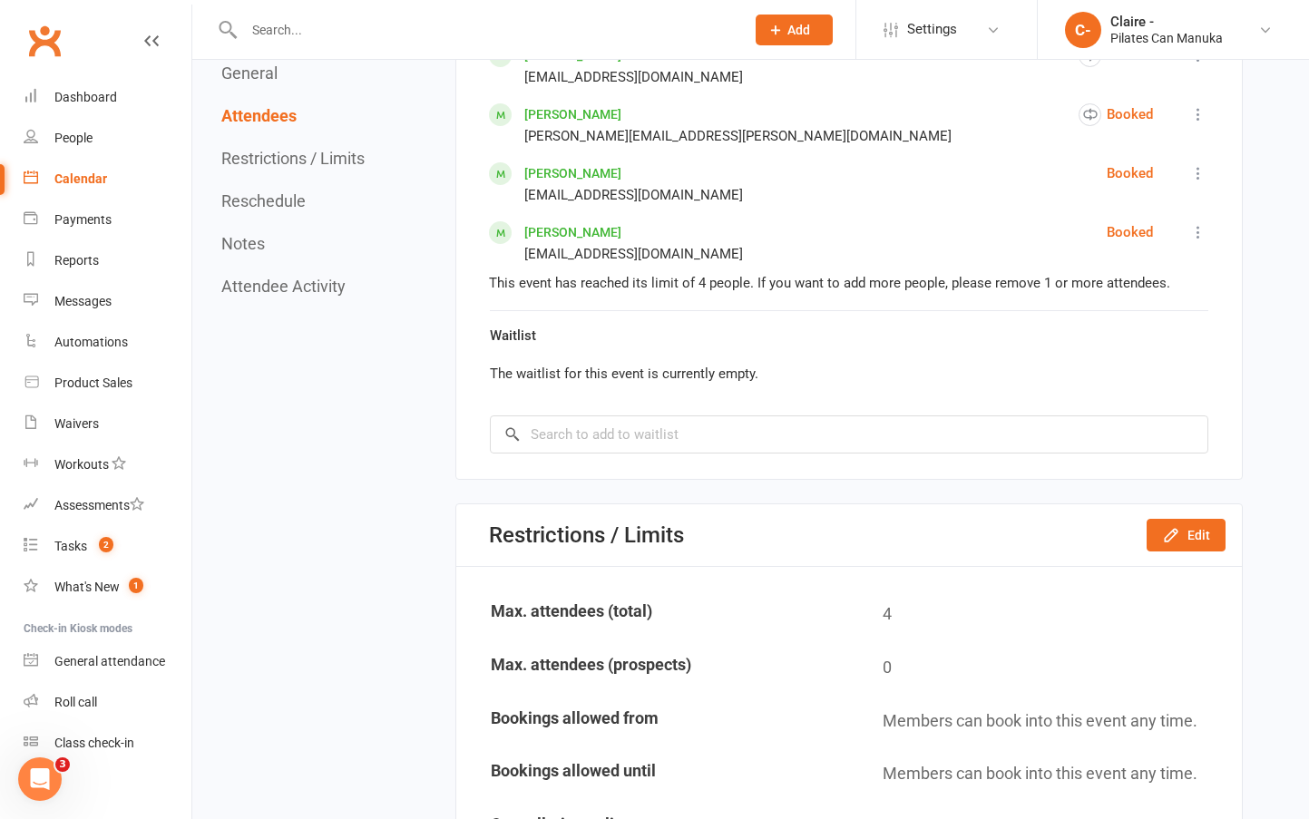
scroll to position [1088, 0]
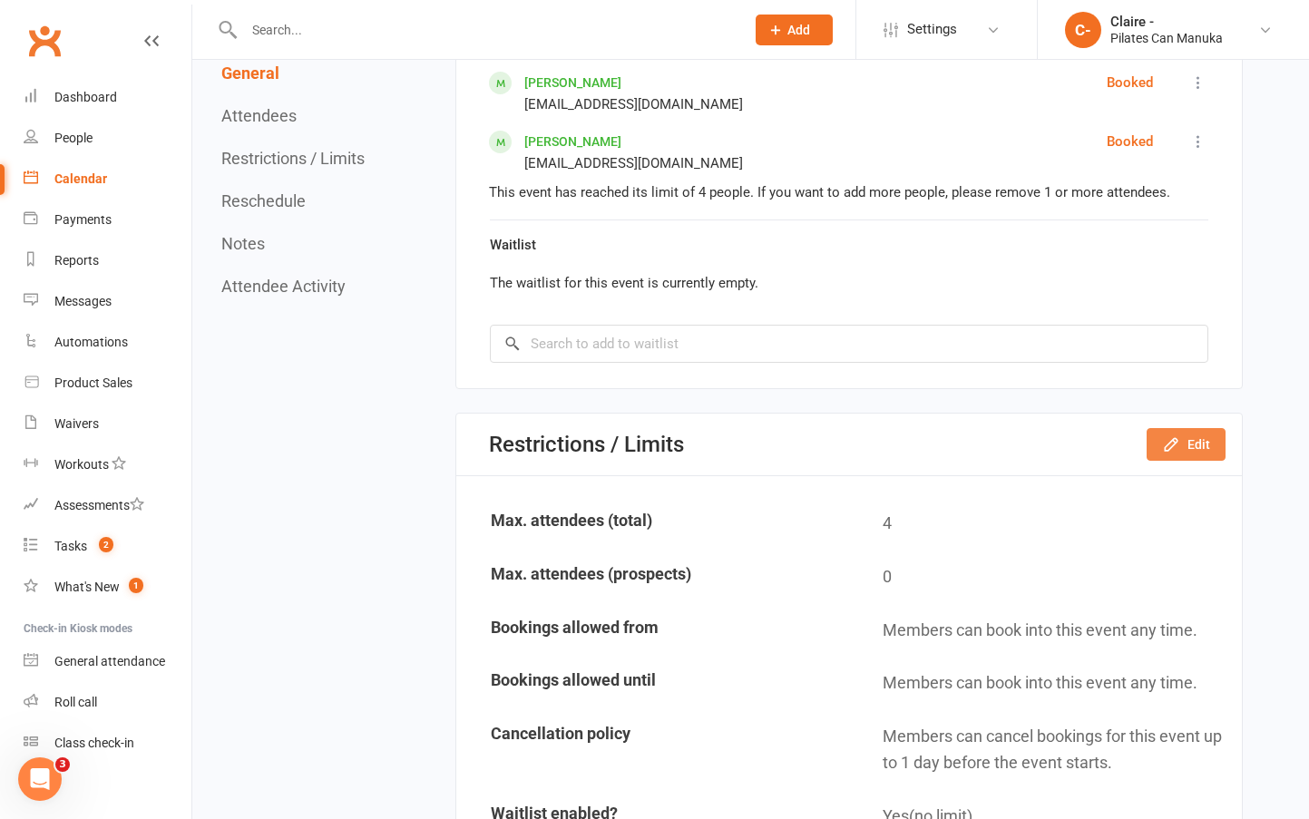
click at [1176, 435] on icon "button" at bounding box center [1171, 444] width 18 height 18
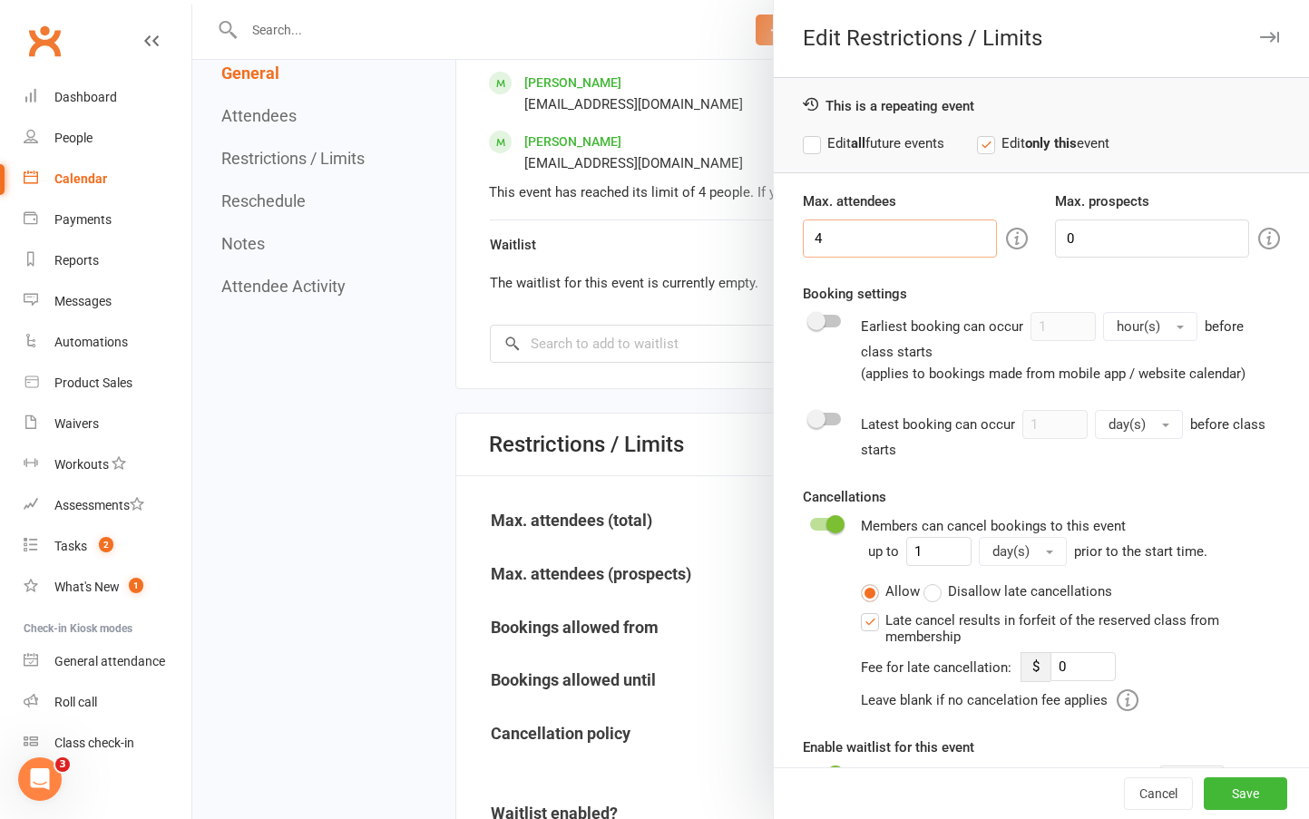
drag, startPoint x: 830, startPoint y: 237, endPoint x: 798, endPoint y: 240, distance: 31.9
click at [803, 240] on input "4" at bounding box center [900, 238] width 194 height 38
type input "2"
click at [1227, 786] on button "Save" at bounding box center [1244, 793] width 83 height 33
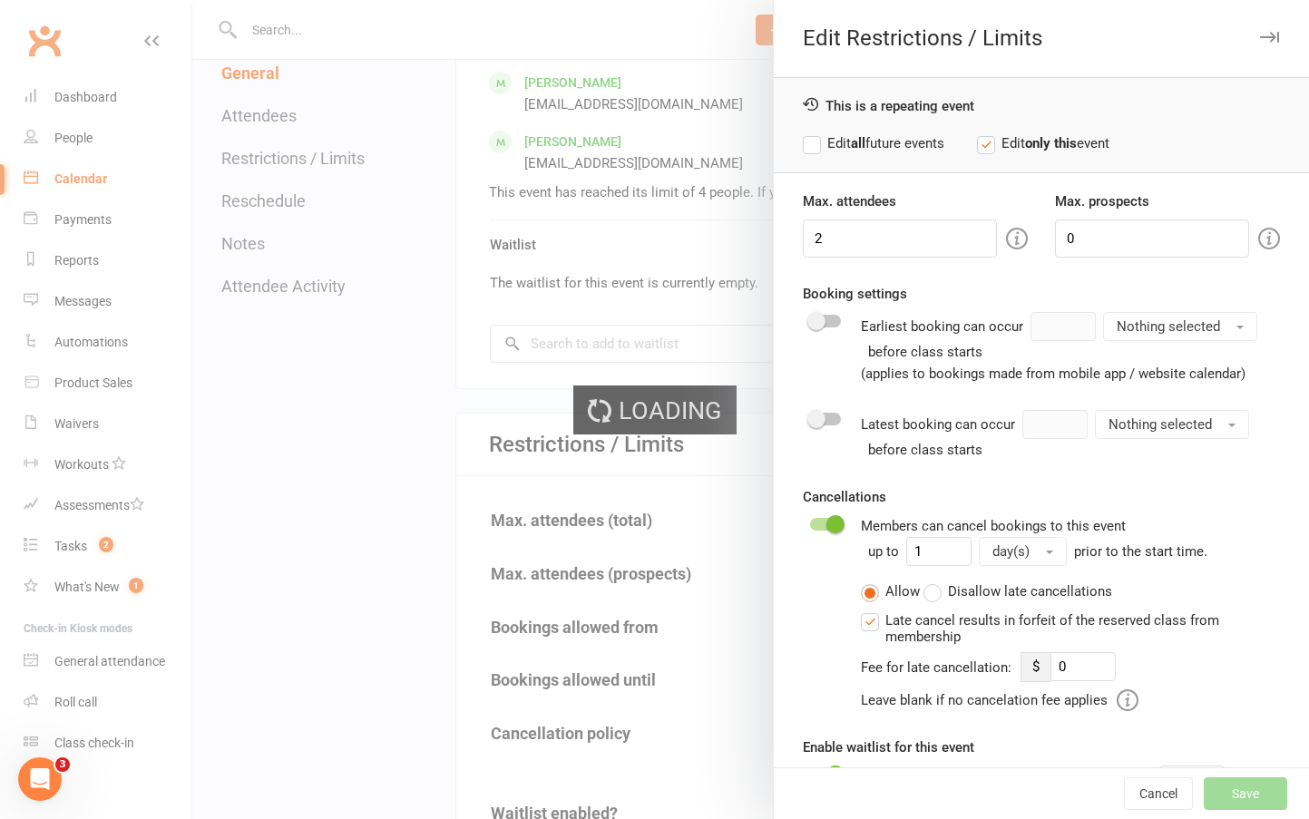
type input "0"
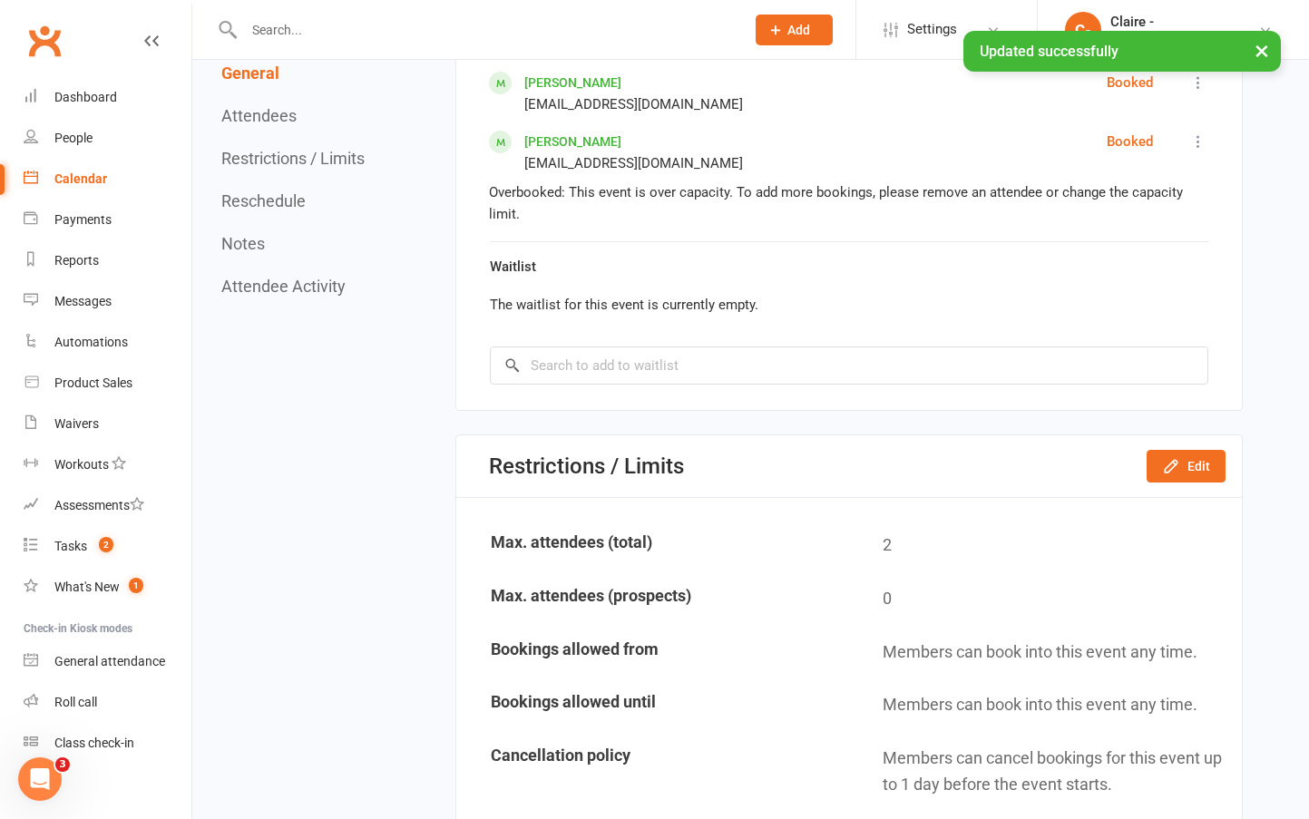
click at [73, 183] on div "Calendar" at bounding box center [80, 178] width 53 height 15
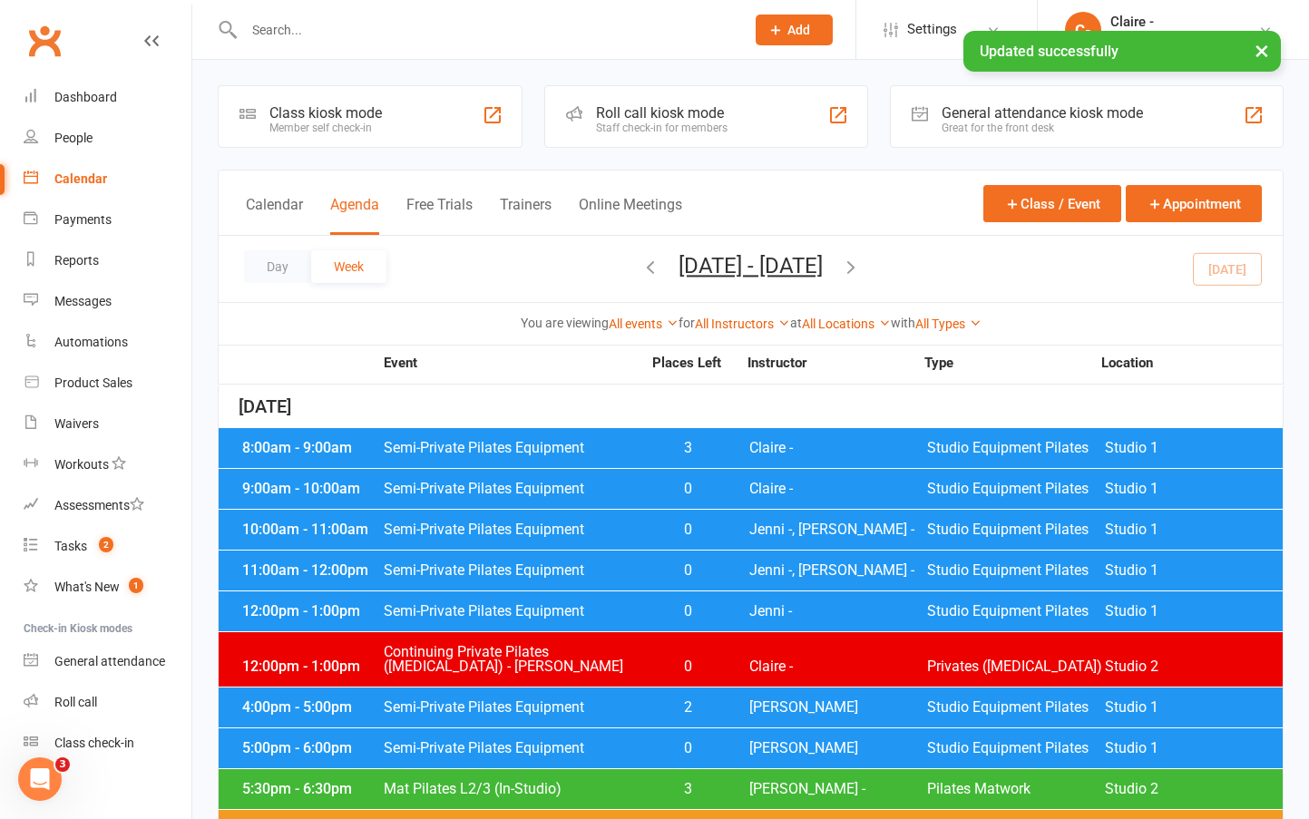
scroll to position [635, 0]
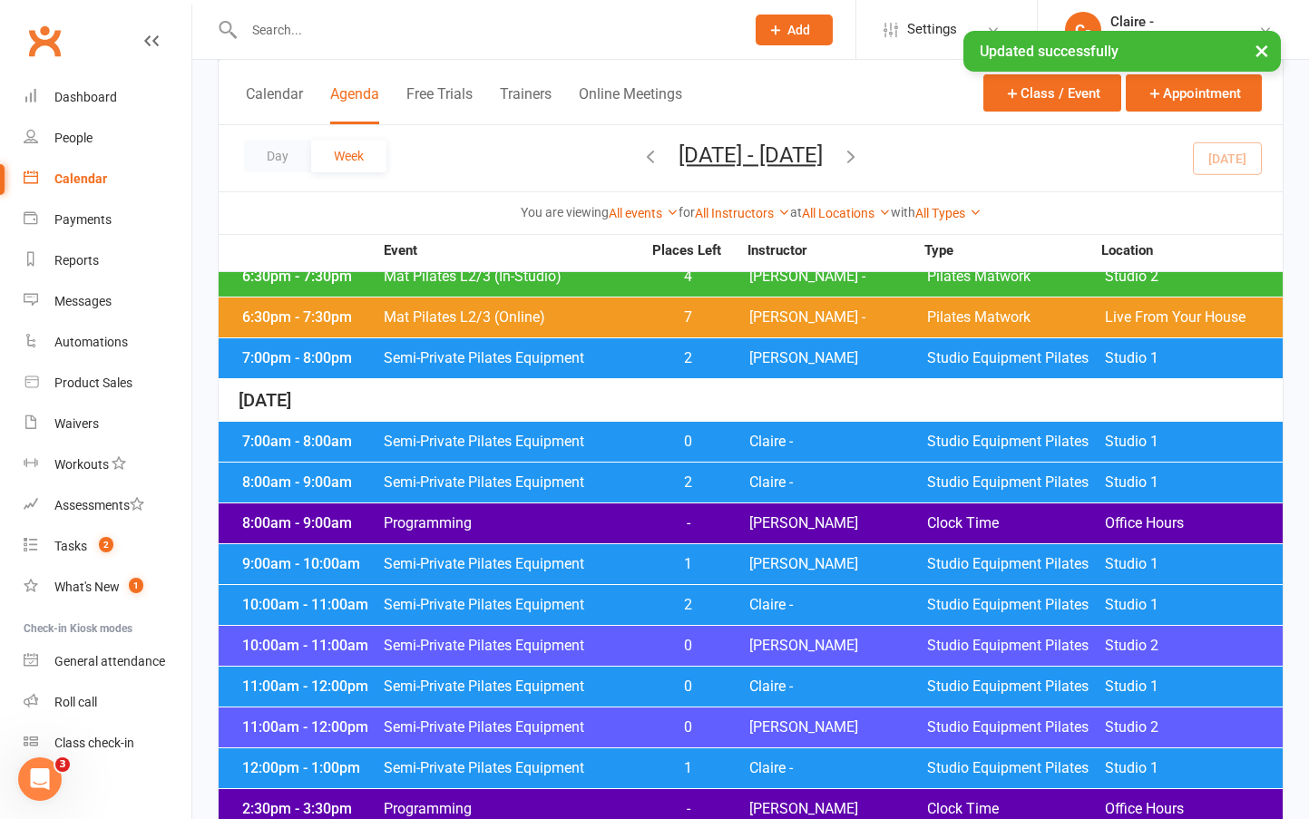
click at [861, 155] on icon "button" at bounding box center [851, 156] width 20 height 20
click at [0, 0] on div "Loading" at bounding box center [0, 0] width 0 height 0
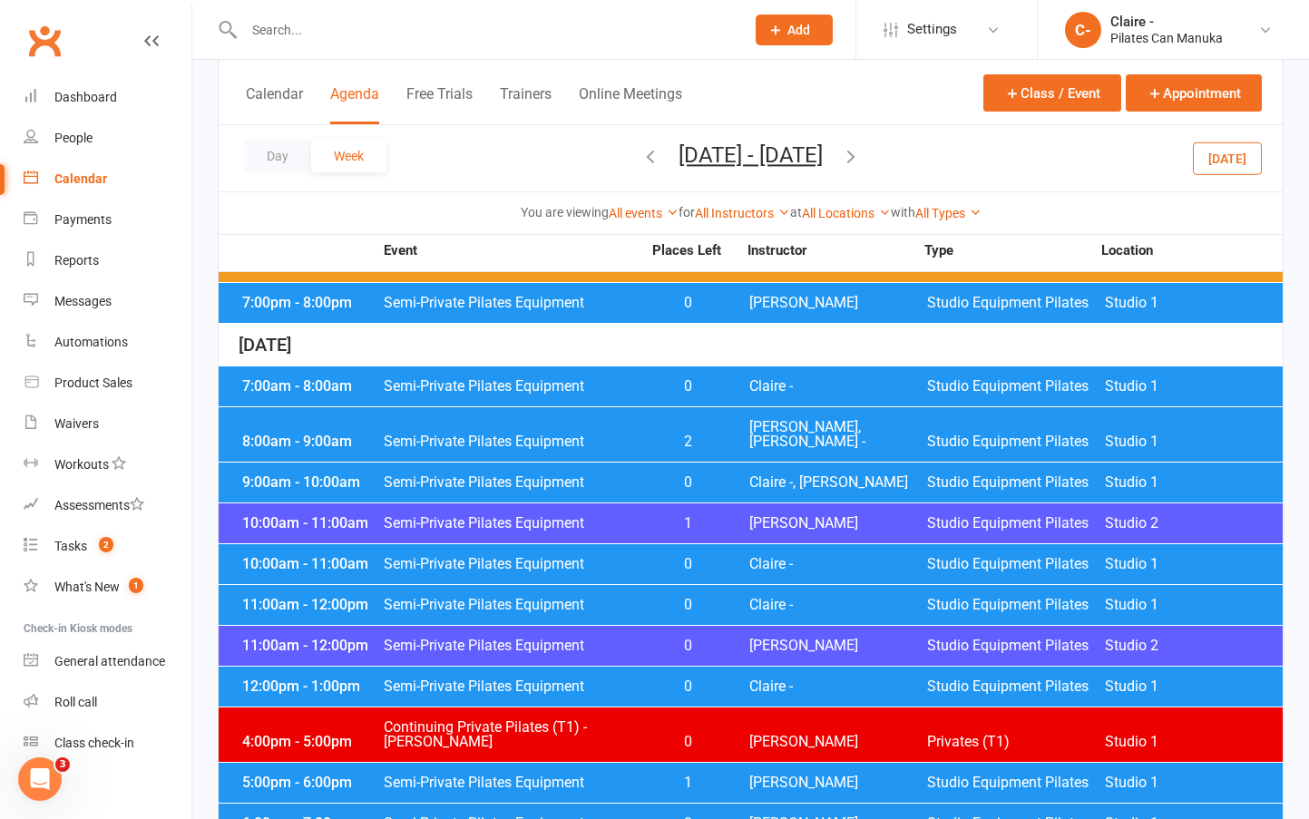
click at [861, 155] on icon "button" at bounding box center [851, 156] width 20 height 20
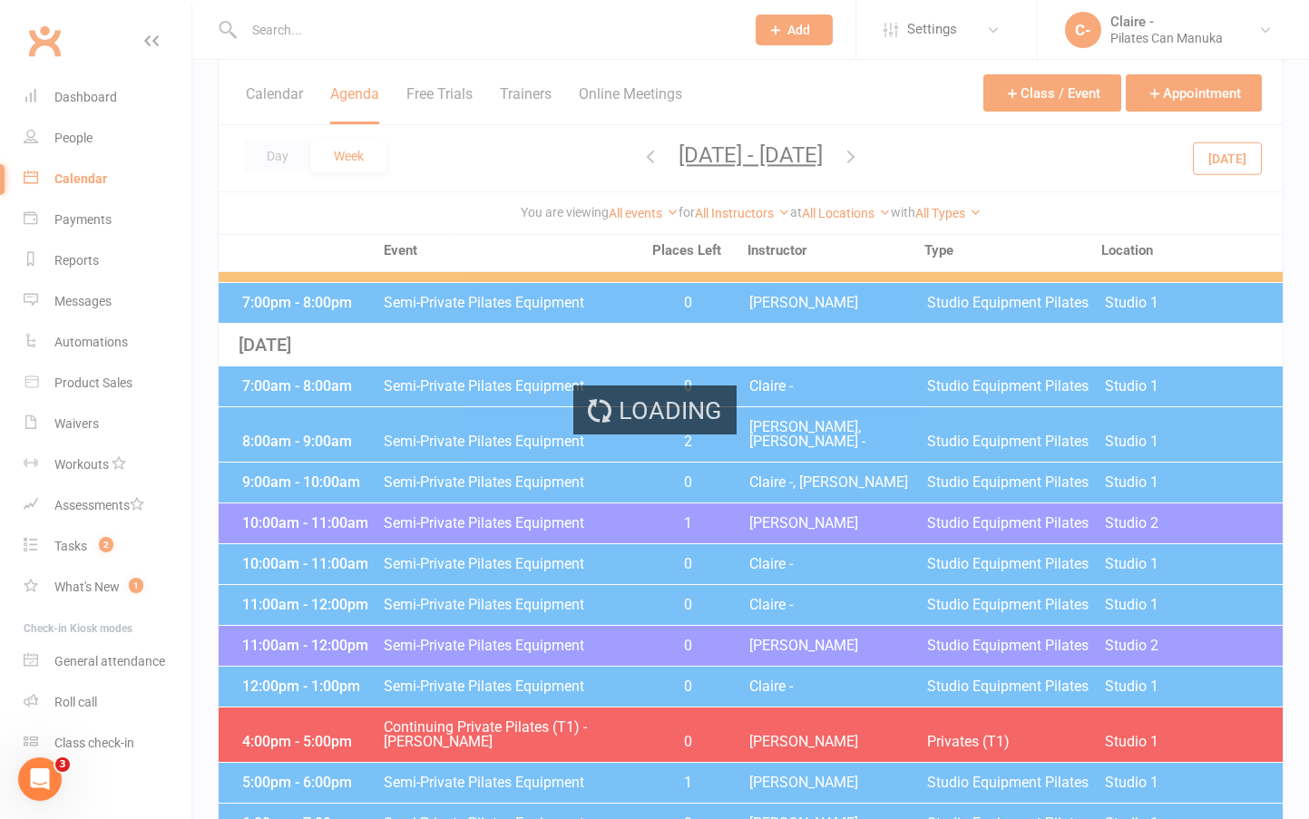
click at [913, 155] on div "Loading" at bounding box center [654, 409] width 1309 height 819
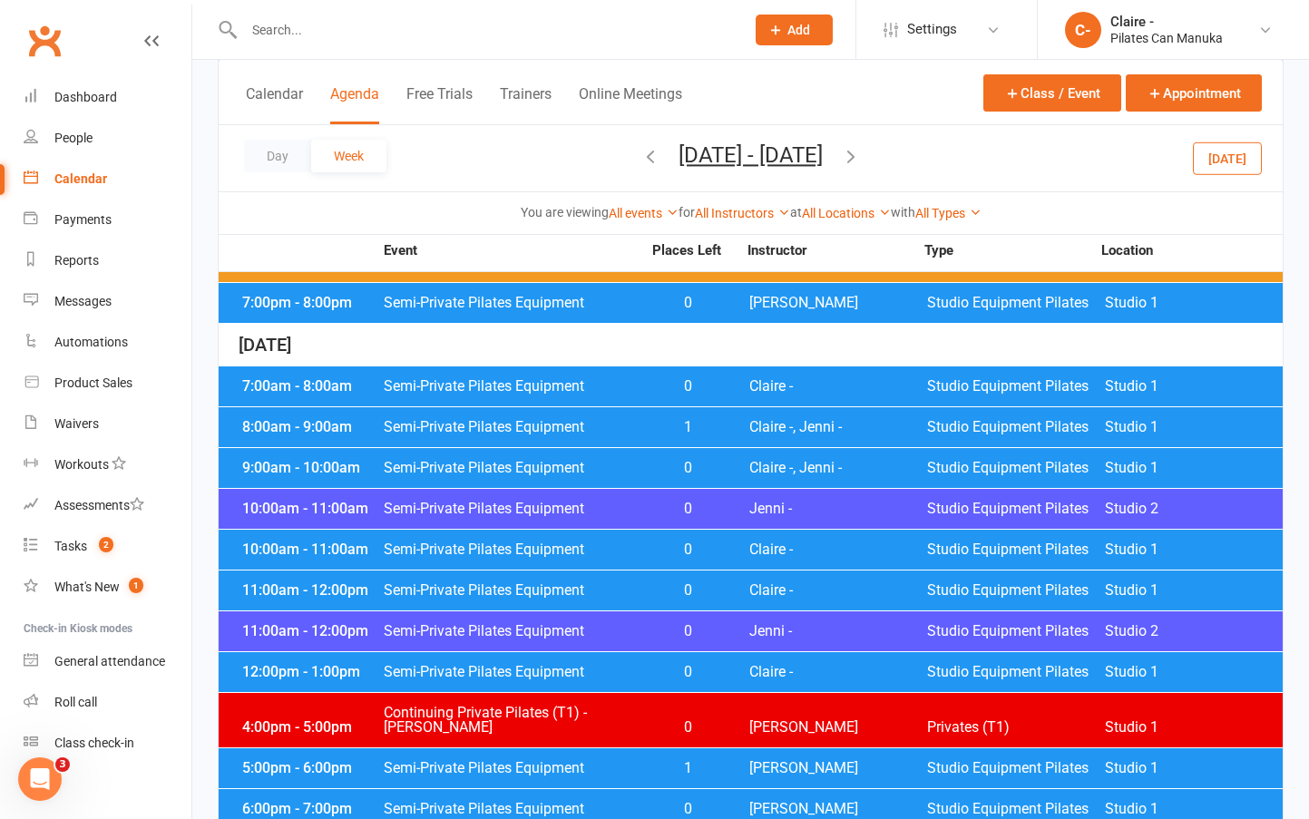
click at [861, 152] on icon "button" at bounding box center [851, 156] width 20 height 20
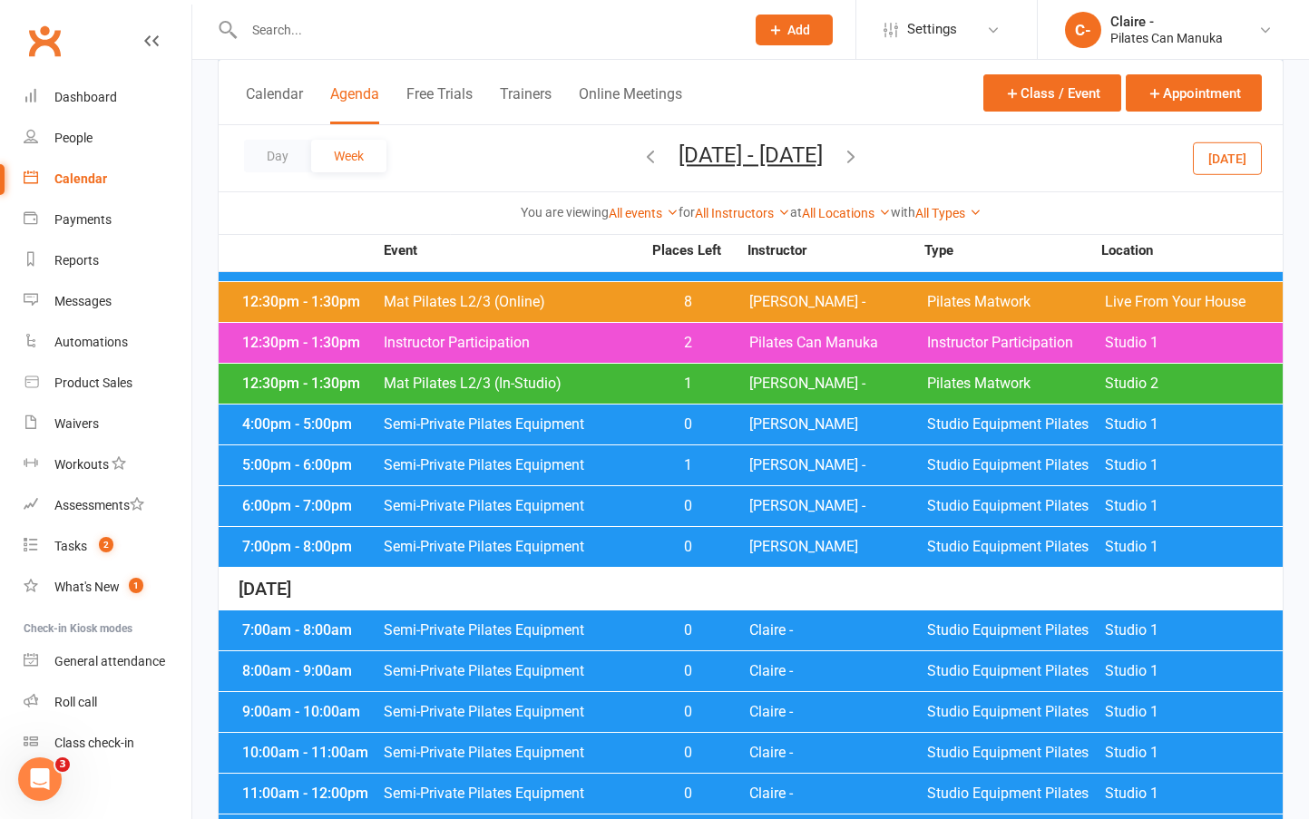
scroll to position [1720, 0]
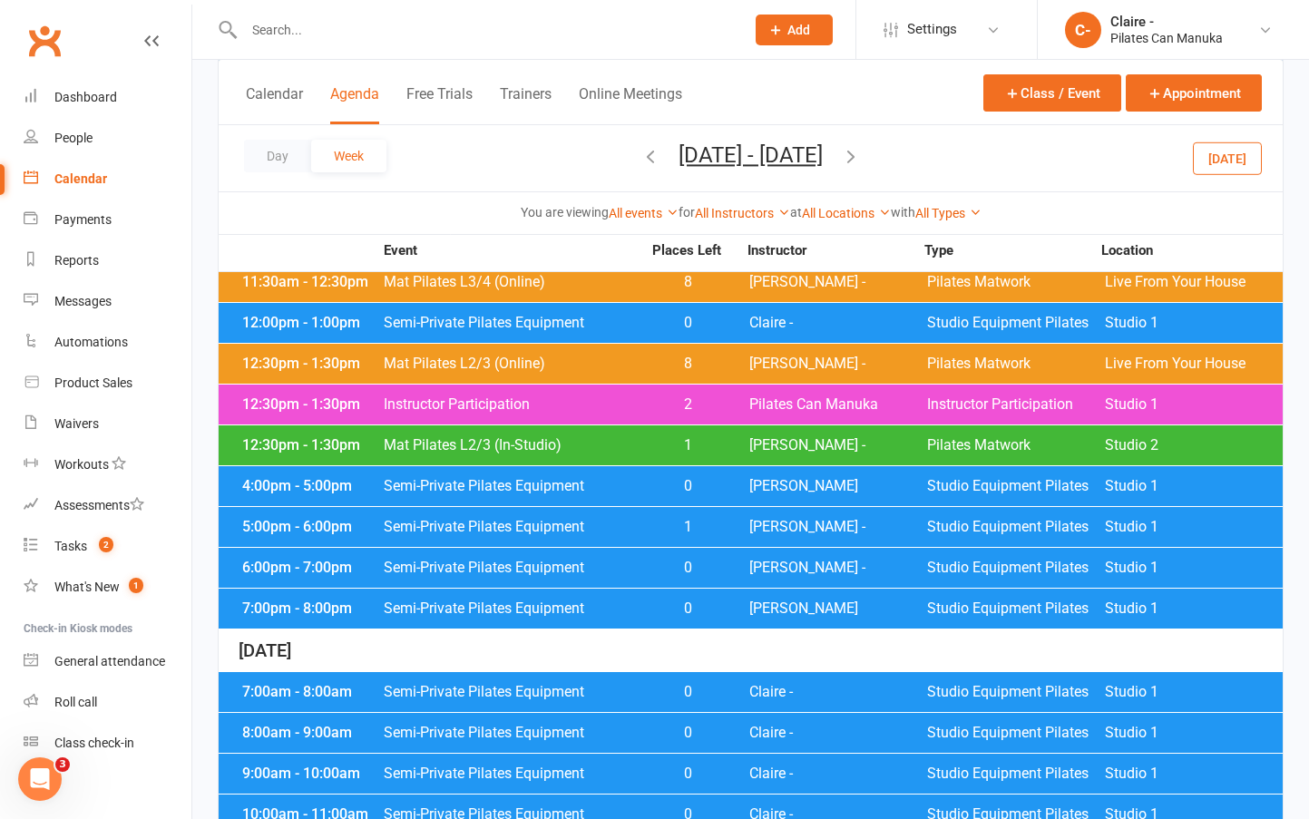
click at [789, 487] on span "[PERSON_NAME]" at bounding box center [838, 486] width 178 height 15
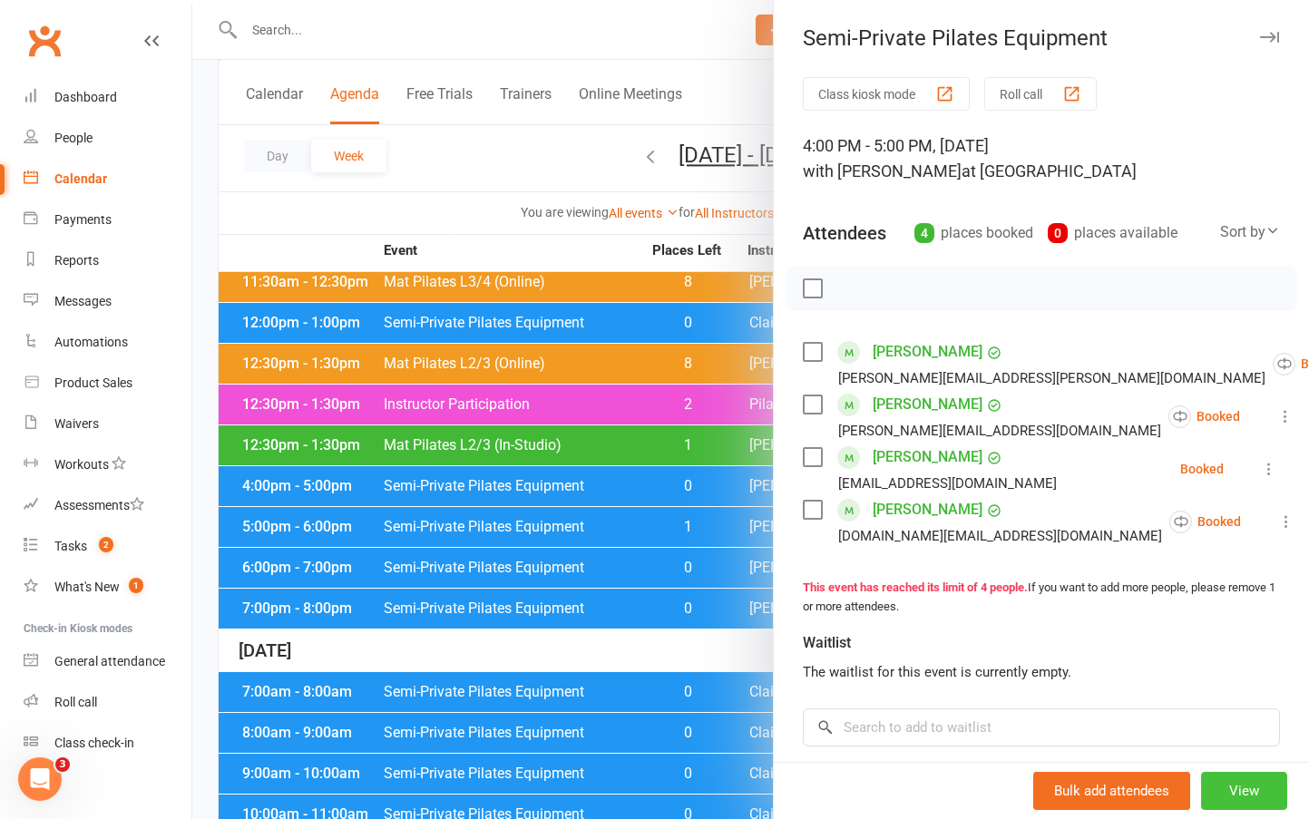
click at [1207, 782] on button "View" at bounding box center [1244, 791] width 86 height 38
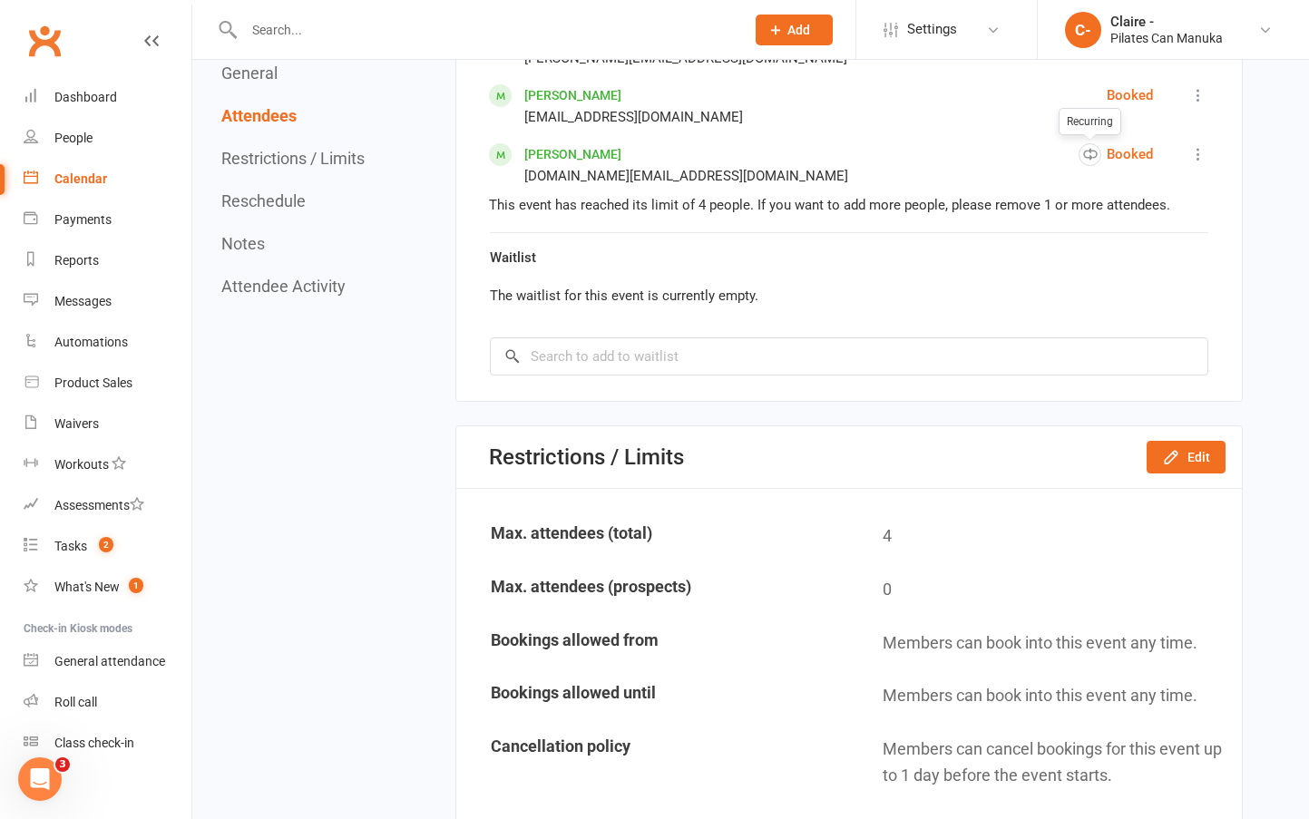
scroll to position [1088, 0]
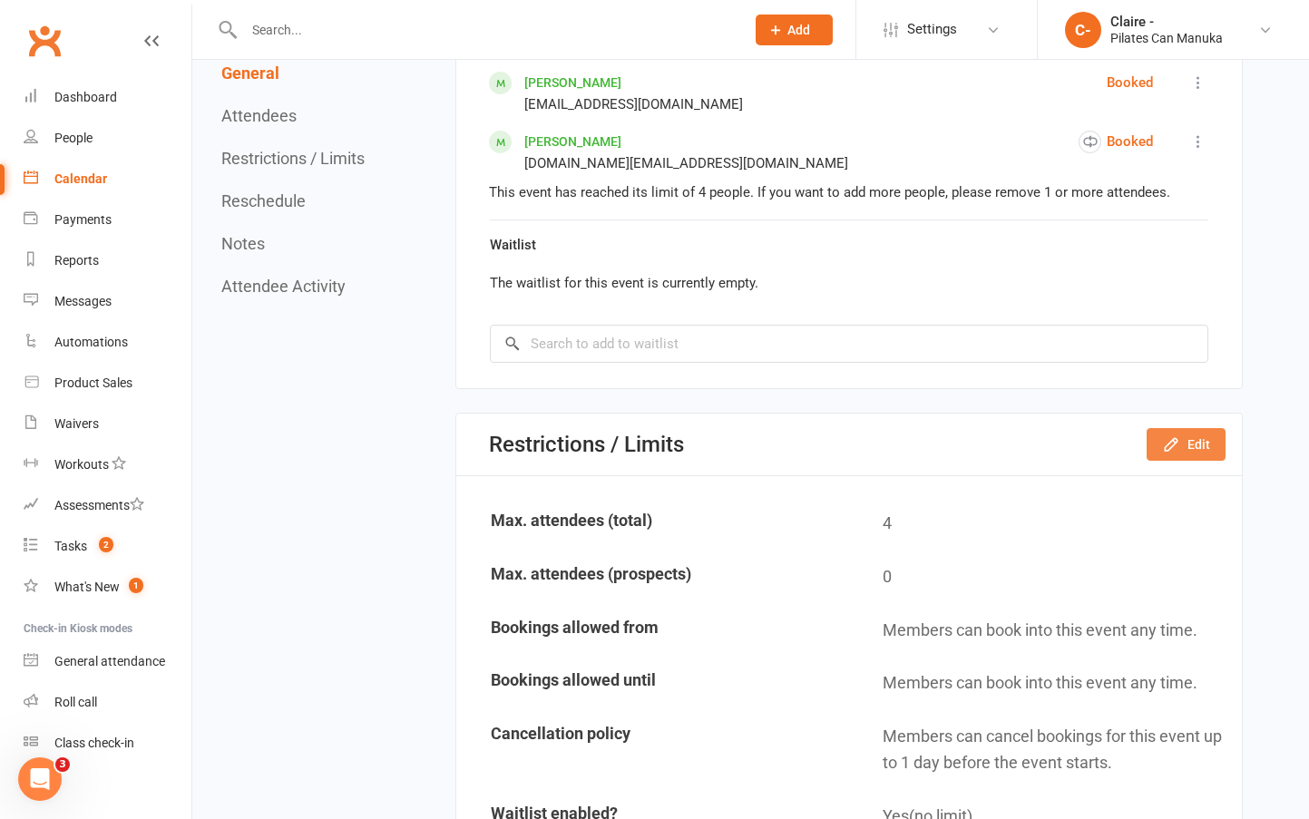
click at [1186, 450] on button "Edit" at bounding box center [1185, 444] width 79 height 33
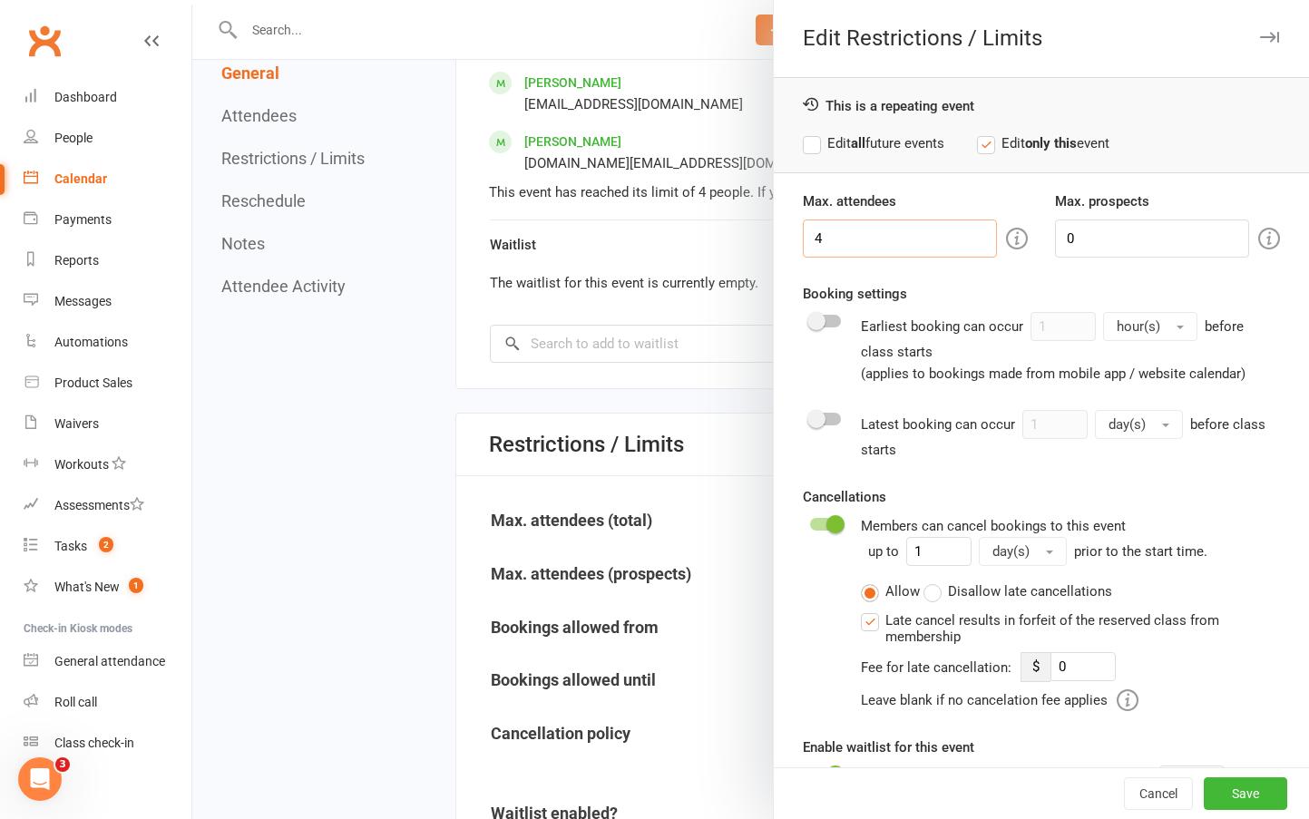
click at [813, 237] on input "4" at bounding box center [900, 238] width 194 height 38
type input "2"
click at [1217, 791] on button "Save" at bounding box center [1244, 793] width 83 height 33
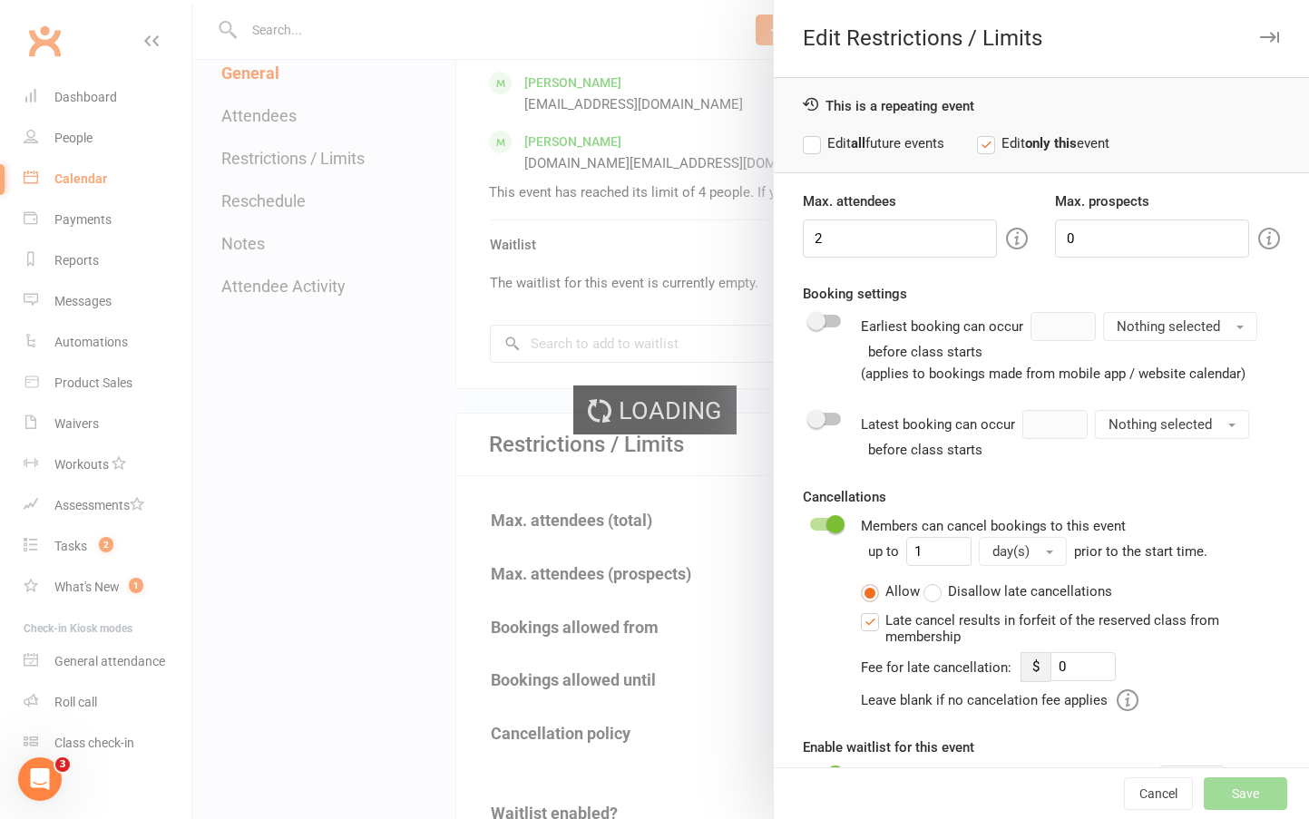
type input "0"
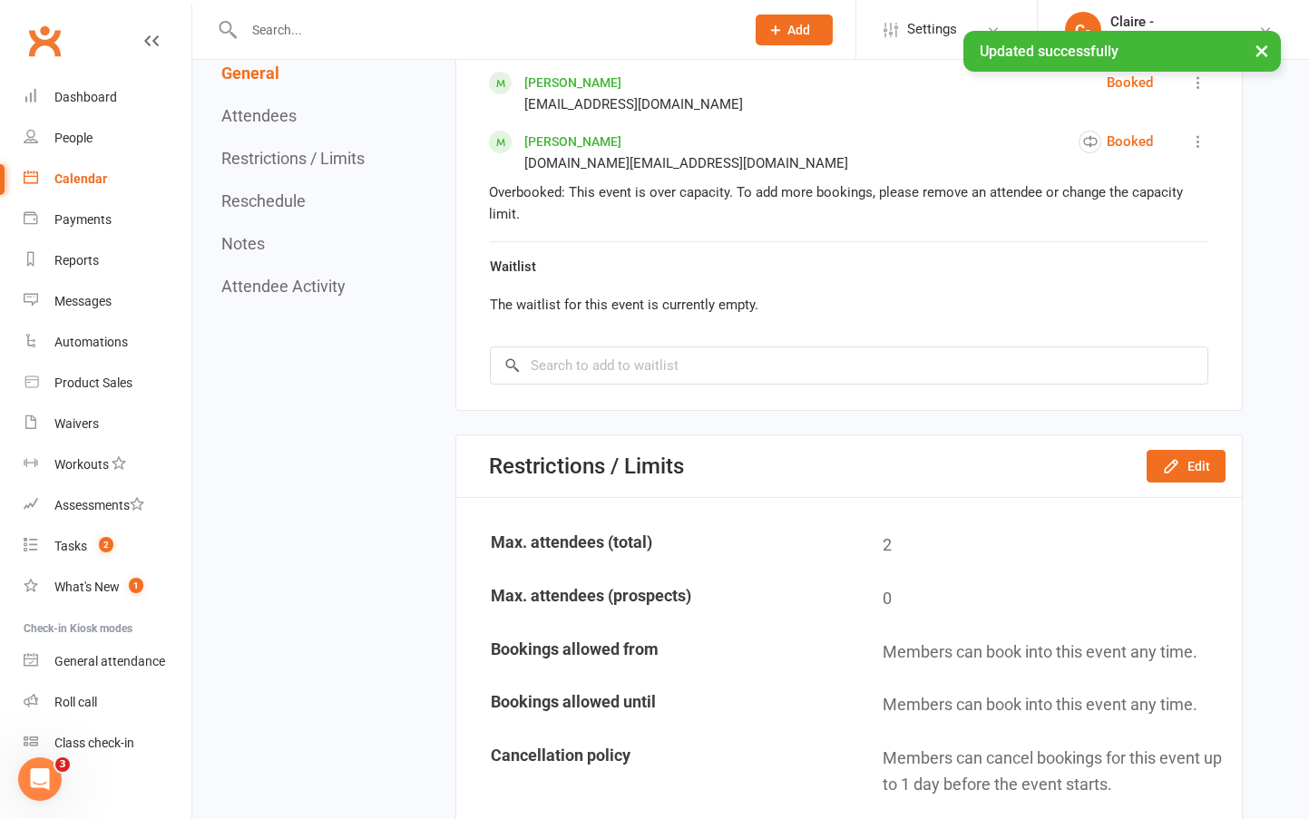
click at [75, 172] on div "Calendar" at bounding box center [80, 178] width 53 height 15
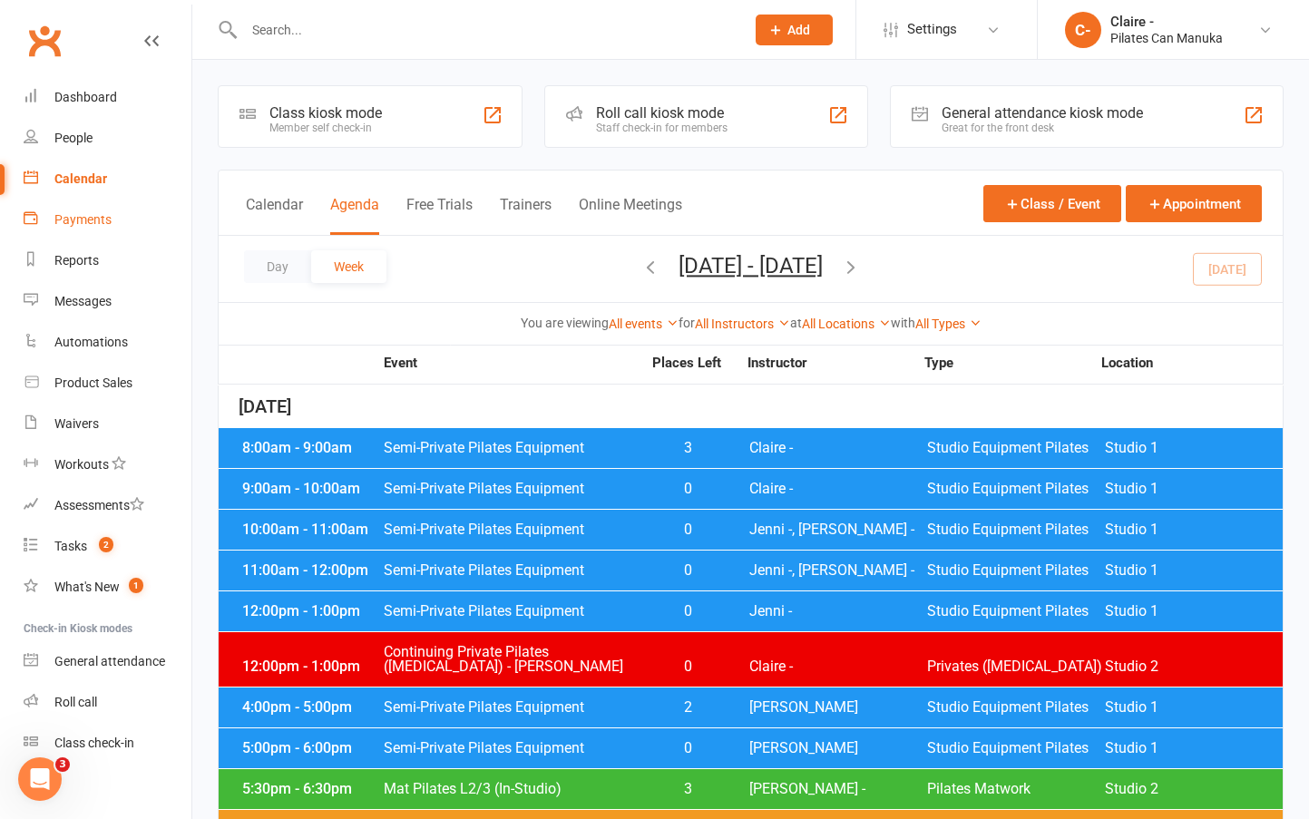
click at [95, 218] on div "Payments" at bounding box center [82, 219] width 57 height 15
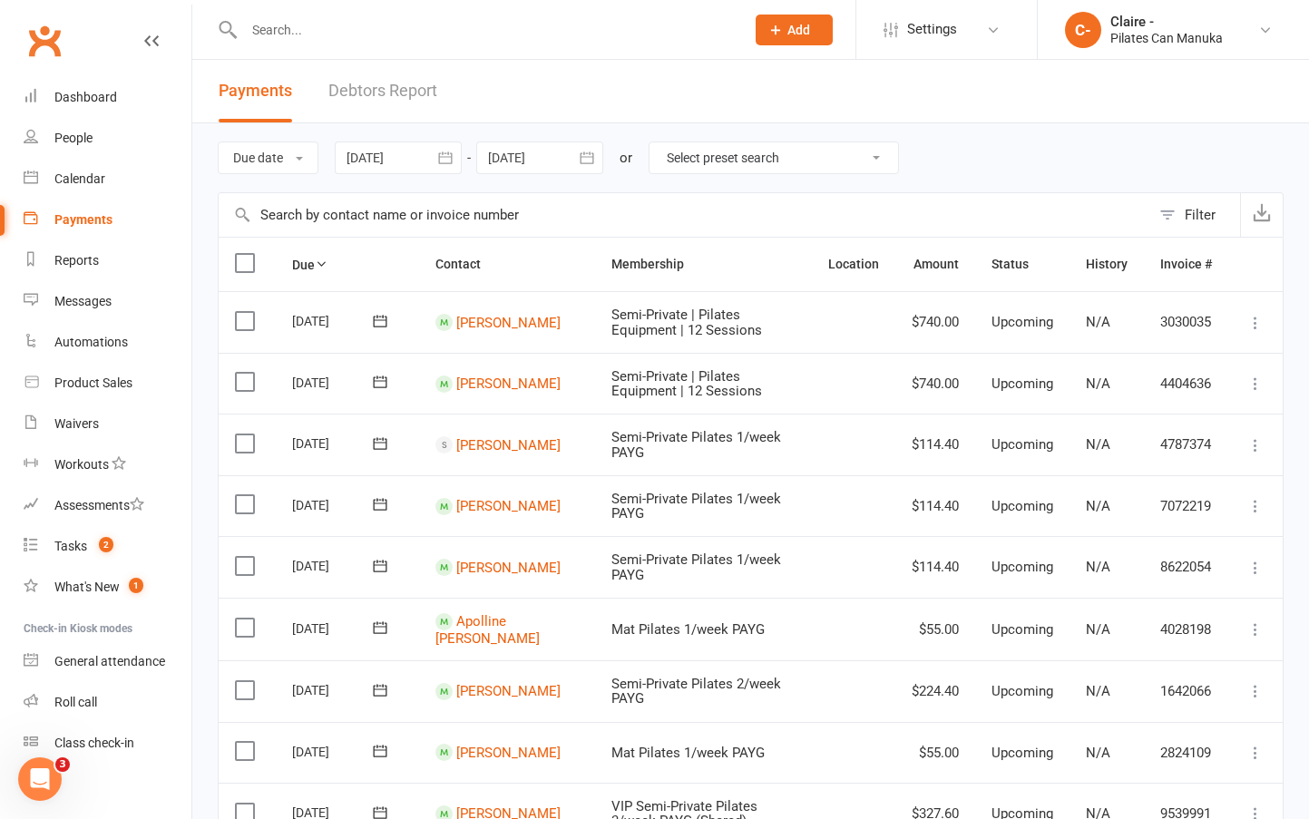
click at [443, 155] on icon "button" at bounding box center [445, 158] width 18 height 18
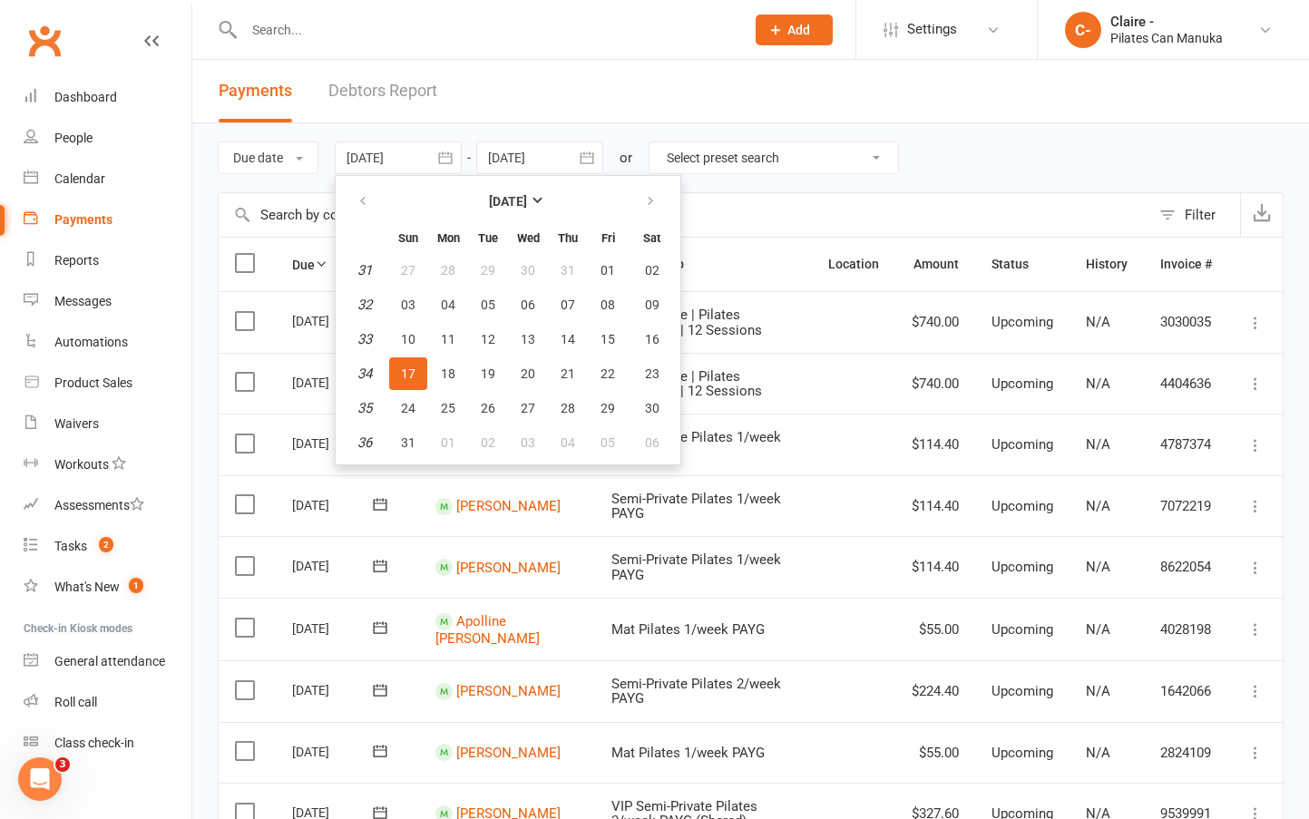
click at [775, 203] on input "text" at bounding box center [684, 215] width 931 height 44
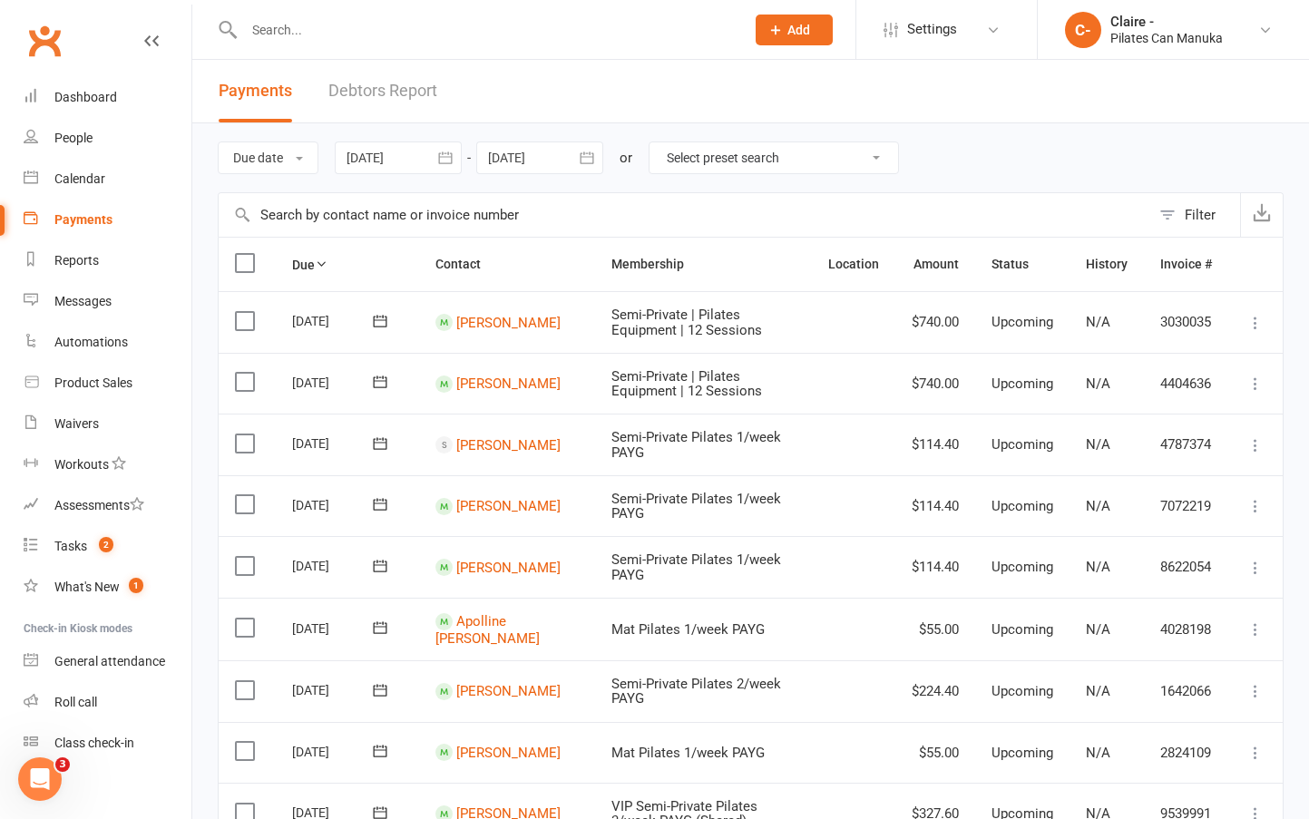
click at [1174, 217] on button "Filter" at bounding box center [1195, 215] width 90 height 44
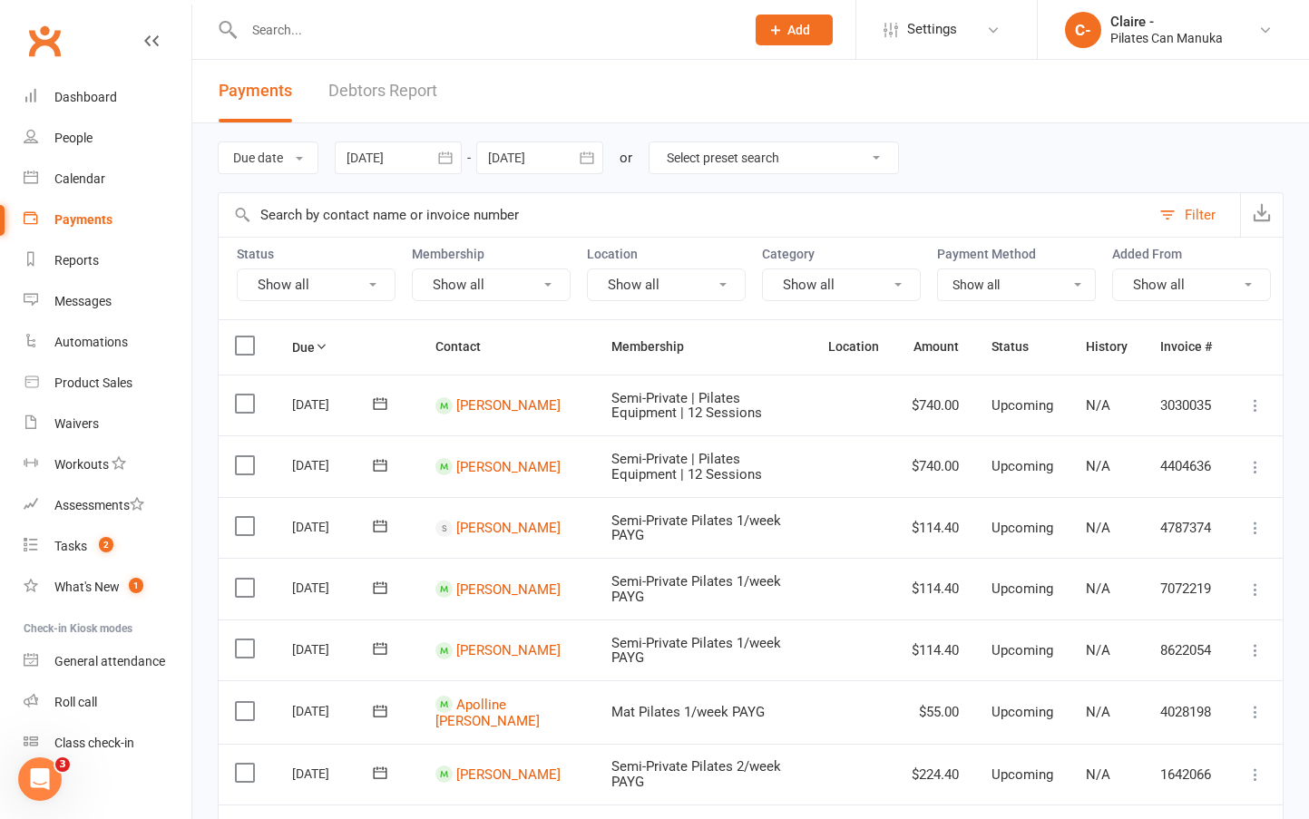
click at [794, 284] on button "Show all" at bounding box center [841, 284] width 159 height 33
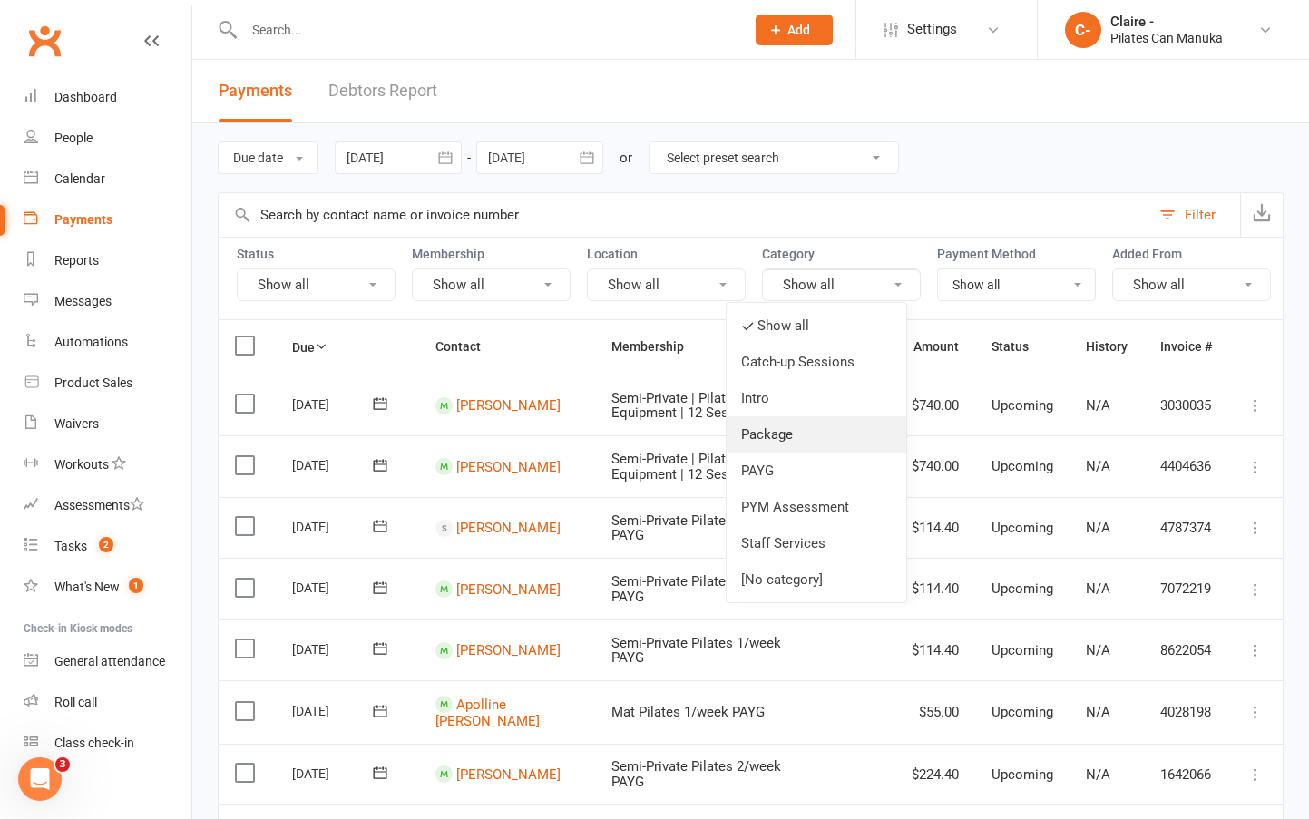
click at [755, 430] on link "Package" at bounding box center [816, 434] width 180 height 36
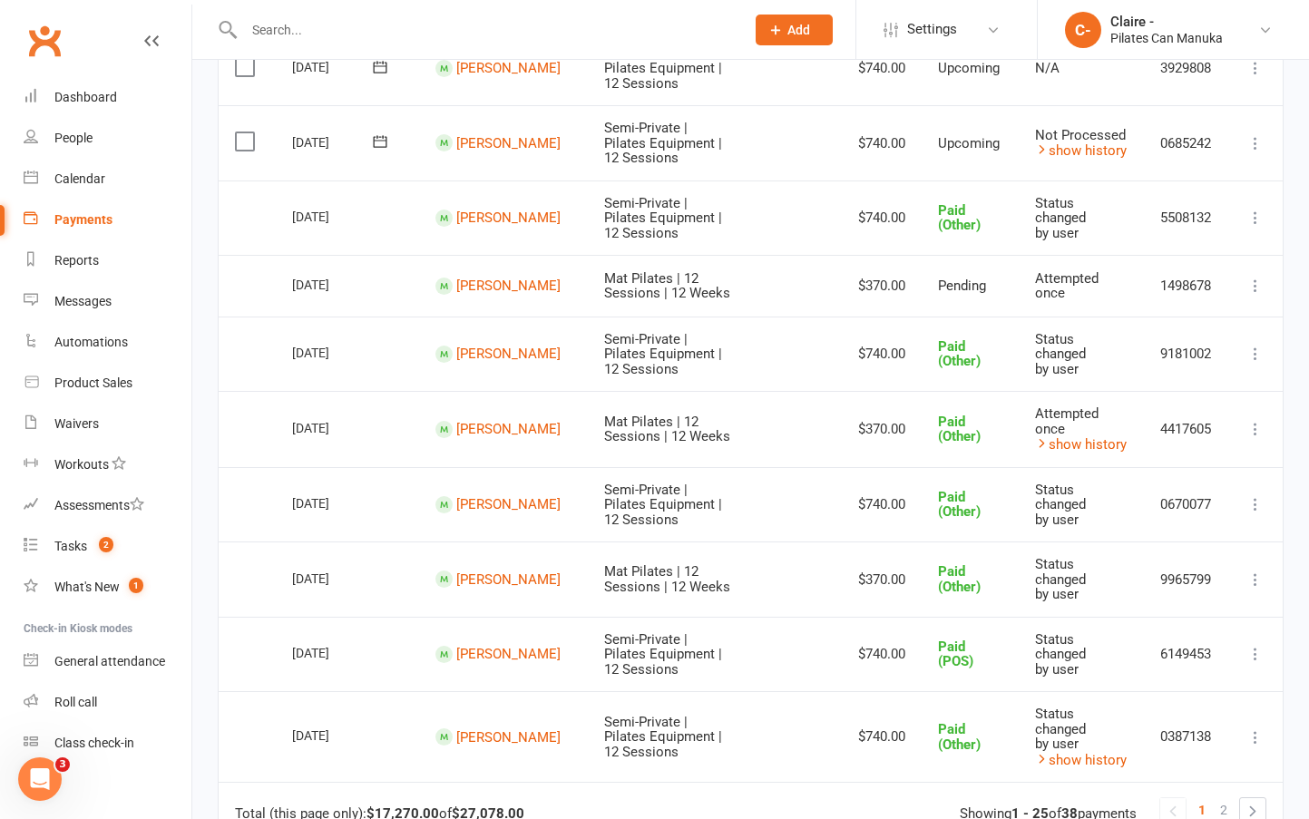
scroll to position [1451, 0]
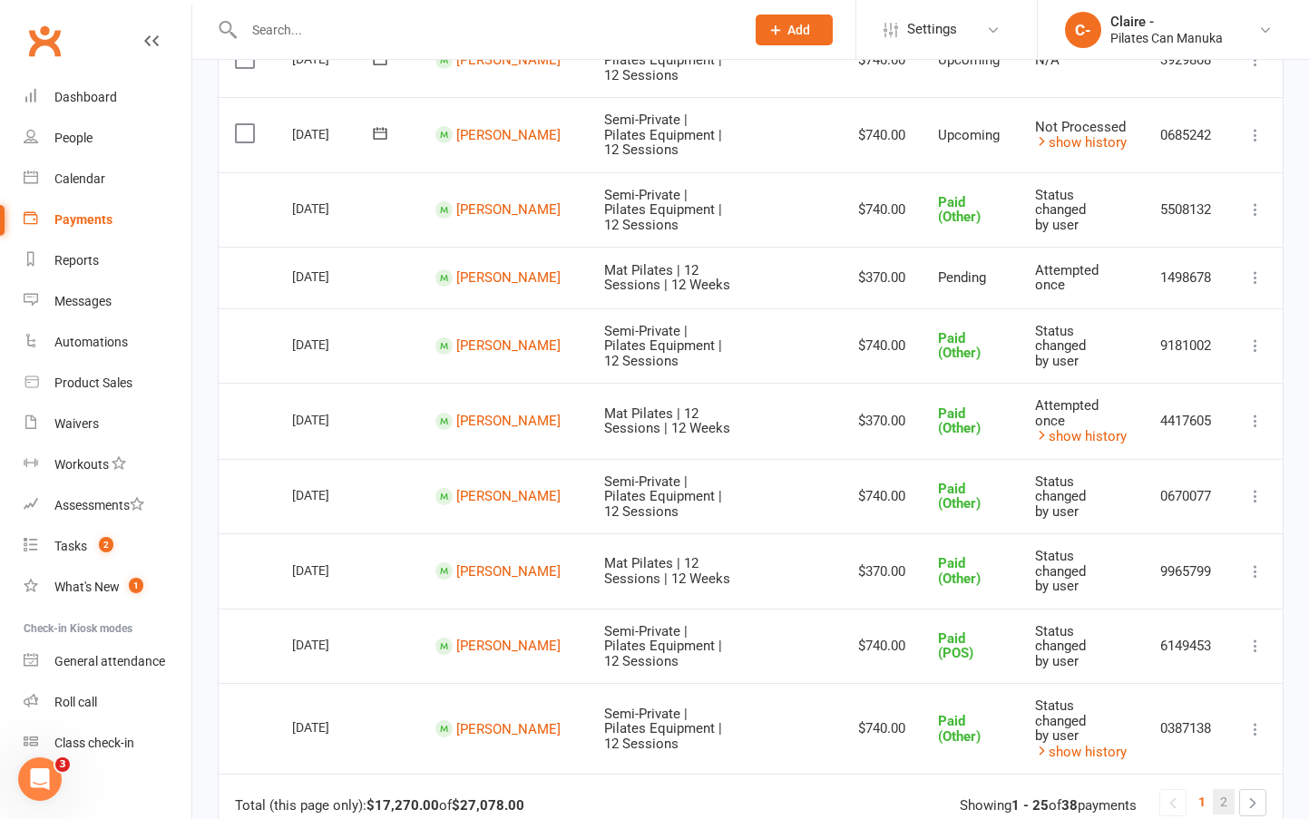
click at [1225, 789] on span "2" at bounding box center [1223, 801] width 7 height 25
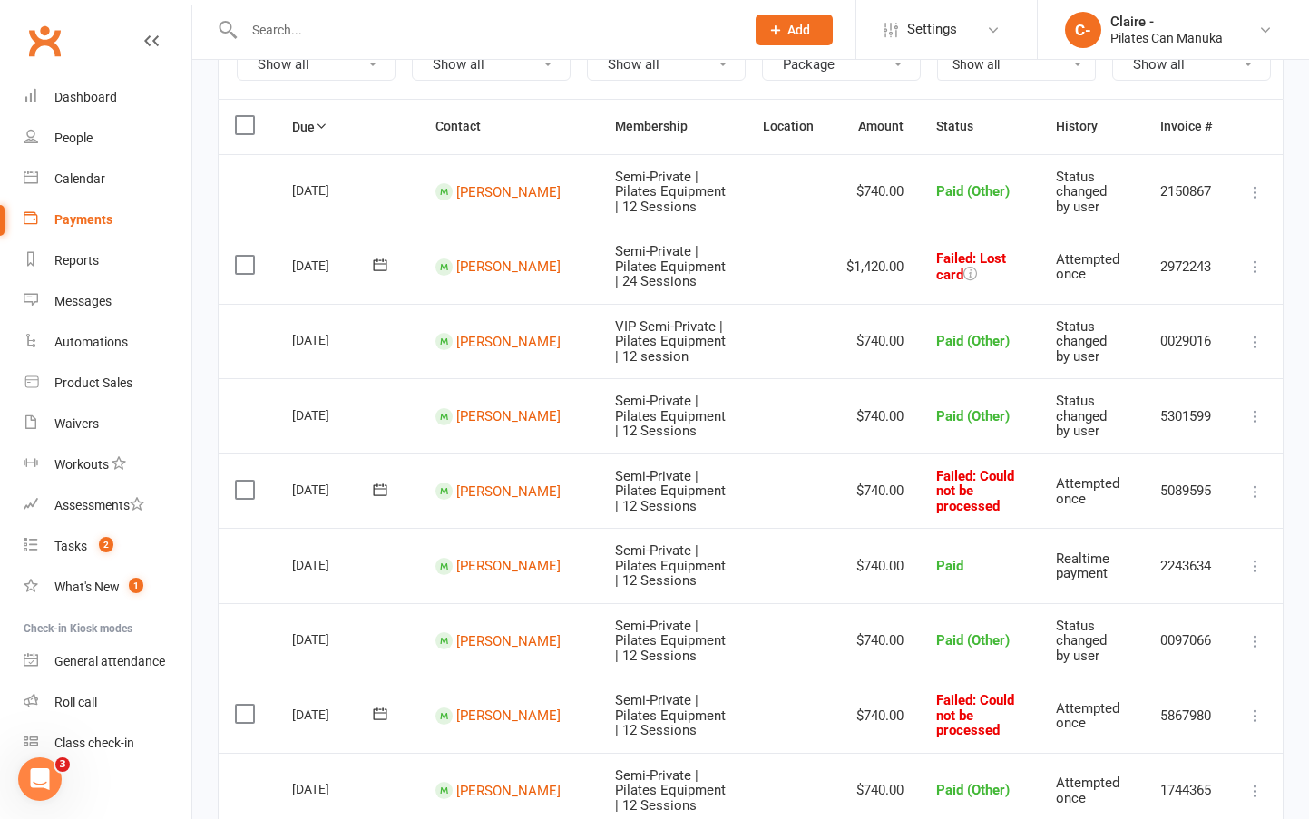
scroll to position [200, 0]
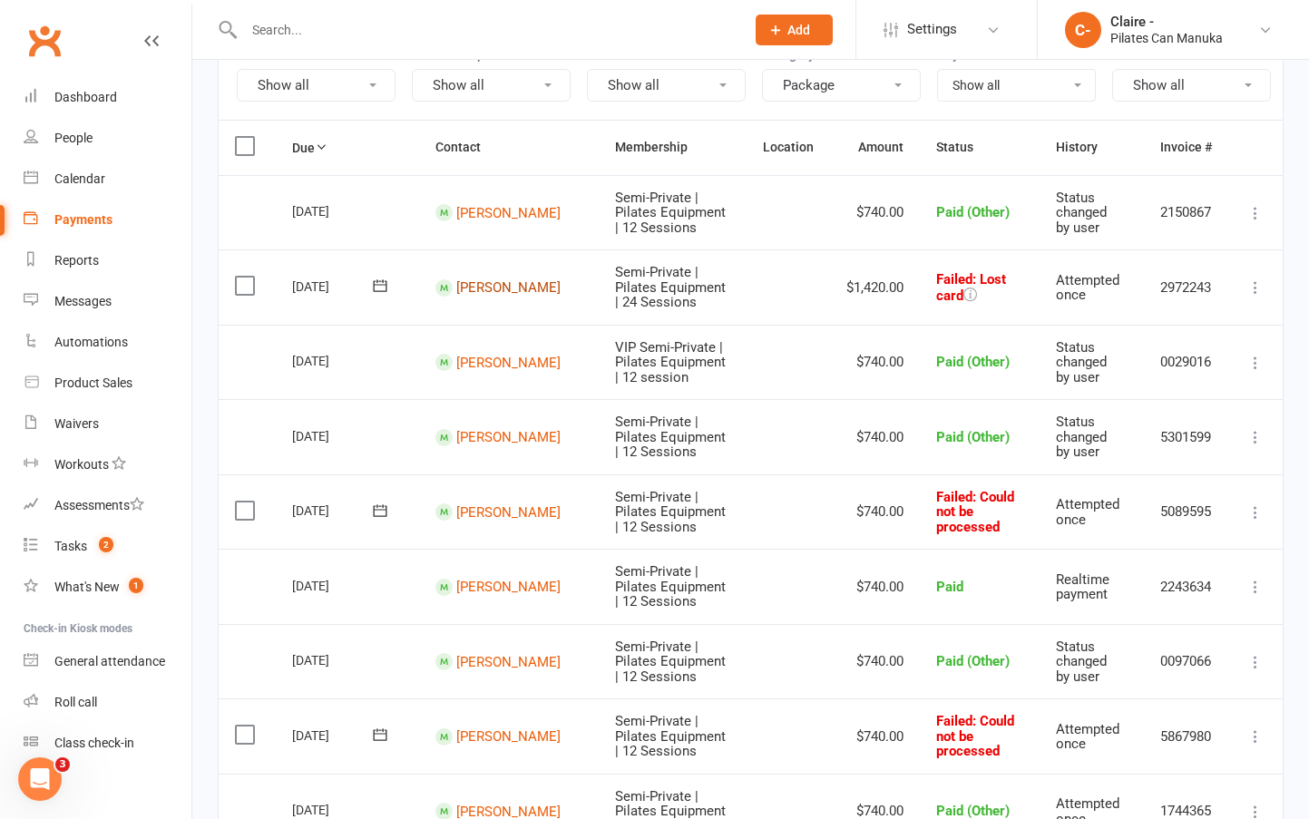
click at [456, 288] on link "[PERSON_NAME]" at bounding box center [508, 287] width 104 height 16
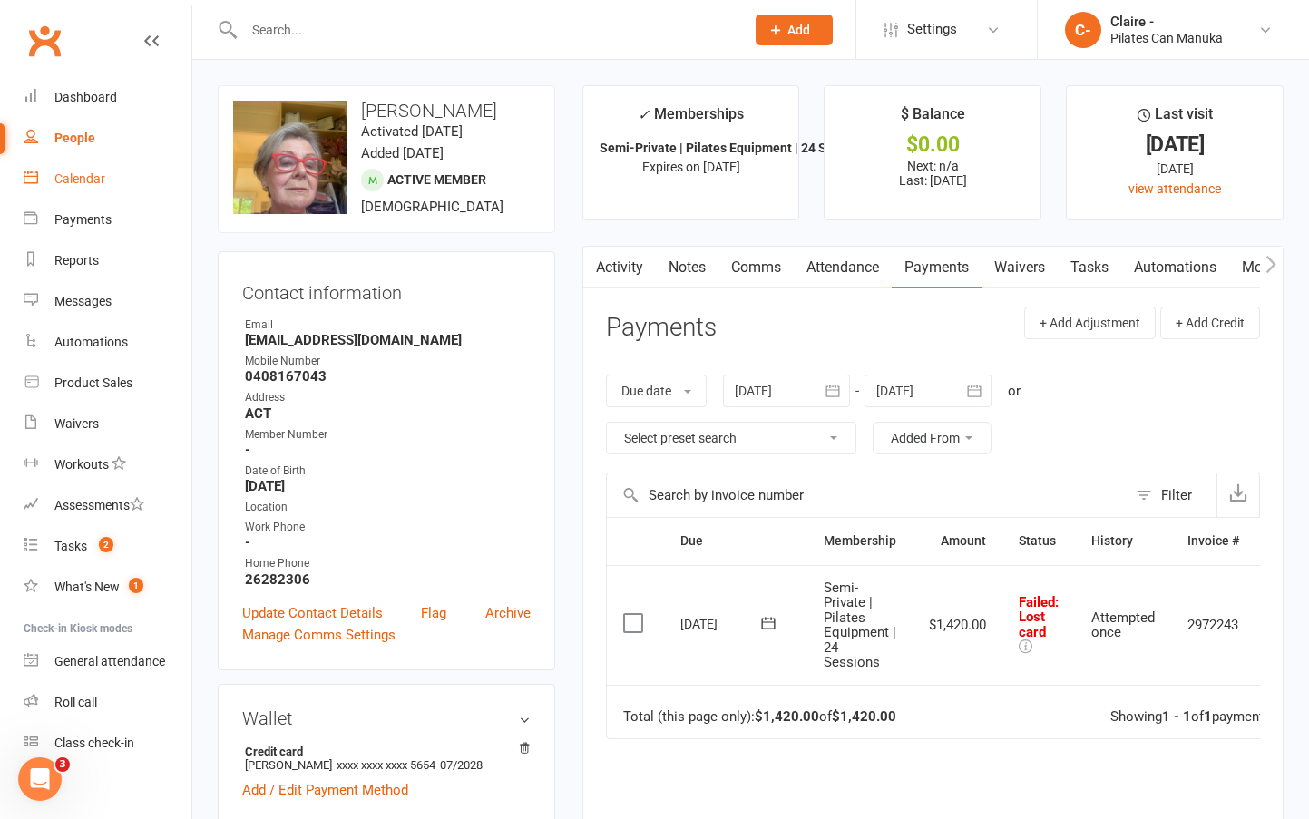
click at [85, 176] on div "Calendar" at bounding box center [79, 178] width 51 height 15
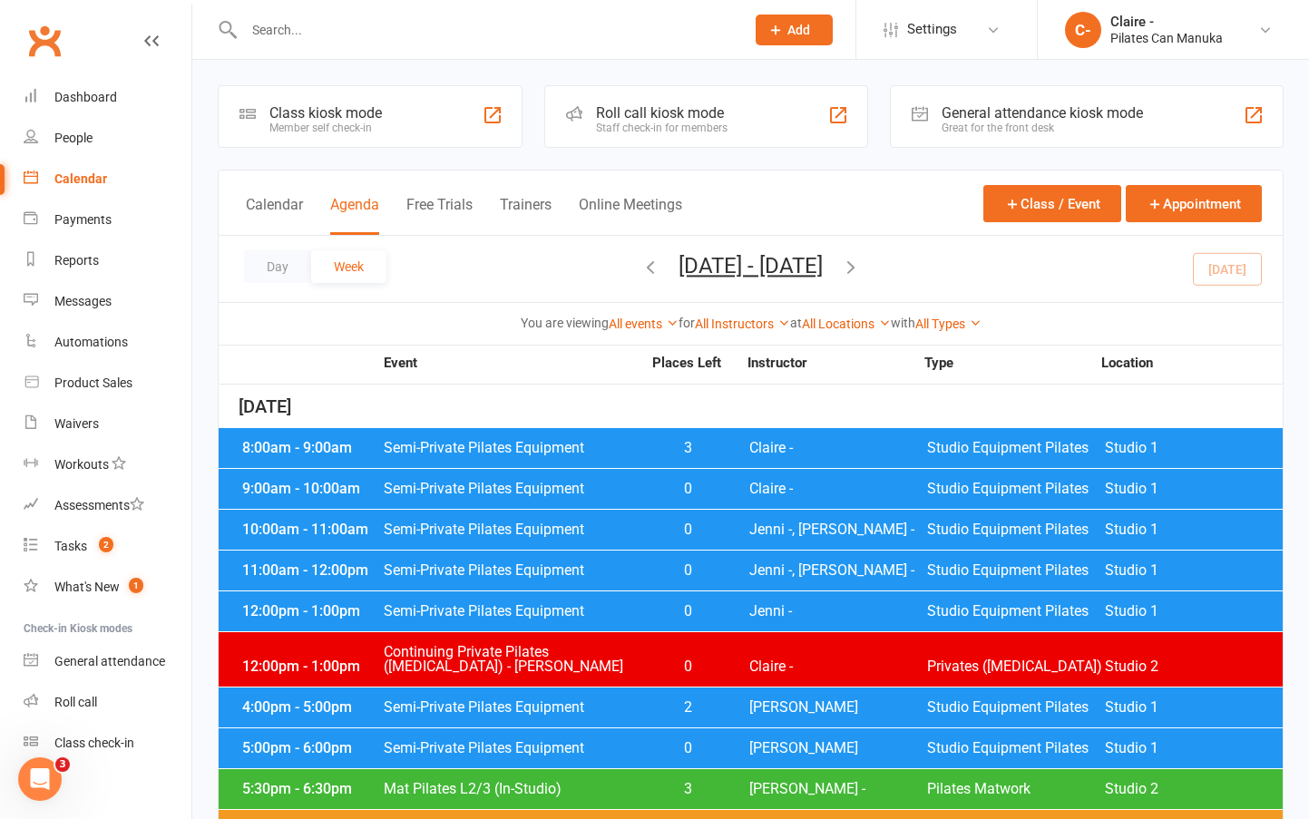
click at [861, 267] on icon "button" at bounding box center [851, 267] width 20 height 20
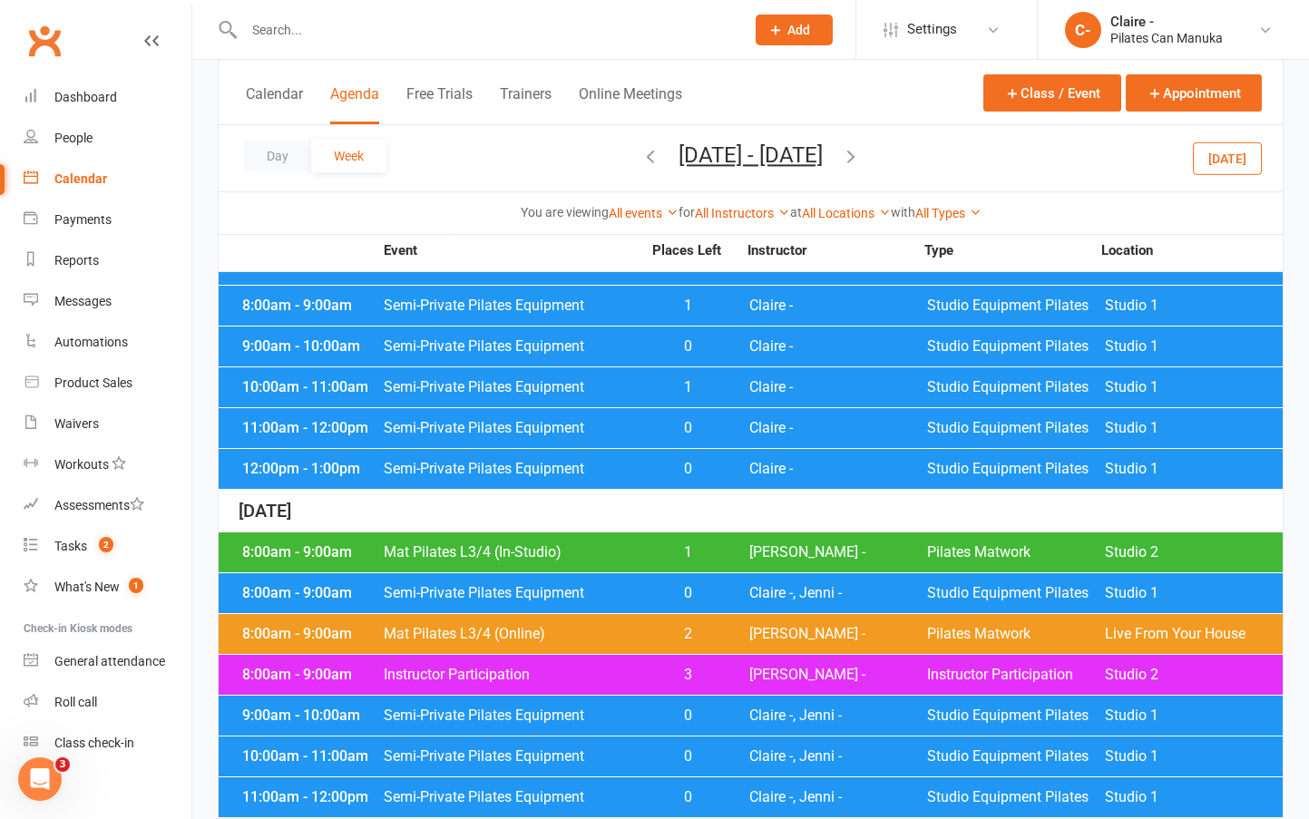
scroll to position [2188, 0]
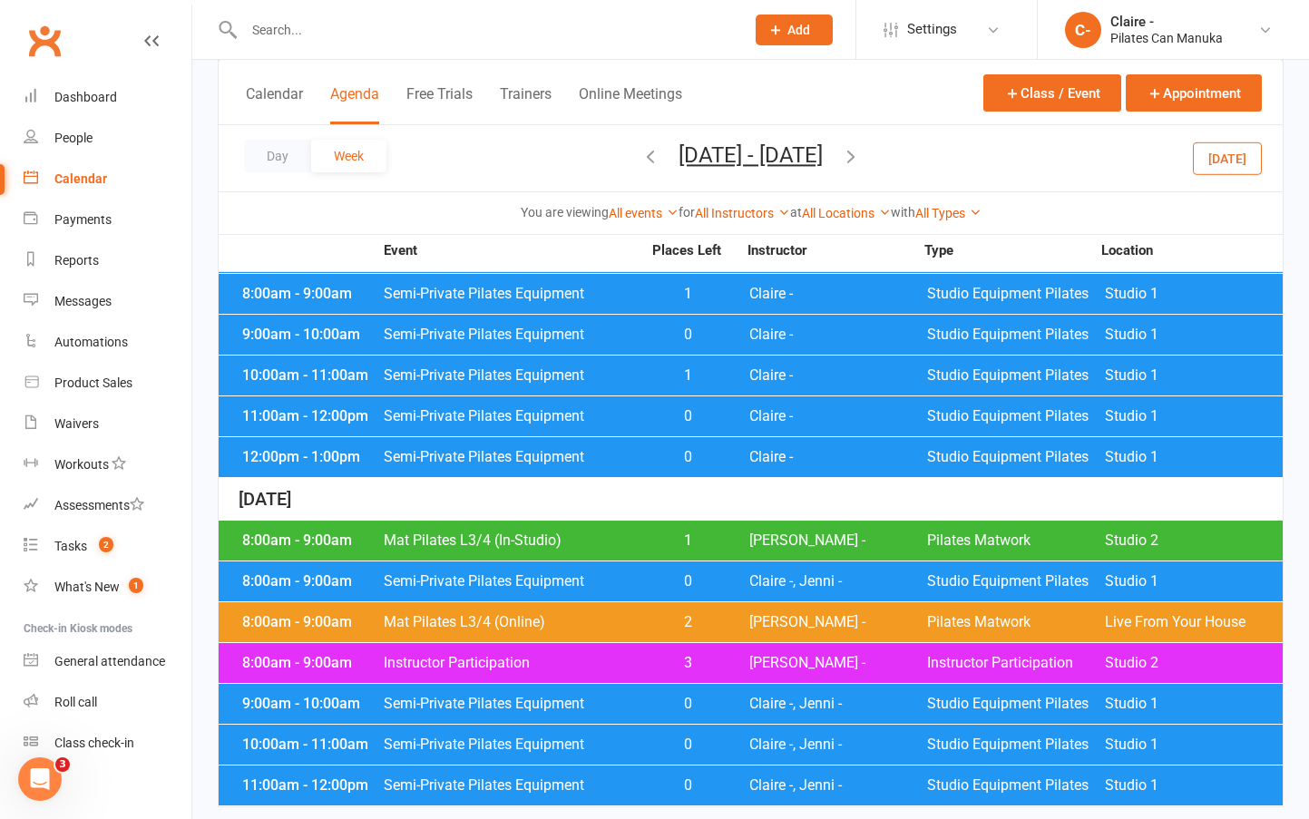
click at [926, 574] on span "Claire -, Jenni -" at bounding box center [838, 581] width 178 height 15
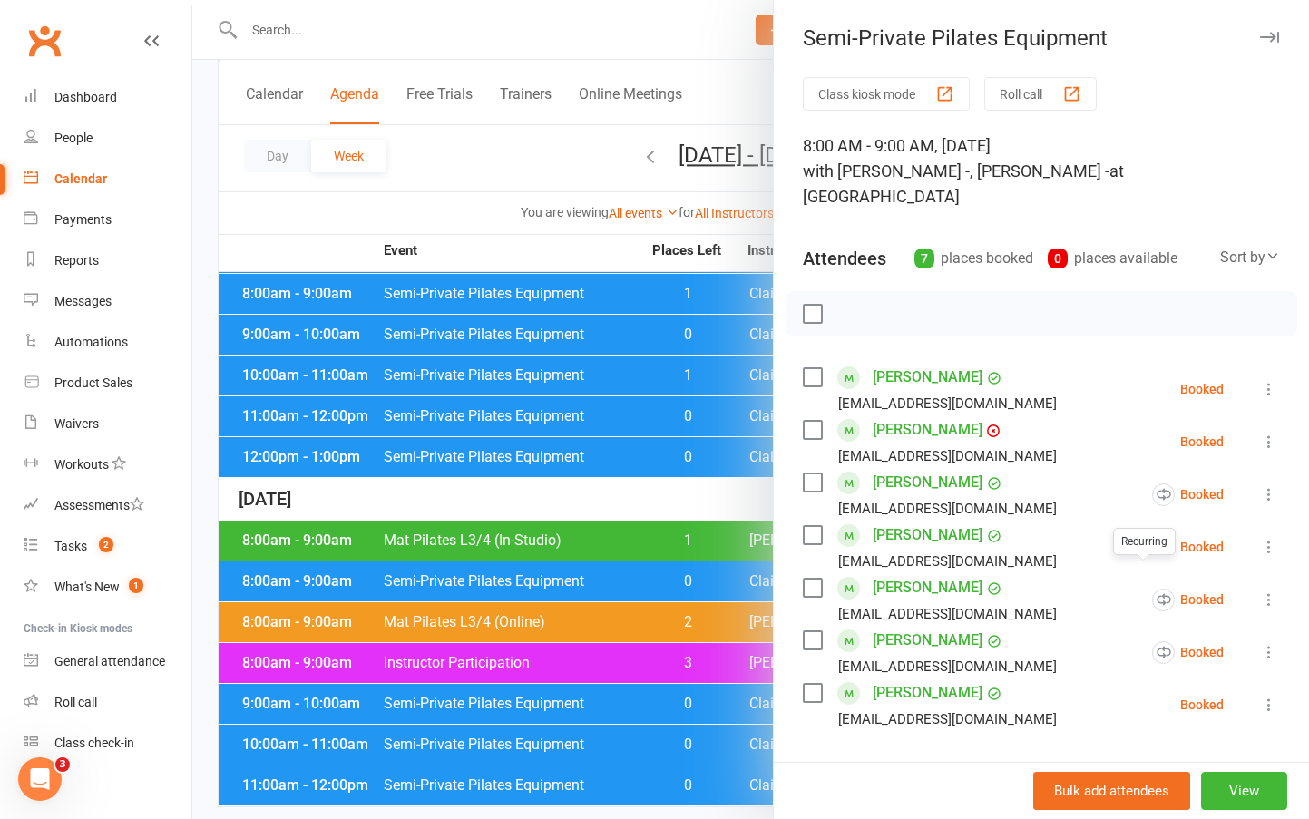
scroll to position [91, 0]
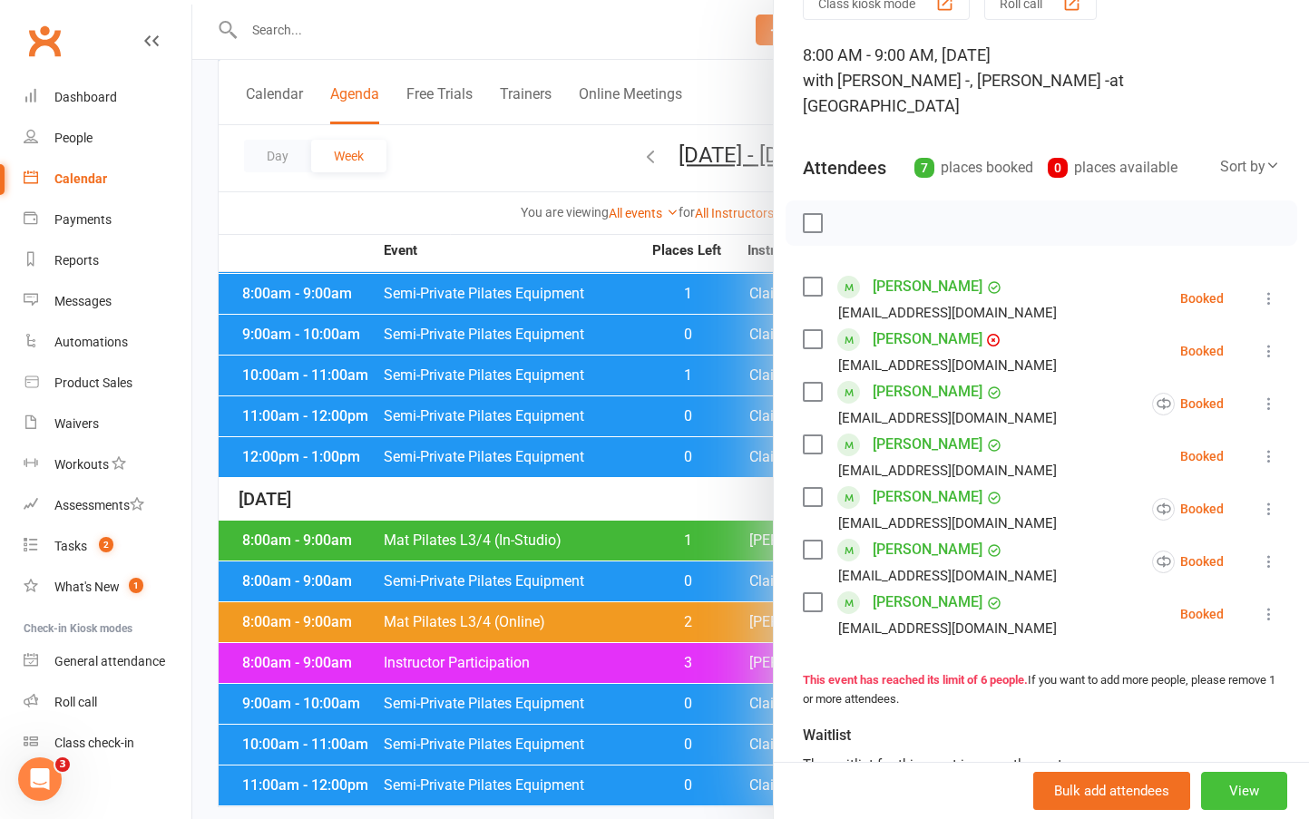
click at [1213, 785] on button "View" at bounding box center [1244, 791] width 86 height 38
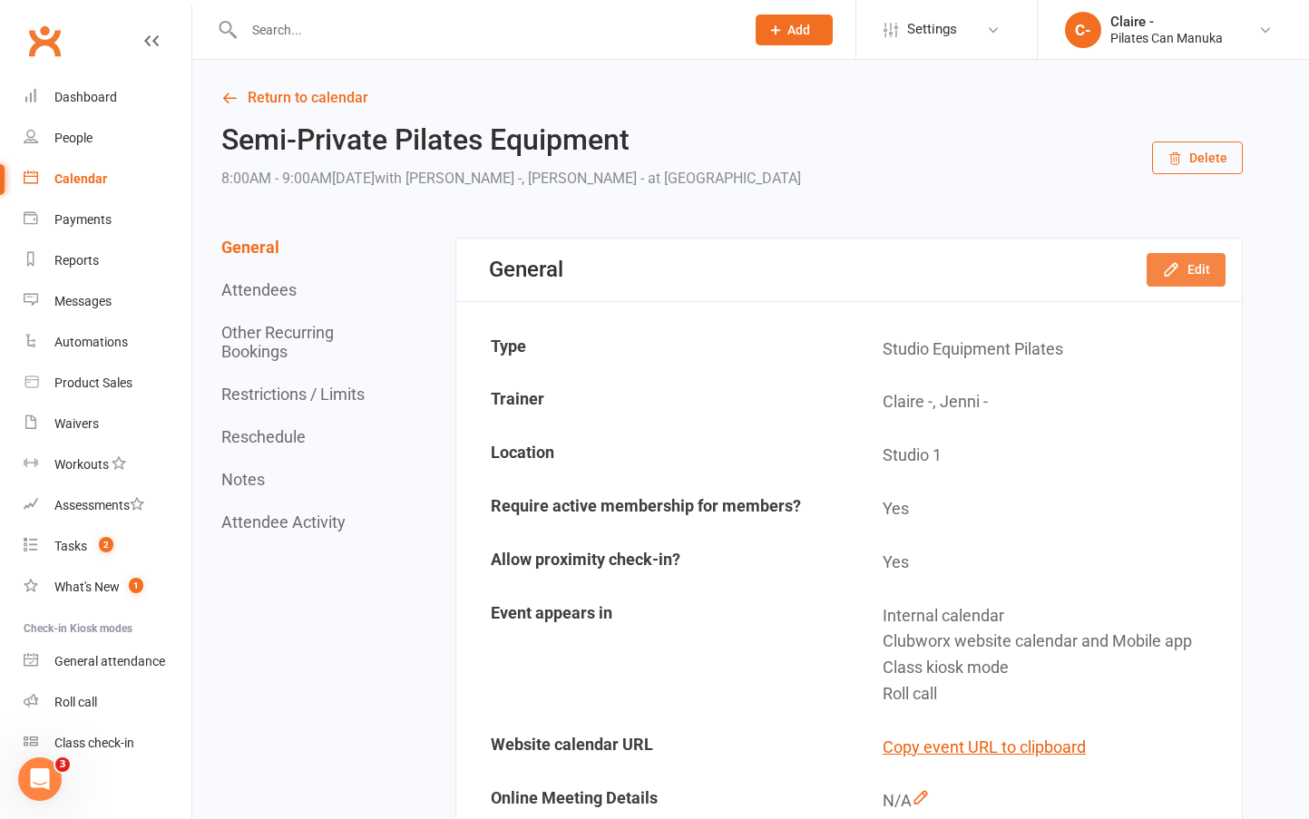
click at [1193, 263] on button "Edit" at bounding box center [1185, 269] width 79 height 33
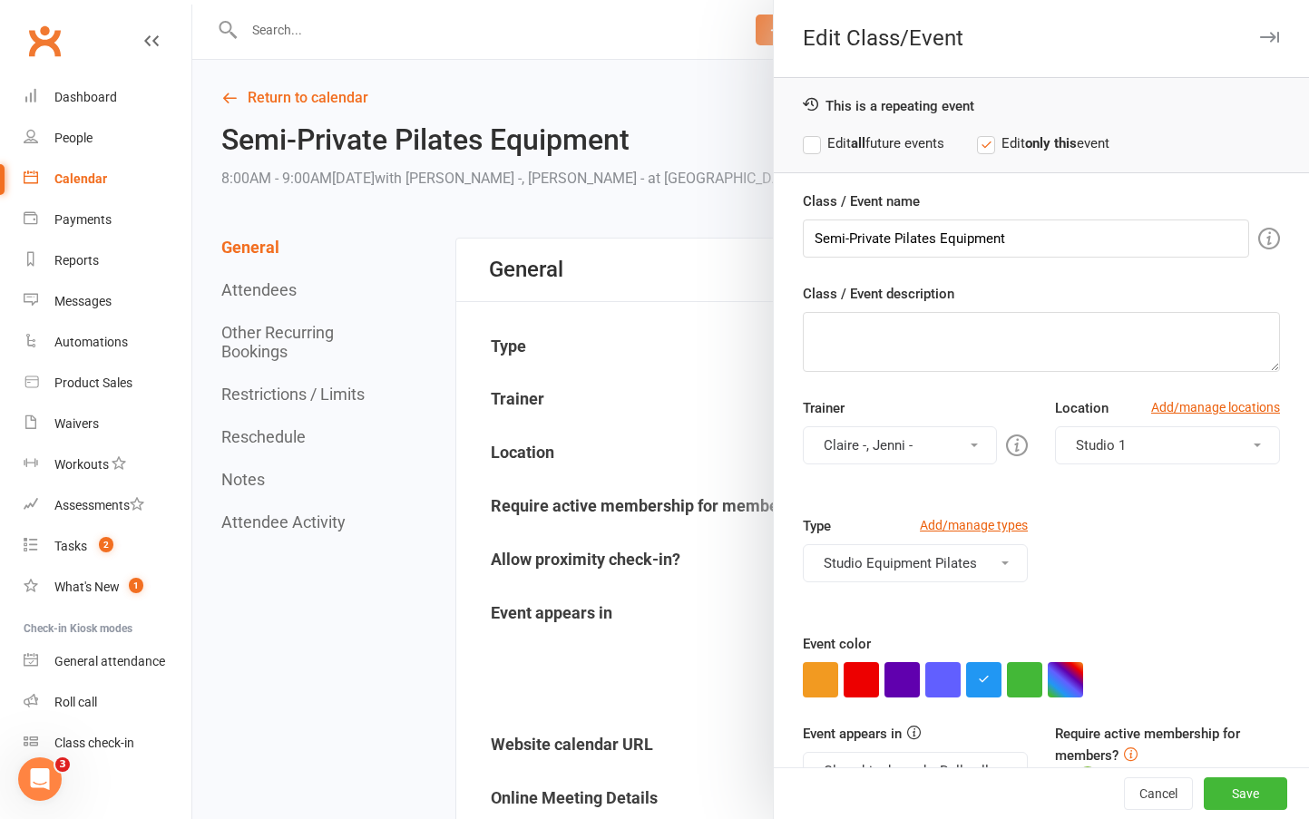
click at [867, 457] on button "Claire -, Jenni -" at bounding box center [900, 445] width 194 height 38
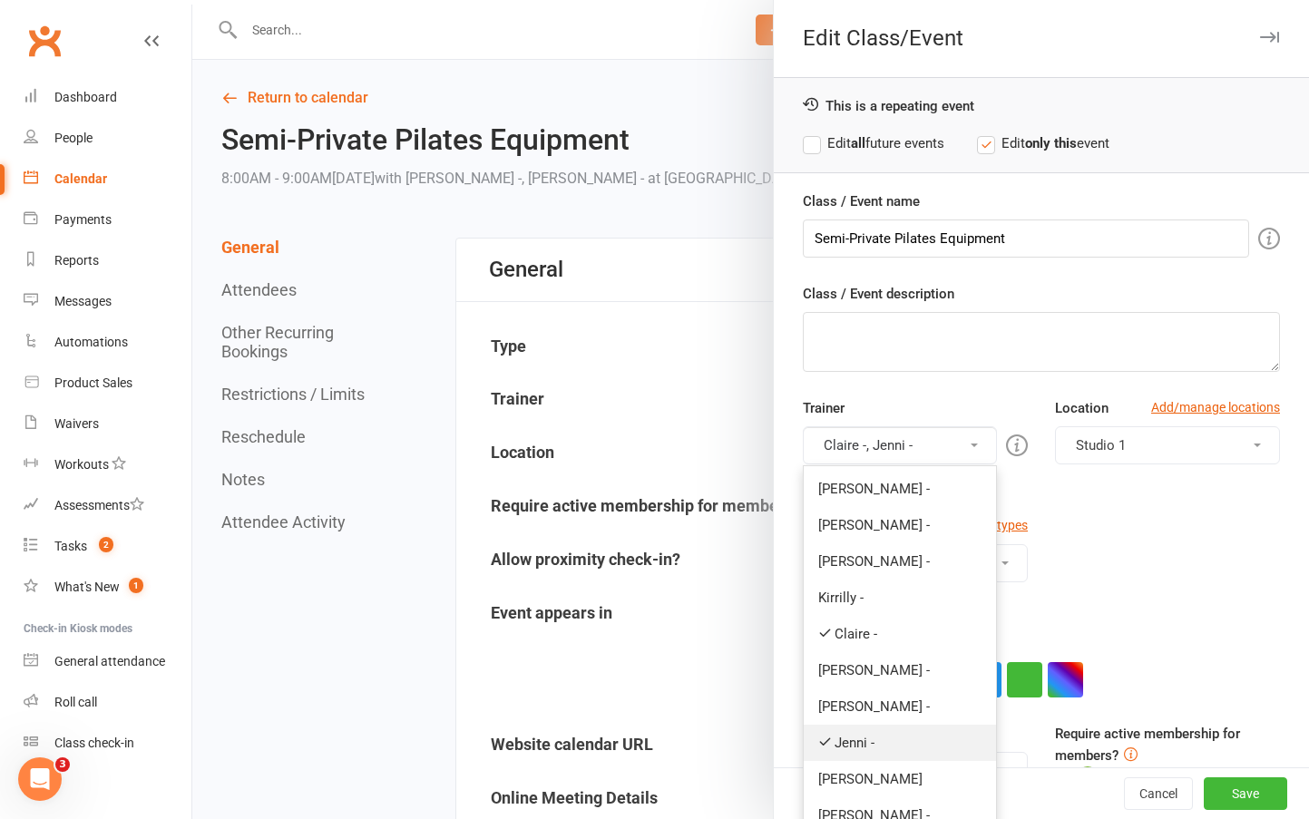
click at [818, 736] on icon at bounding box center [825, 742] width 14 height 14
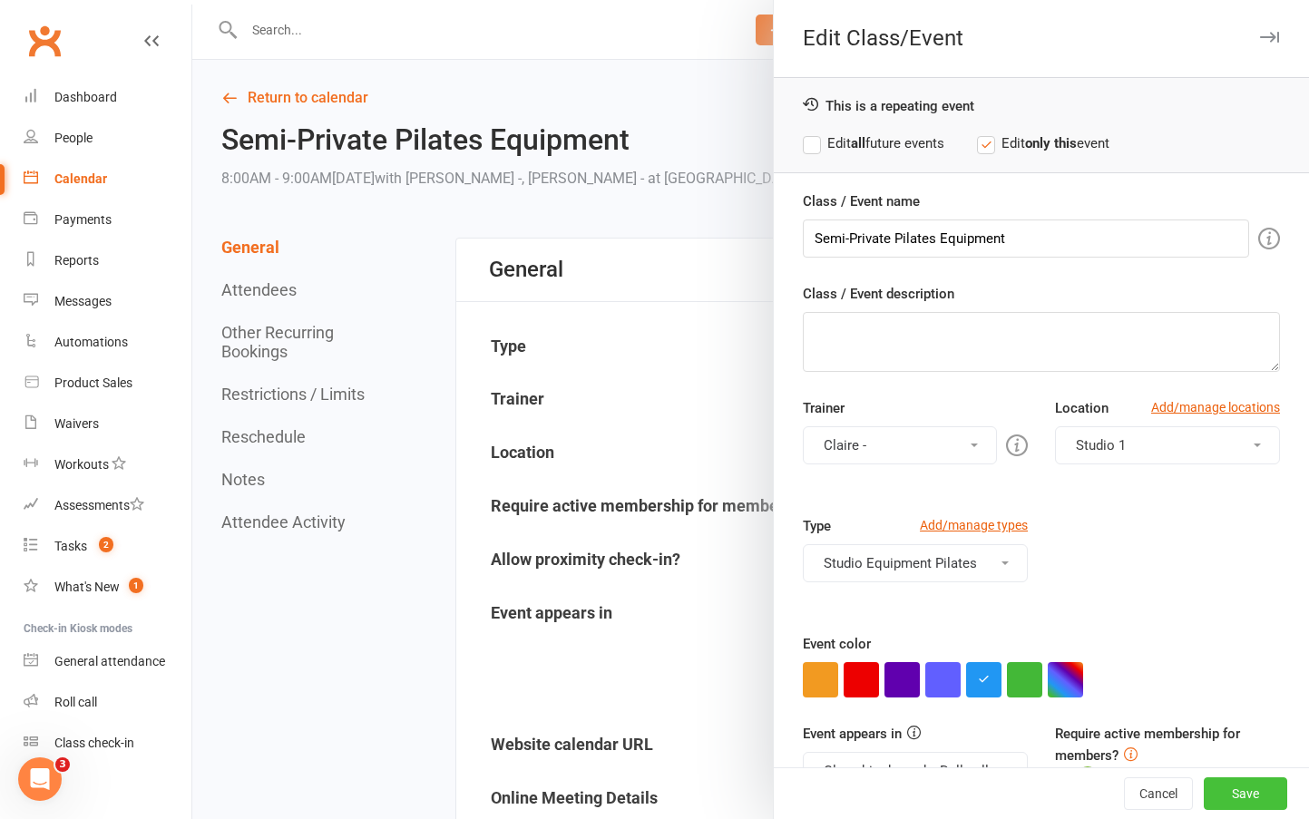
click at [1223, 781] on button "Save" at bounding box center [1244, 793] width 83 height 33
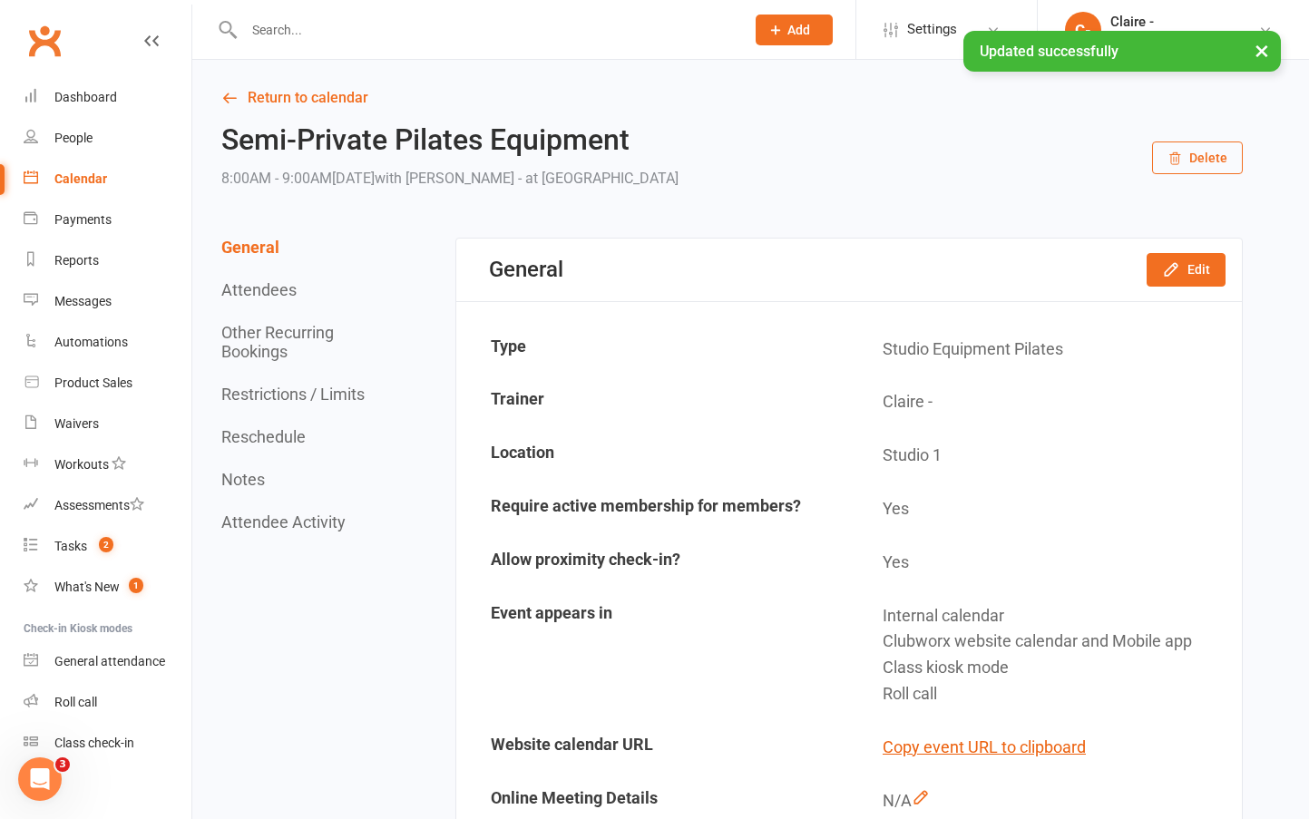
click at [63, 171] on div "Calendar" at bounding box center [80, 178] width 53 height 15
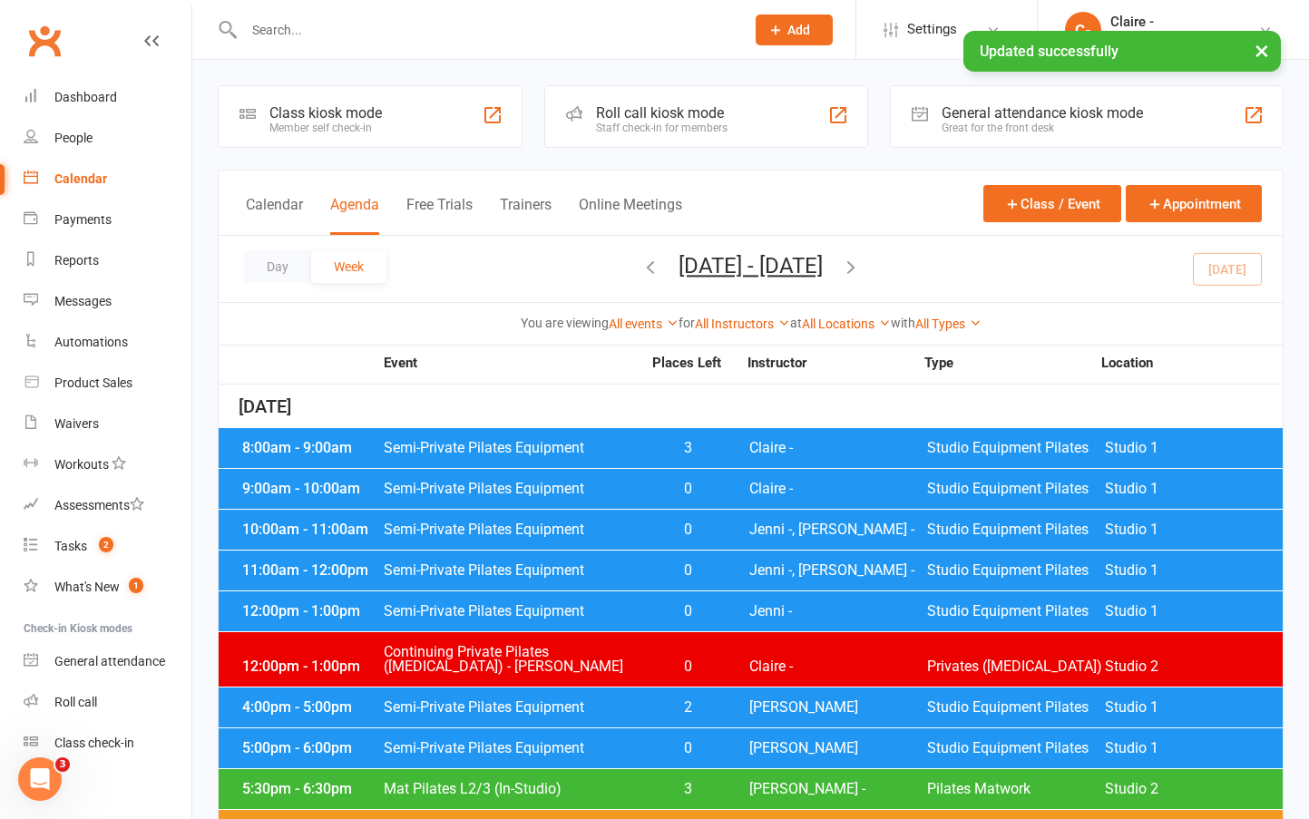
click at [861, 261] on icon "button" at bounding box center [851, 267] width 20 height 20
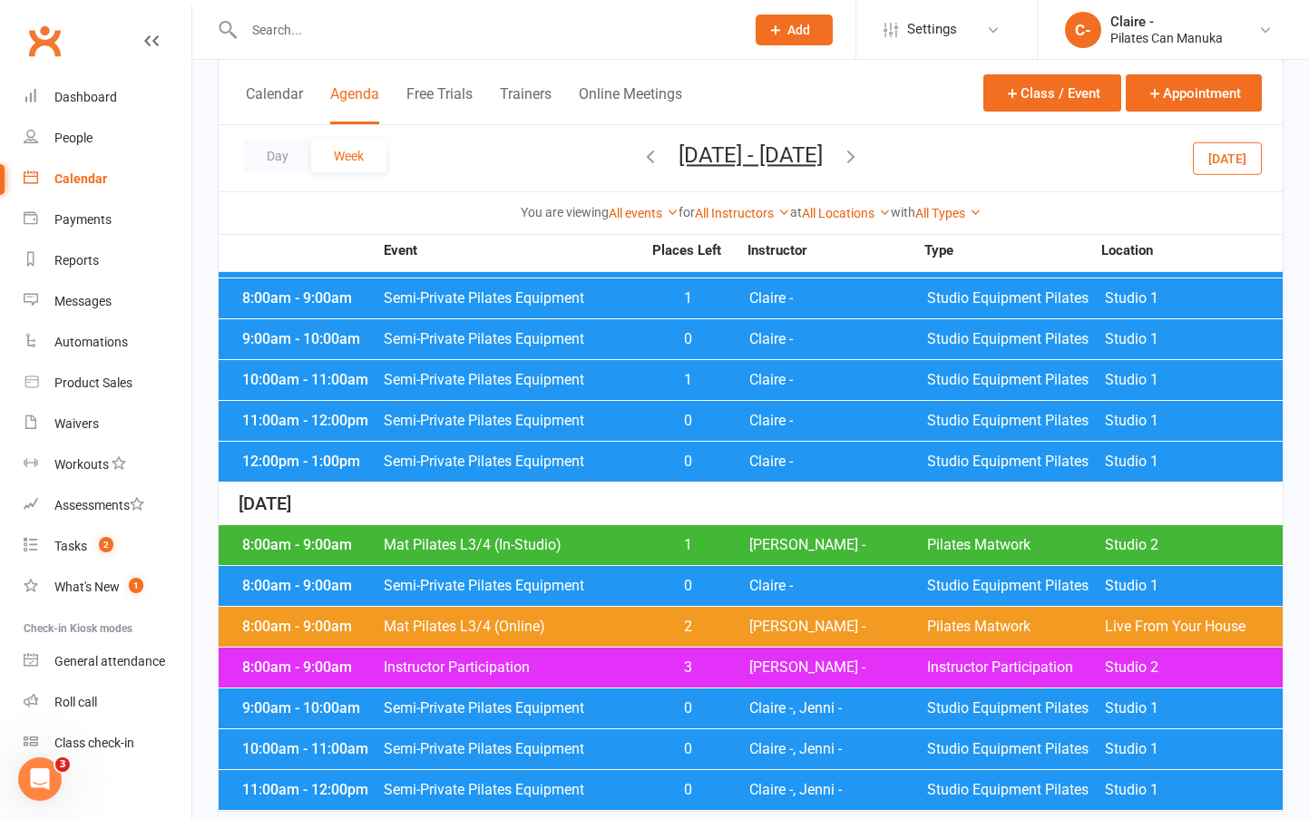
scroll to position [2188, 0]
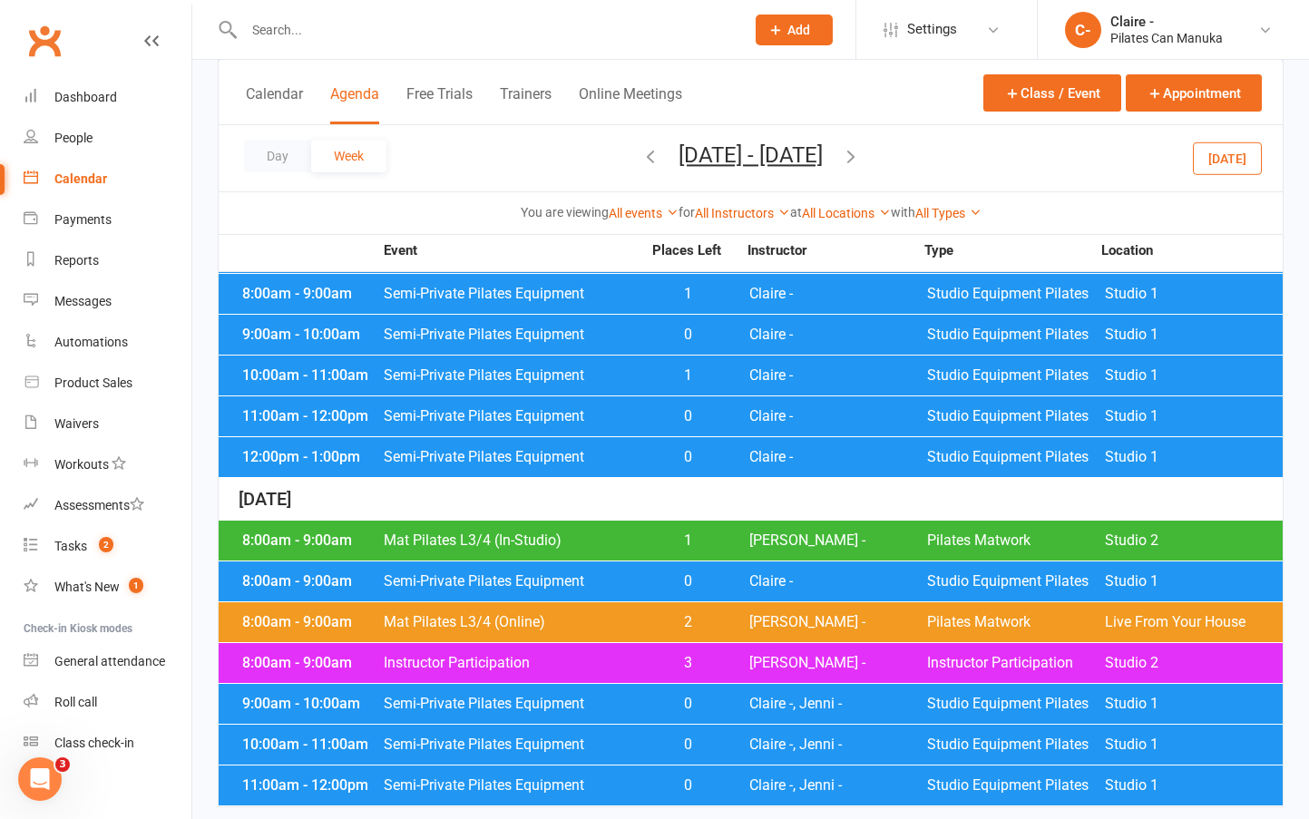
click at [775, 697] on span "Claire -, Jenni -" at bounding box center [838, 704] width 178 height 15
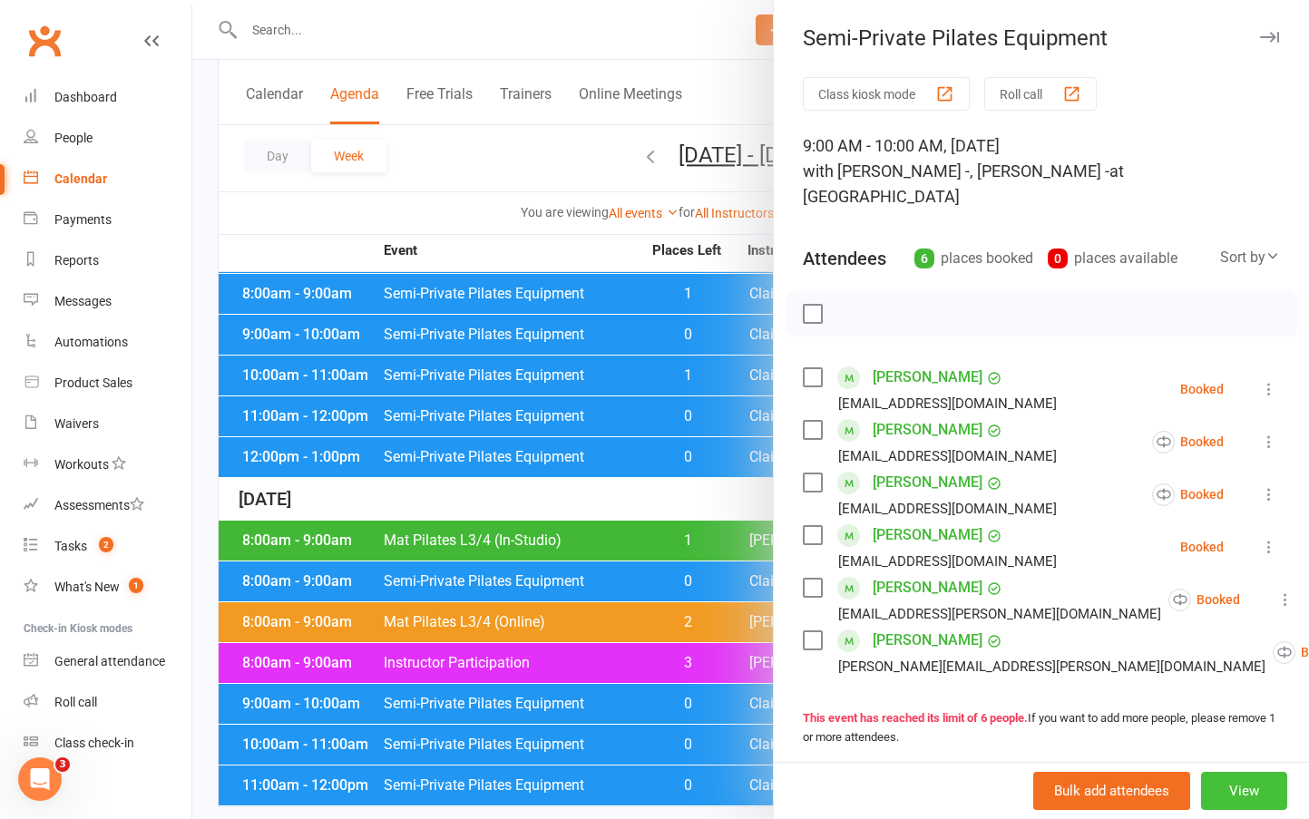
click at [1234, 784] on button "View" at bounding box center [1244, 791] width 86 height 38
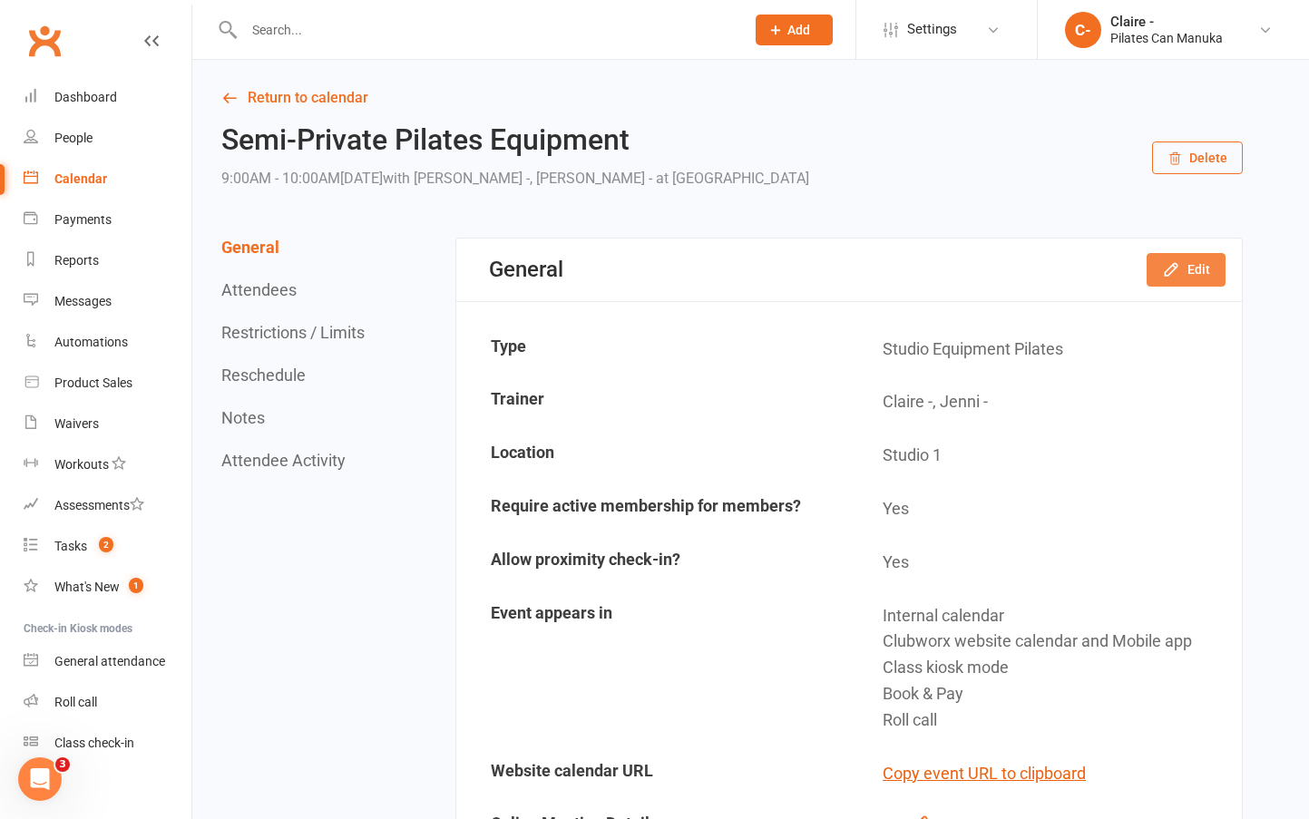
click at [1209, 279] on button "Edit" at bounding box center [1185, 269] width 79 height 33
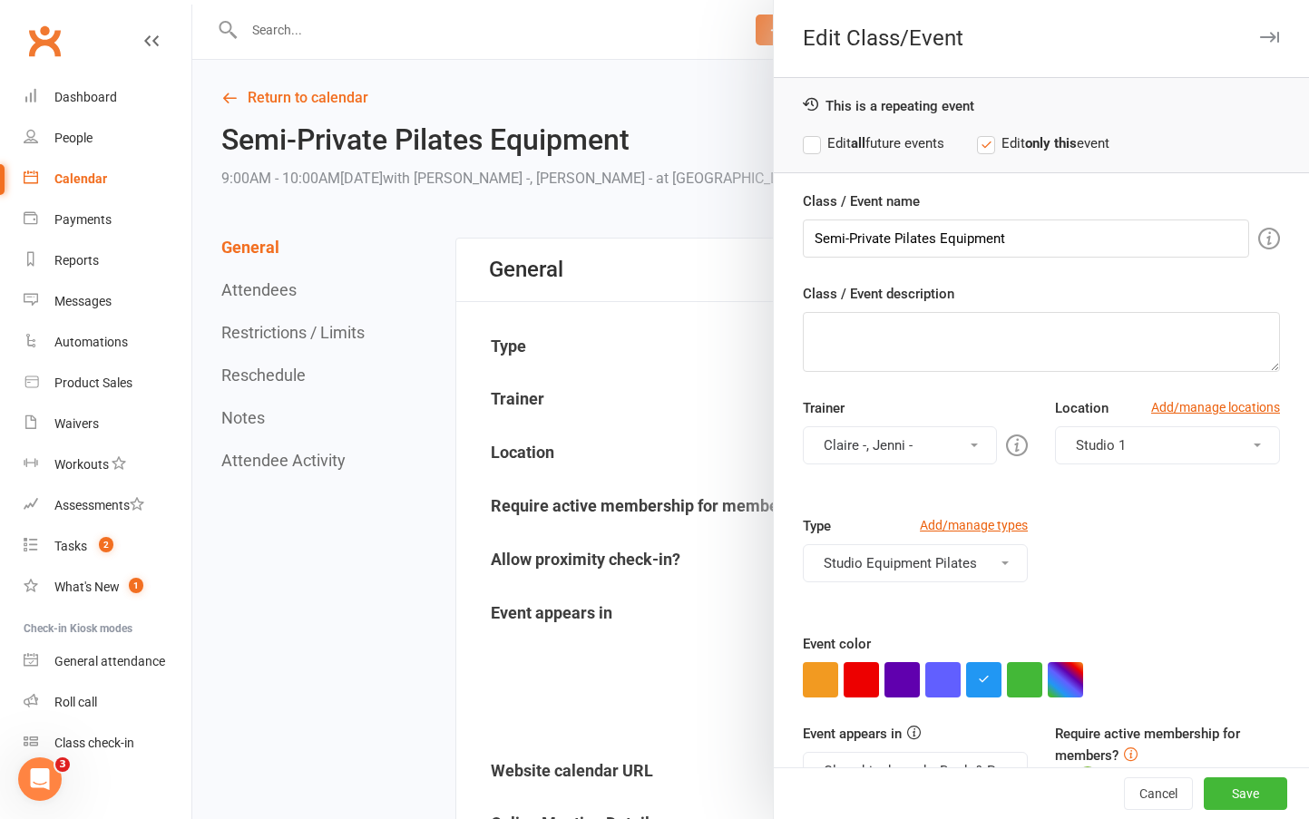
click at [930, 444] on div "You can assign a trainer/instructor to the event. Don't see your trainer in the…" at bounding box center [800, 445] width 348 height 42
click at [847, 450] on button "Claire -, Jenni -" at bounding box center [900, 445] width 194 height 38
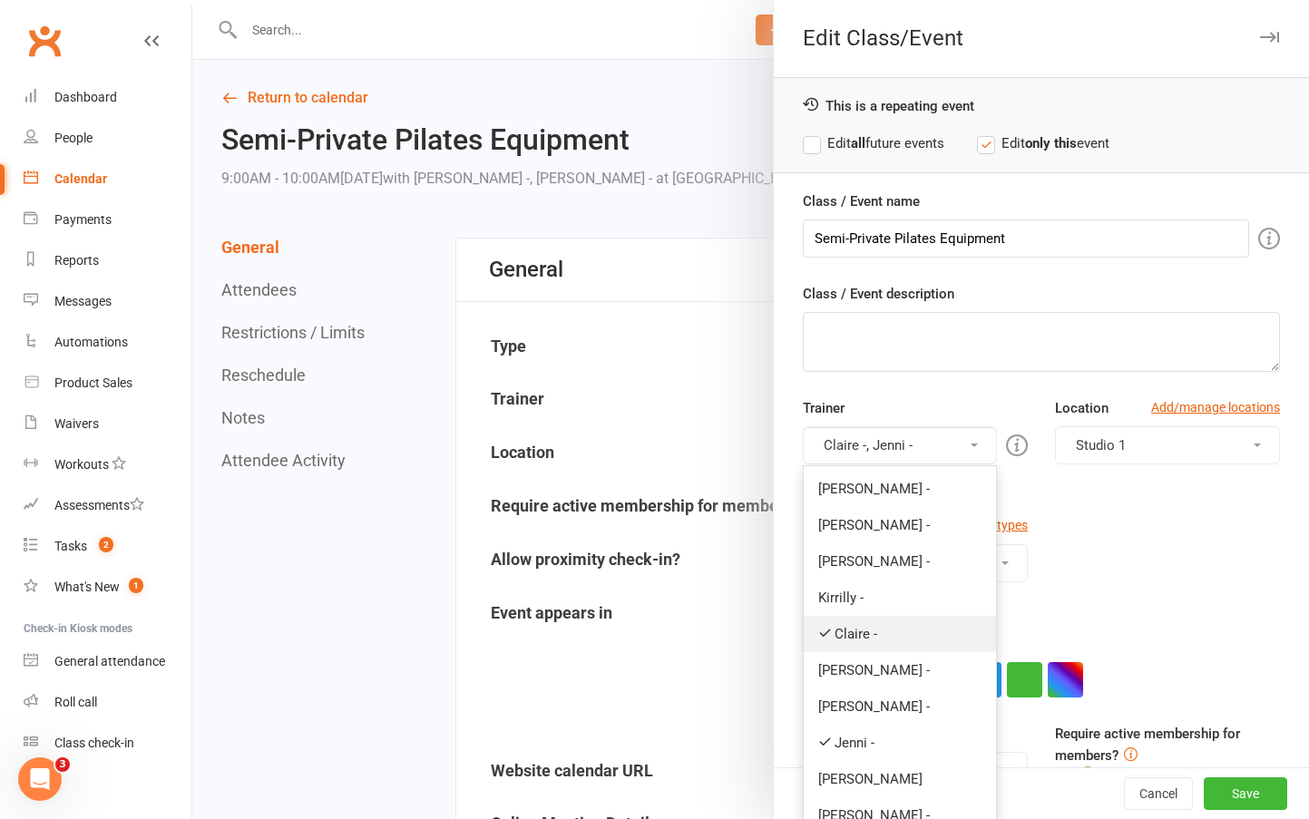
click at [823, 634] on icon at bounding box center [825, 633] width 14 height 14
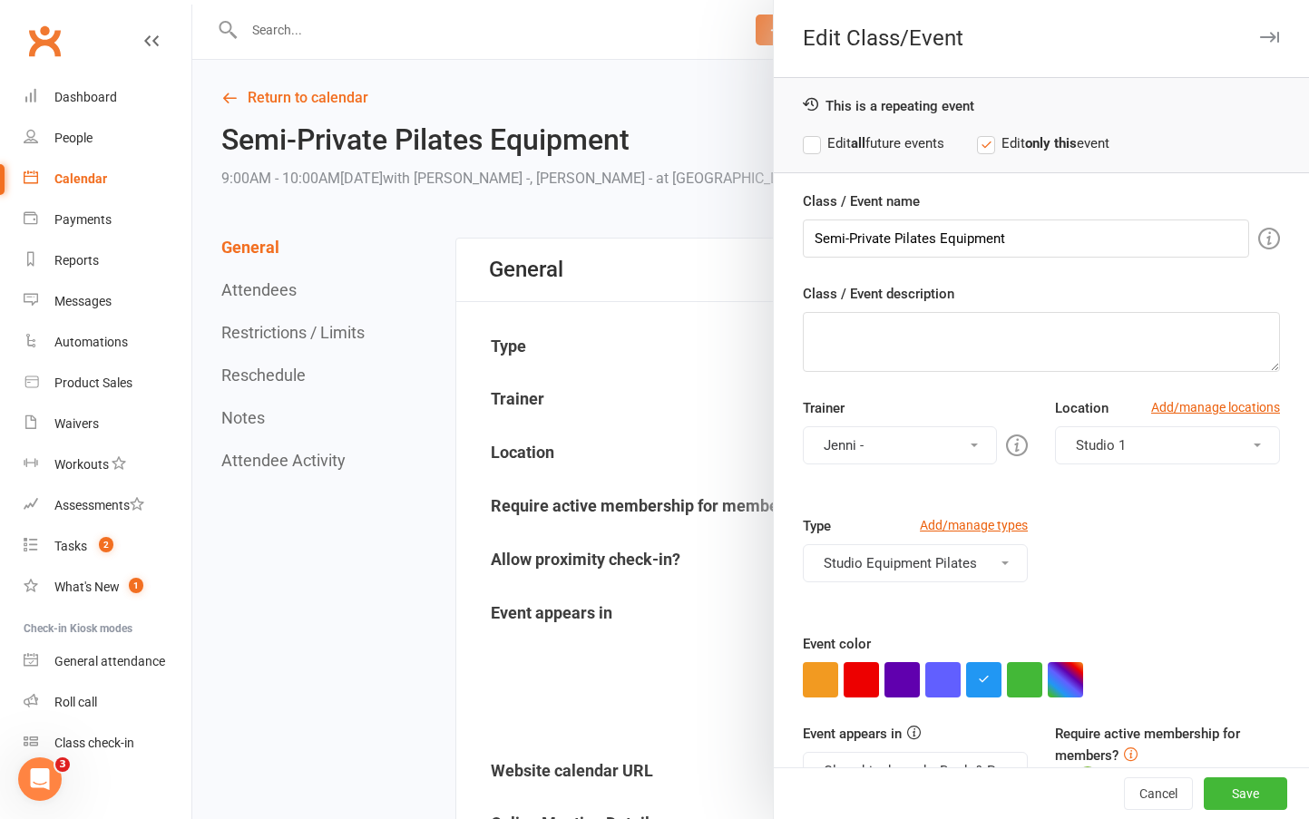
click at [919, 444] on button "Jenni -" at bounding box center [900, 445] width 194 height 38
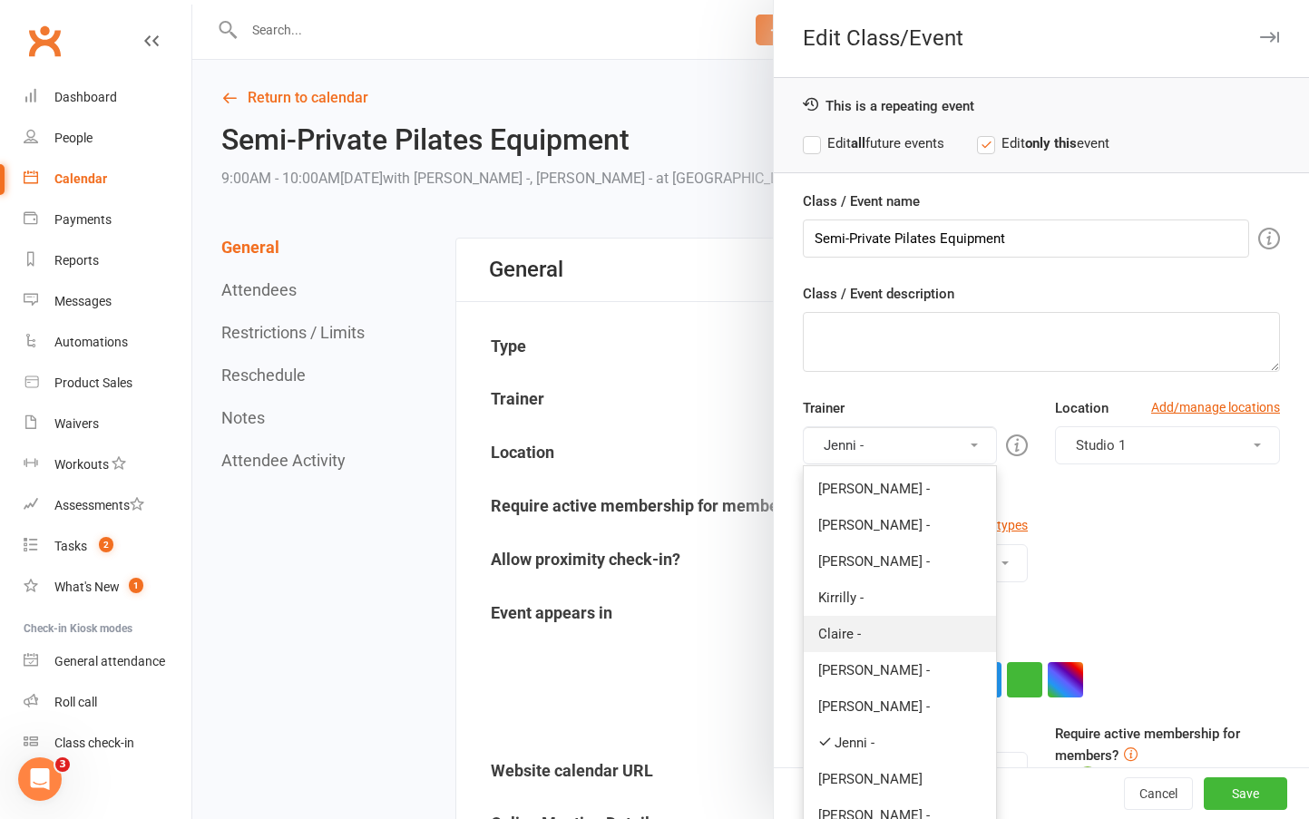
click at [837, 621] on link "Claire -" at bounding box center [900, 634] width 192 height 36
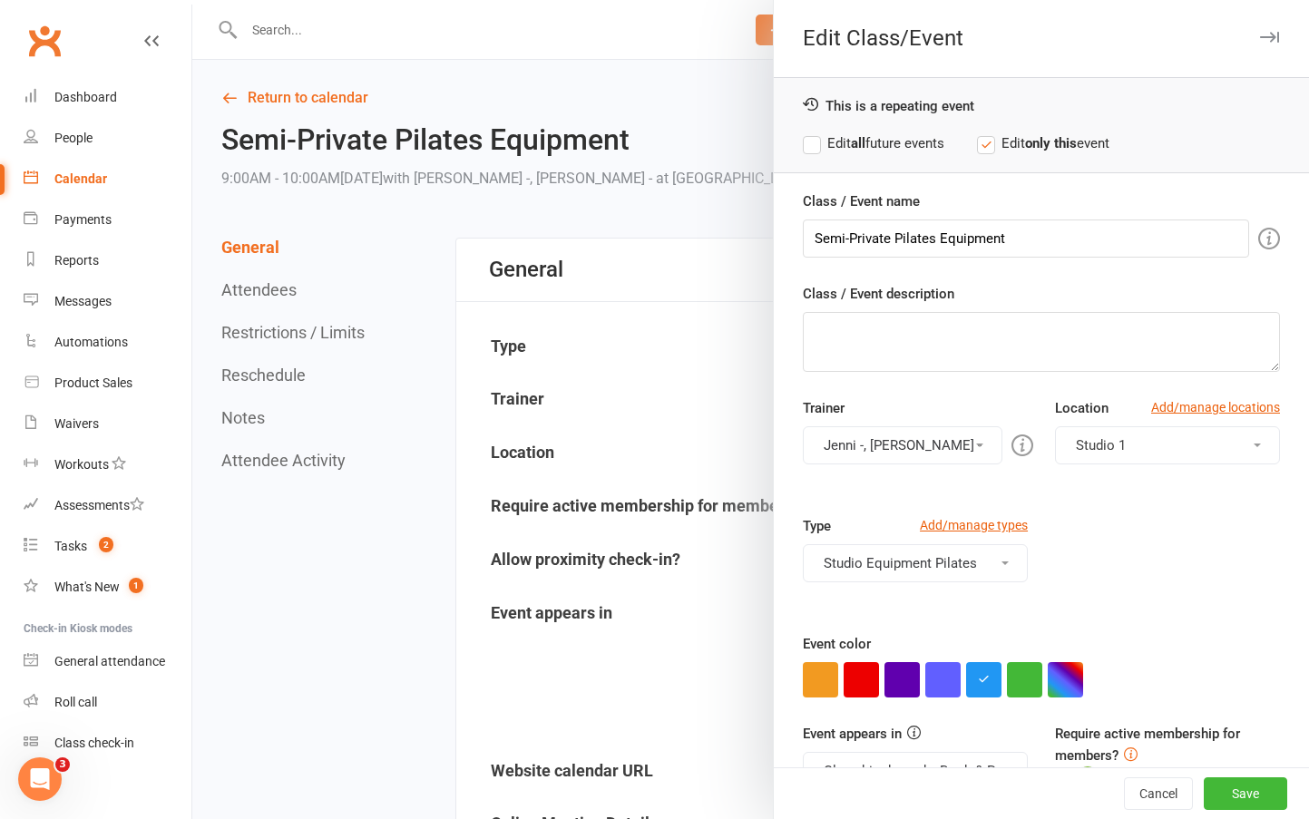
click at [875, 448] on button "Jenni -, [PERSON_NAME] -" at bounding box center [903, 445] width 200 height 38
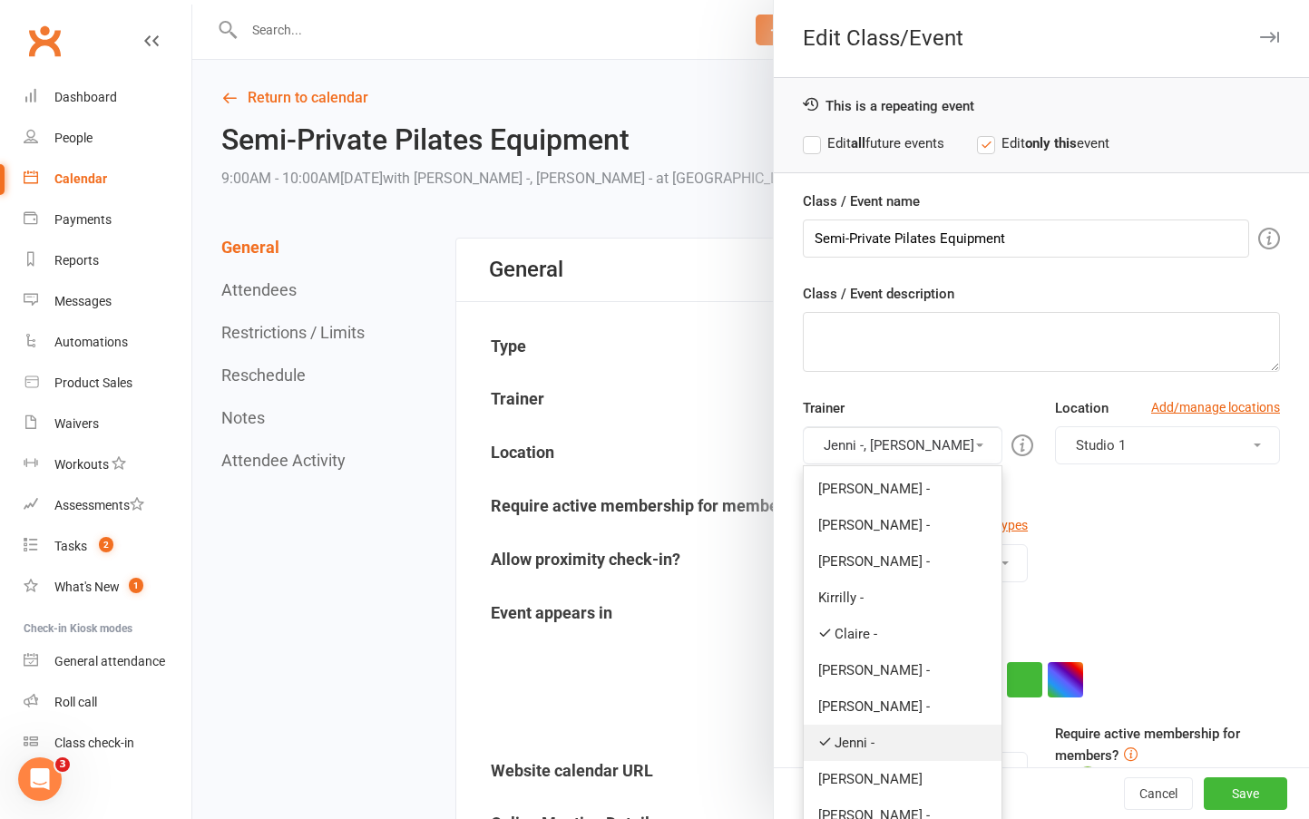
click at [845, 742] on link "Jenni -" at bounding box center [903, 743] width 198 height 36
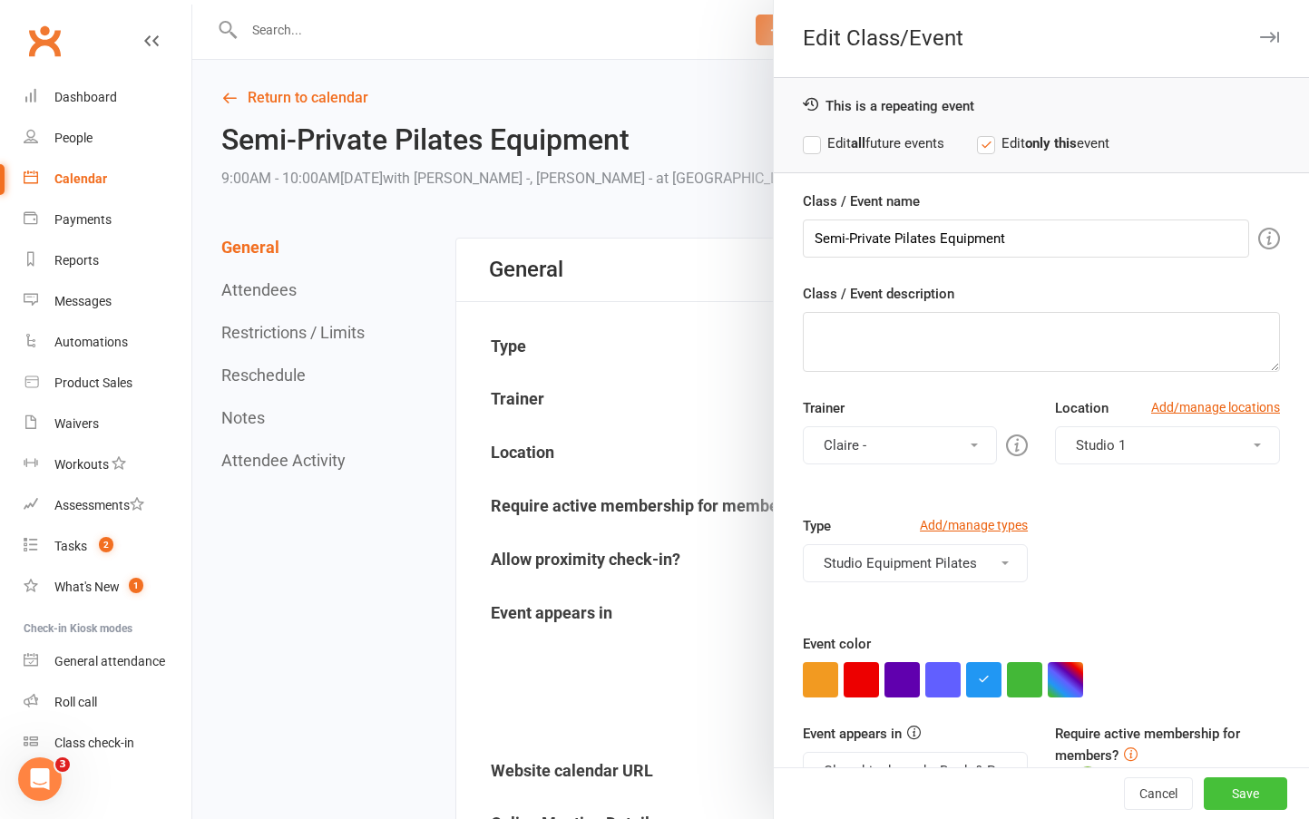
click at [1212, 793] on button "Save" at bounding box center [1244, 793] width 83 height 33
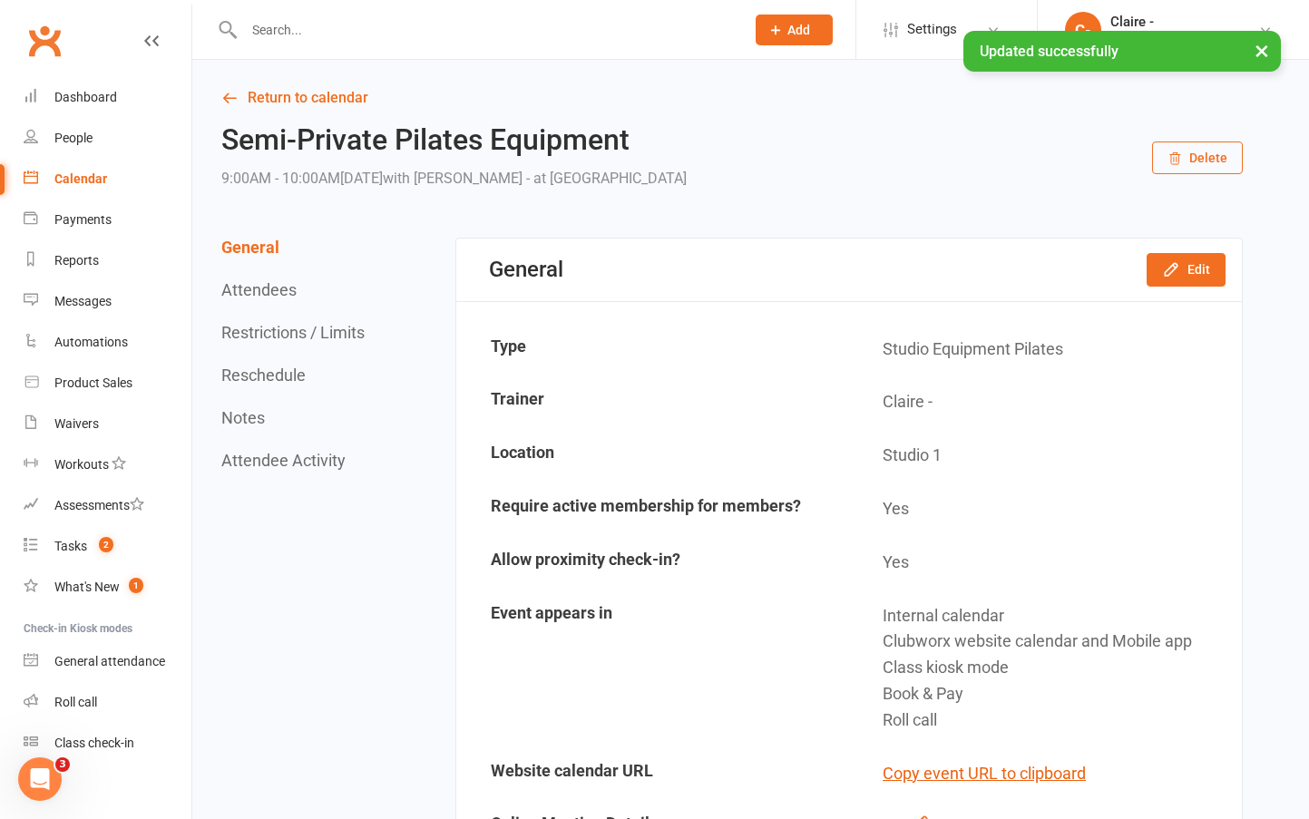
click at [99, 180] on div "Calendar" at bounding box center [80, 178] width 53 height 15
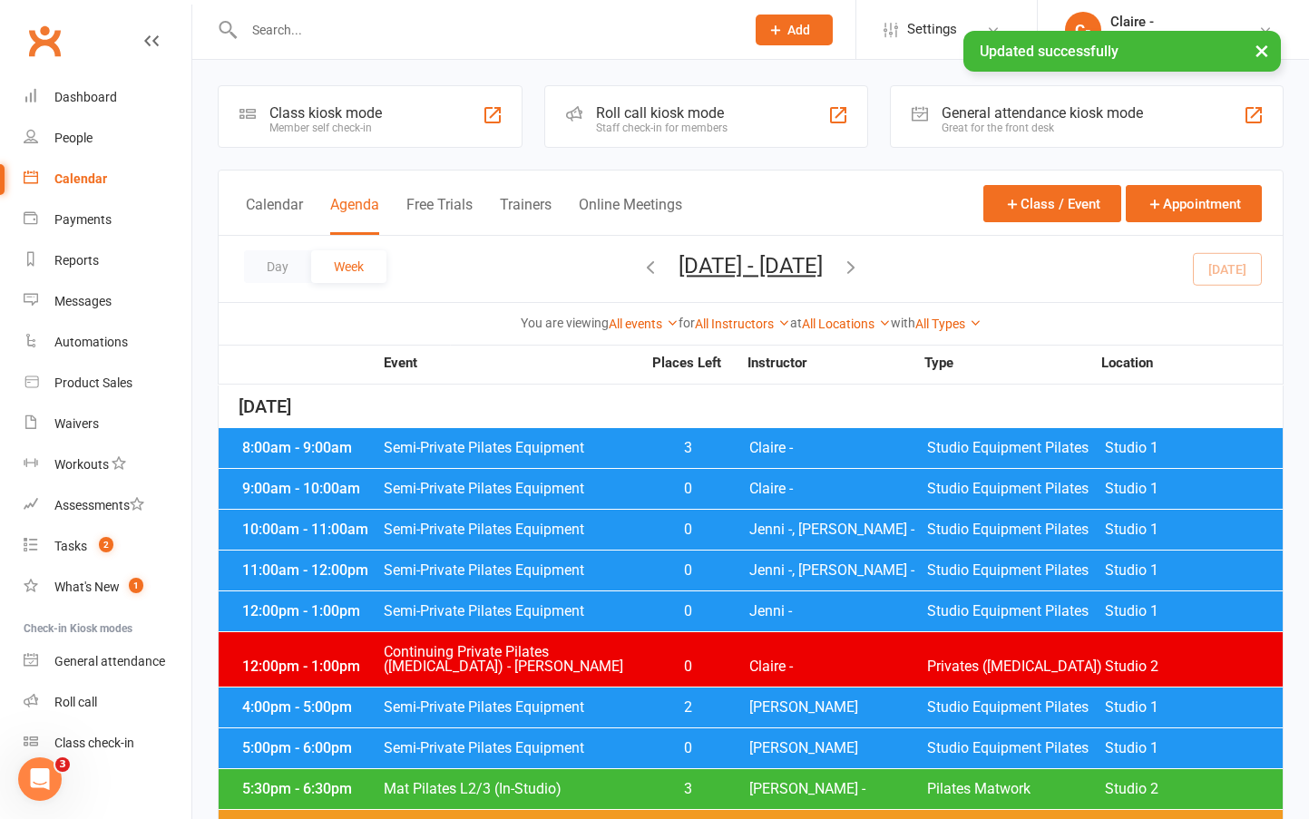
click at [861, 266] on icon "button" at bounding box center [851, 267] width 20 height 20
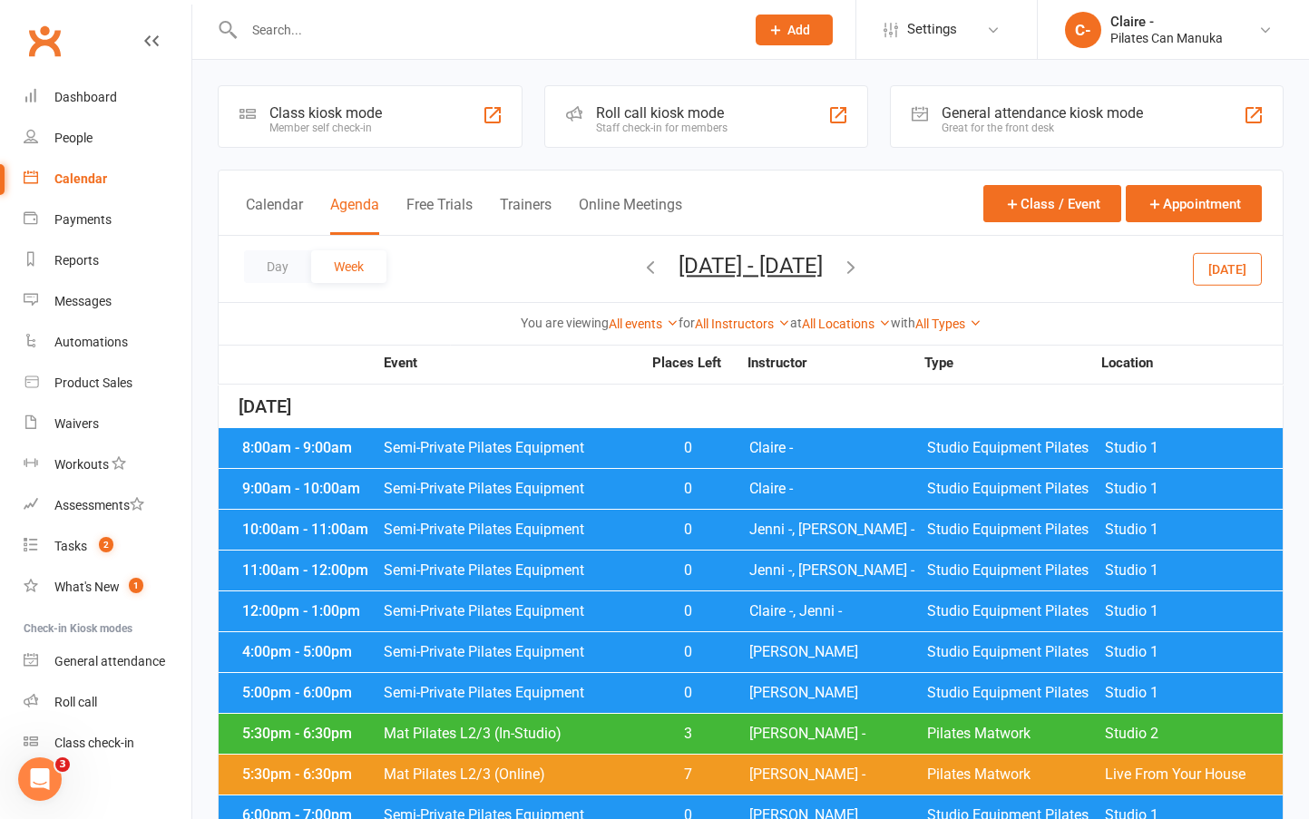
click at [861, 267] on icon "button" at bounding box center [851, 267] width 20 height 20
click at [640, 261] on icon "button" at bounding box center [650, 267] width 20 height 20
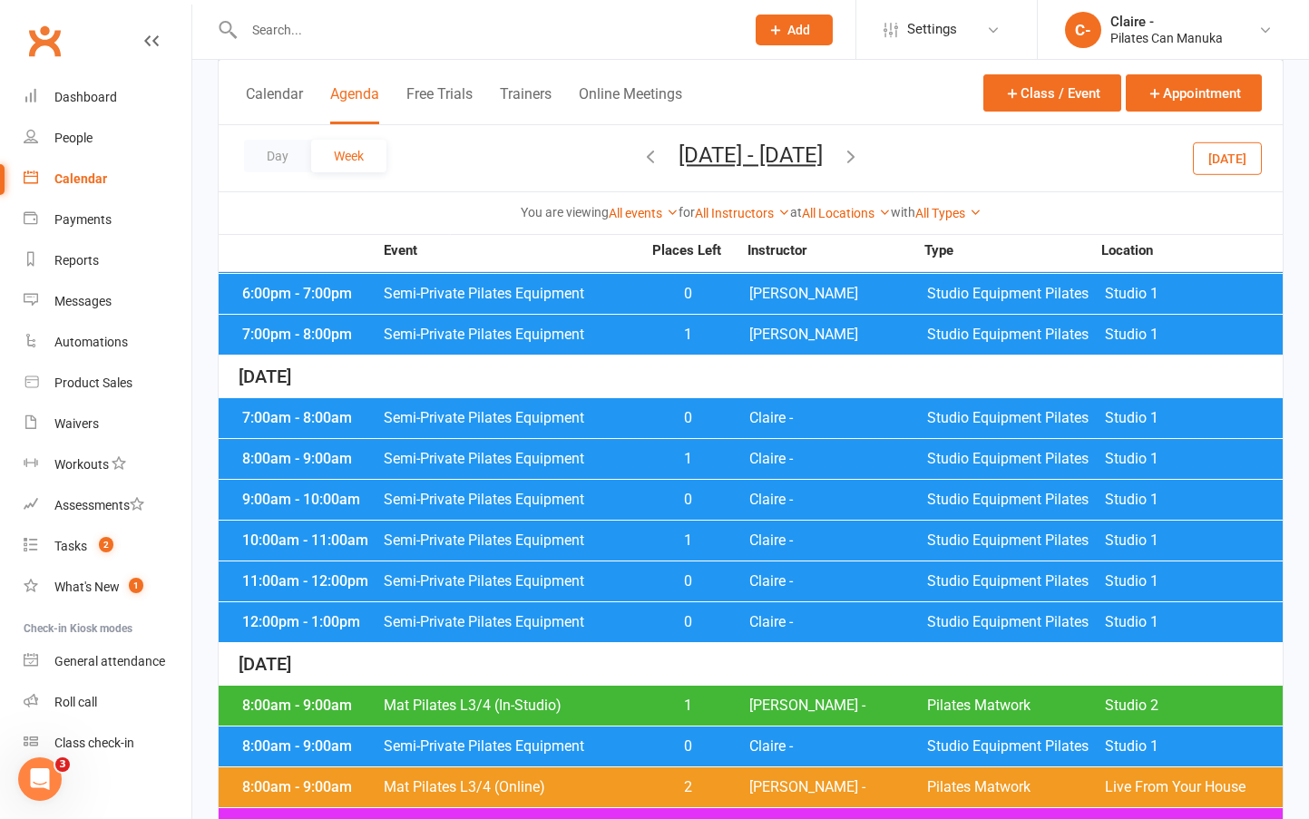
scroll to position [2188, 0]
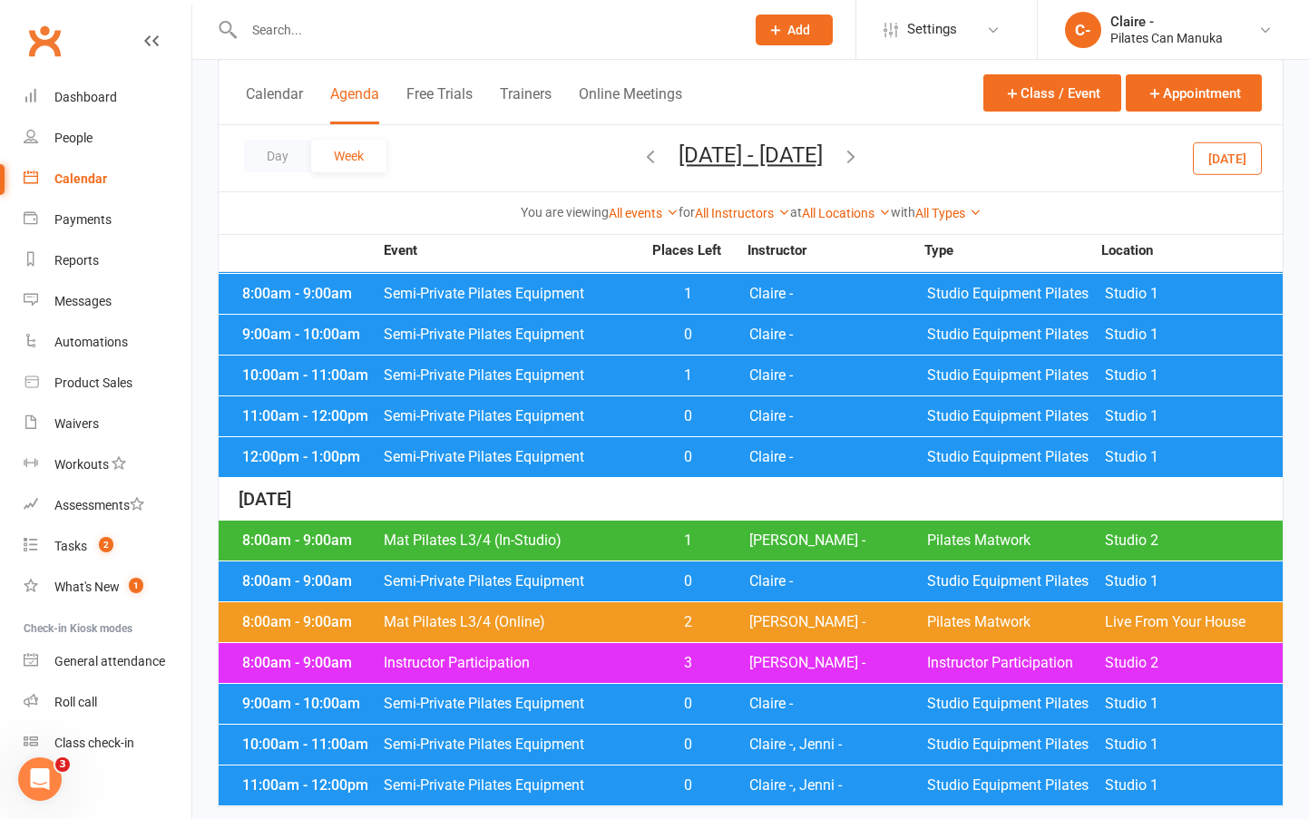
click at [828, 737] on span "Claire -, Jenni -" at bounding box center [838, 744] width 178 height 15
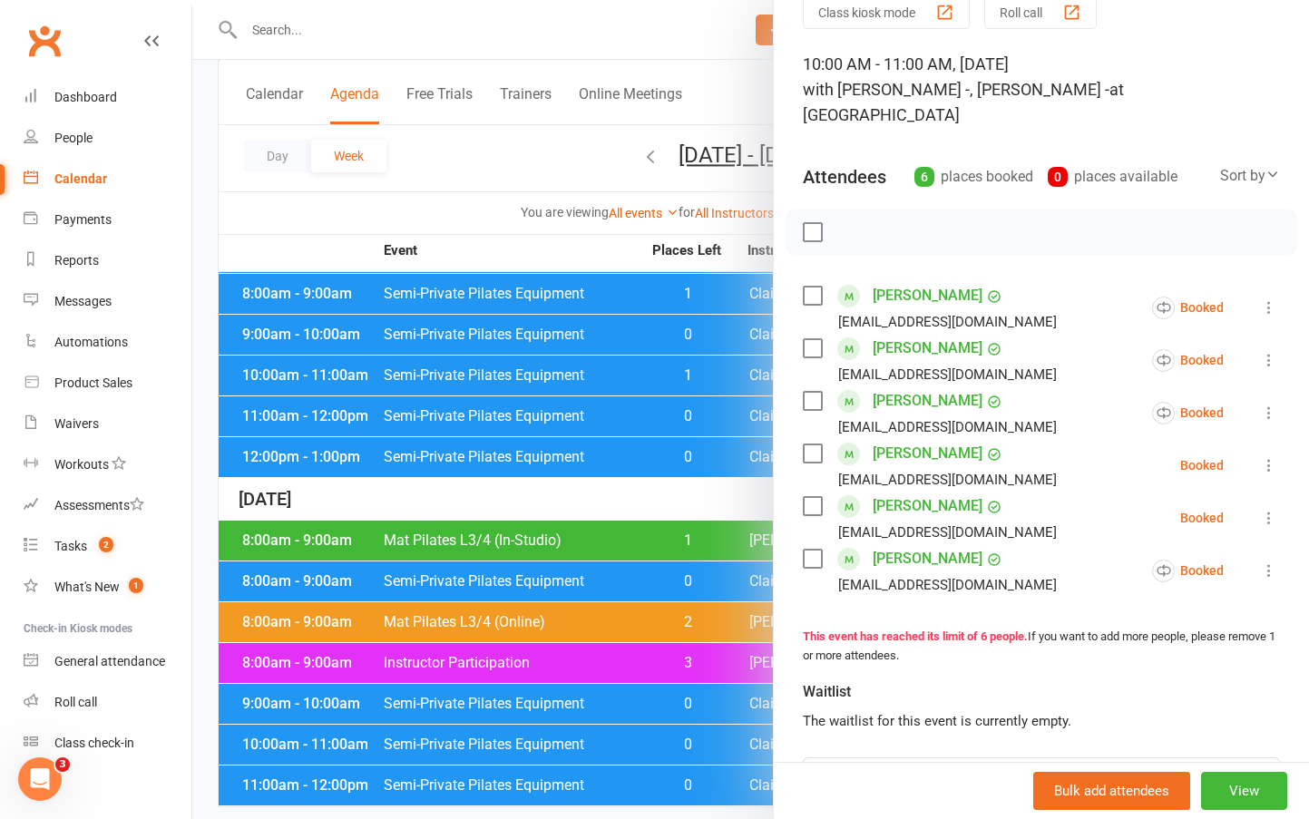
scroll to position [74, 0]
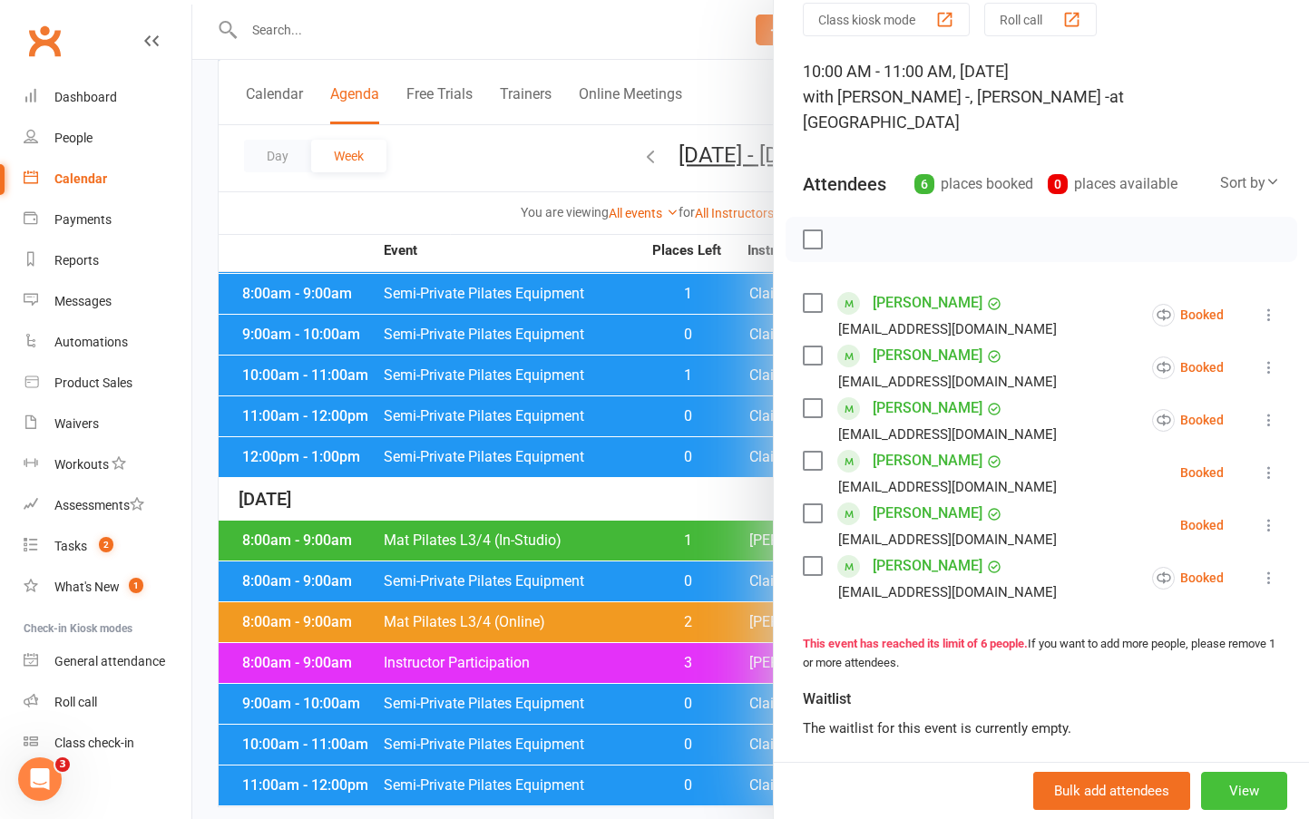
click at [1240, 792] on button "View" at bounding box center [1244, 791] width 86 height 38
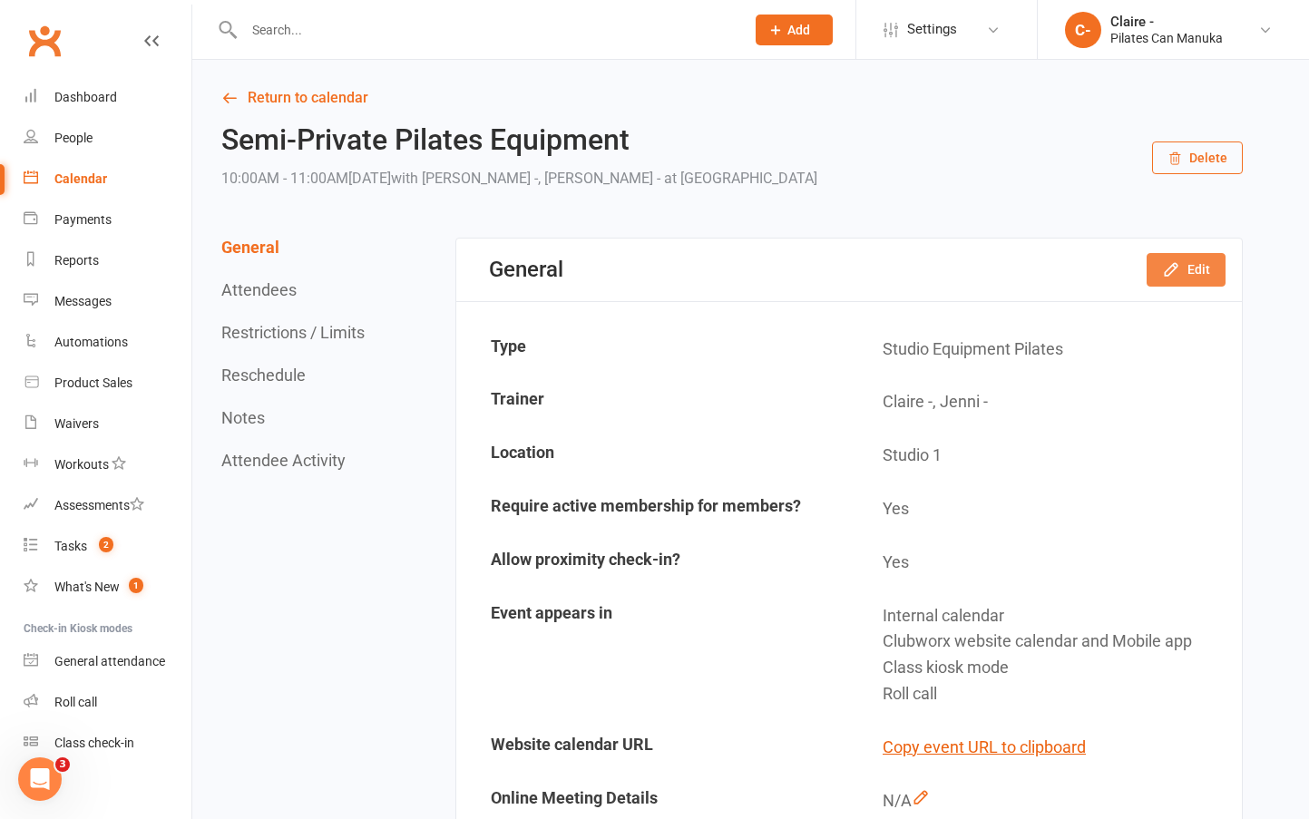
click at [1183, 273] on button "Edit" at bounding box center [1185, 269] width 79 height 33
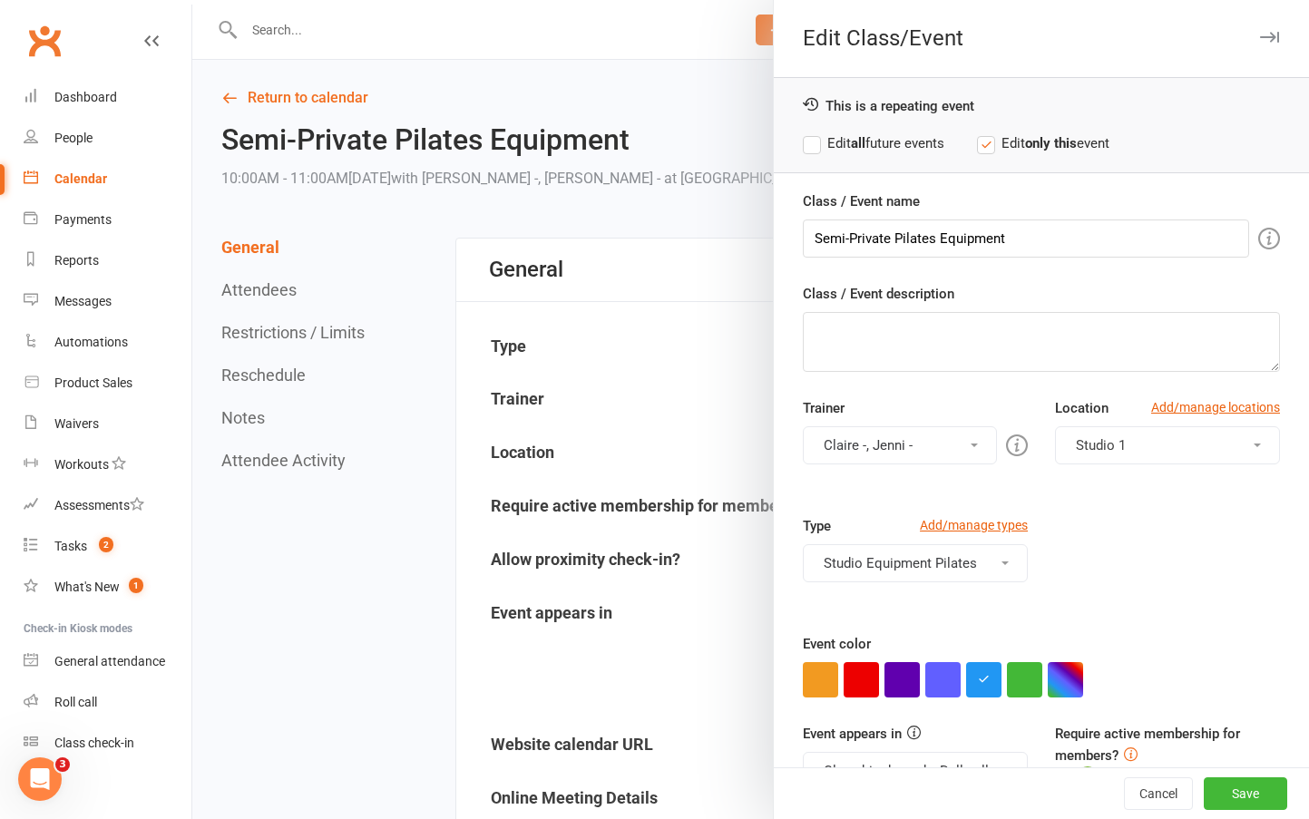
click at [882, 456] on button "Claire -, Jenni -" at bounding box center [900, 445] width 194 height 38
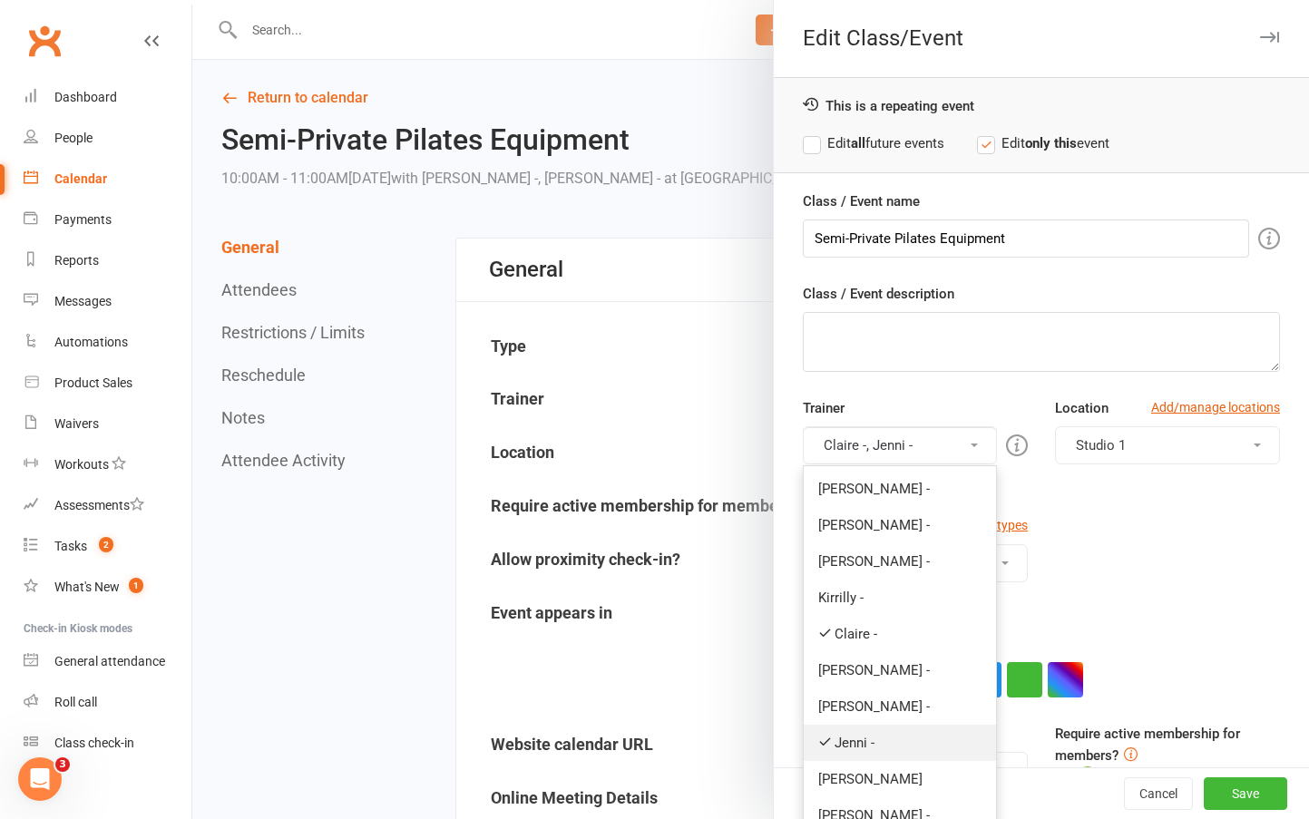
click at [833, 736] on link "Jenni -" at bounding box center [900, 743] width 192 height 36
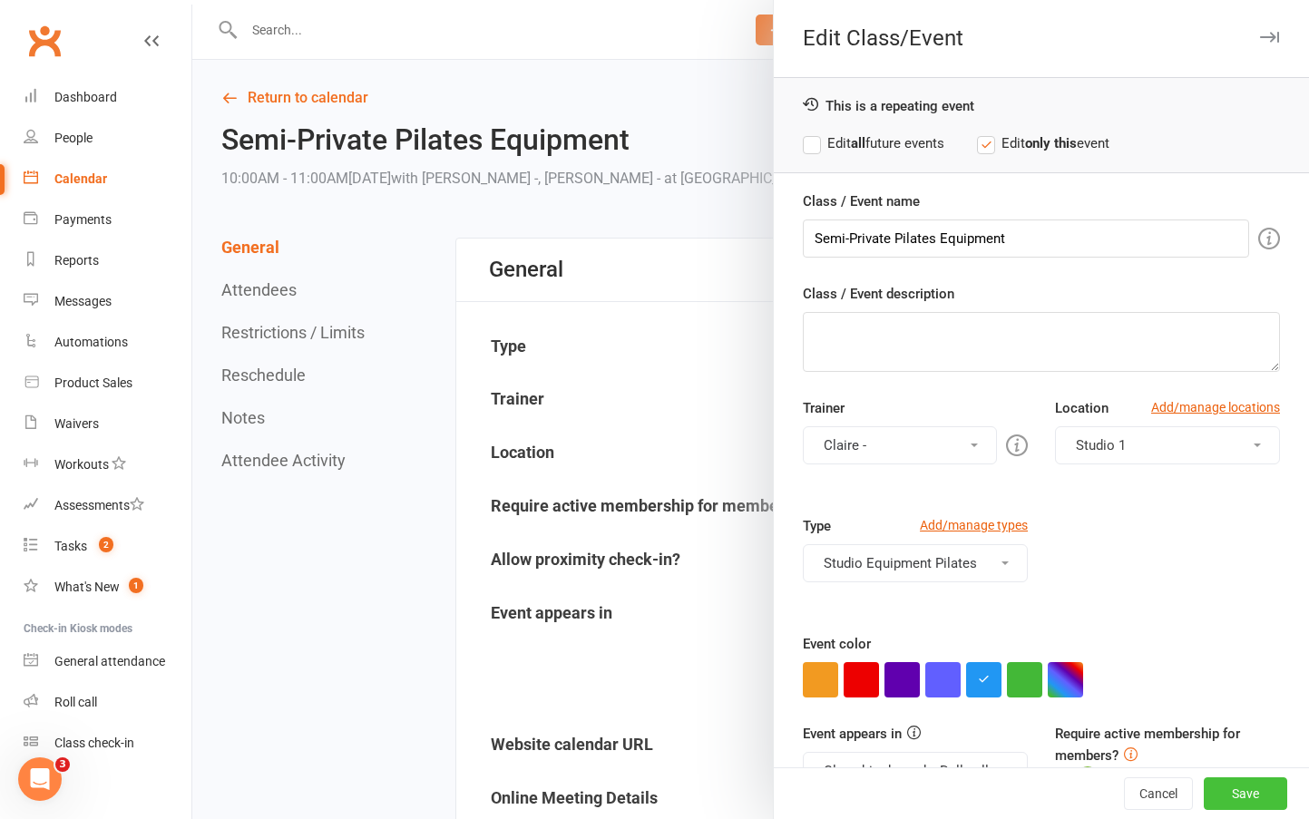
click at [1241, 787] on button "Save" at bounding box center [1244, 793] width 83 height 33
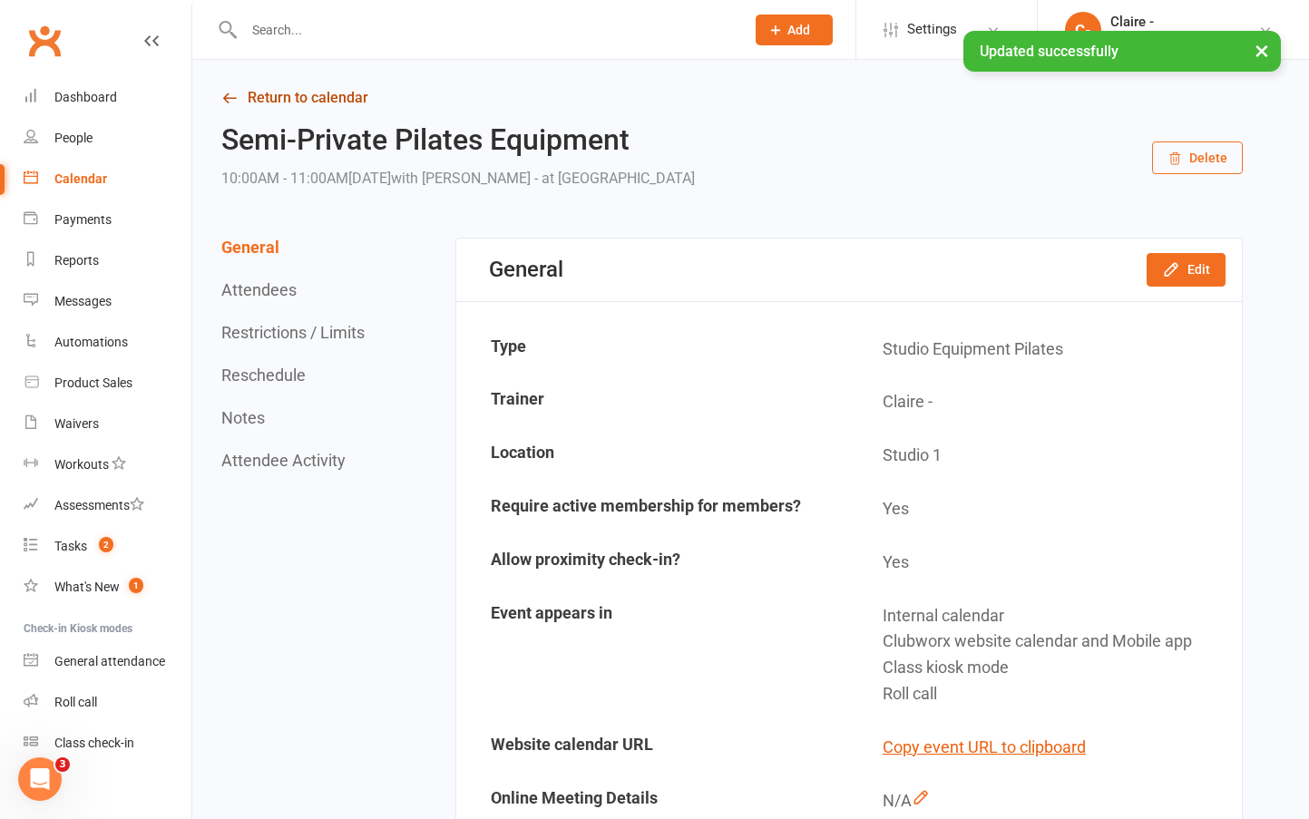
drag, startPoint x: 358, startPoint y: 103, endPoint x: 694, endPoint y: 244, distance: 363.8
click at [358, 103] on link "Return to calendar" at bounding box center [731, 97] width 1021 height 25
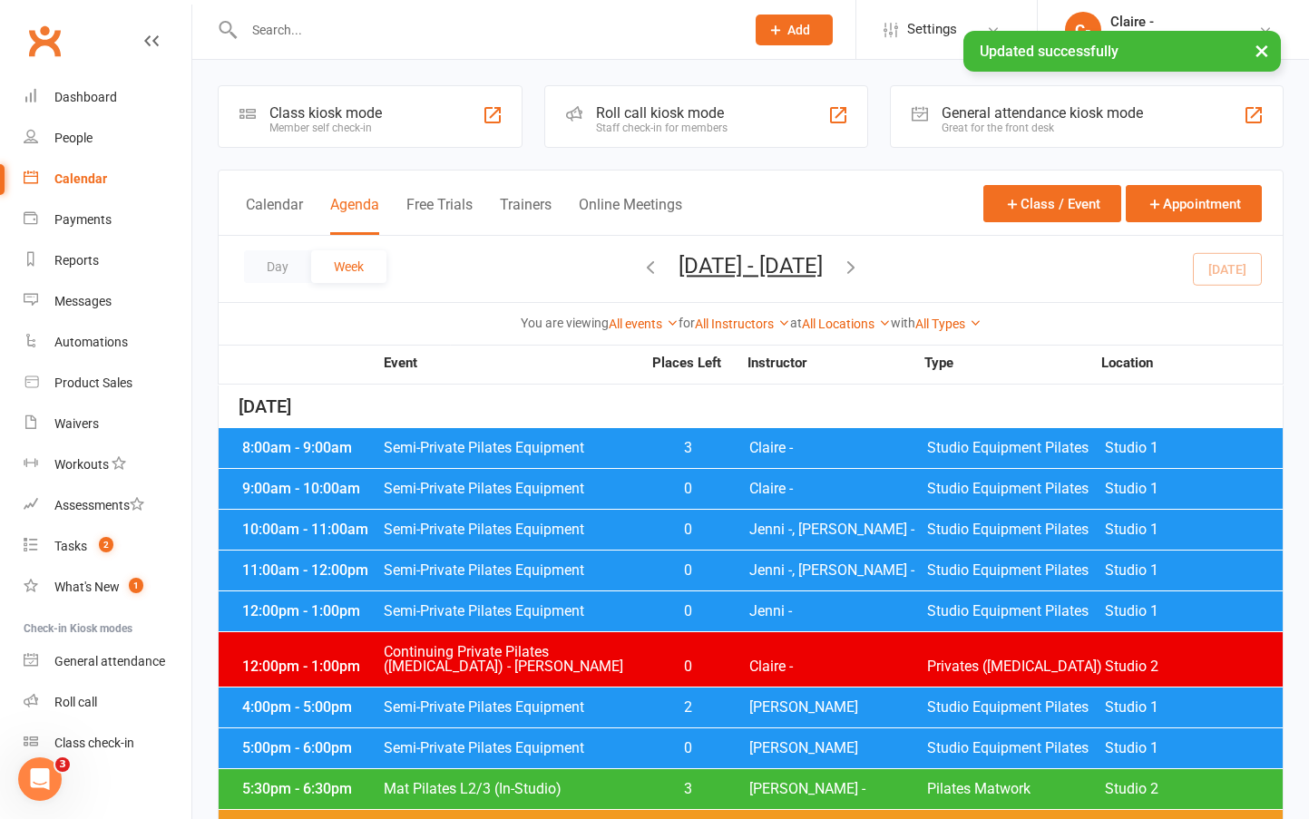
click at [861, 269] on icon "button" at bounding box center [851, 267] width 20 height 20
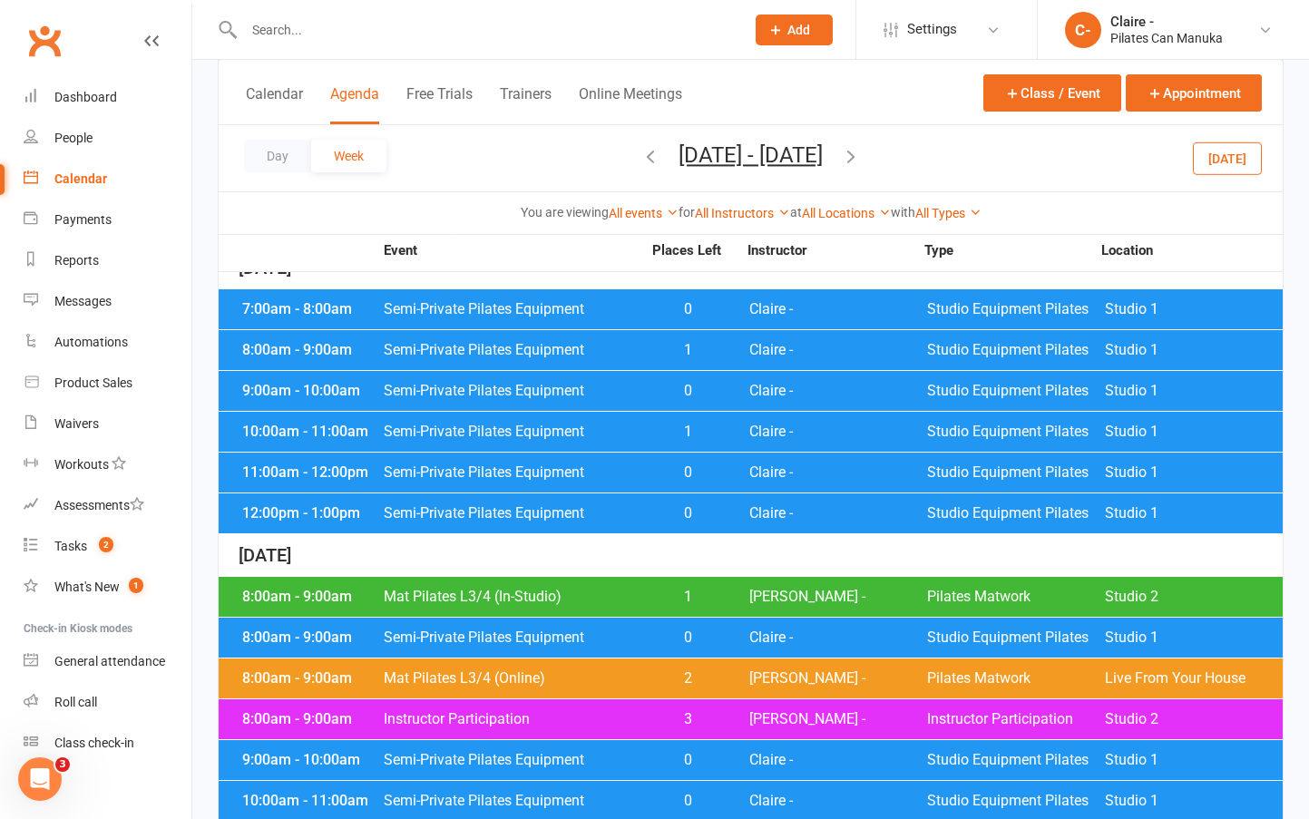
scroll to position [2188, 0]
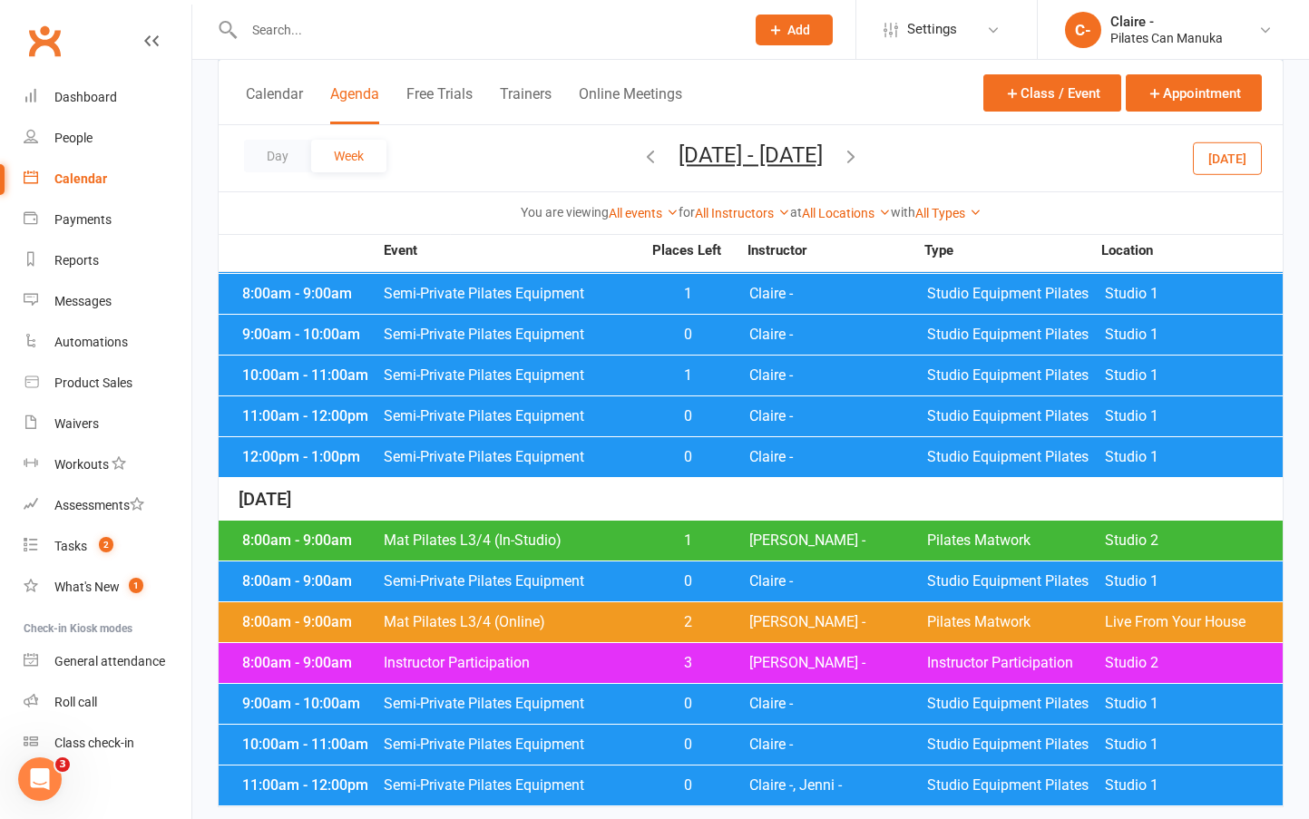
click at [764, 778] on span "Claire -, Jenni -" at bounding box center [838, 785] width 178 height 15
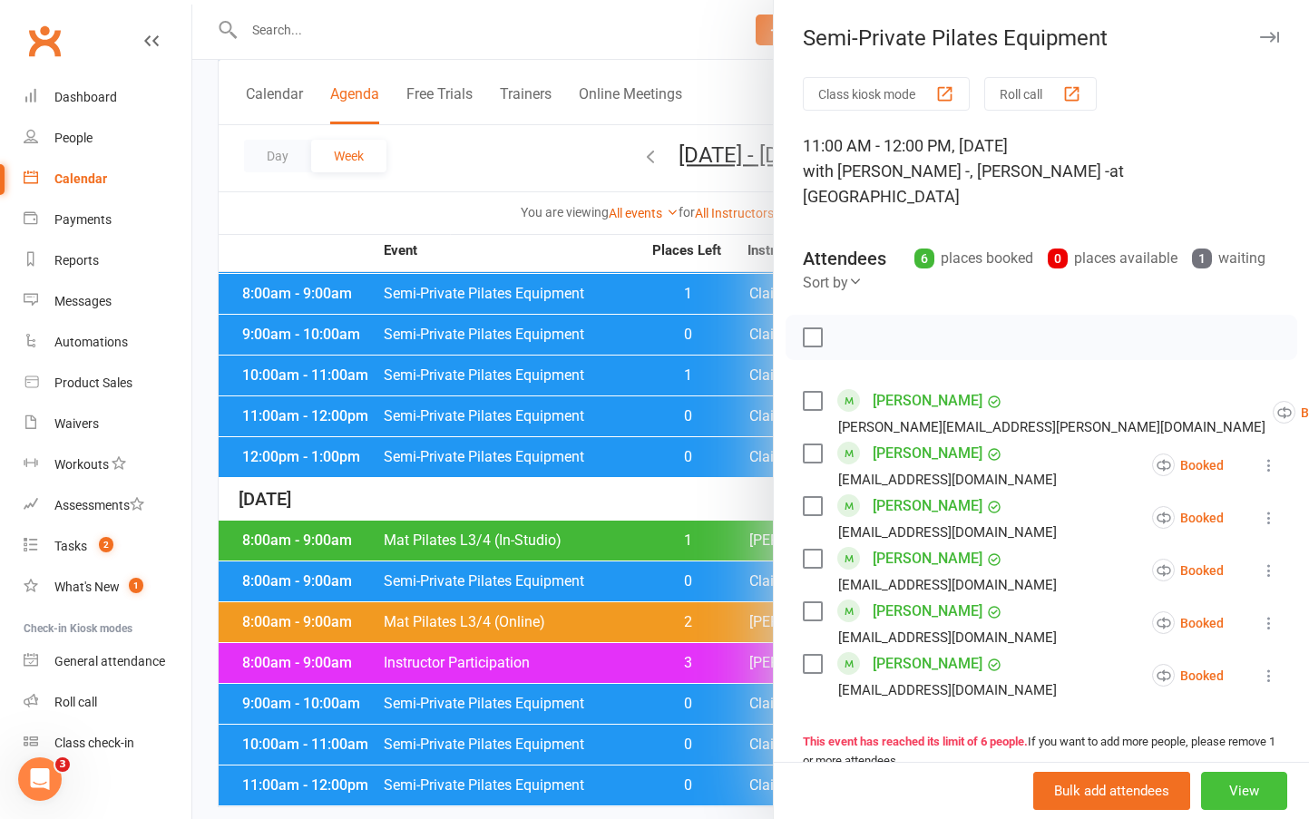
click at [1234, 788] on button "View" at bounding box center [1244, 791] width 86 height 38
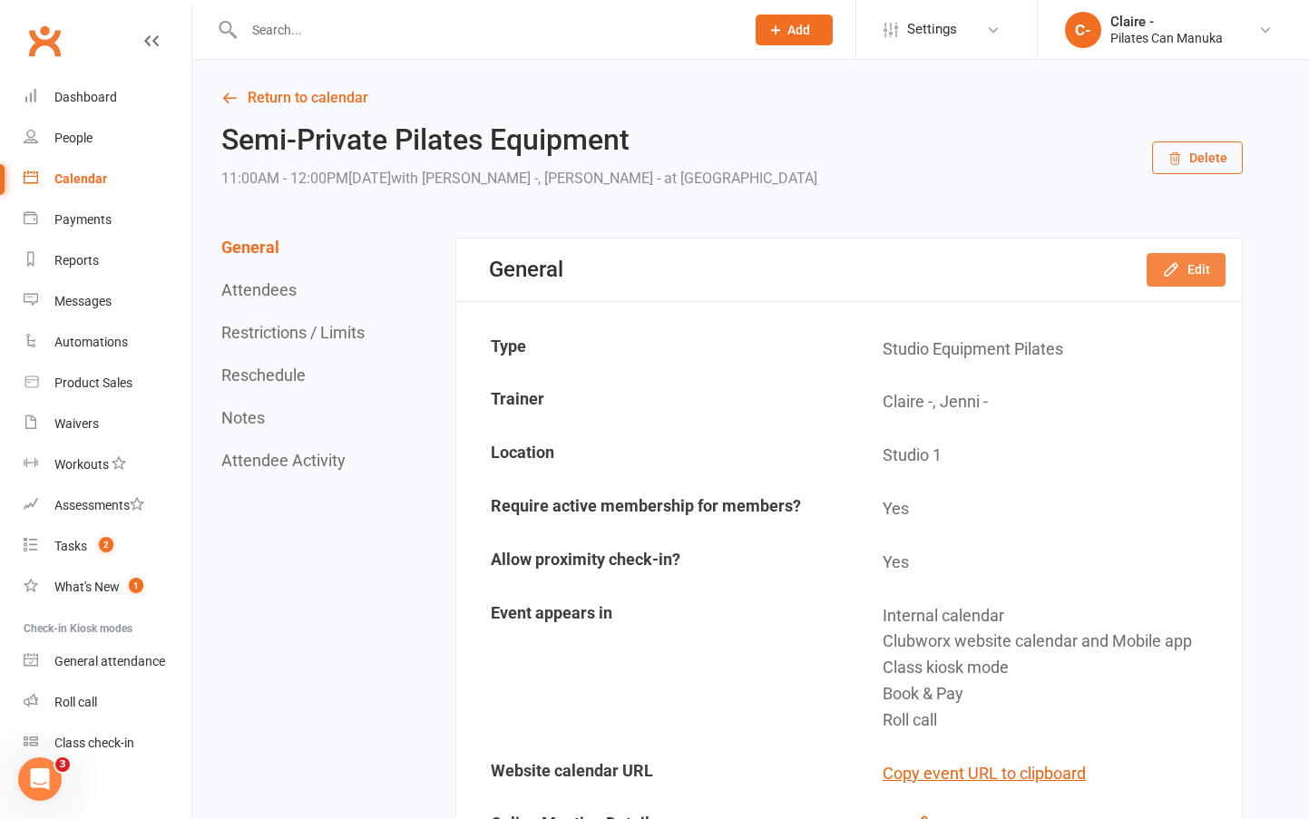
click at [1198, 268] on button "Edit" at bounding box center [1185, 269] width 79 height 33
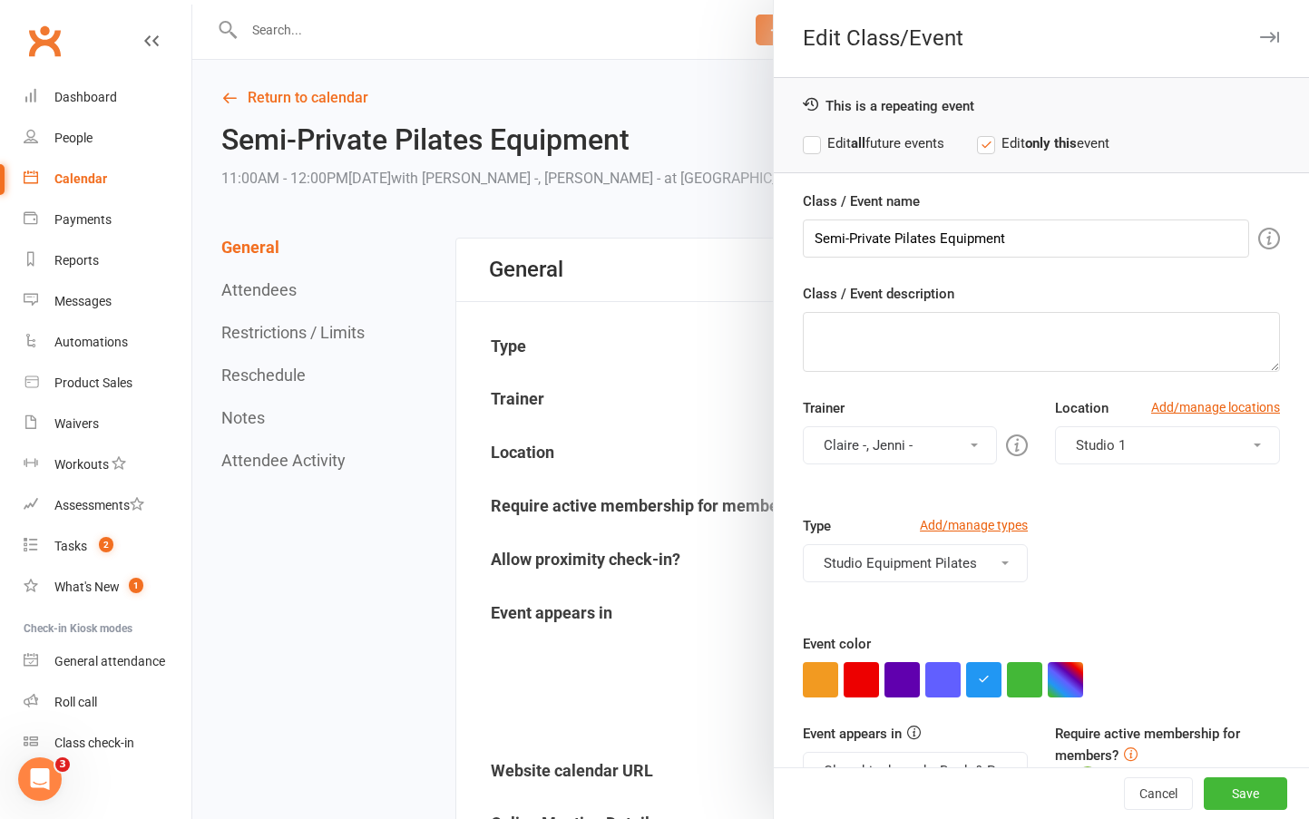
click at [874, 455] on button "Claire -, Jenni -" at bounding box center [900, 445] width 194 height 38
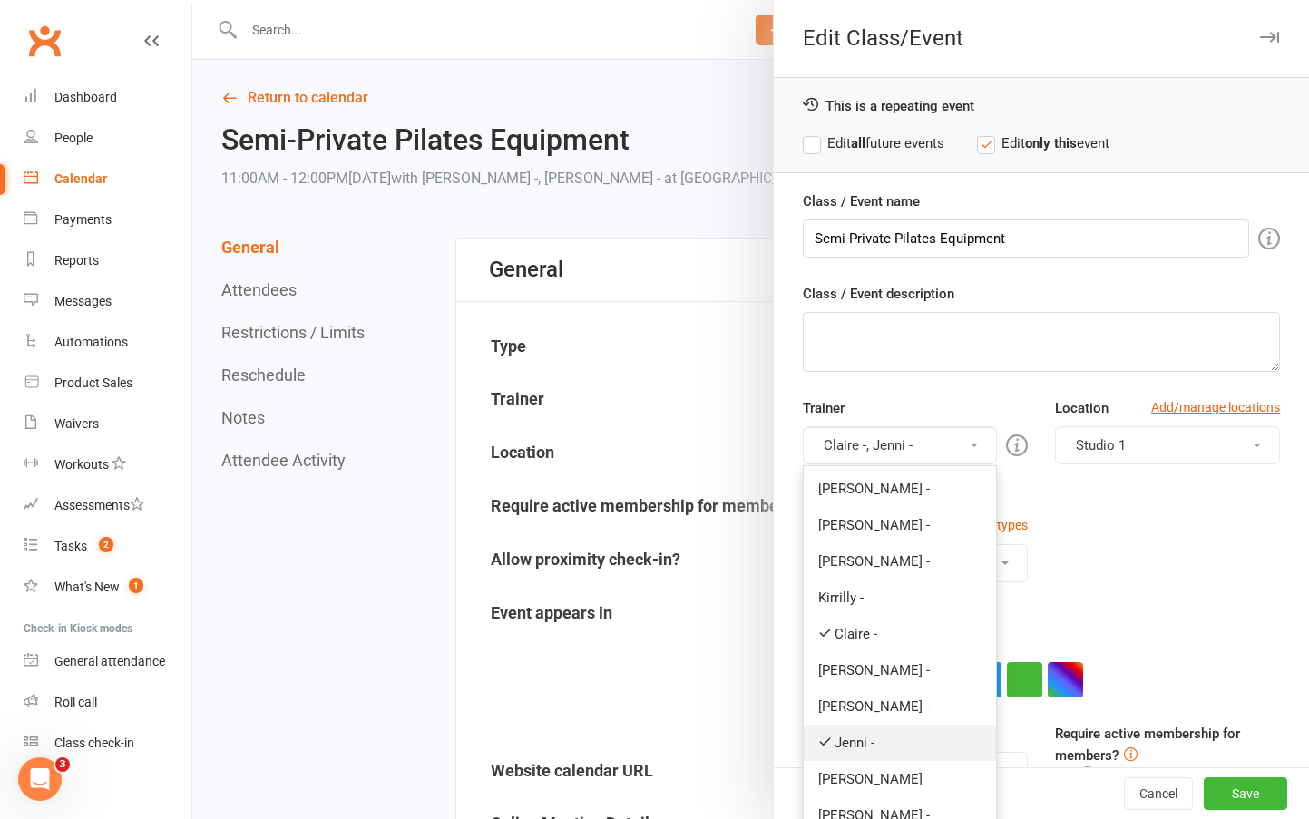
click at [825, 742] on link "Jenni -" at bounding box center [900, 743] width 192 height 36
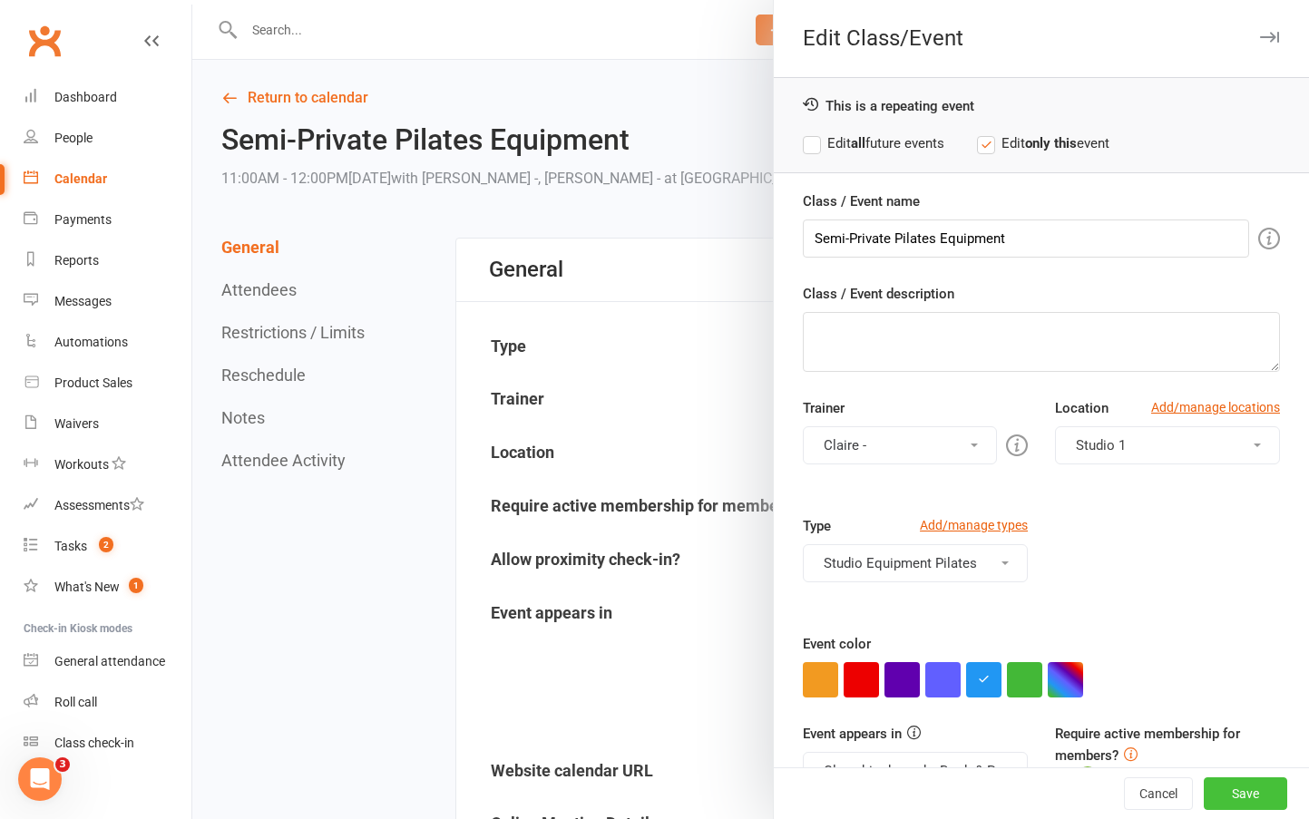
click at [1208, 781] on button "Save" at bounding box center [1244, 793] width 83 height 33
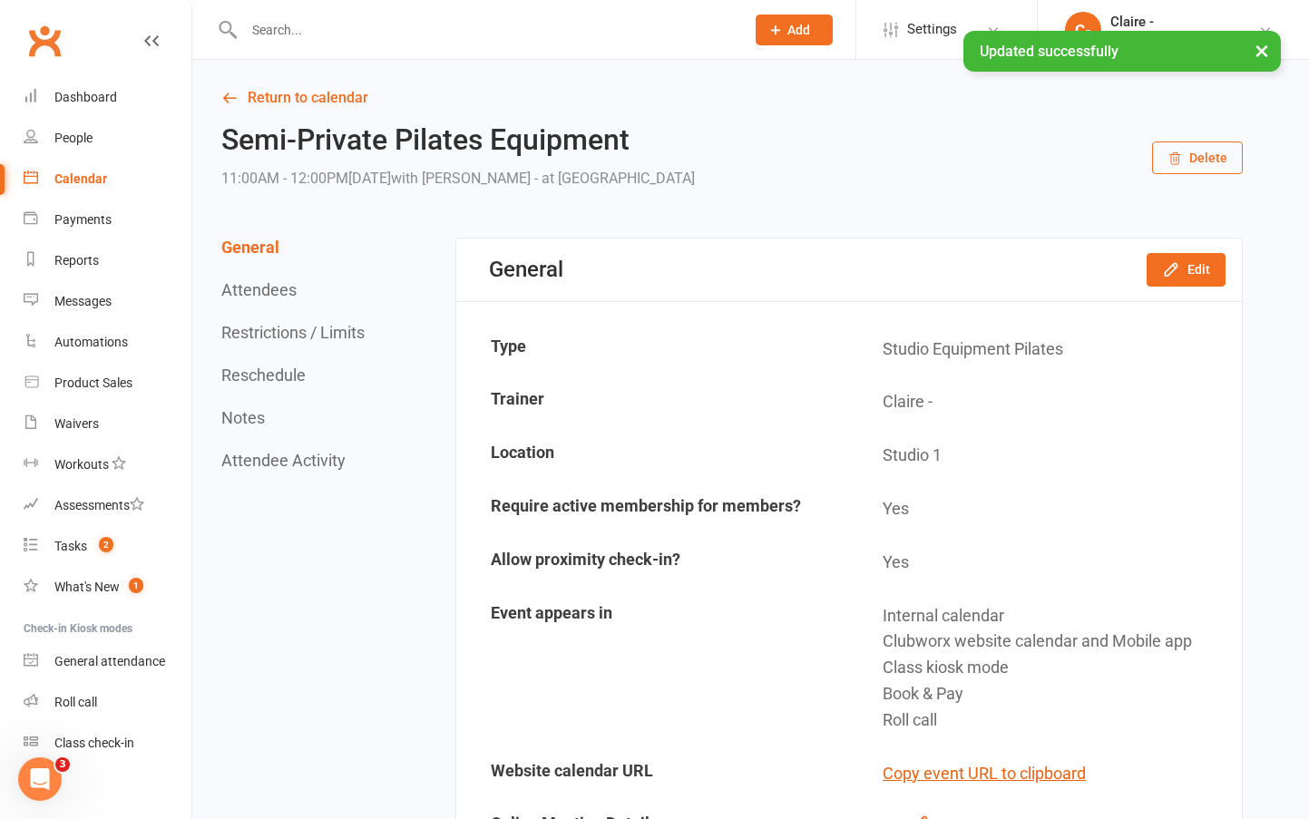
click at [85, 174] on div "Calendar" at bounding box center [80, 178] width 53 height 15
